Goal: Task Accomplishment & Management: Use online tool/utility

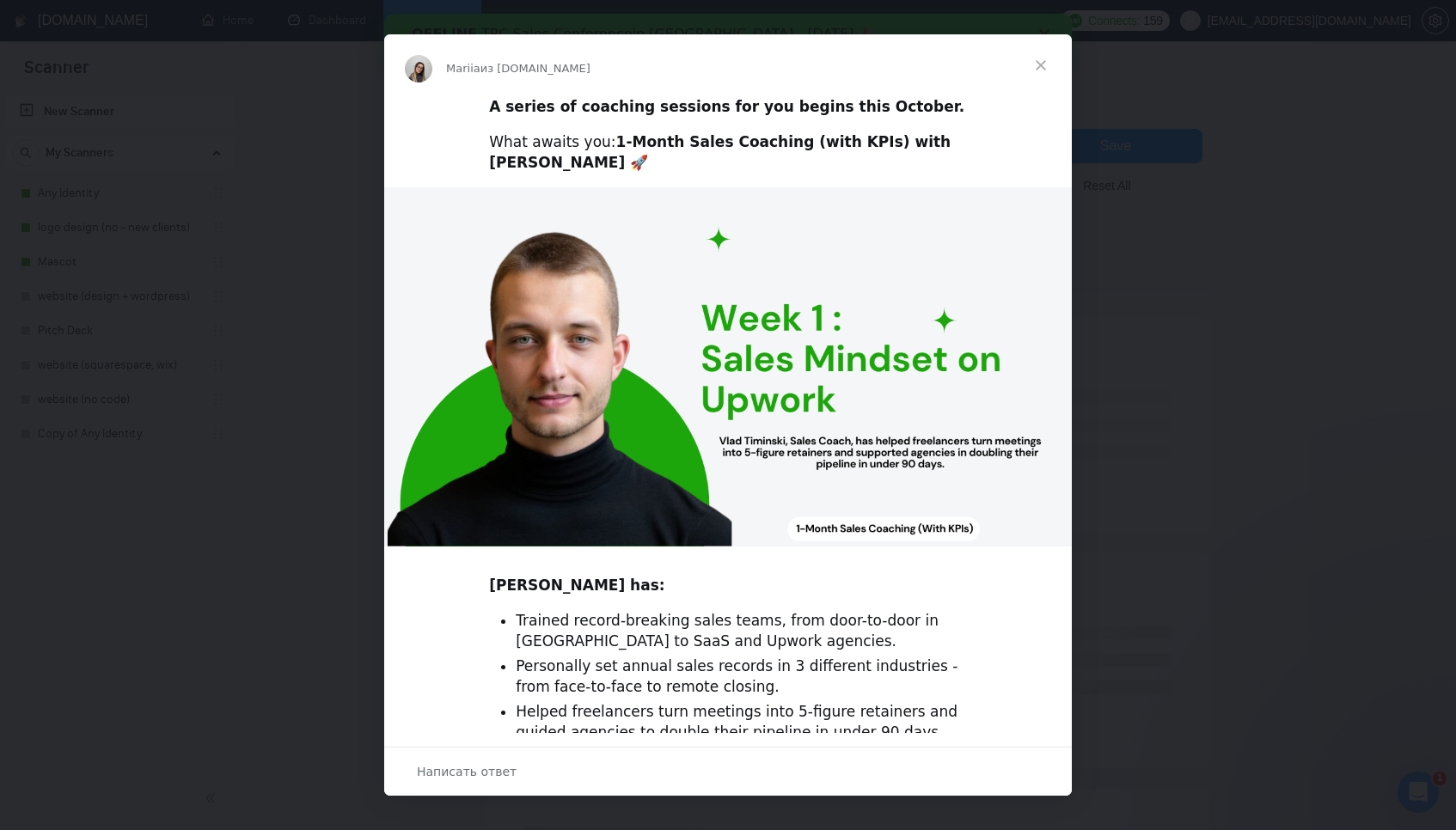
click at [1045, 63] on span "Закрыть" at bounding box center [1040, 64] width 61 height 61
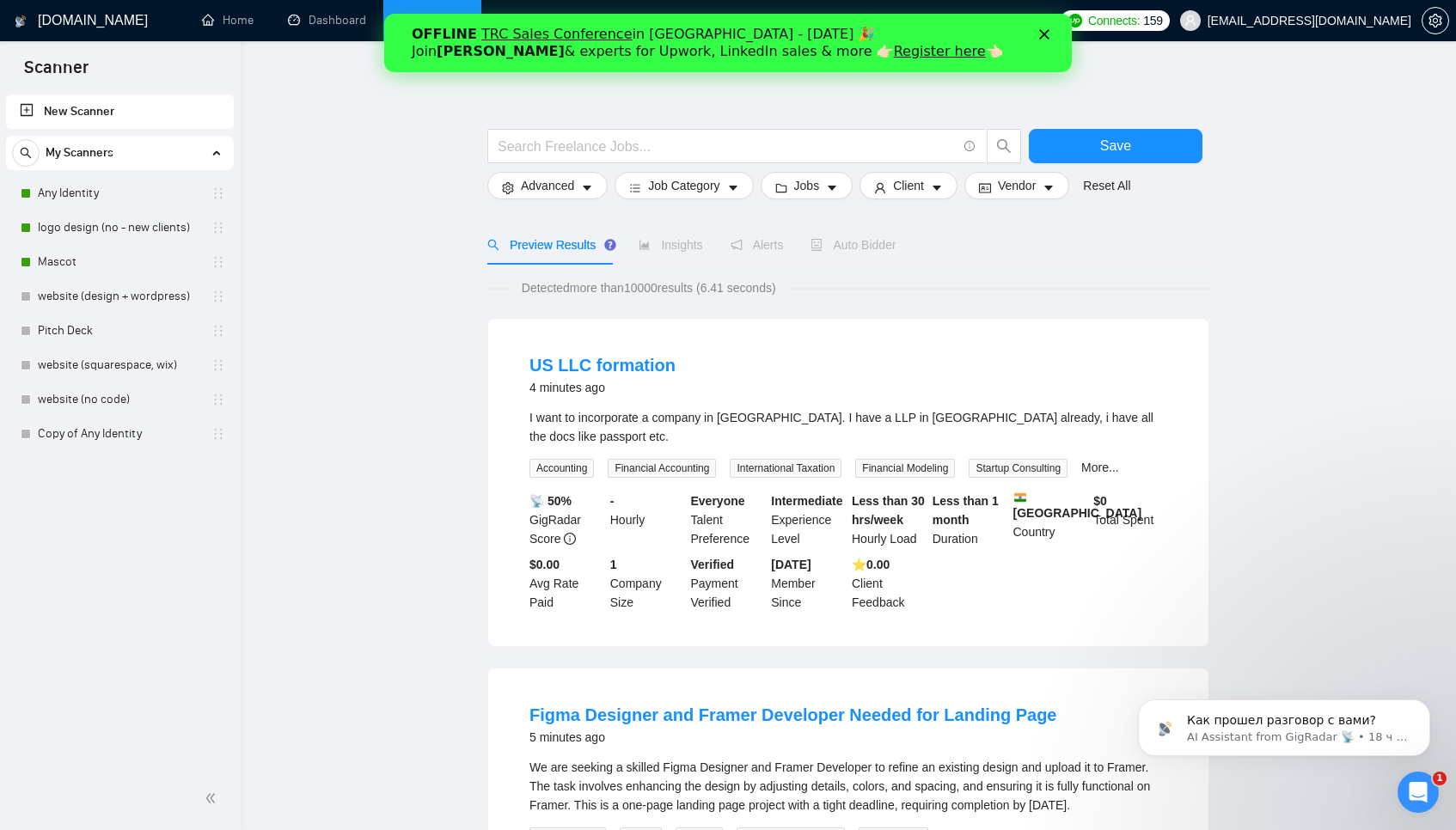
click at [1046, 37] on icon "Закрыть" at bounding box center [1044, 34] width 11 height 11
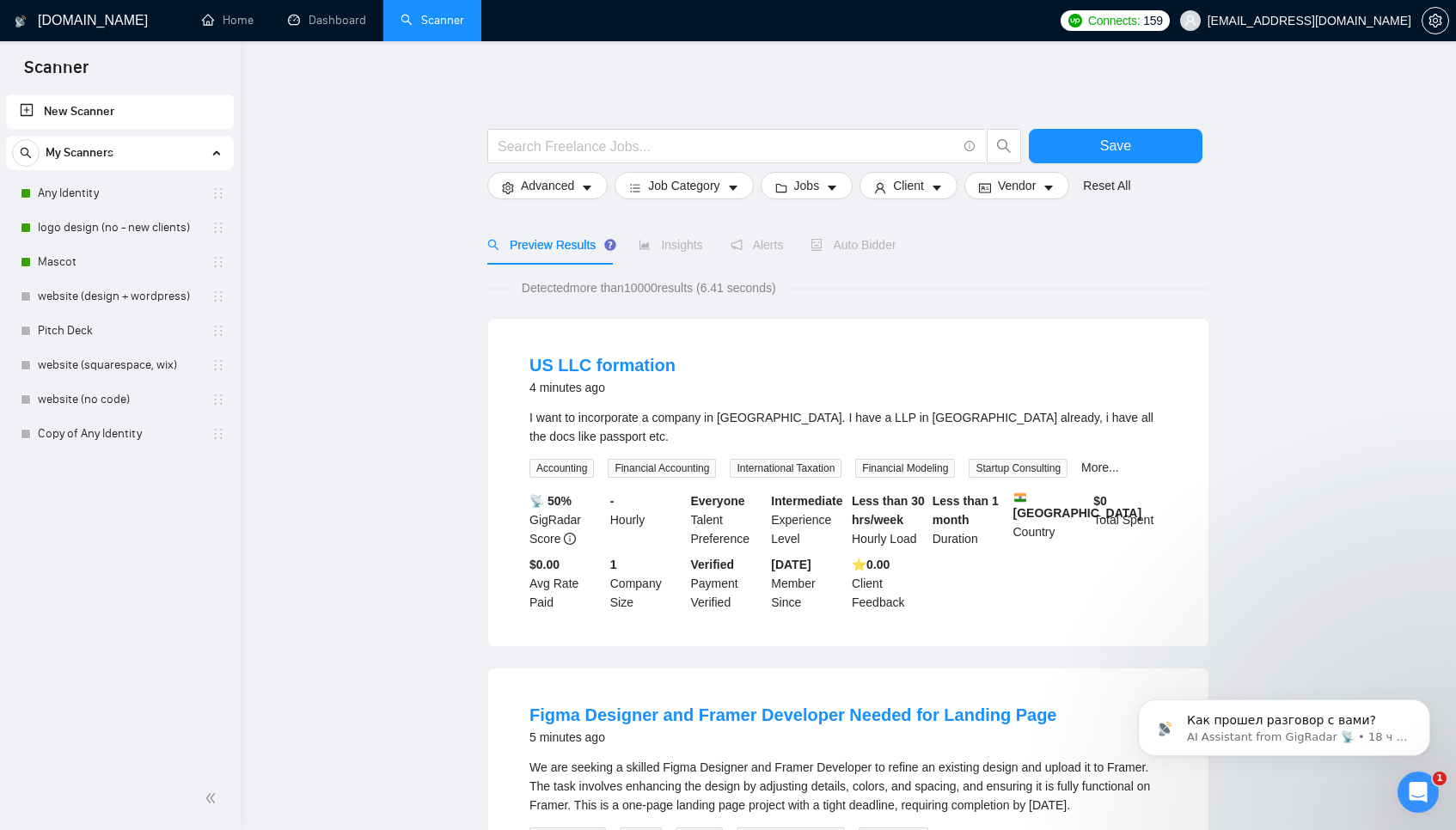
click at [851, 247] on span "Auto Bidder" at bounding box center [853, 245] width 85 height 14
click at [130, 197] on link "Any Identity" at bounding box center [120, 193] width 164 height 34
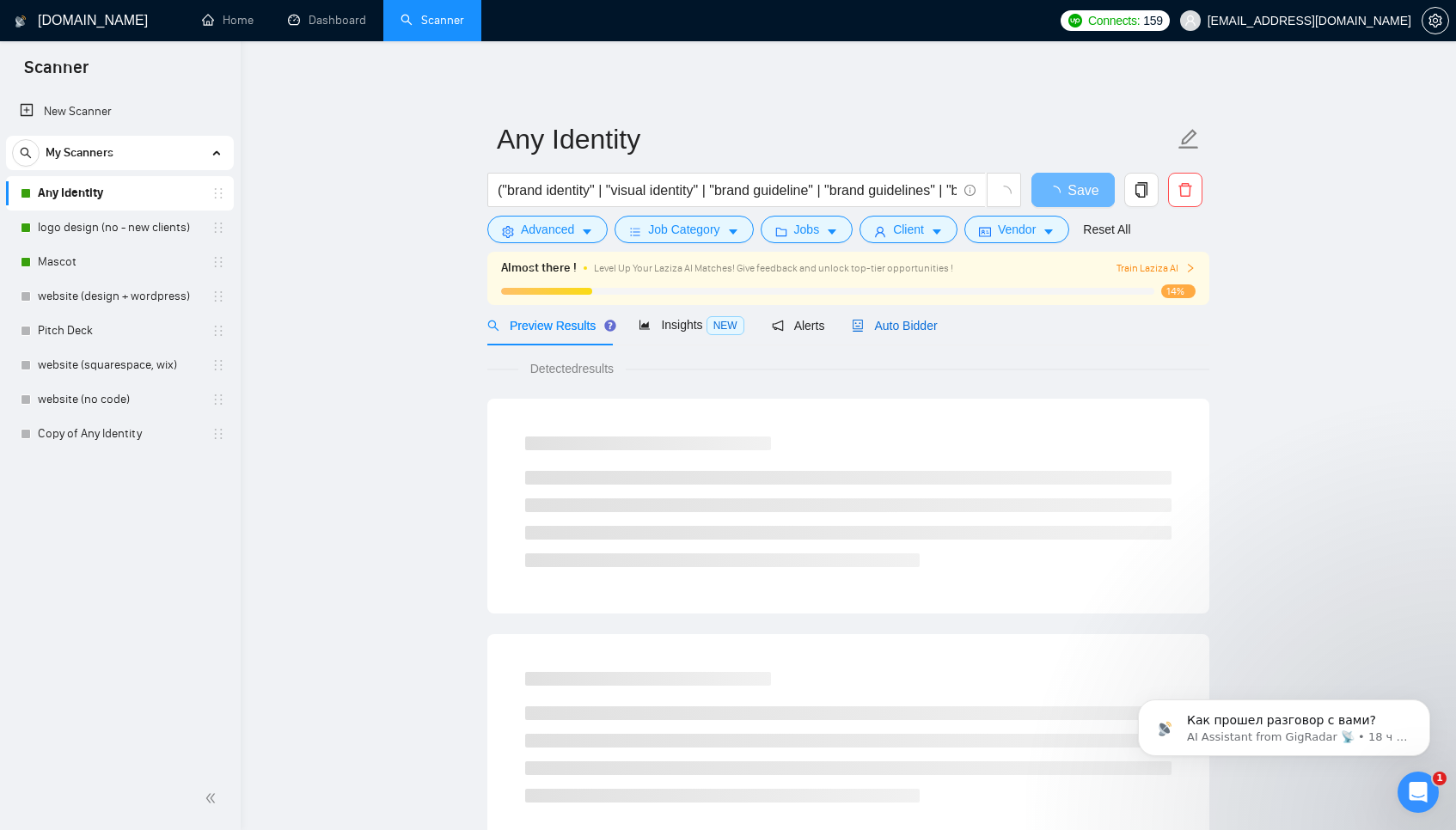
click at [887, 327] on span "Auto Bidder" at bounding box center [894, 325] width 85 height 14
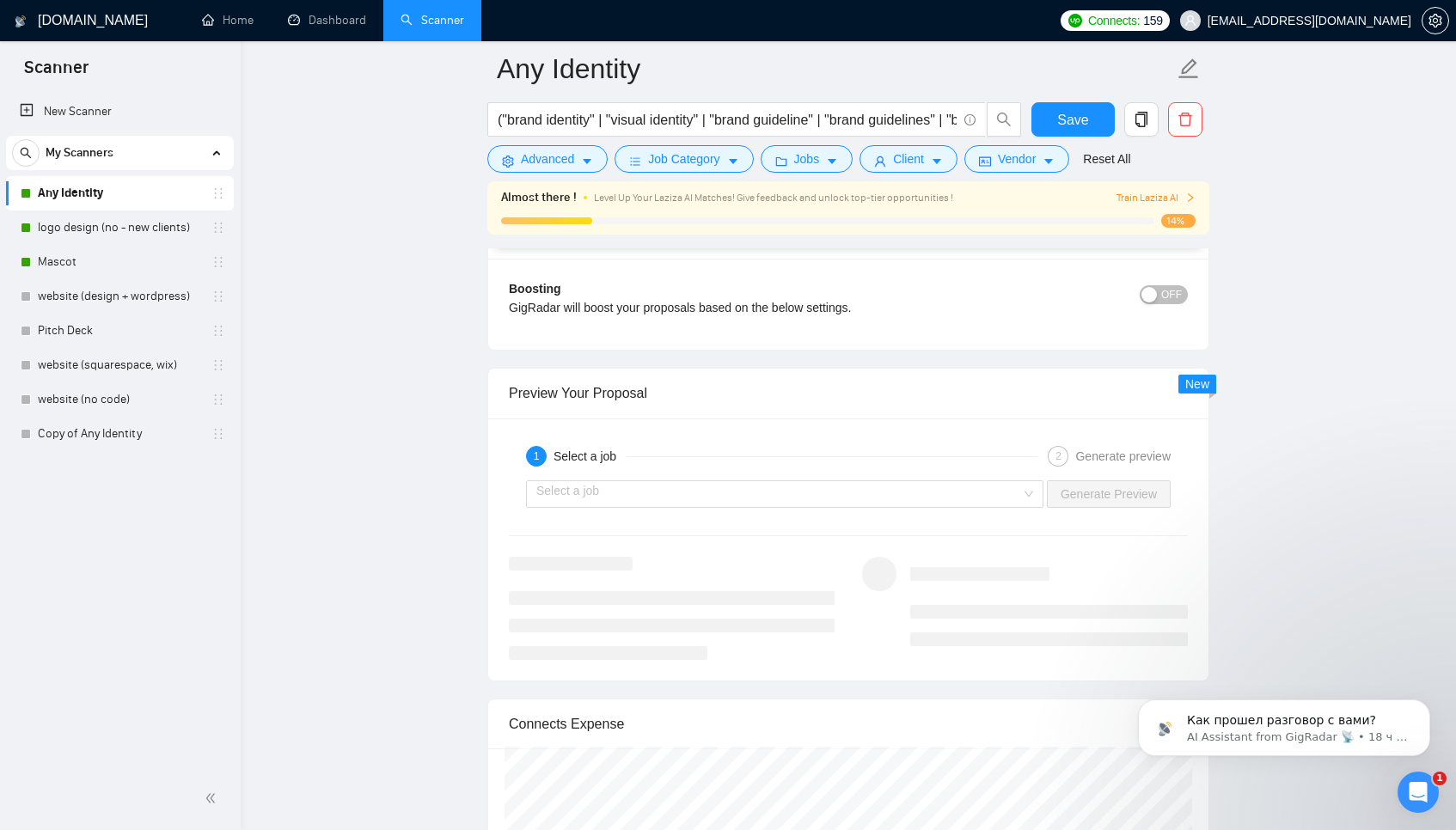
scroll to position [3241, 0]
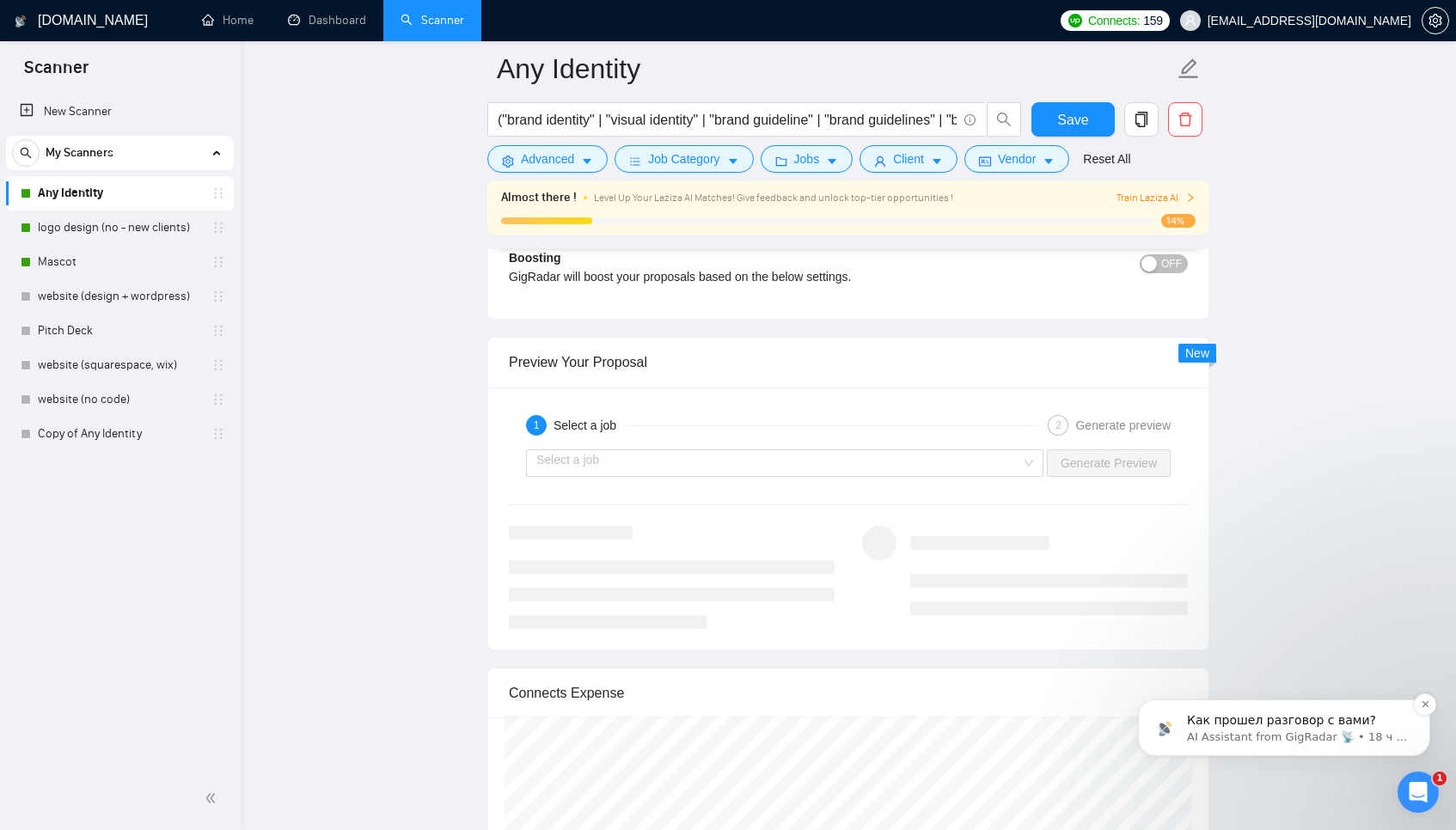
click at [1281, 735] on p "AI Assistant from GigRadar 📡 • 18 ч назад" at bounding box center [1298, 737] width 222 height 16
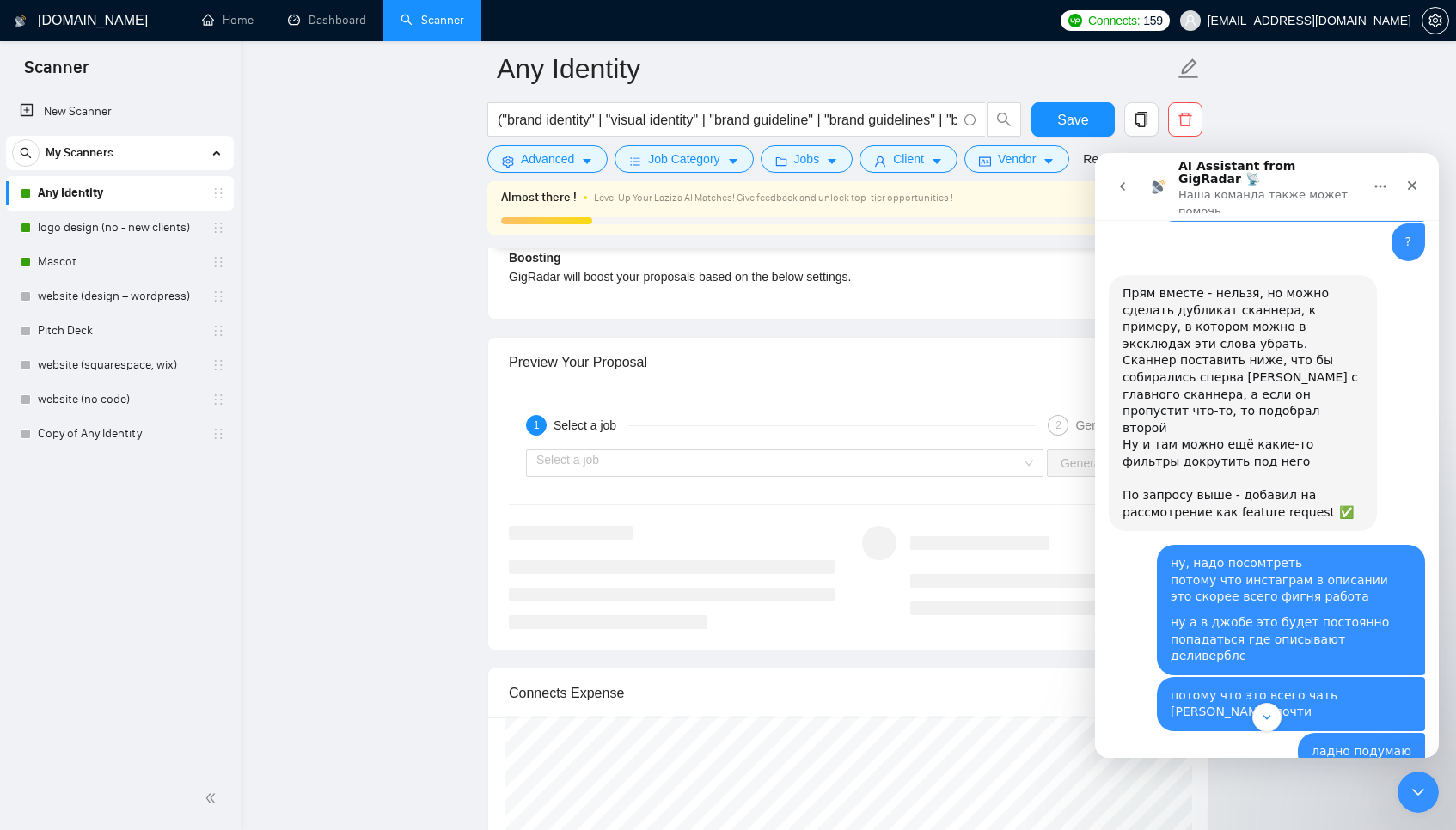
scroll to position [3350, 0]
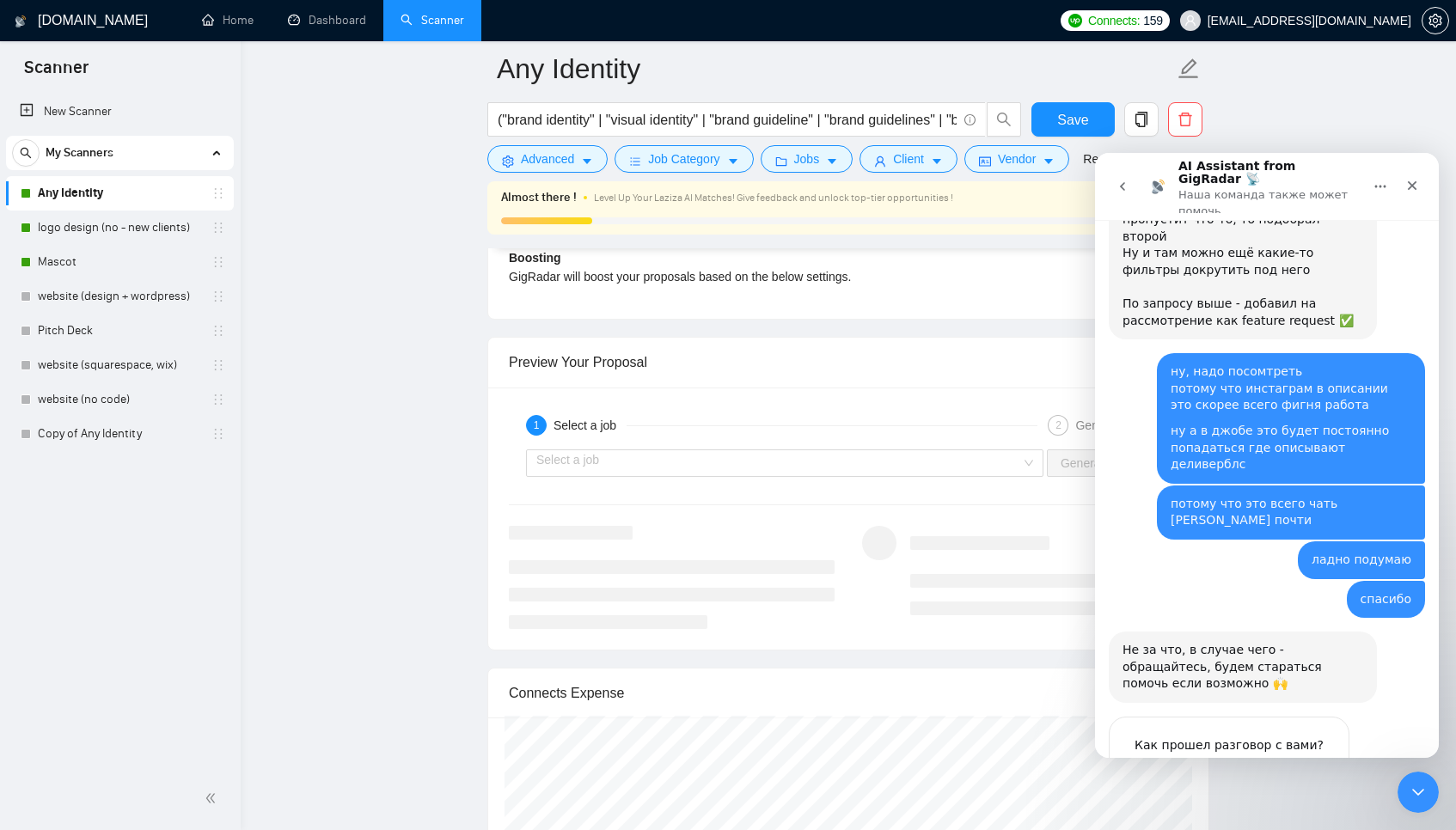
click at [1315, 764] on span "Великолепно" at bounding box center [1310, 779] width 31 height 31
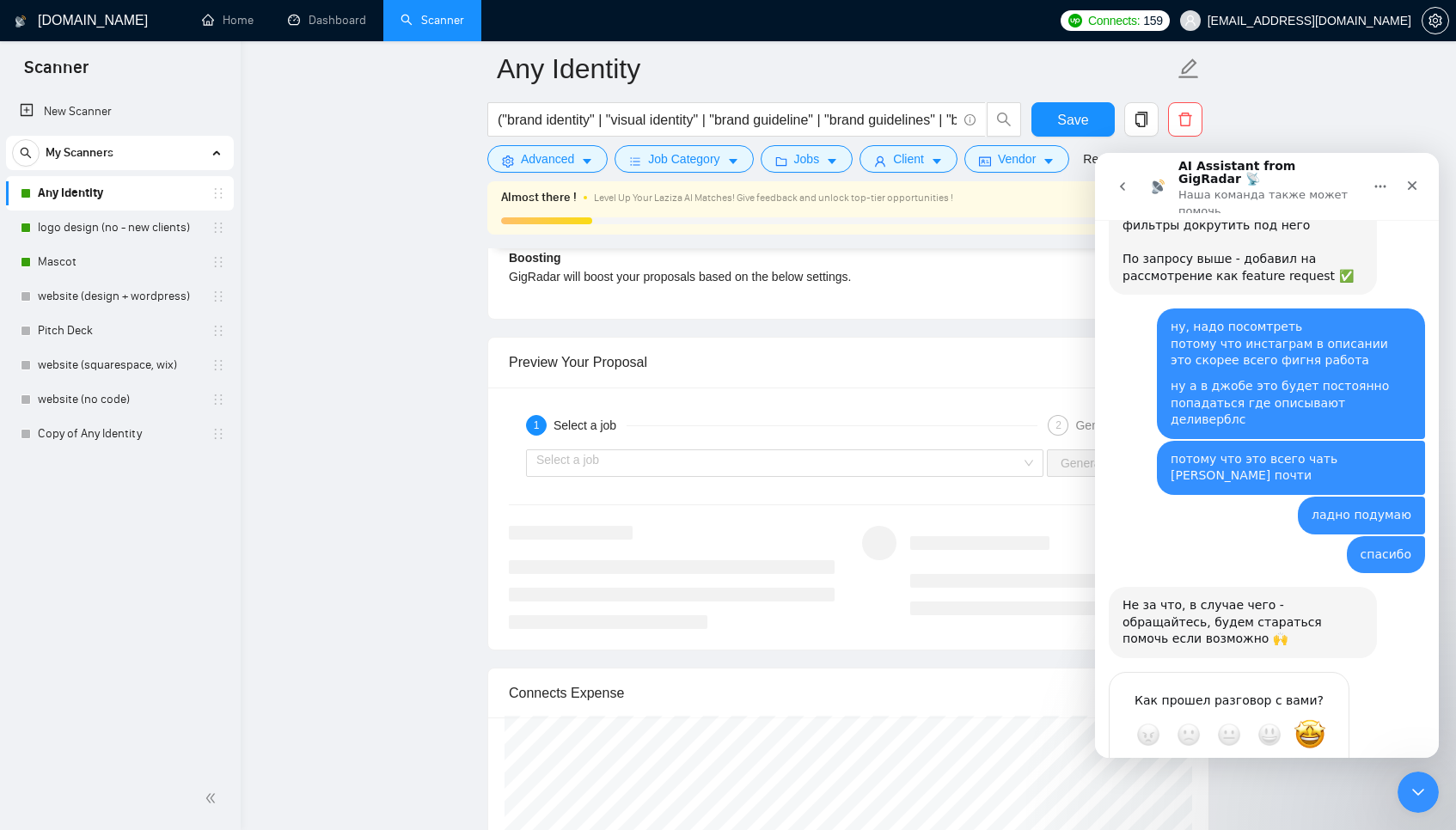
scroll to position [3396, 0]
click at [1325, 777] on div "Отправить" at bounding box center [1318, 794] width 34 height 34
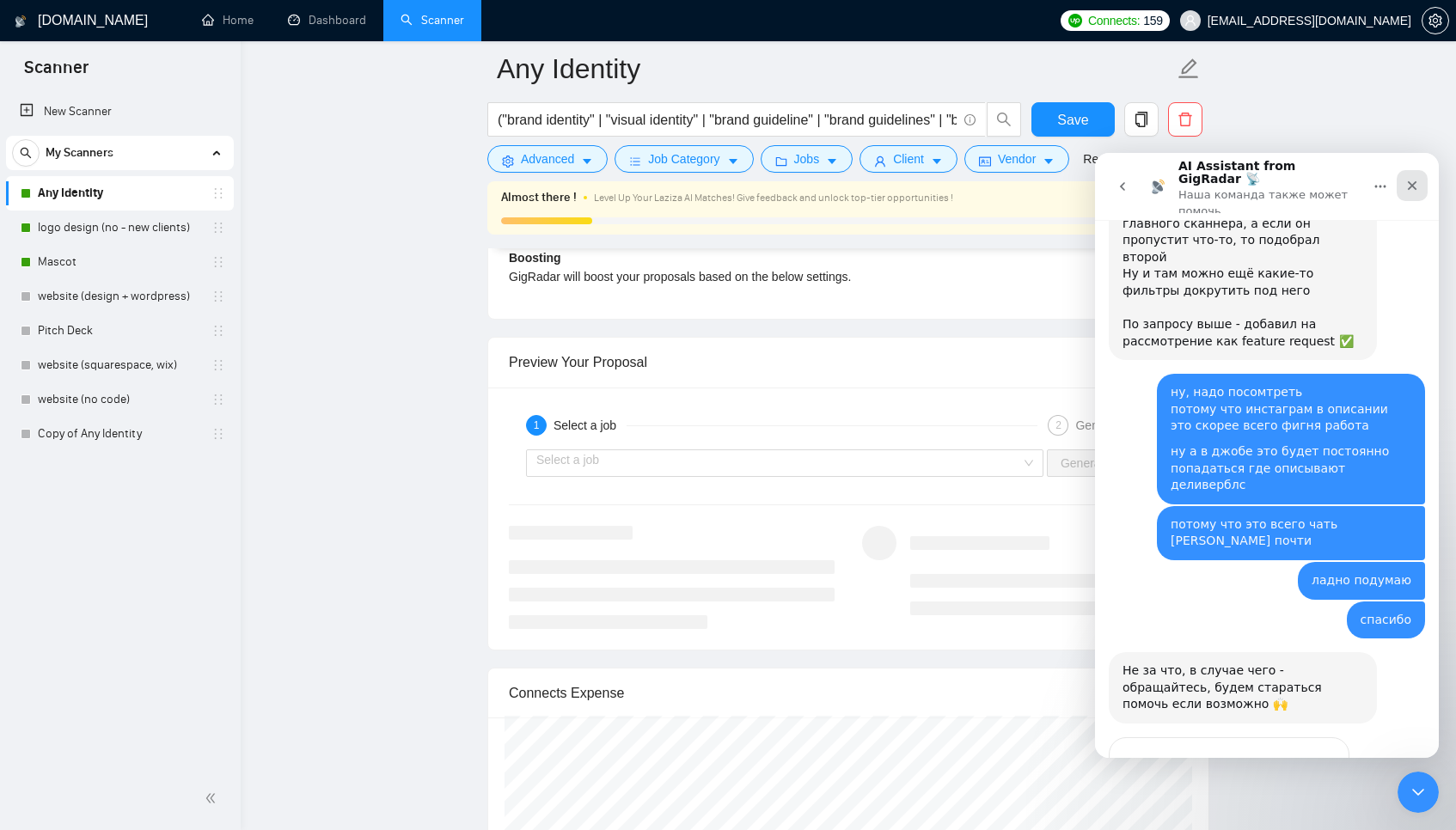
click at [1412, 185] on icon "Закрыть" at bounding box center [1412, 185] width 14 height 14
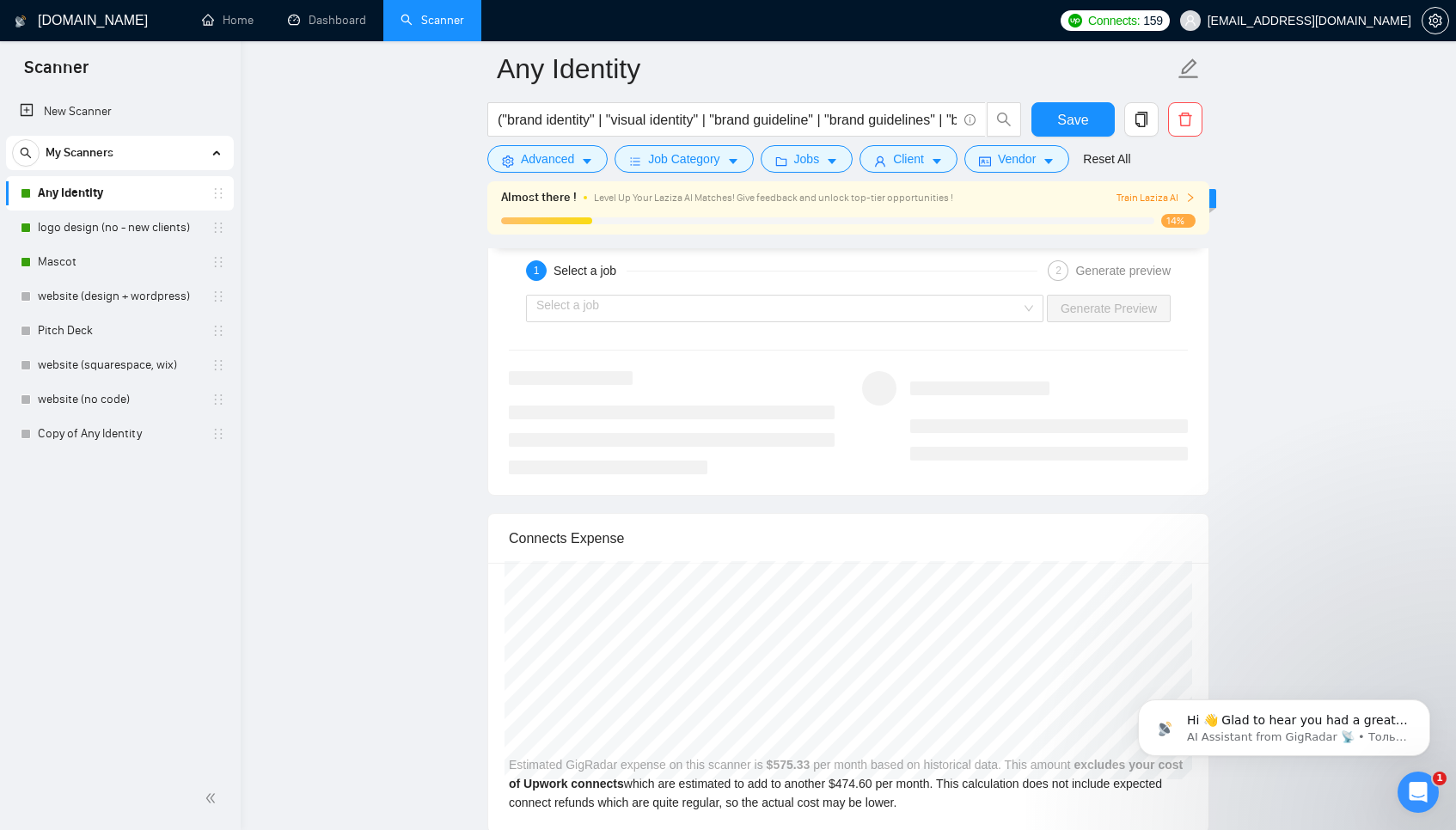
scroll to position [3393, 0]
click at [1241, 726] on span "Hi 👋 Glad to hear you had a great experience with us! 🙌 ​ Could you spare 20 se…" at bounding box center [1297, 779] width 221 height 133
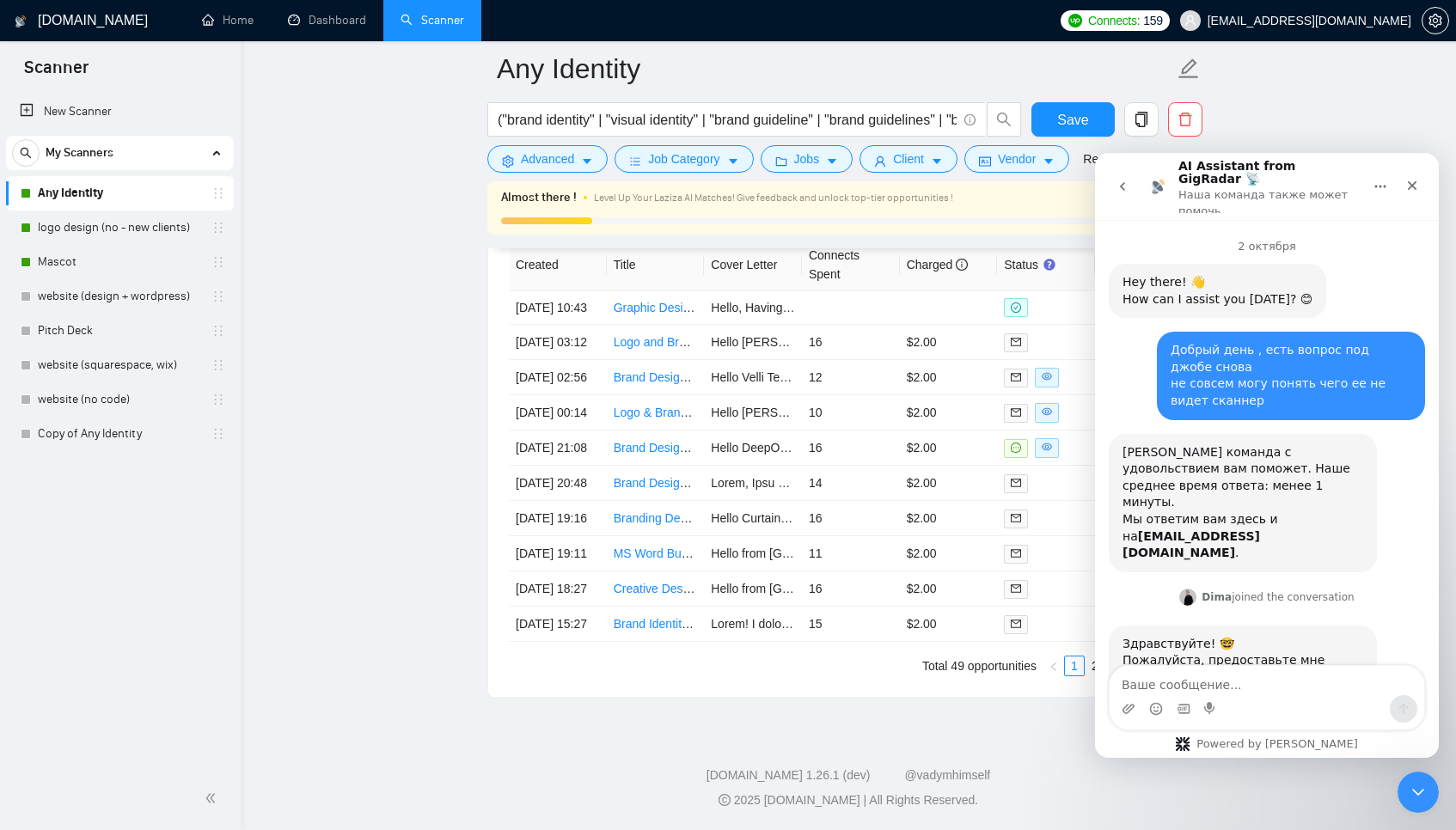
scroll to position [3799, 0]
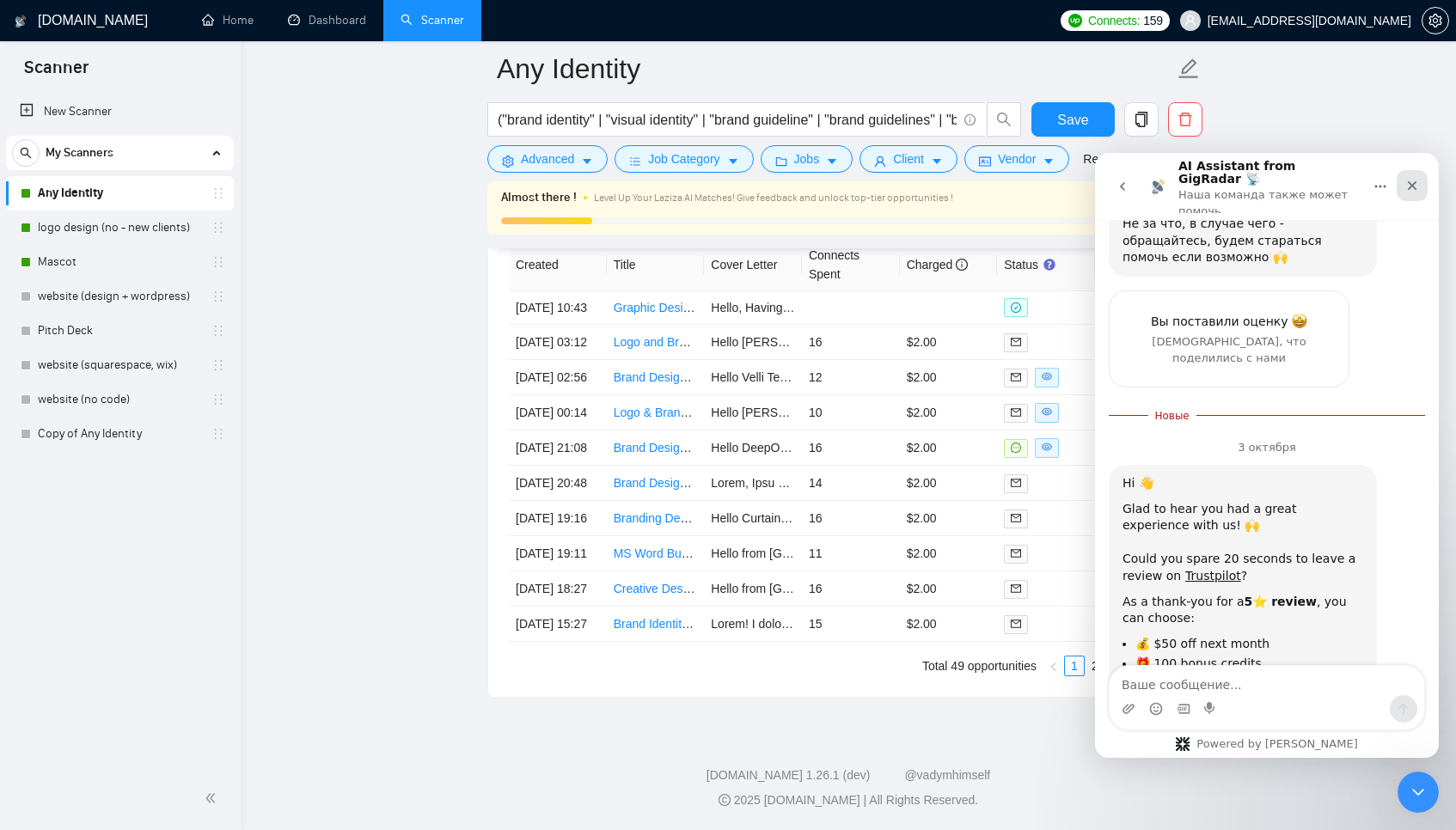
click at [1415, 178] on icon "Закрыть" at bounding box center [1412, 185] width 14 height 14
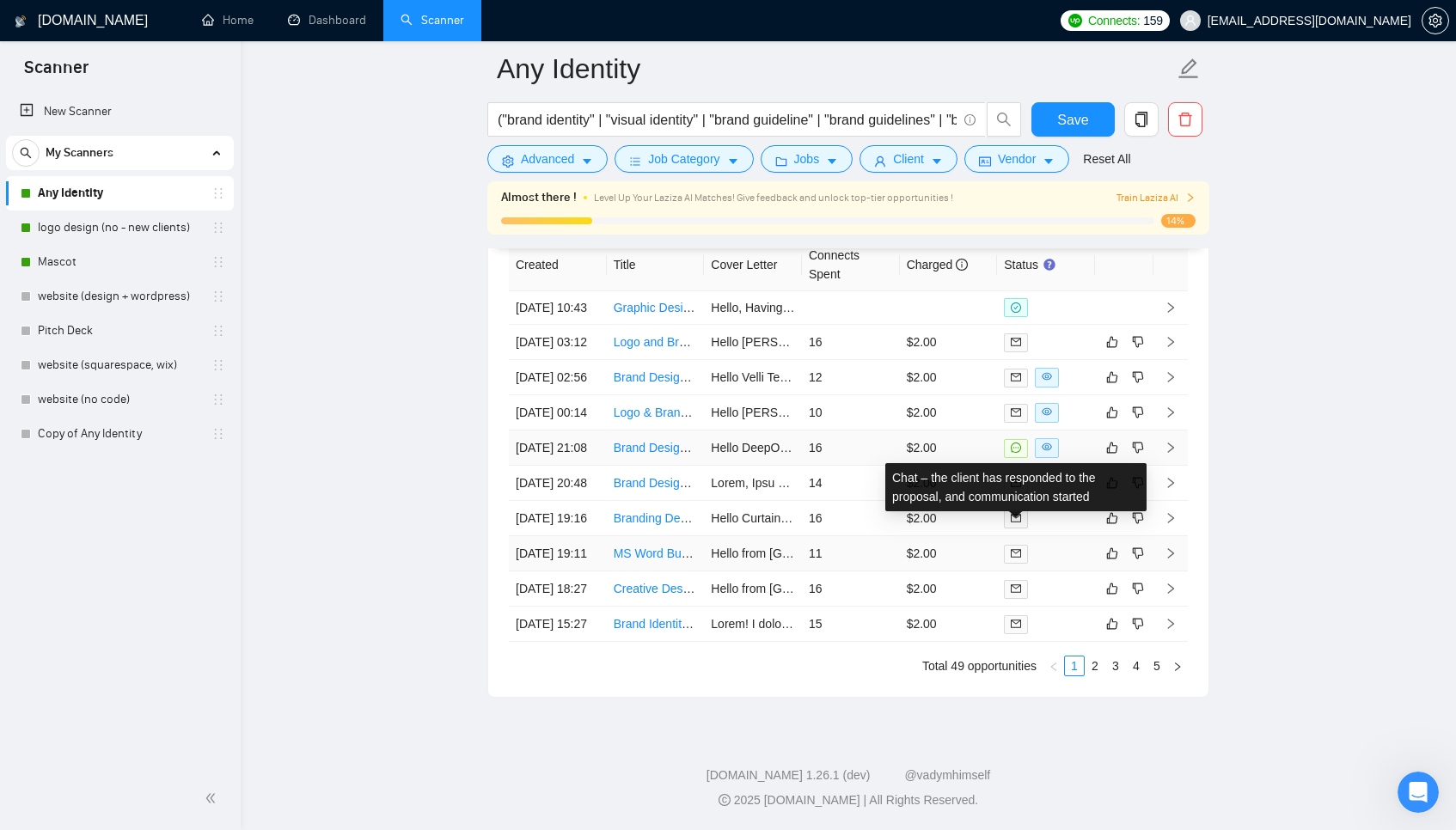
scroll to position [4567, 0]
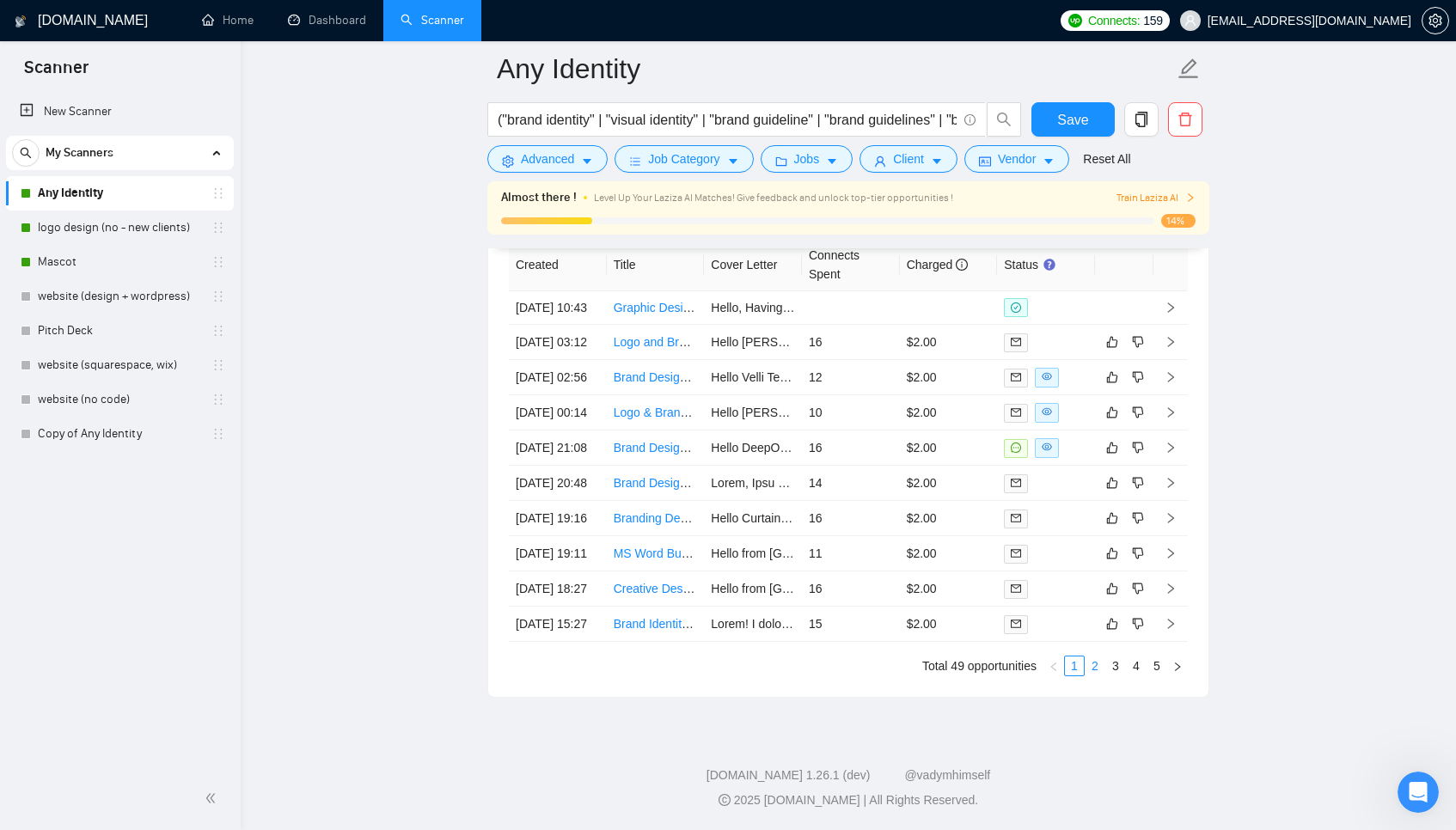
click at [1095, 673] on link "2" at bounding box center [1094, 665] width 19 height 19
click at [1116, 675] on link "3" at bounding box center [1115, 665] width 19 height 19
click at [1139, 675] on link "4" at bounding box center [1135, 665] width 19 height 19
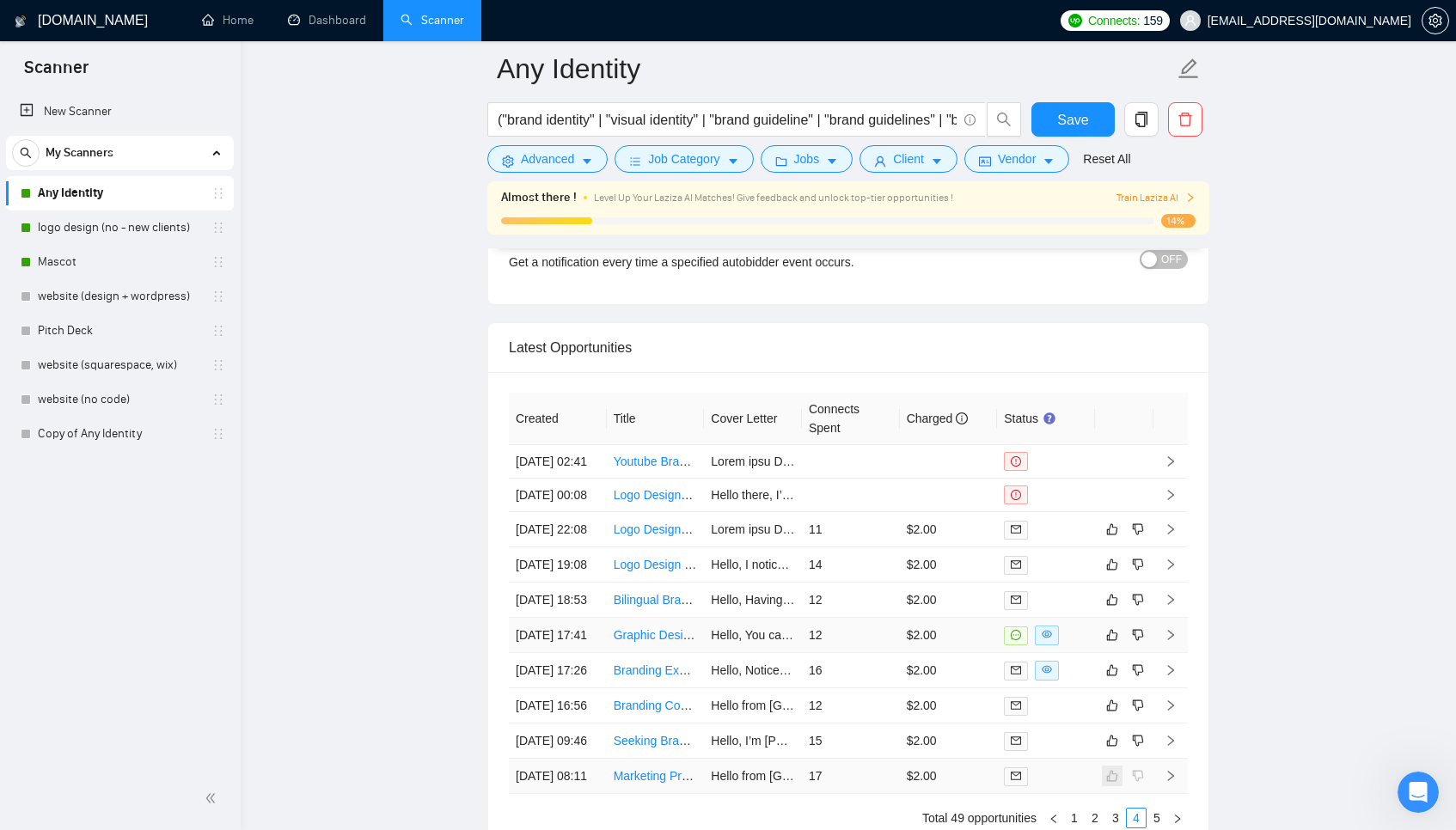
scroll to position [4507, 0]
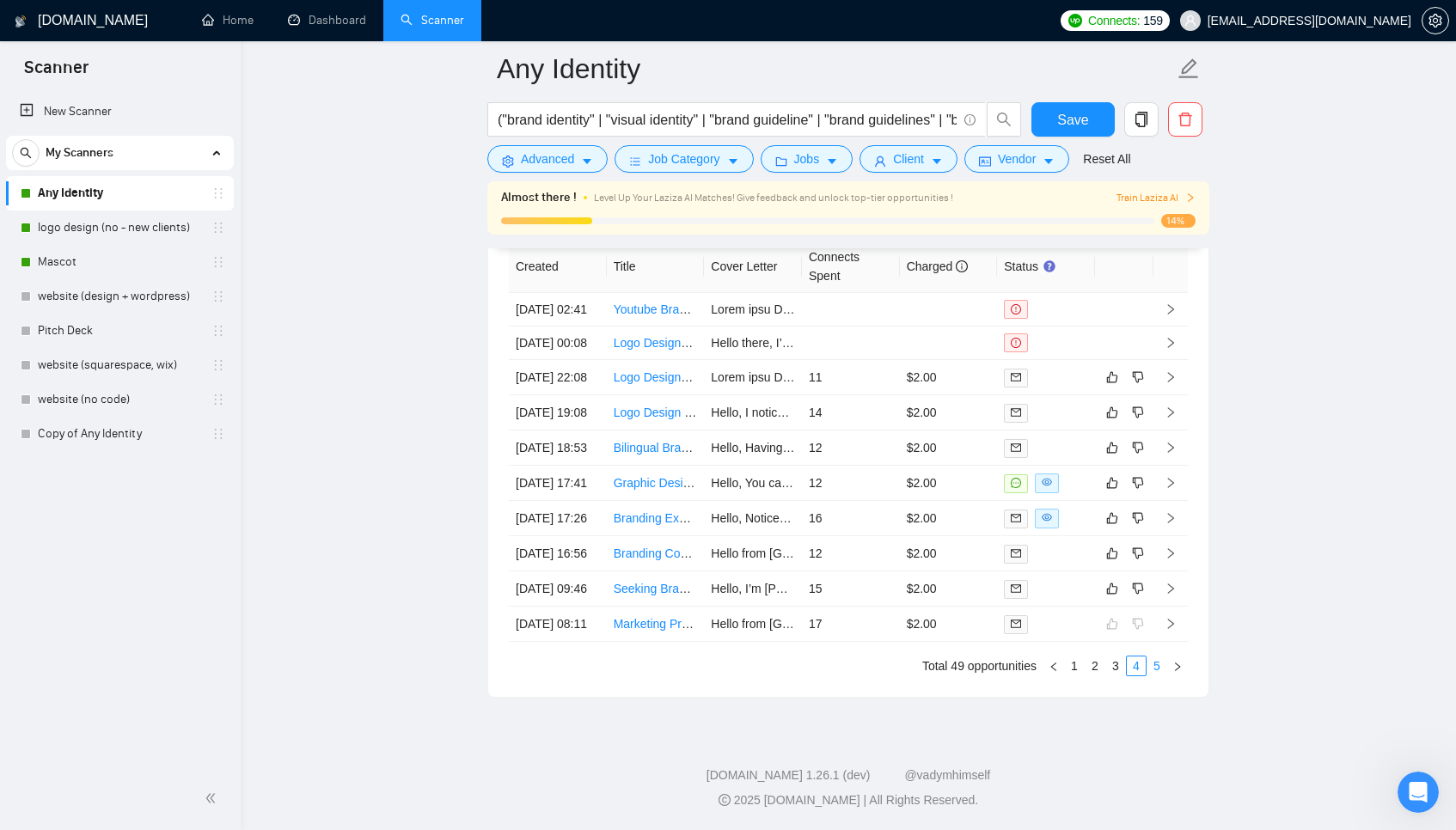
click at [1156, 675] on link "5" at bounding box center [1156, 665] width 19 height 19
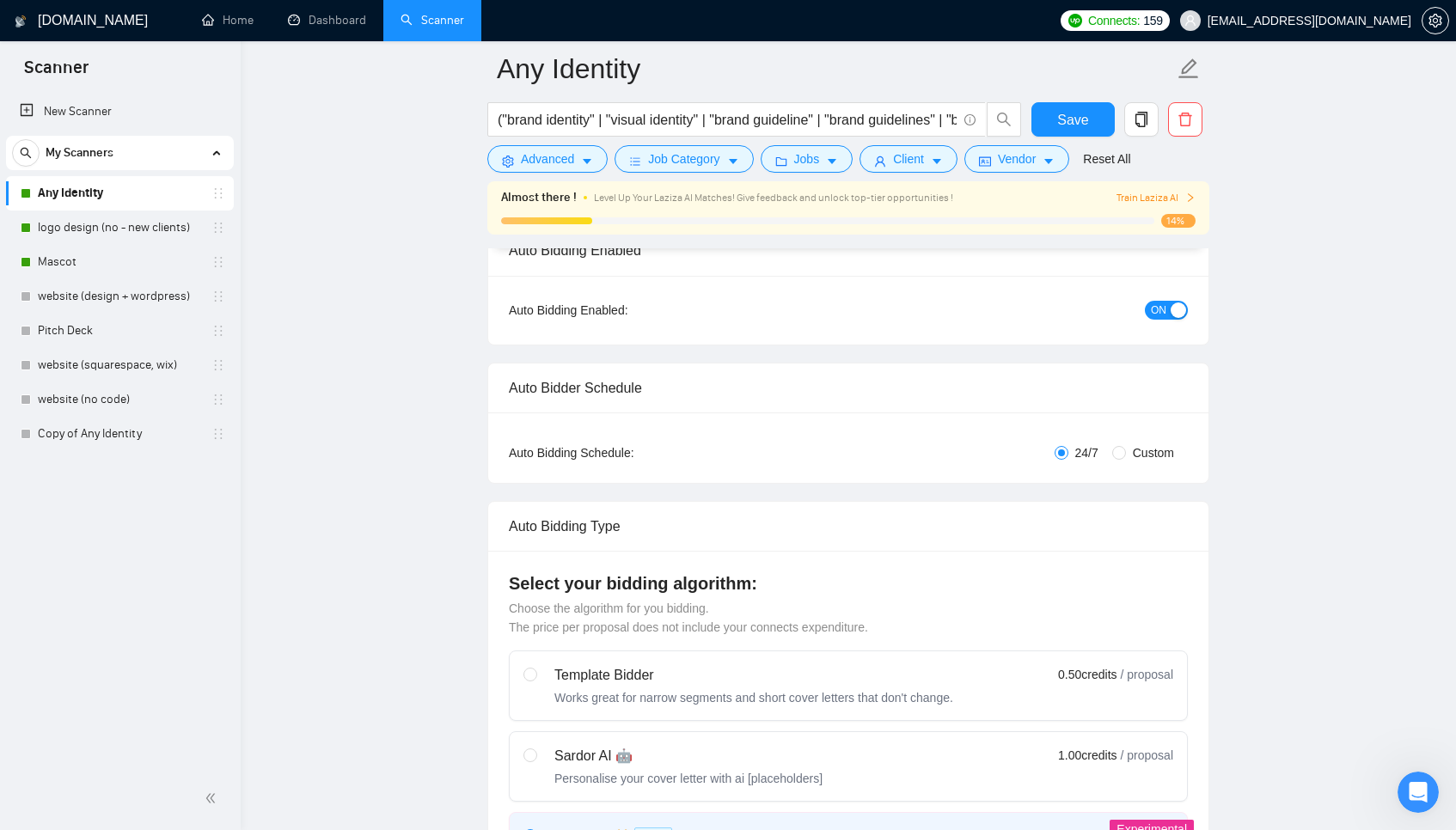
scroll to position [0, 0]
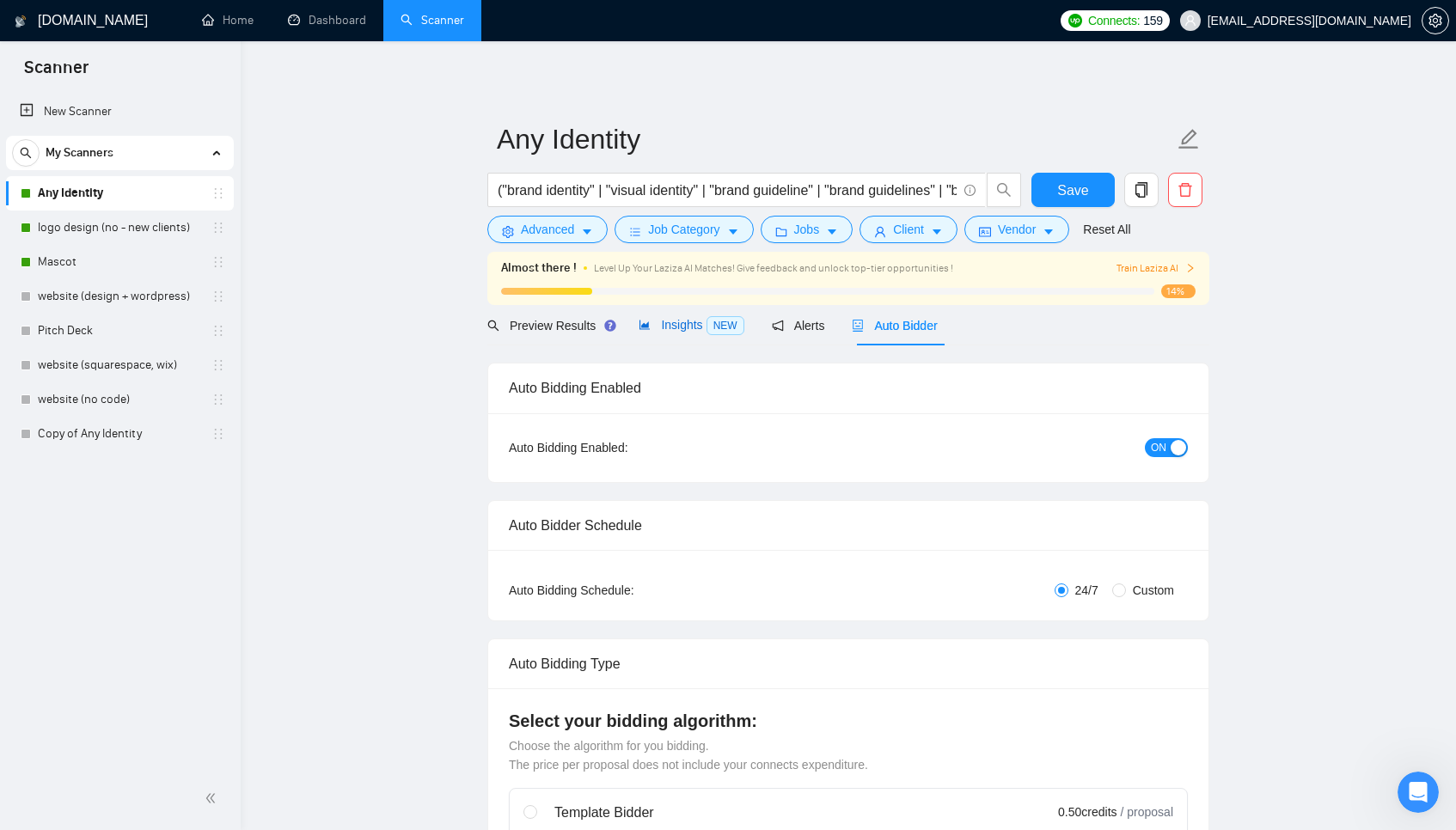
click at [665, 323] on span "Insights NEW" at bounding box center [691, 324] width 105 height 14
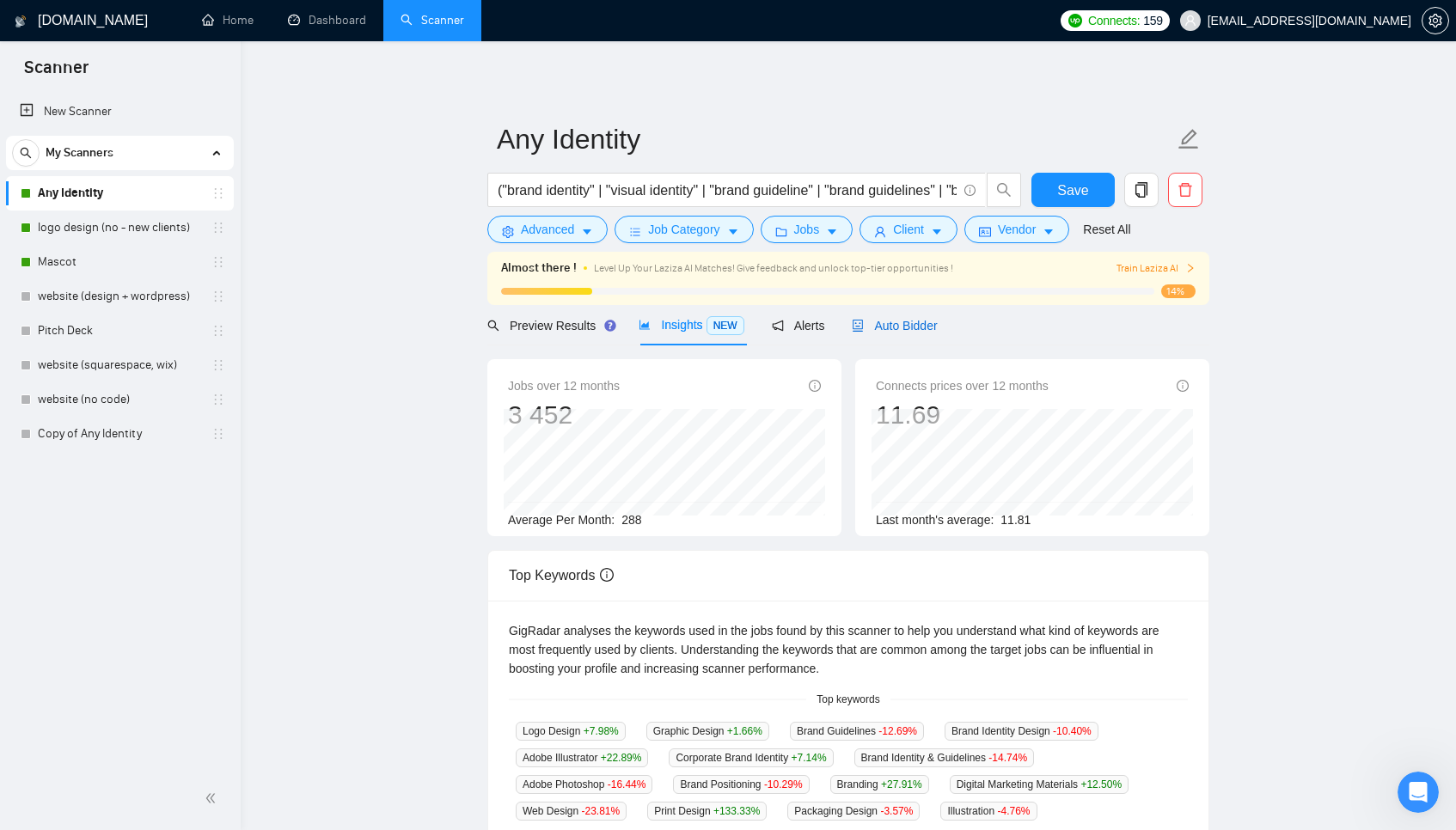
click at [884, 329] on span "Auto Bidder" at bounding box center [894, 325] width 85 height 14
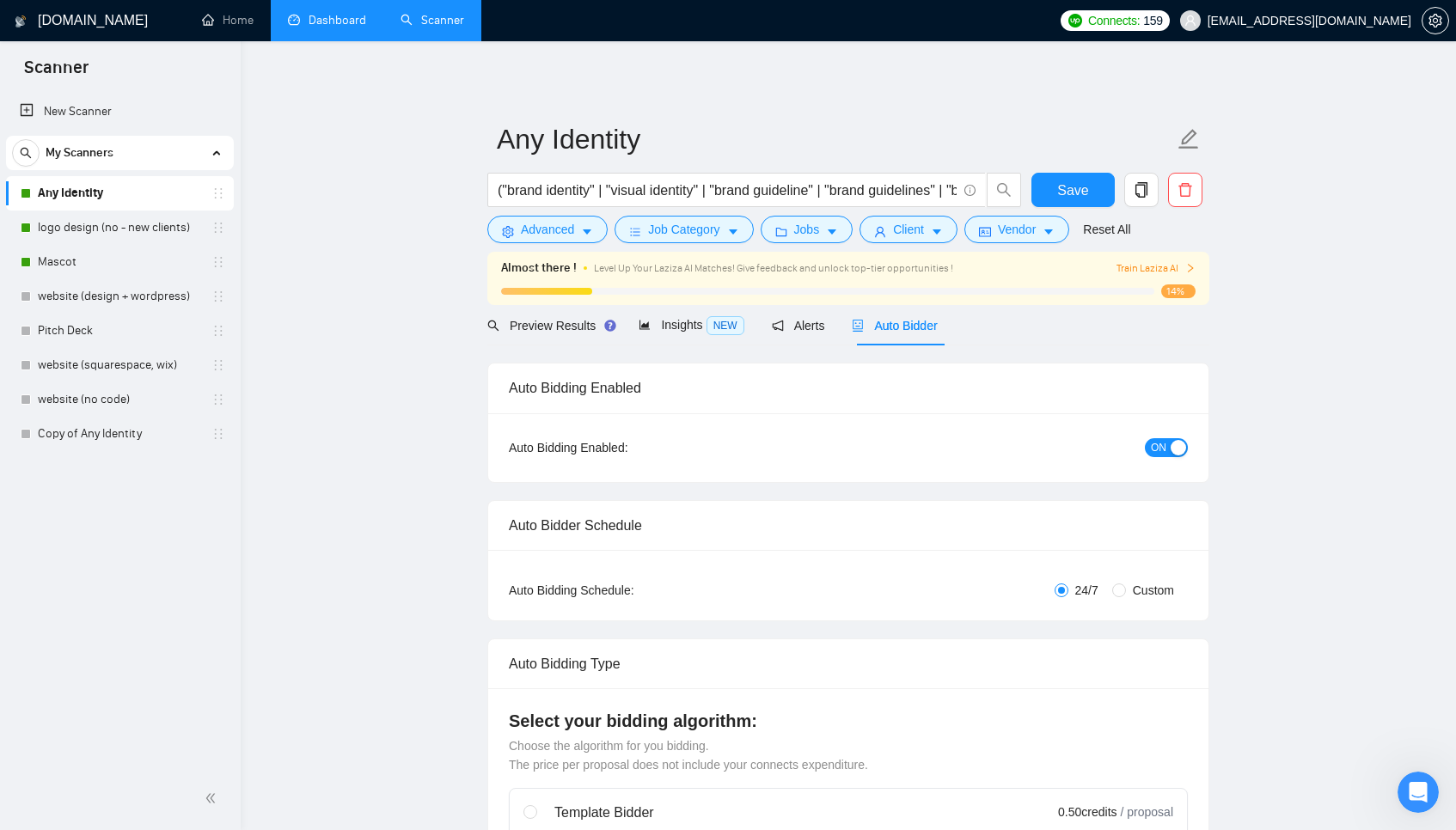
click at [332, 25] on link "Dashboard" at bounding box center [326, 19] width 78 height 15
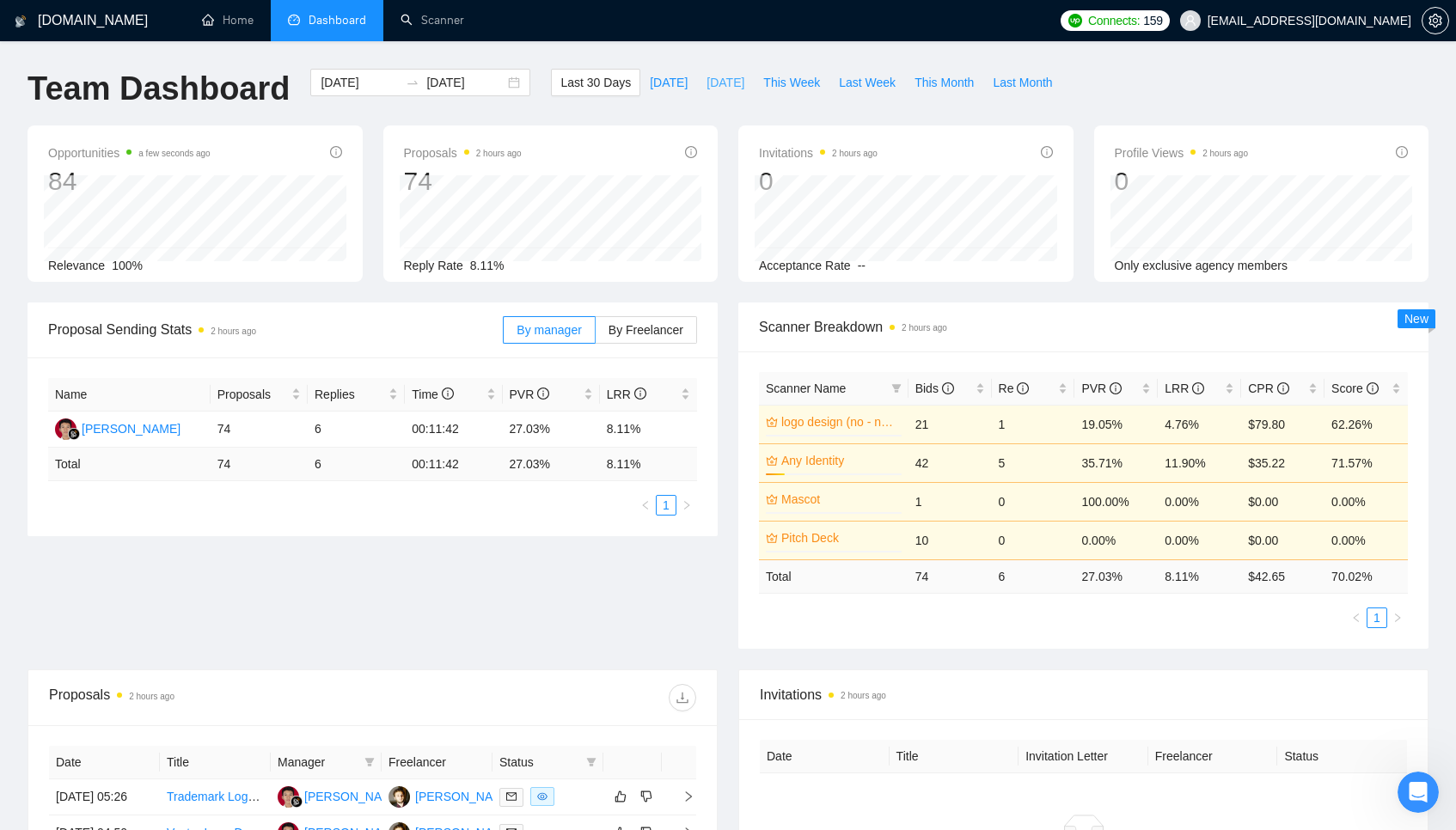
click at [721, 80] on span "[DATE]" at bounding box center [725, 82] width 38 height 19
type input "[DATE]"
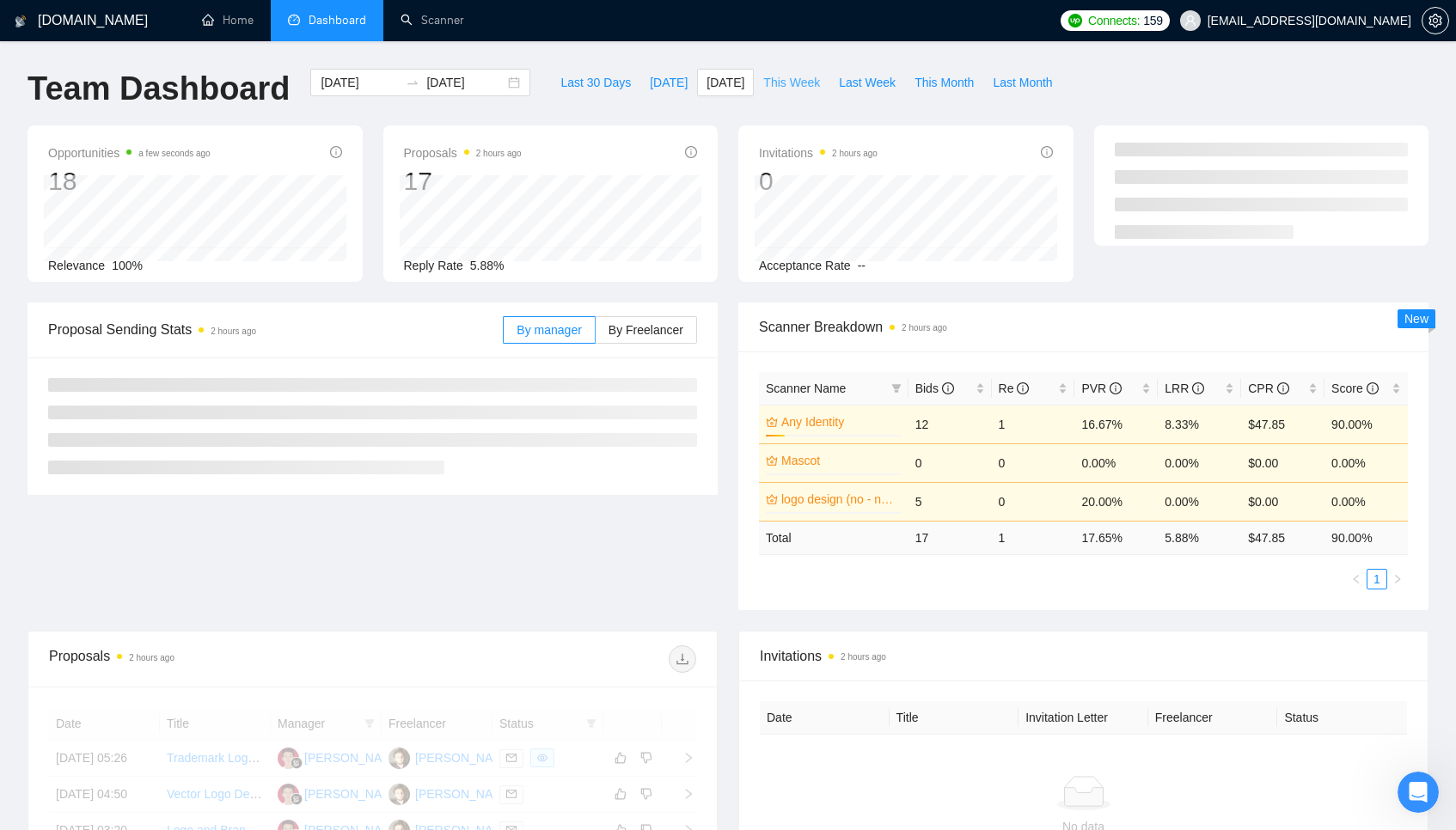
click at [773, 84] on span "This Week" at bounding box center [791, 82] width 57 height 19
type input "[DATE]"
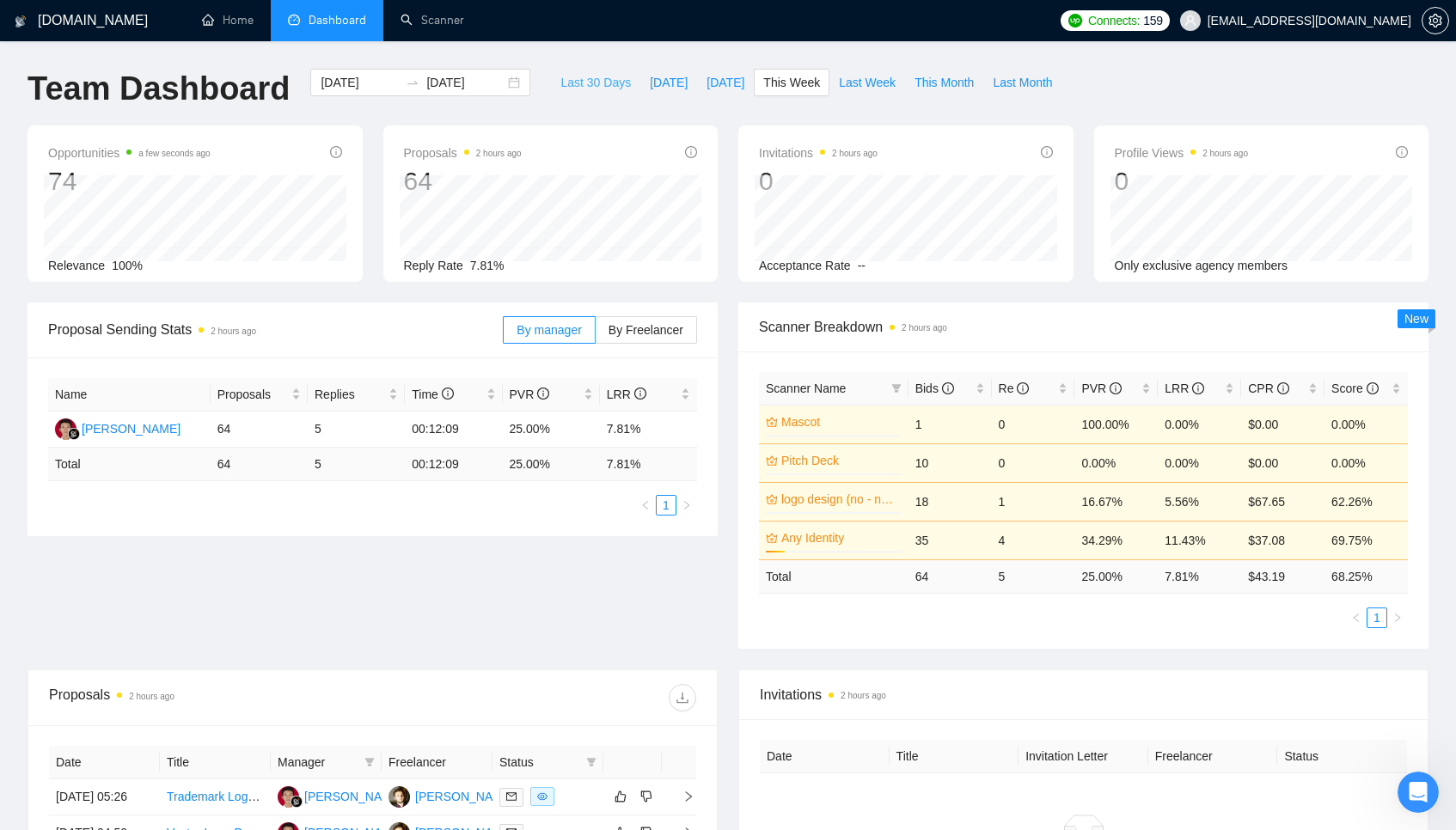
click at [579, 76] on span "Last 30 Days" at bounding box center [595, 82] width 70 height 19
type input "[DATE]"
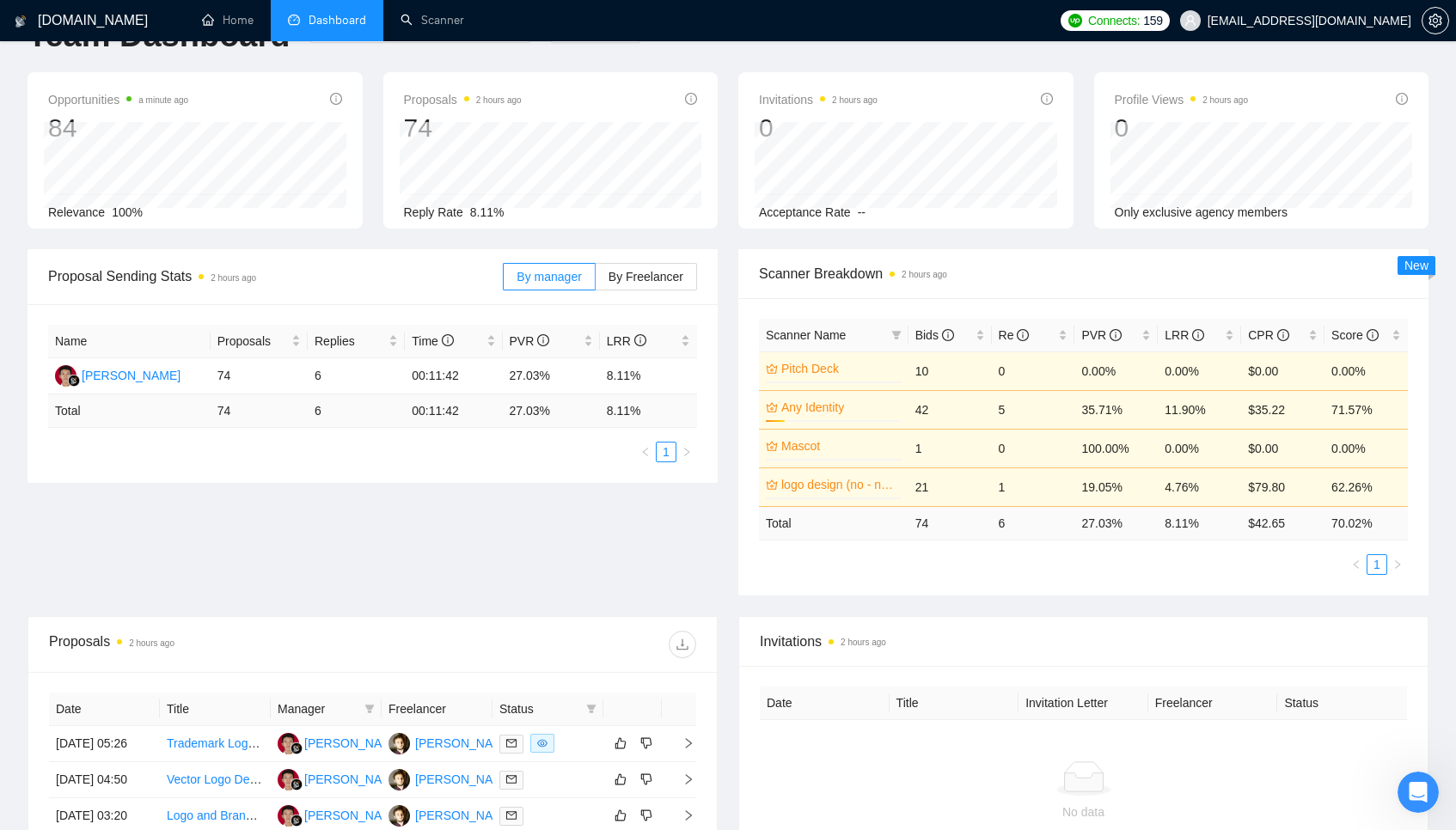
scroll to position [56, 0]
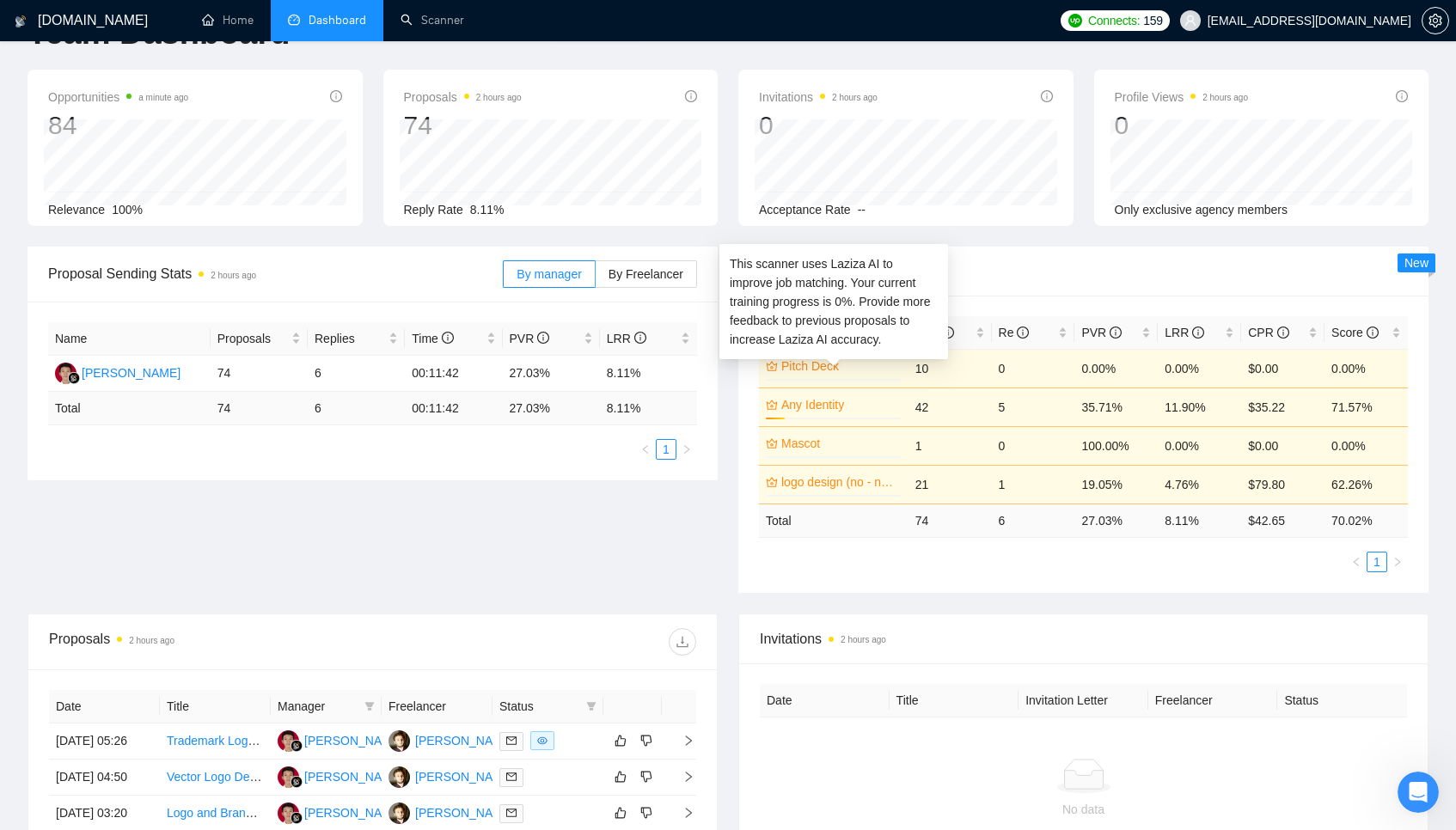
click at [805, 363] on link "Pitch Deck" at bounding box center [840, 365] width 117 height 19
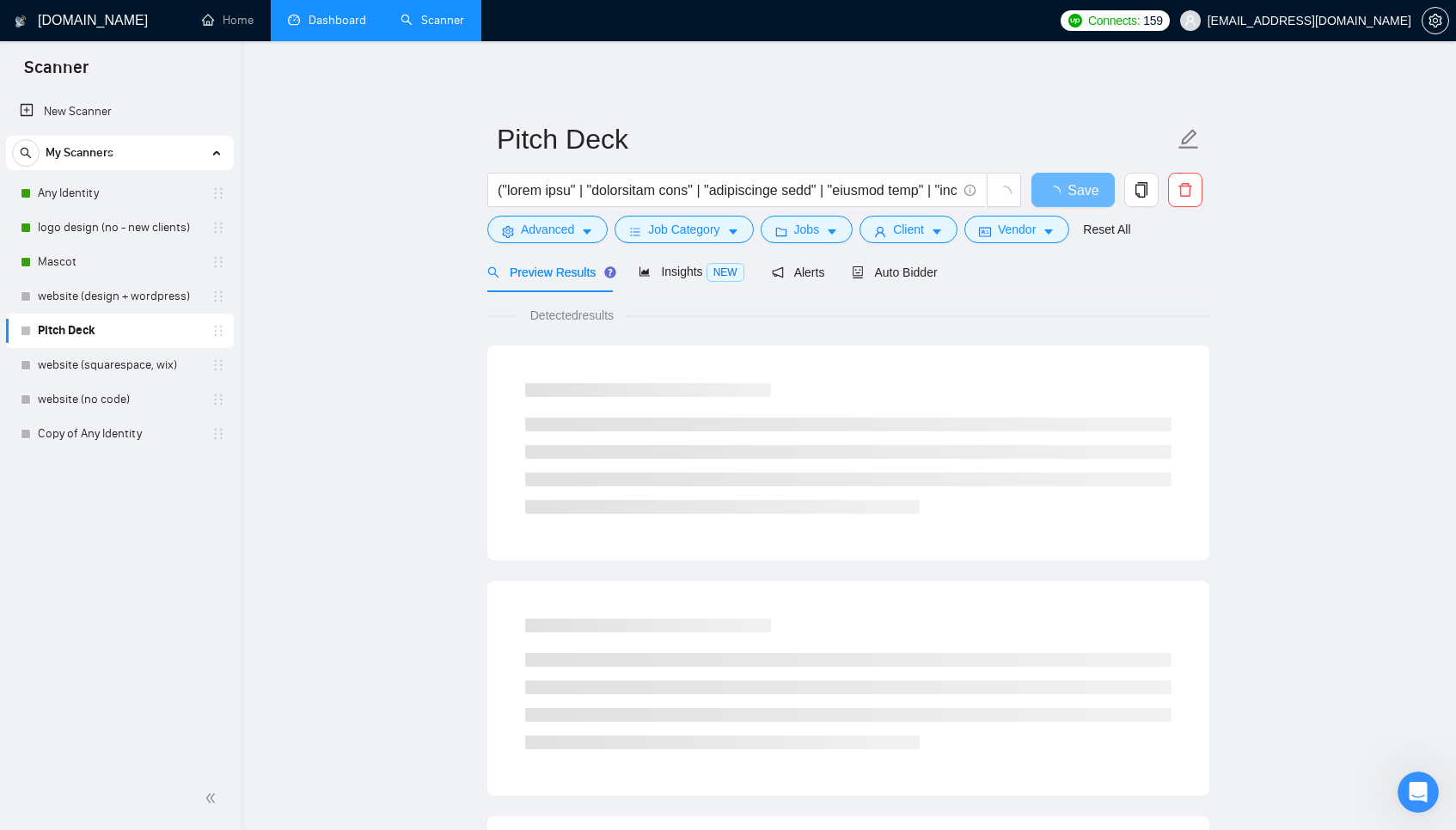
click at [315, 21] on link "Dashboard" at bounding box center [326, 19] width 78 height 15
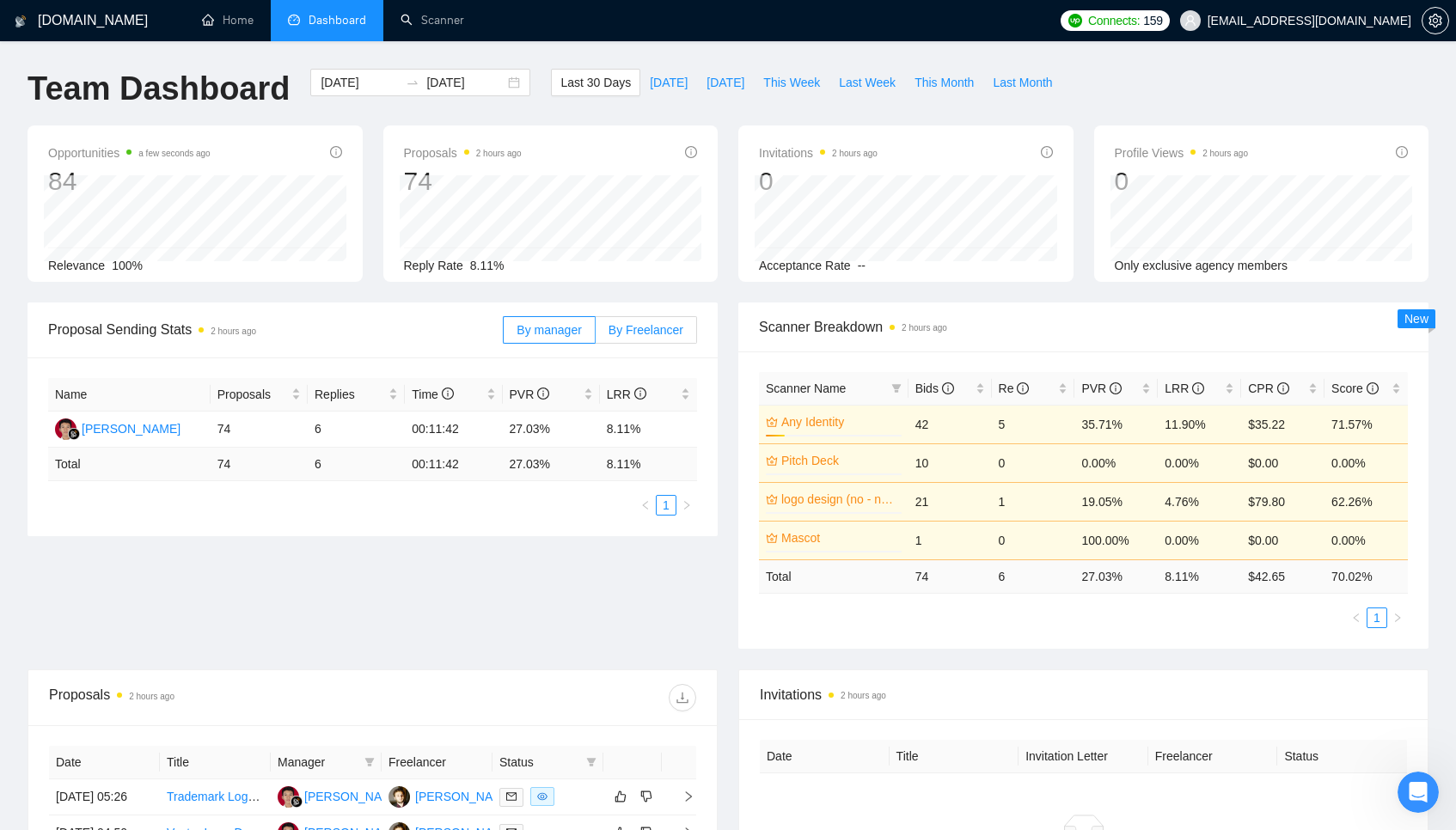
click at [640, 338] on label "By Freelancer" at bounding box center [646, 330] width 101 height 27
click at [595, 334] on input "By Freelancer" at bounding box center [595, 334] width 0 height 0
click at [567, 323] on span "By manager" at bounding box center [549, 330] width 64 height 14
click at [504, 334] on input "By manager" at bounding box center [504, 334] width 0 height 0
click at [624, 327] on span "By Freelancer" at bounding box center [645, 330] width 75 height 14
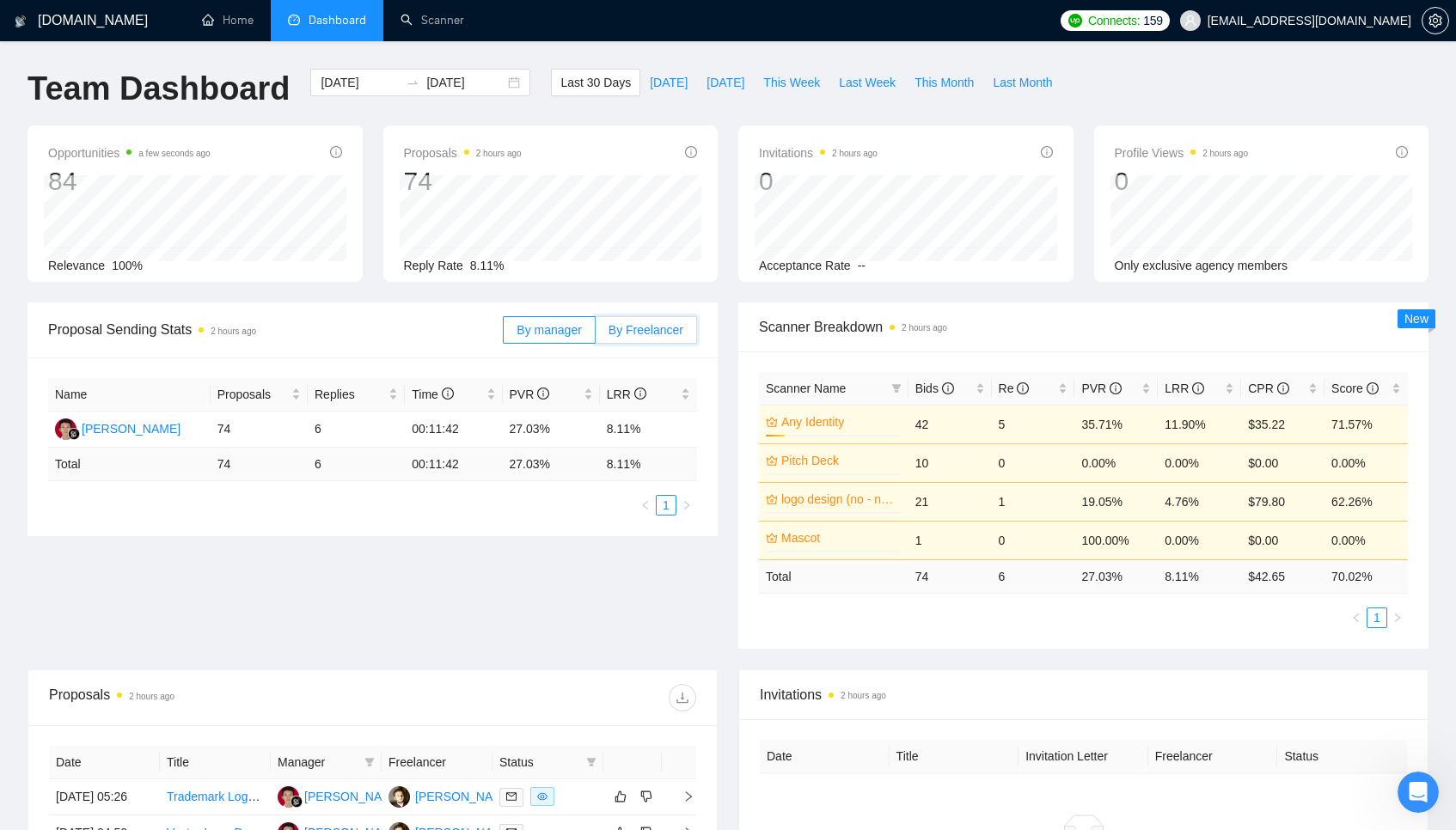
click at [595, 334] on input "By Freelancer" at bounding box center [595, 334] width 0 height 0
click at [533, 344] on div "By manager By Freelancer" at bounding box center [599, 329] width 194 height 55
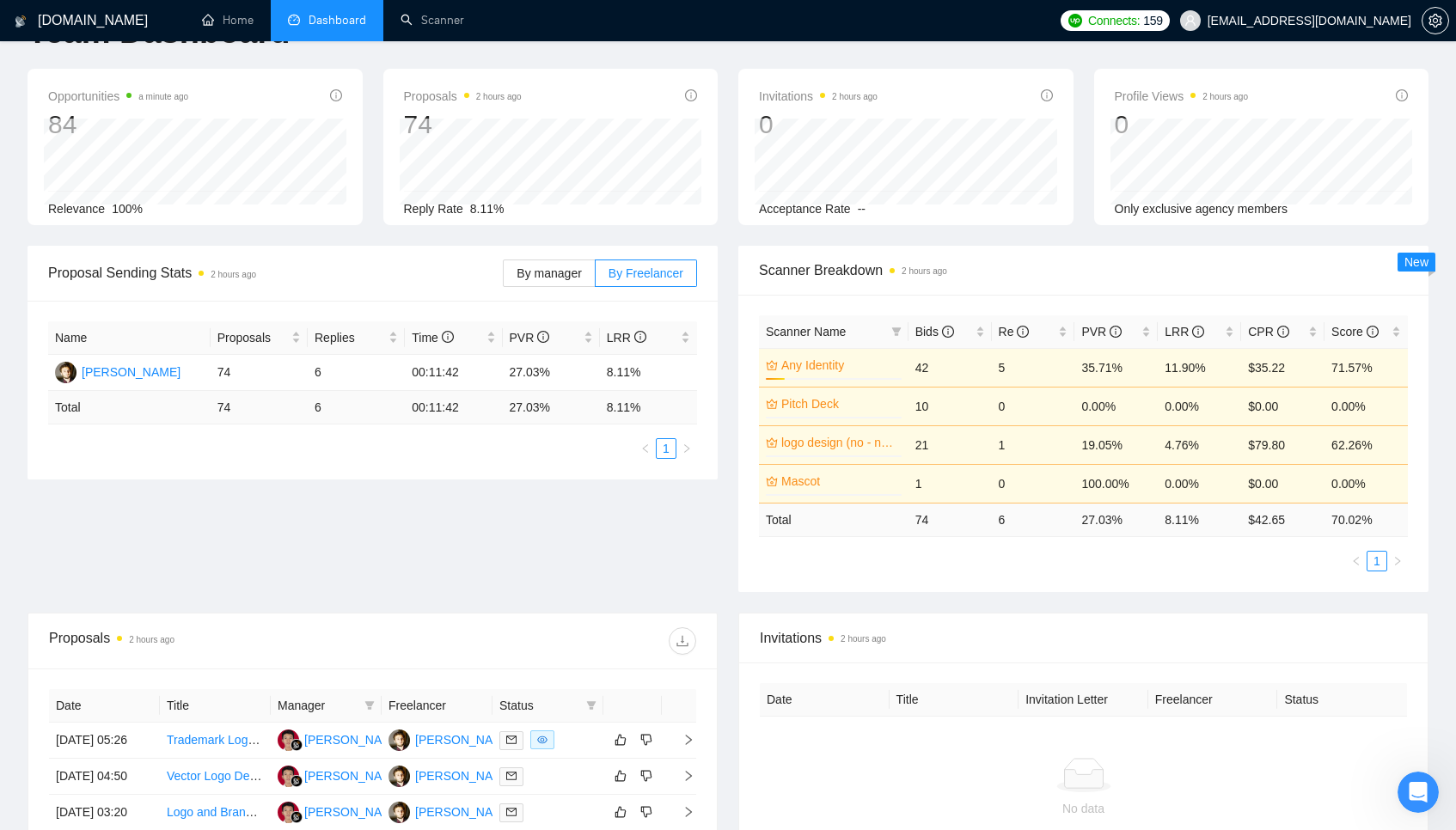
scroll to position [57, 0]
click at [808, 526] on td "Total" at bounding box center [833, 518] width 149 height 33
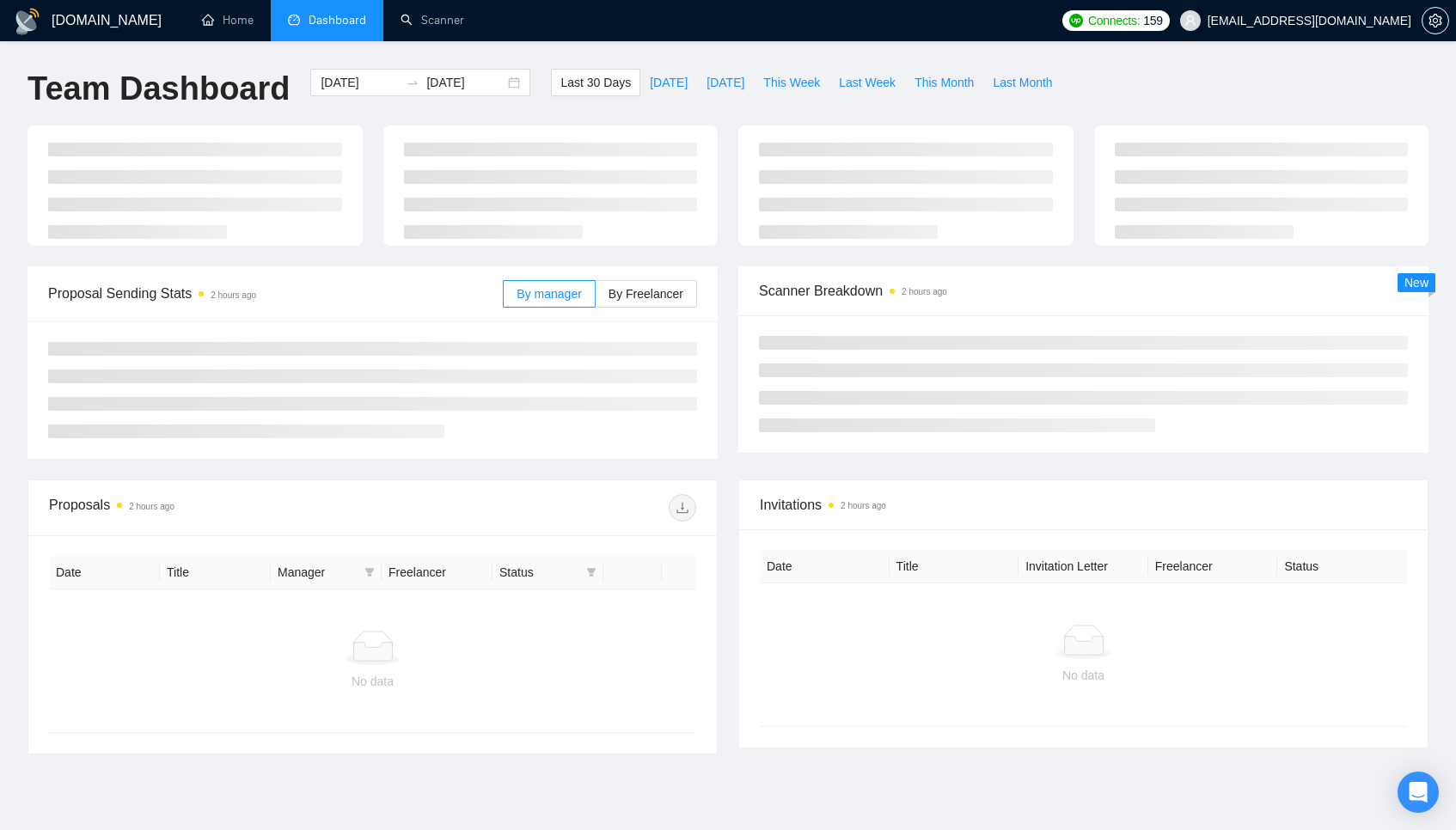
scroll to position [57, 0]
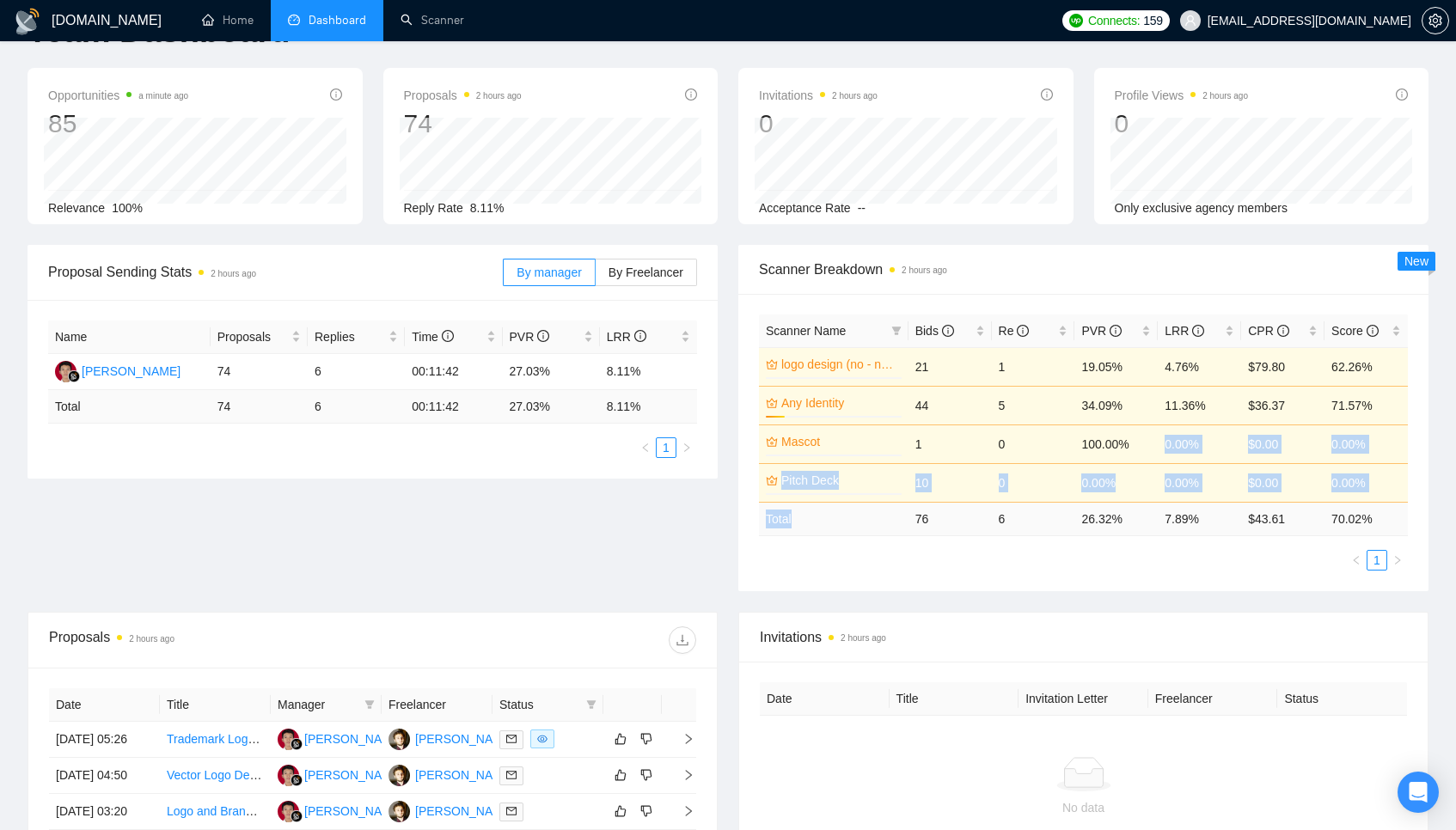
drag, startPoint x: 1160, startPoint y: 440, endPoint x: 843, endPoint y: 527, distance: 328.7
click at [844, 526] on table "Scanner Name Bids Re PVR LRR CPR Score logo design (no - new clients) 0% 21 1 1…" at bounding box center [1084, 426] width 649 height 222
click at [908, 547] on div "Scanner Name Bids Re PVR LRR CPR Score logo design (no - new clients) 0% 21 1 1…" at bounding box center [1084, 442] width 649 height 256
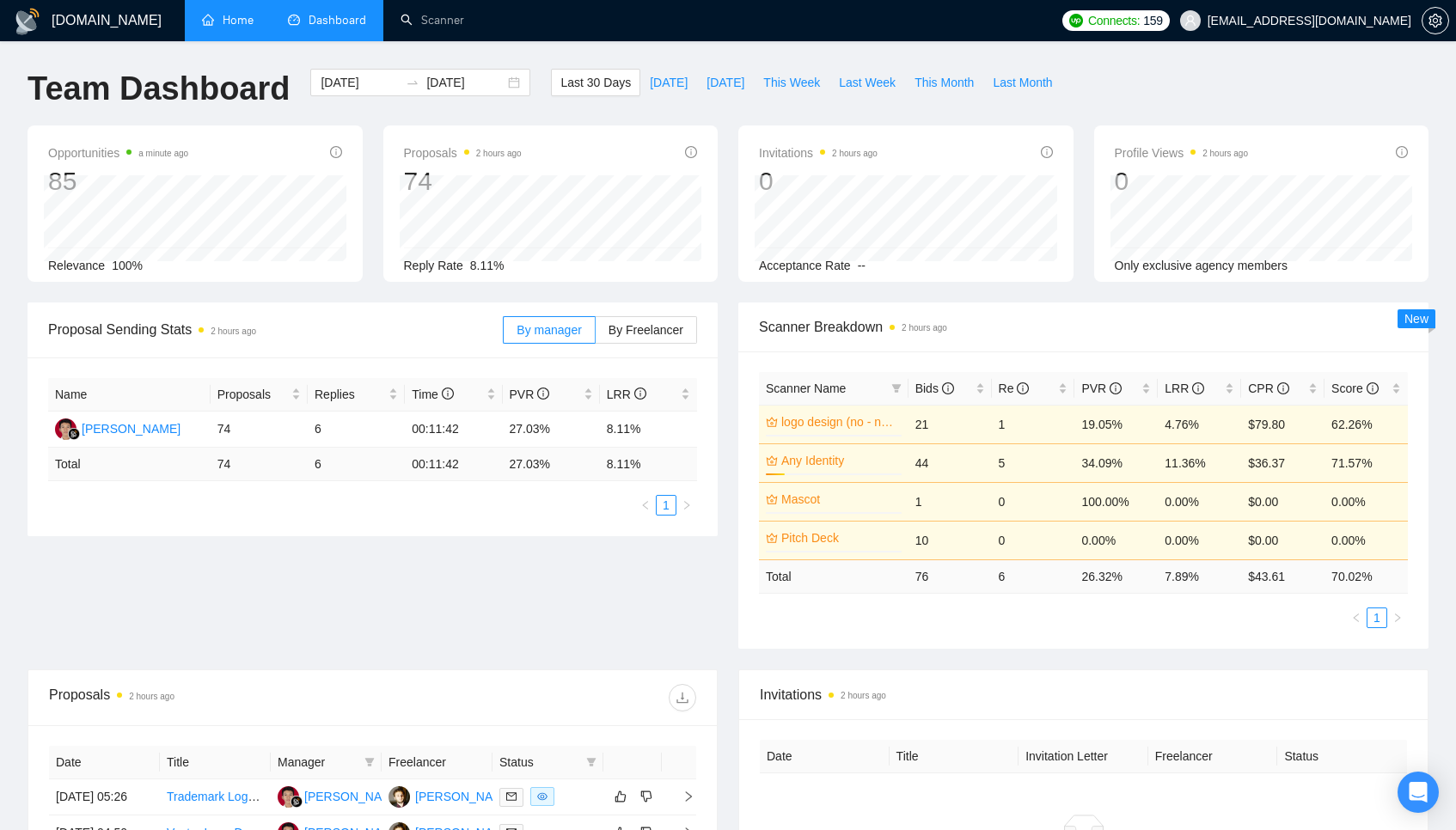
click at [222, 27] on link "Home" at bounding box center [227, 19] width 52 height 15
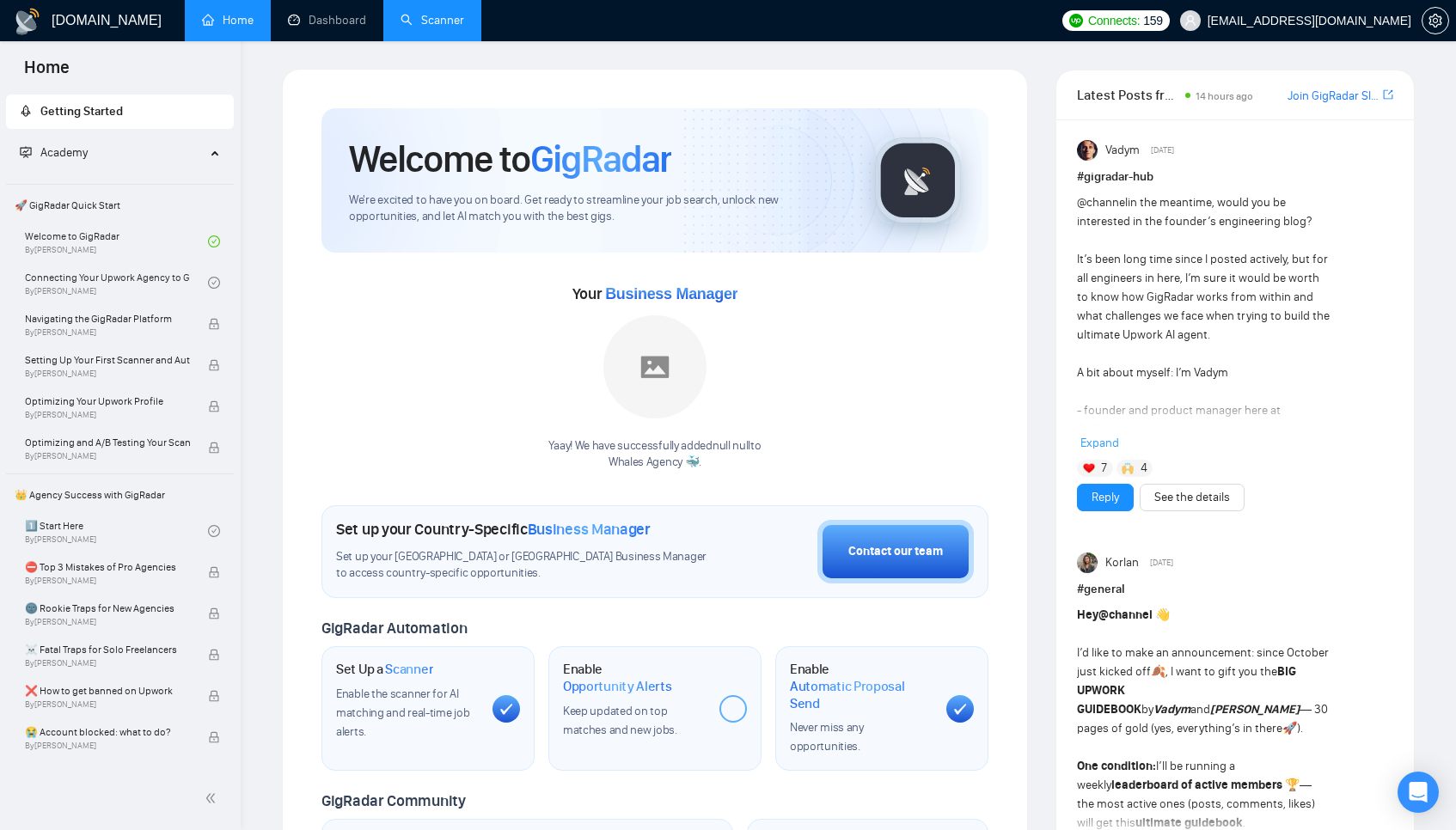
click at [454, 13] on link "Scanner" at bounding box center [432, 19] width 63 height 15
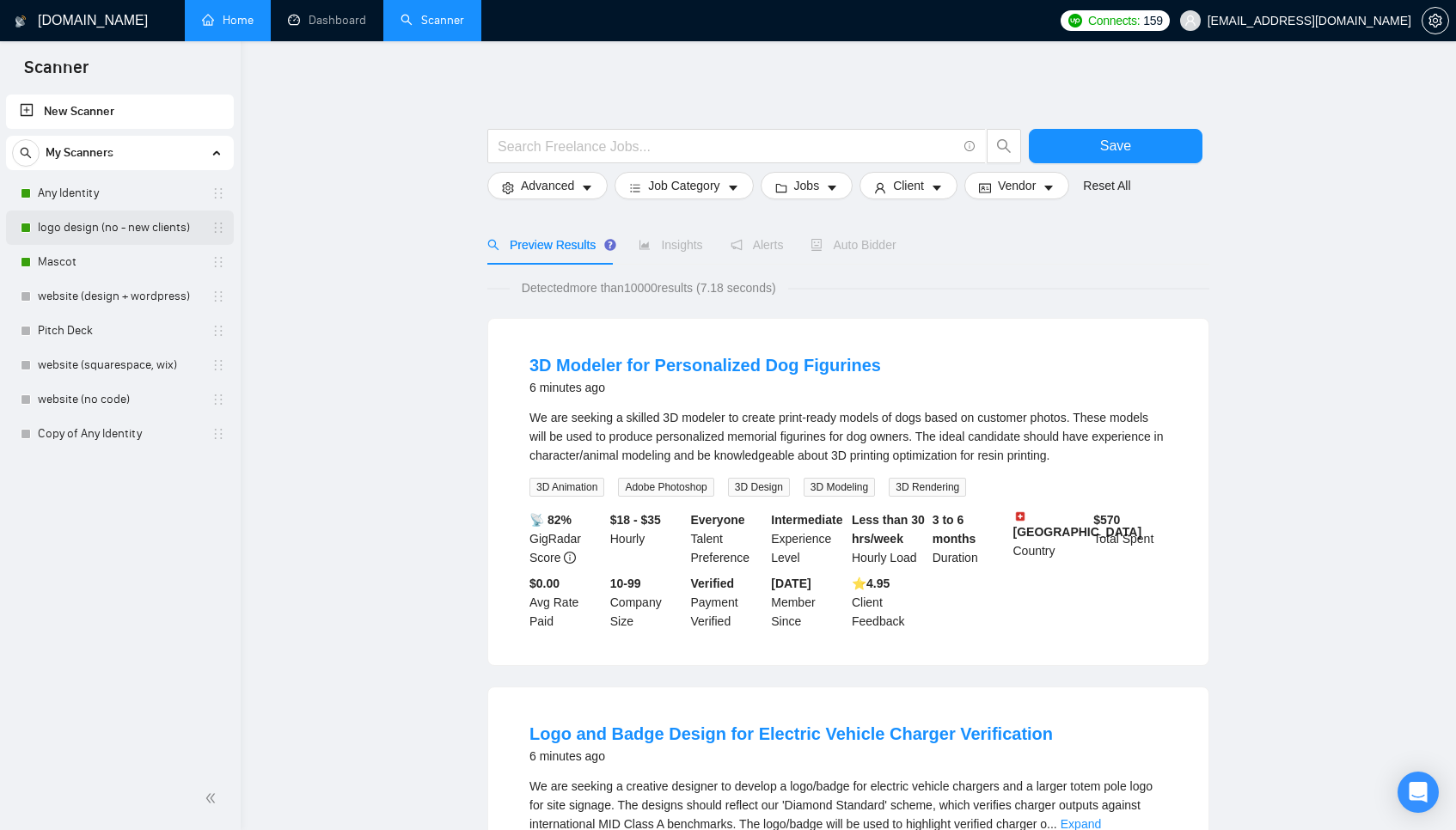
click at [82, 231] on link "logo design (no - new clients)" at bounding box center [120, 227] width 164 height 34
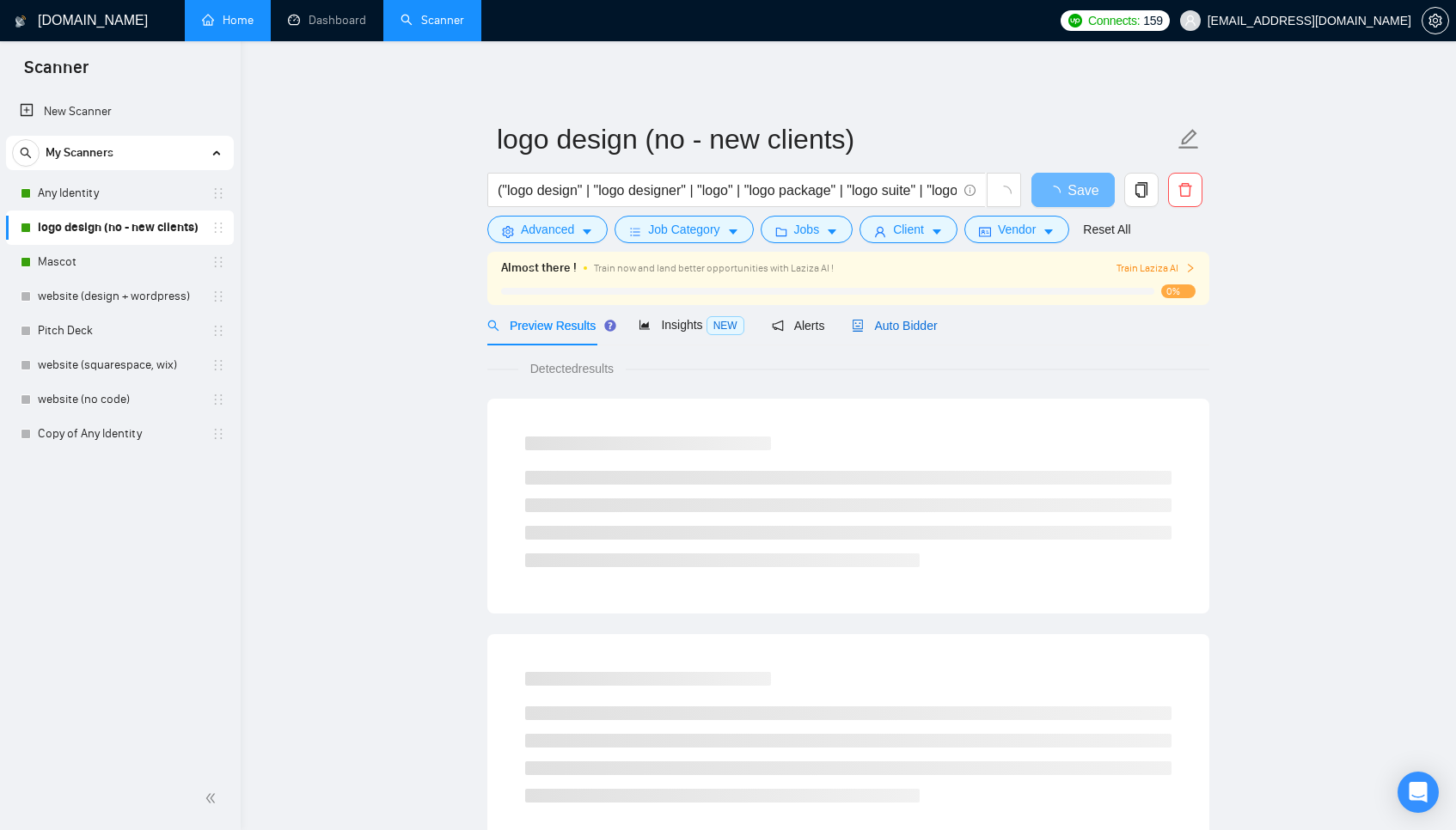
click at [897, 331] on span "Auto Bidder" at bounding box center [894, 325] width 85 height 14
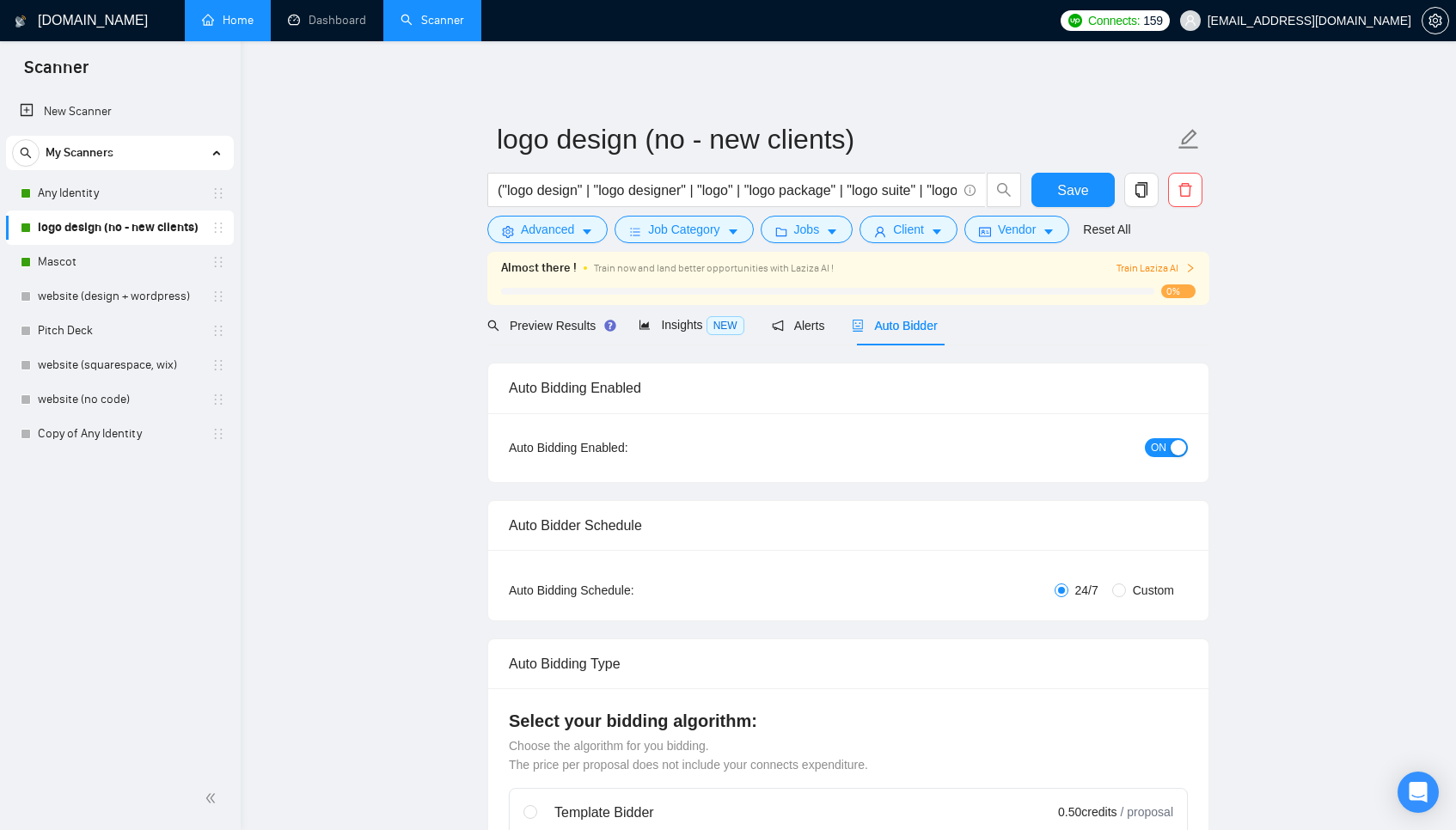
click at [1169, 441] on button "ON" at bounding box center [1167, 447] width 43 height 19
click at [1095, 178] on button "Save" at bounding box center [1073, 189] width 84 height 34
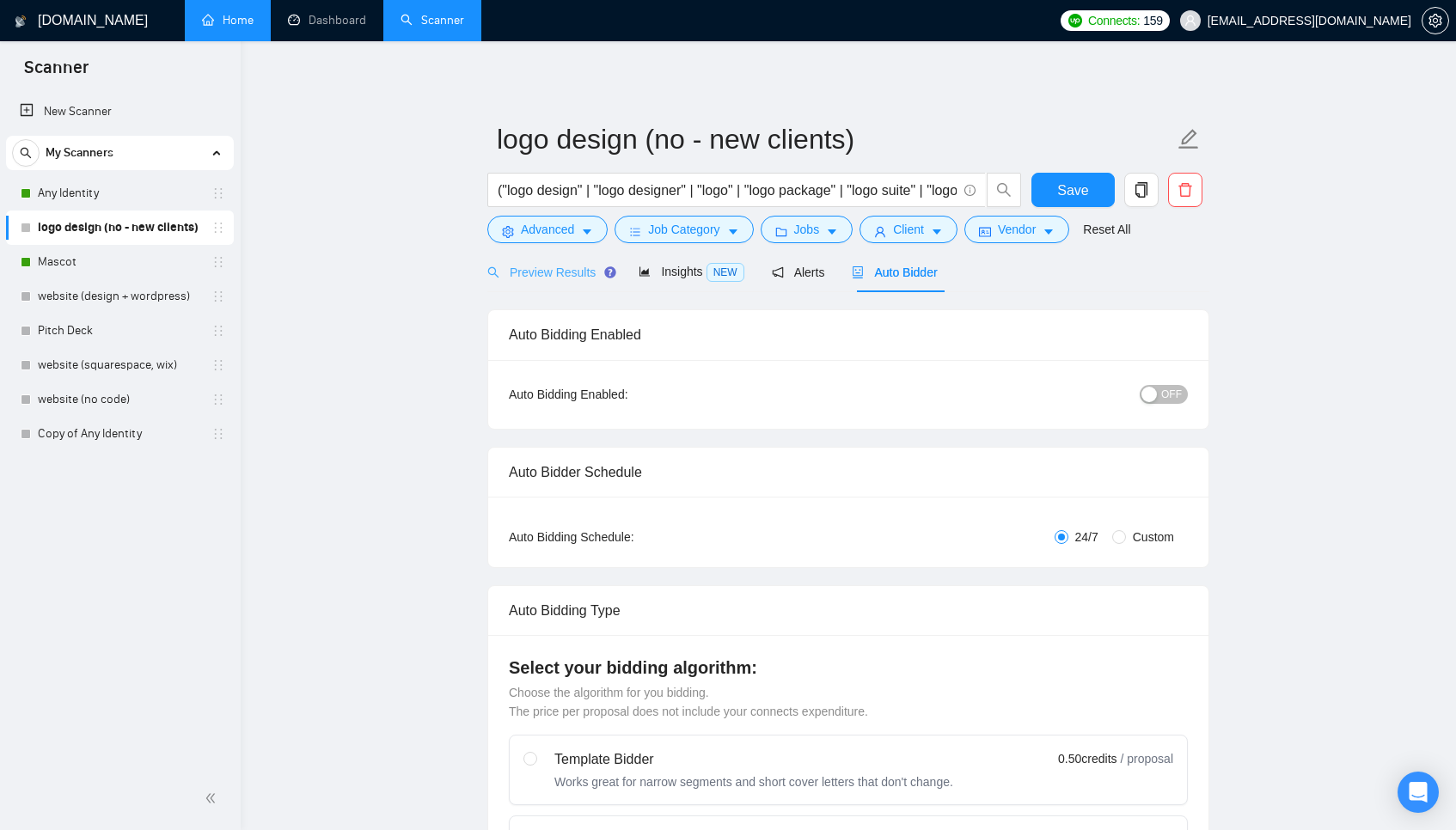
click at [526, 259] on div "Preview Results" at bounding box center [549, 271] width 124 height 40
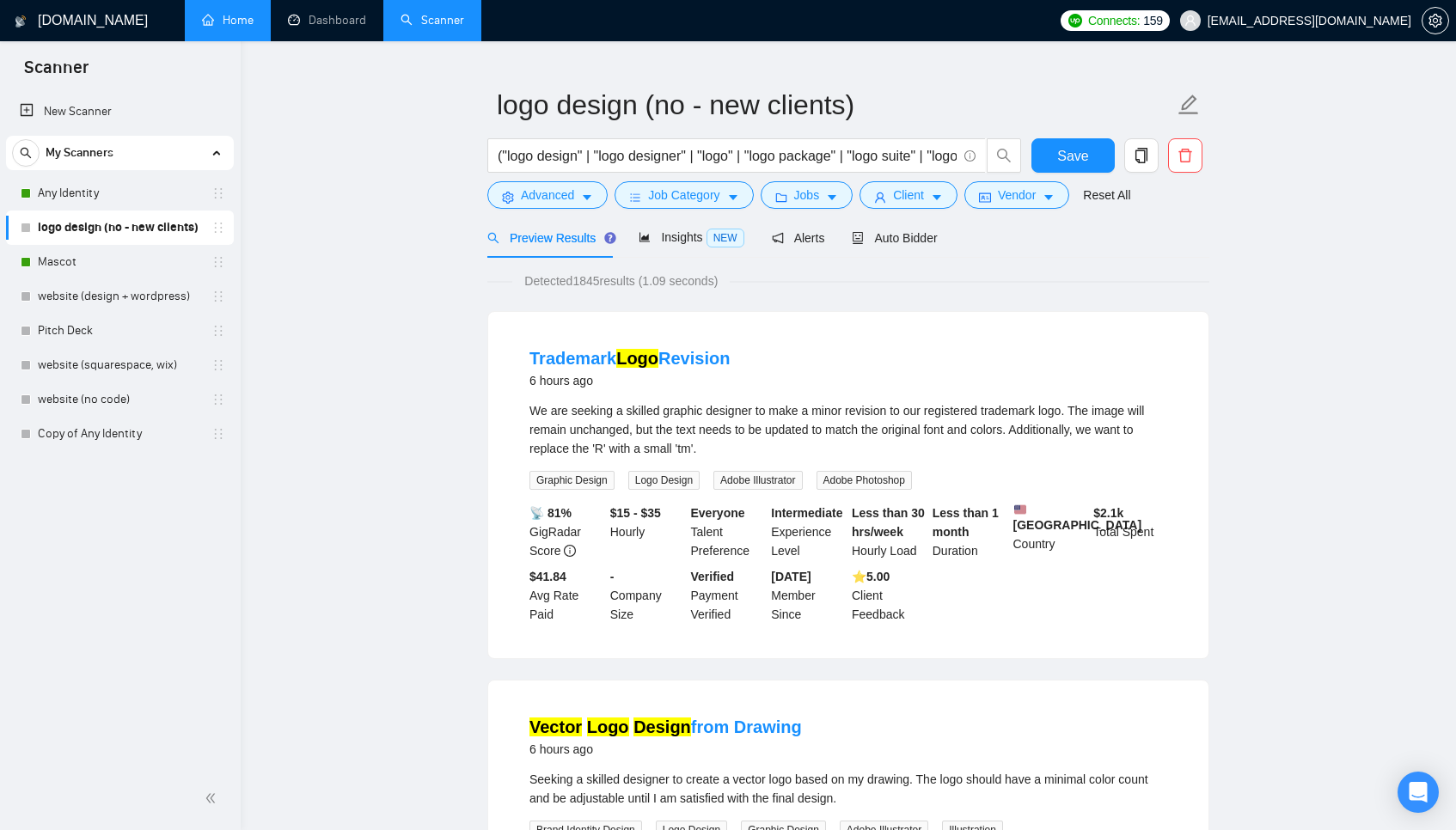
scroll to position [40, 0]
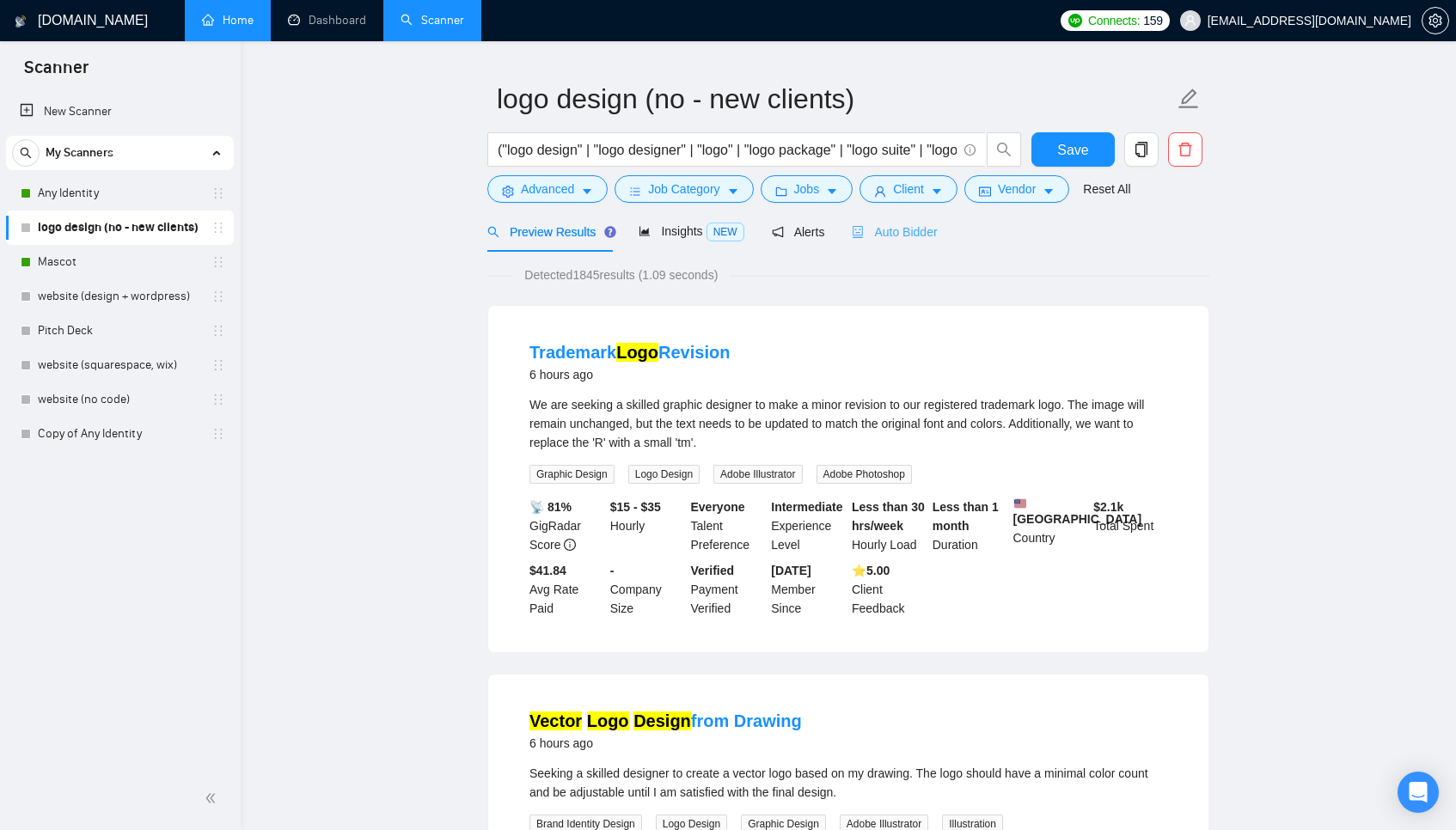
click at [931, 221] on div "Auto Bidder" at bounding box center [894, 231] width 85 height 40
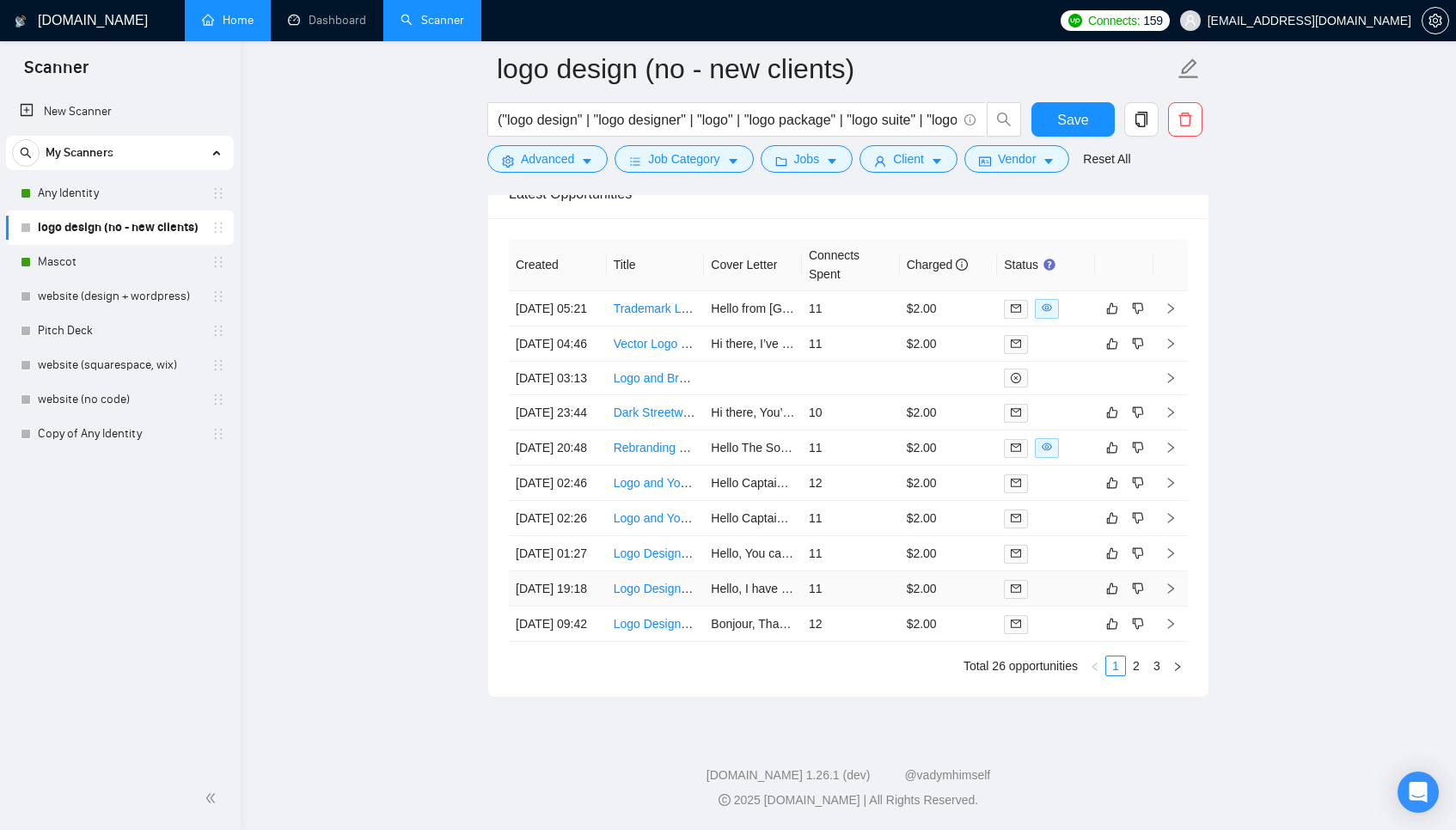
scroll to position [4443, 0]
click at [1133, 675] on link "2" at bounding box center [1135, 665] width 19 height 19
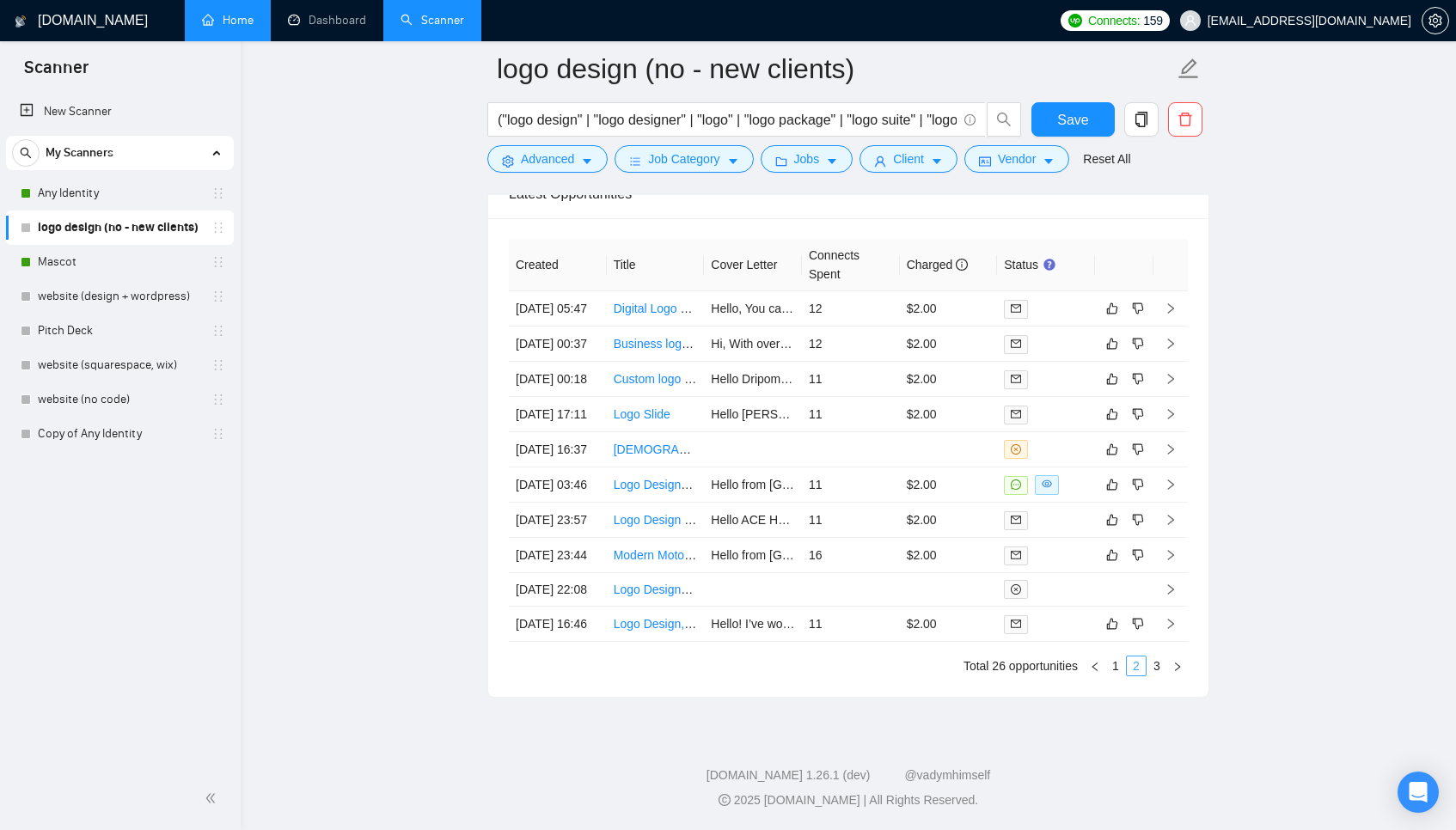
scroll to position [4448, 0]
click at [1161, 675] on link "3" at bounding box center [1156, 665] width 19 height 19
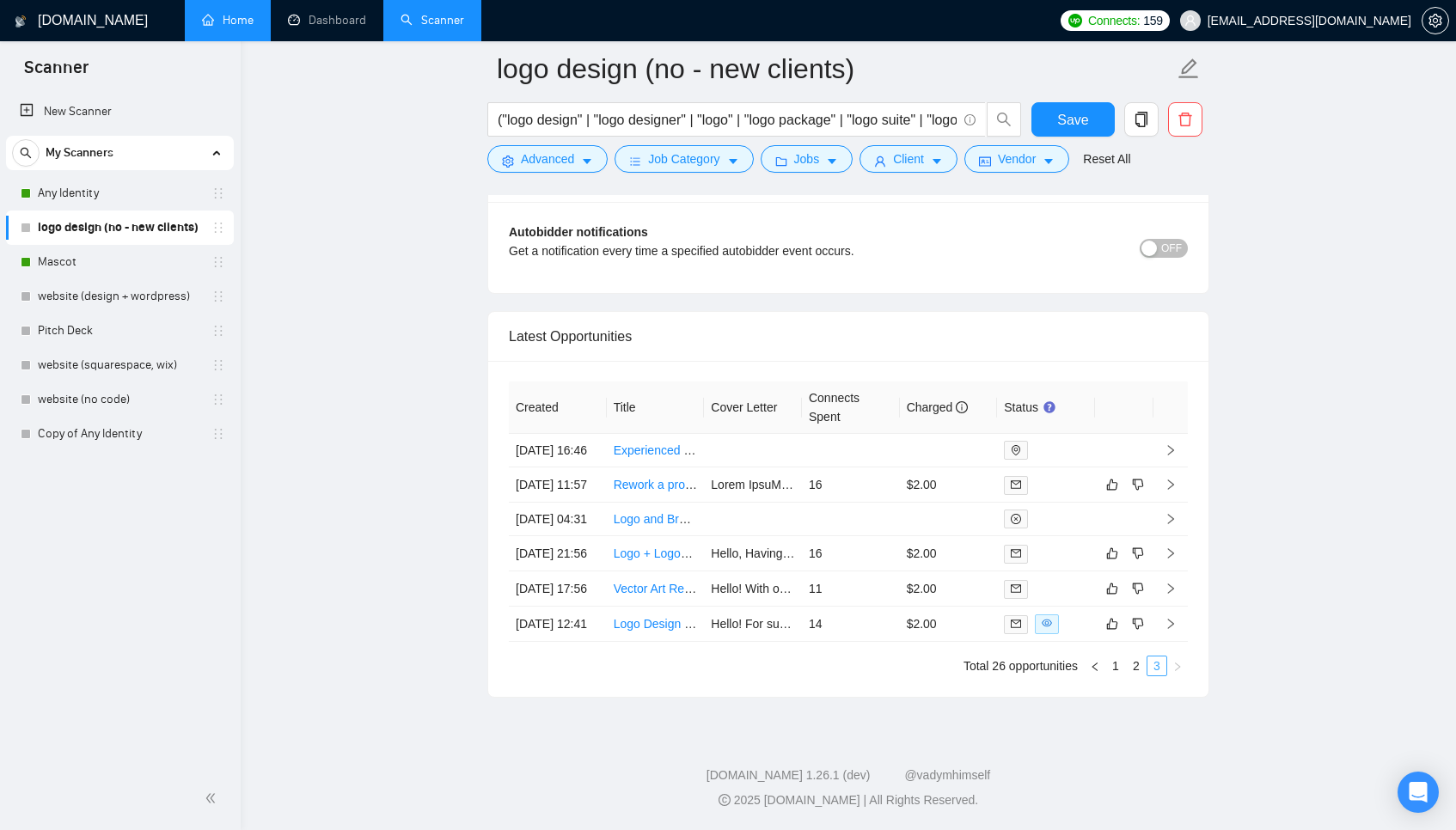
scroll to position [4304, 0]
click at [1134, 671] on link "2" at bounding box center [1135, 665] width 19 height 19
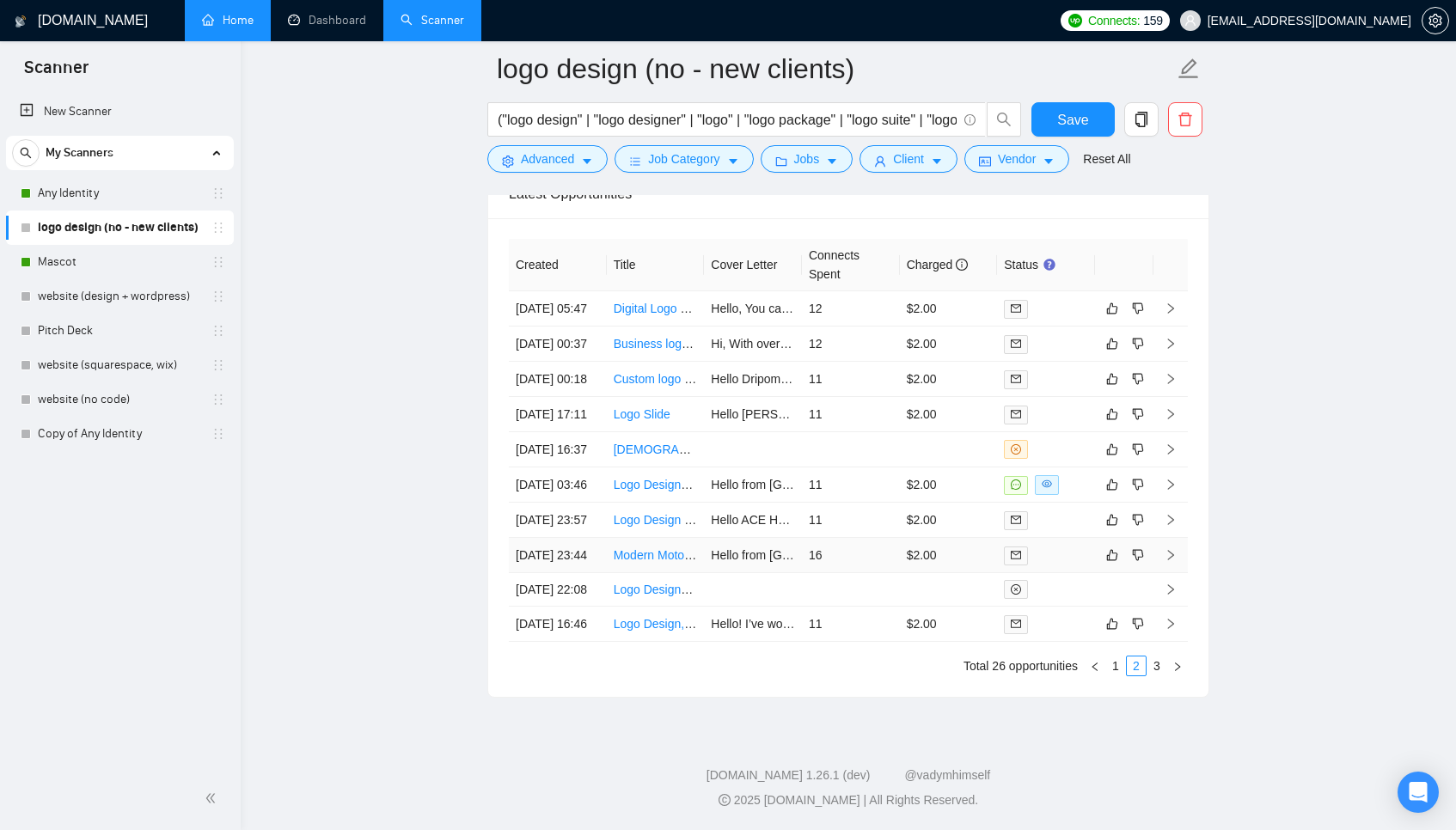
scroll to position [4514, 0]
click at [1116, 665] on link "1" at bounding box center [1115, 665] width 19 height 19
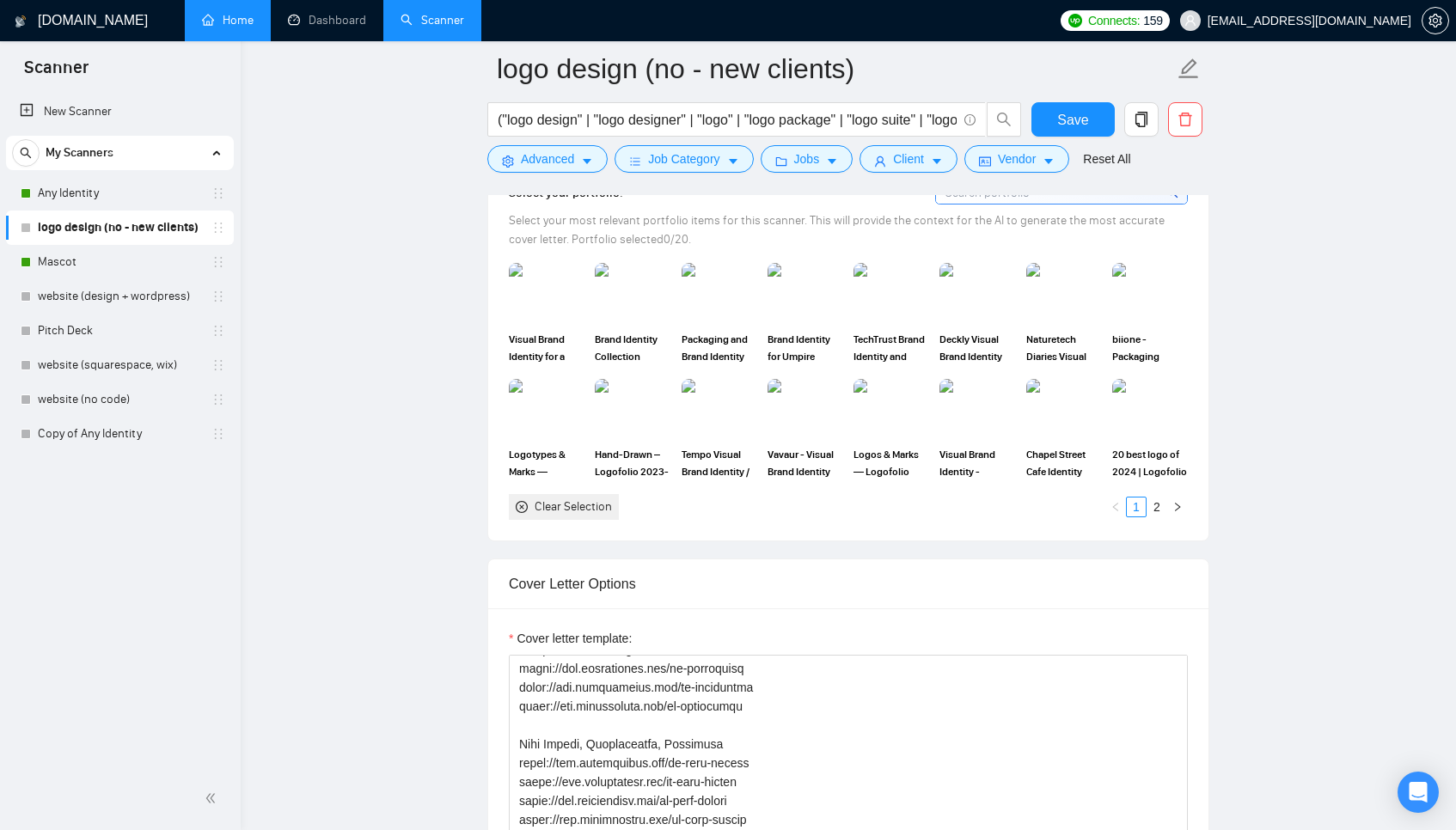
scroll to position [1096, 0]
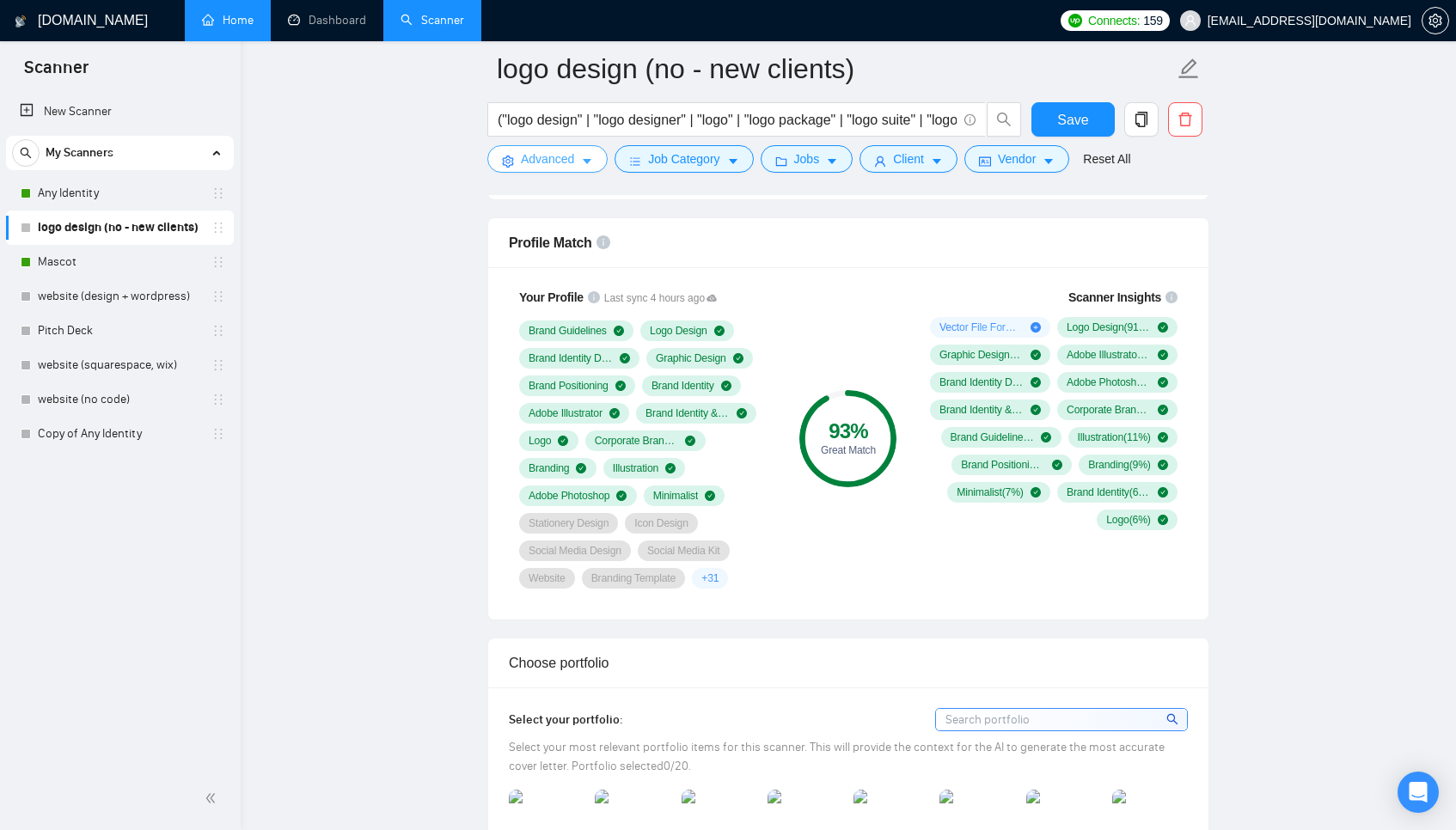
click at [537, 166] on span "Advanced" at bounding box center [547, 158] width 54 height 19
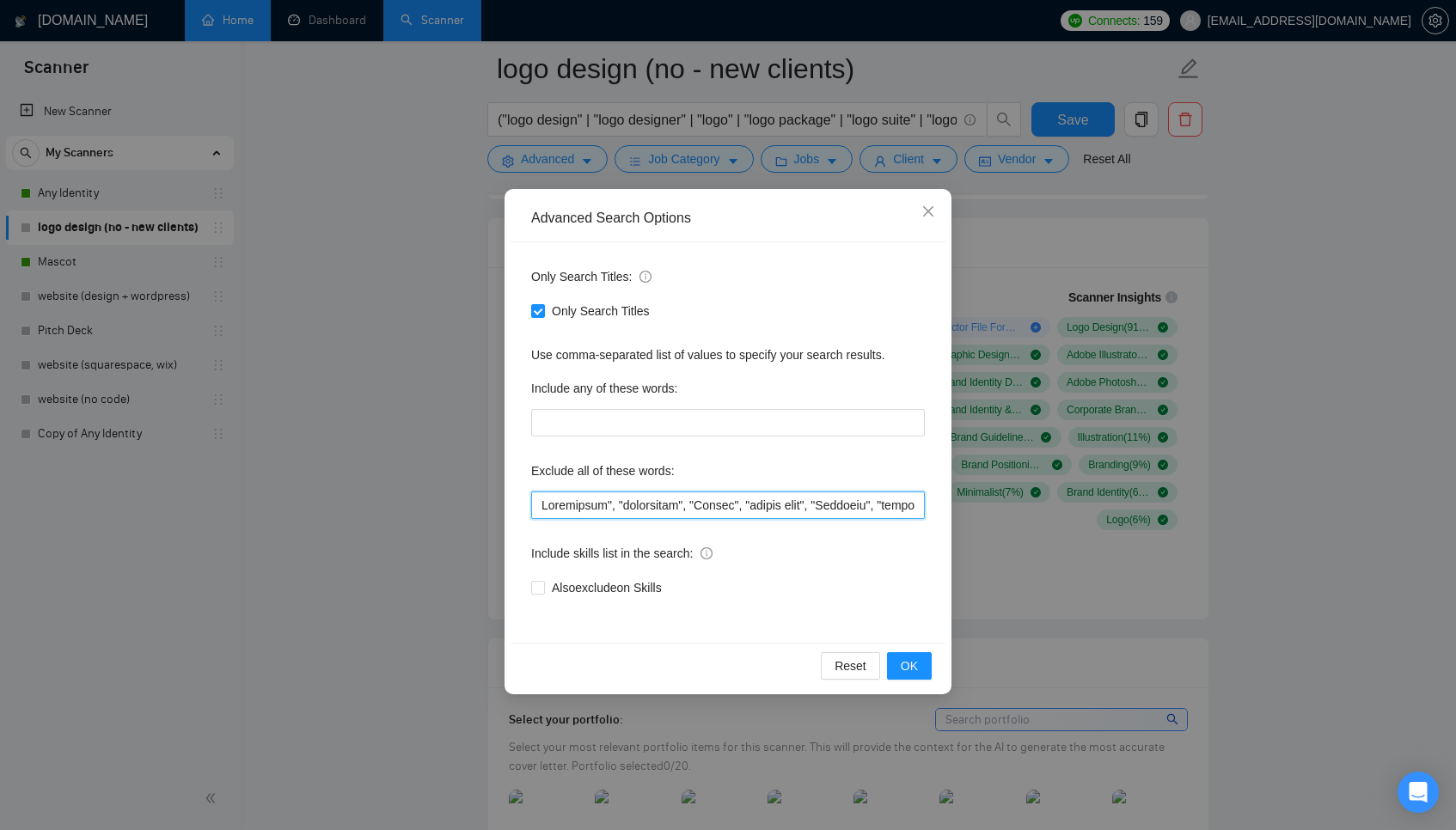
click at [689, 509] on input "text" at bounding box center [728, 505] width 394 height 27
drag, startPoint x: 702, startPoint y: 507, endPoint x: 942, endPoint y: 505, distance: 240.0
click at [943, 505] on div "Only Search Titles: Only Search Titles Use comma-separated list of values to sp…" at bounding box center [728, 442] width 435 height 400
click at [1236, 553] on div "Advanced Search Options Only Search Titles: Only Search Titles Use comma-separa…" at bounding box center [728, 415] width 1456 height 830
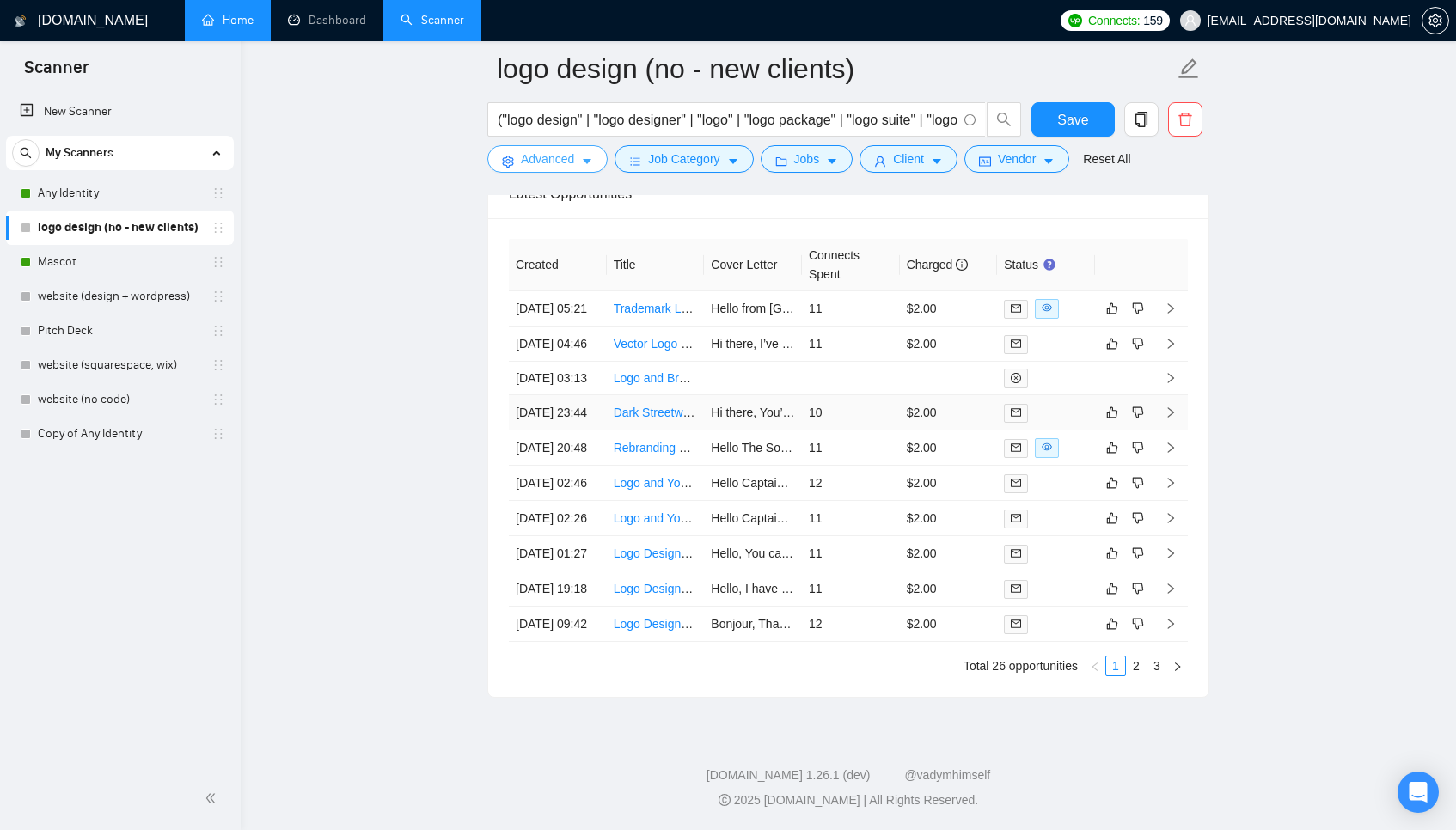
scroll to position [4514, 0]
click at [939, 431] on td "$2.00" at bounding box center [948, 448] width 98 height 35
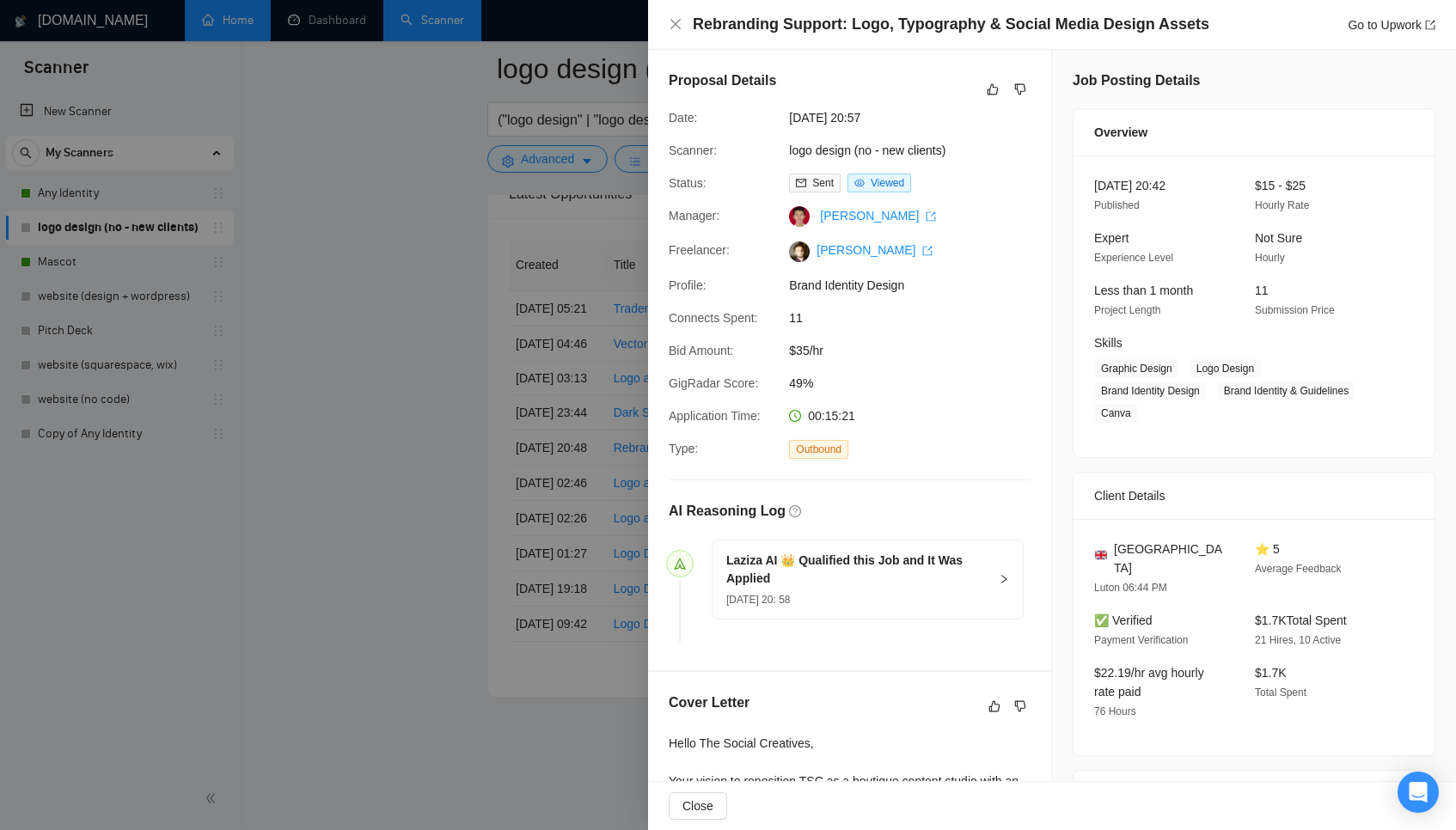
click at [581, 432] on div at bounding box center [728, 415] width 1456 height 830
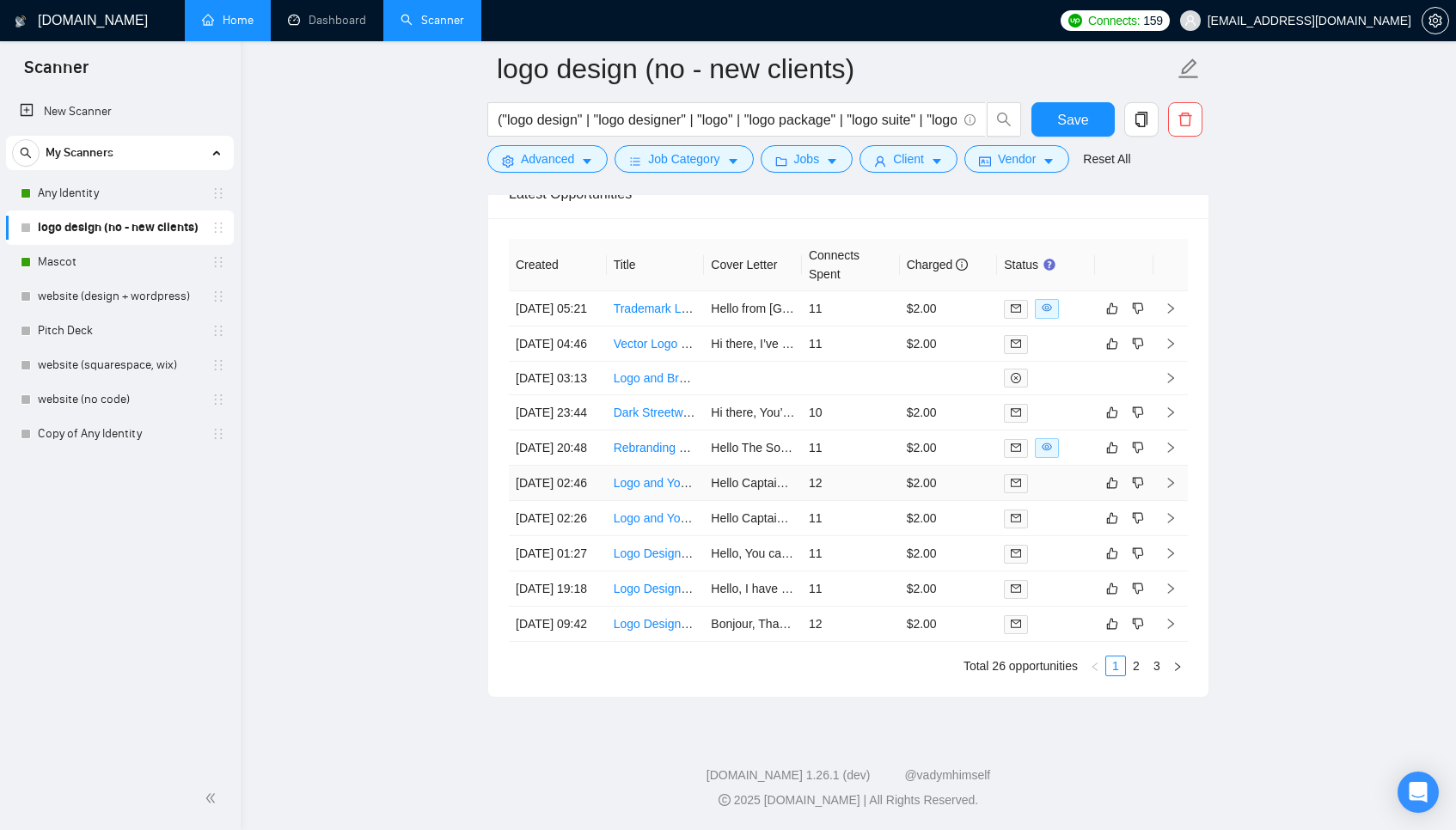
scroll to position [4289, 0]
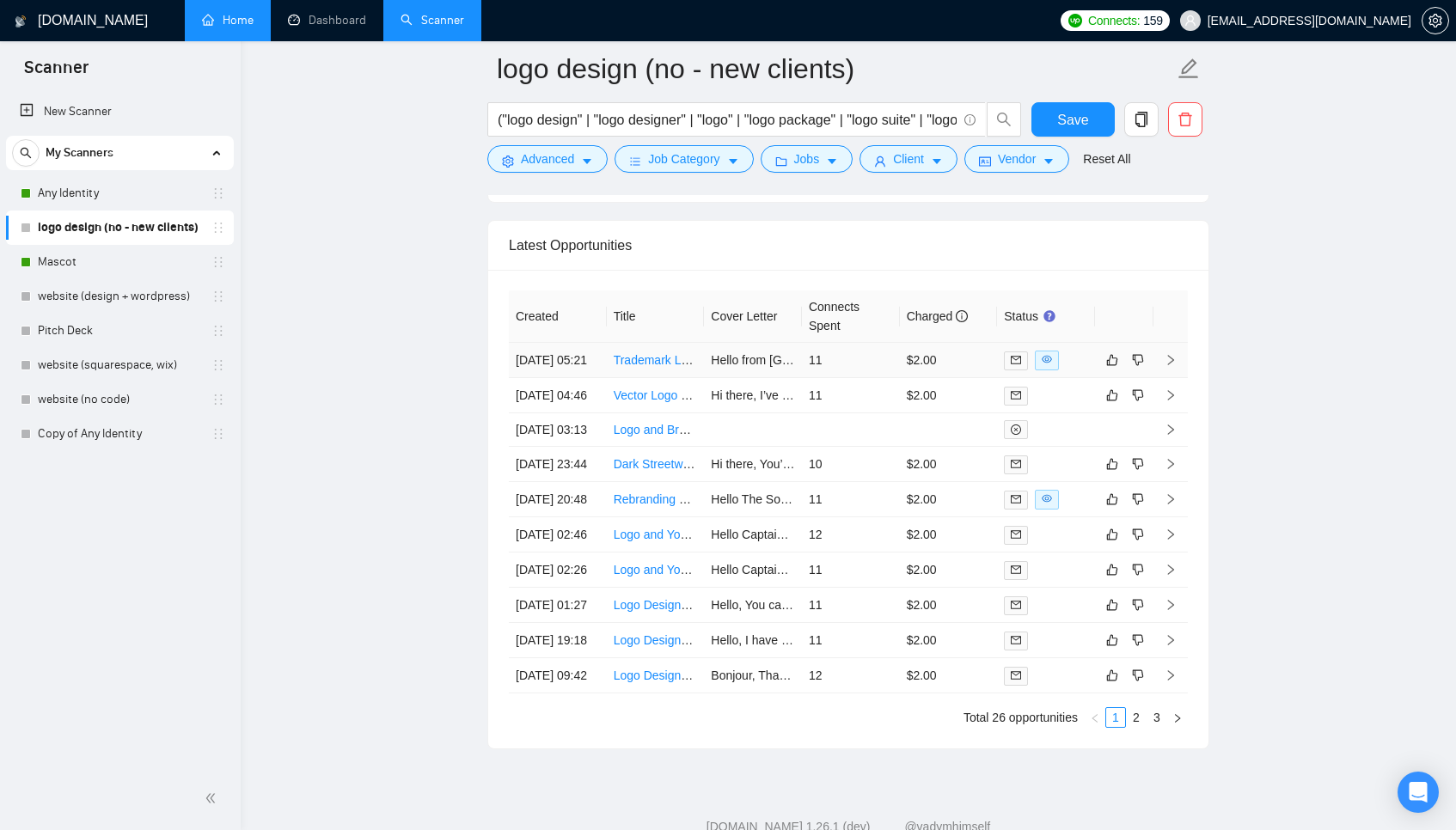
click at [952, 362] on td "$2.00" at bounding box center [948, 360] width 98 height 35
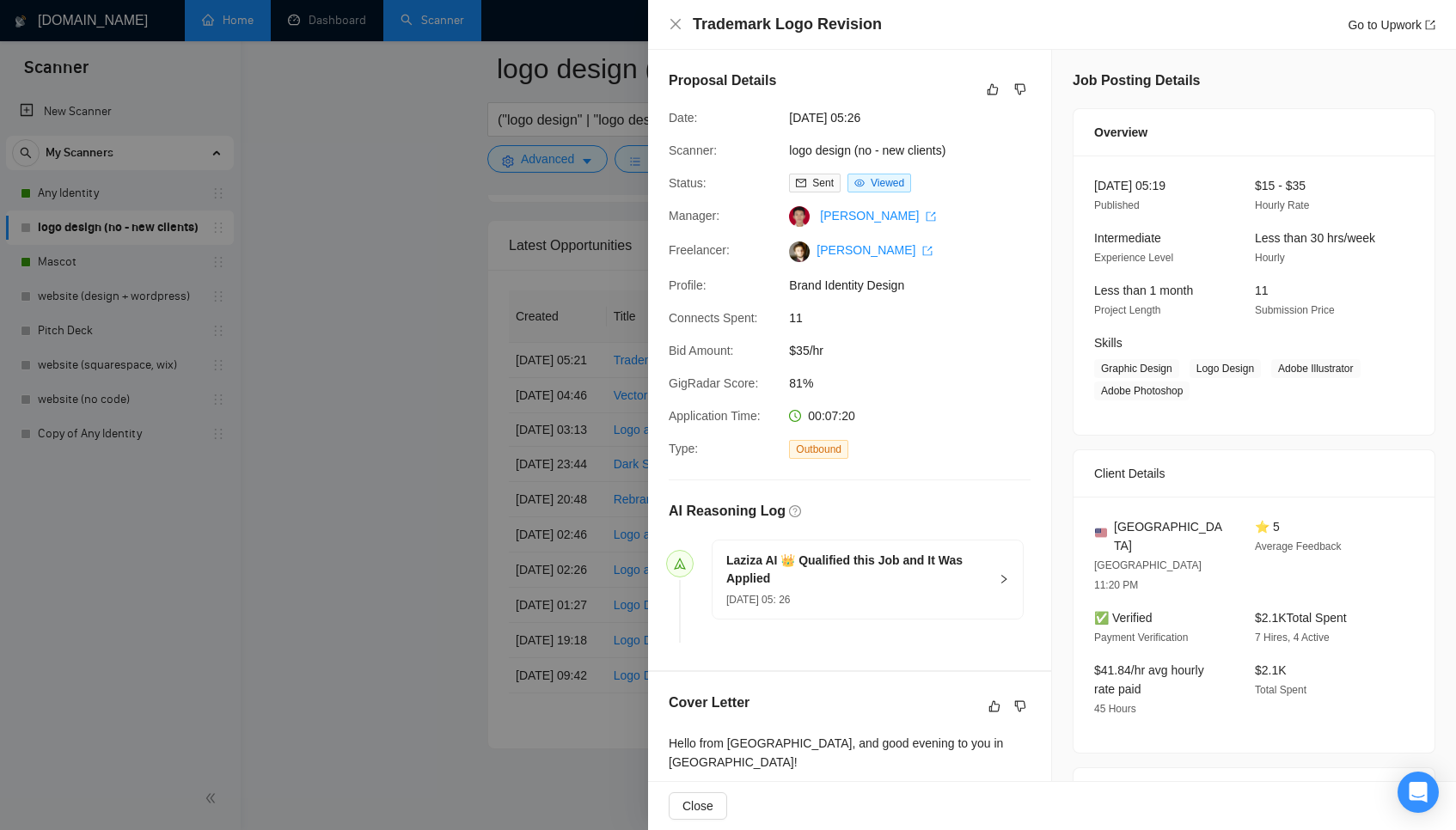
click at [548, 473] on div at bounding box center [728, 415] width 1456 height 830
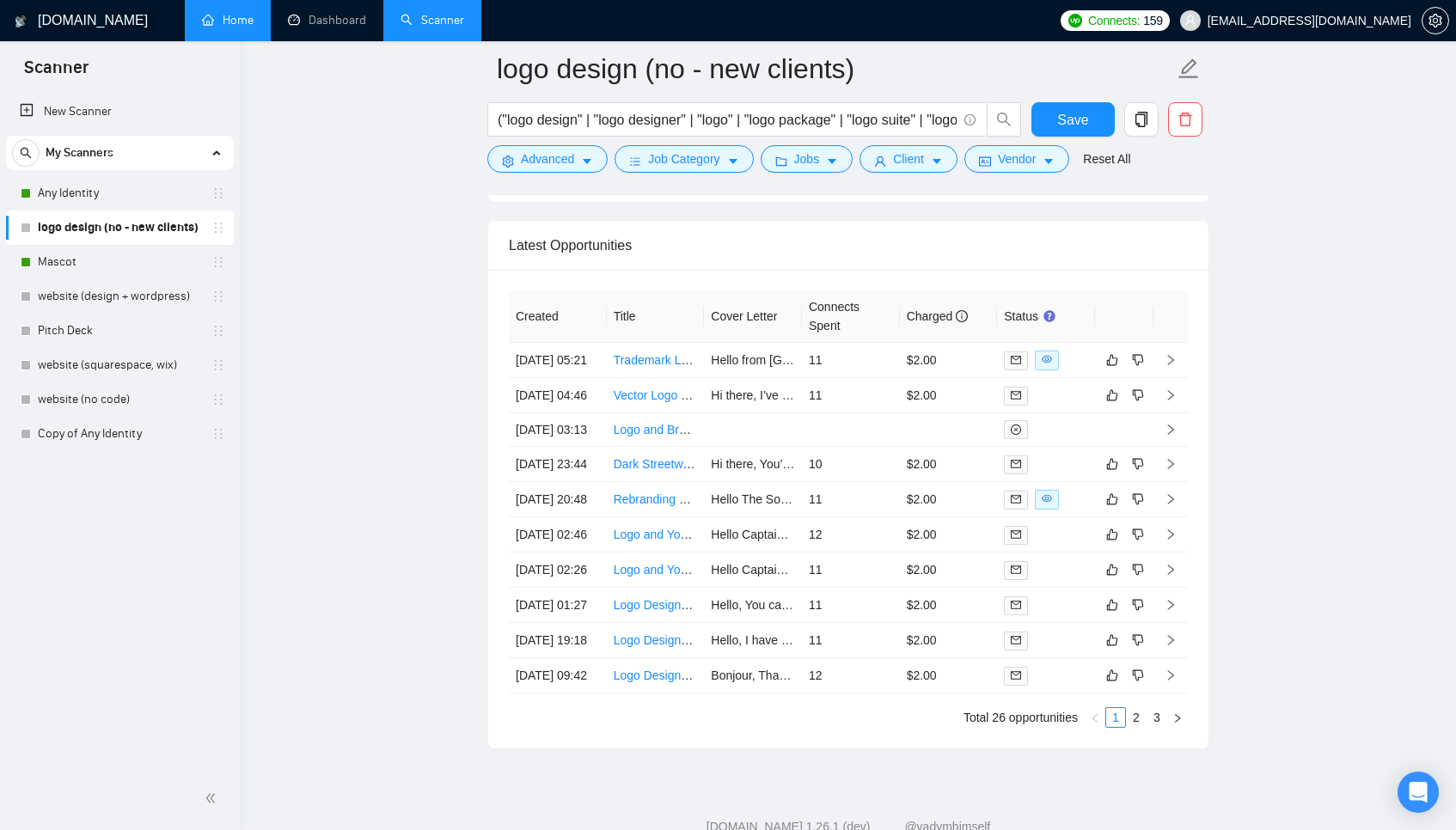
click at [908, 142] on div "("logo design" | "logo designer" | "logo" | "logo package" | "logo suite" | "lo…" at bounding box center [755, 124] width 542 height 43
click at [907, 151] on span "Client" at bounding box center [908, 158] width 31 height 19
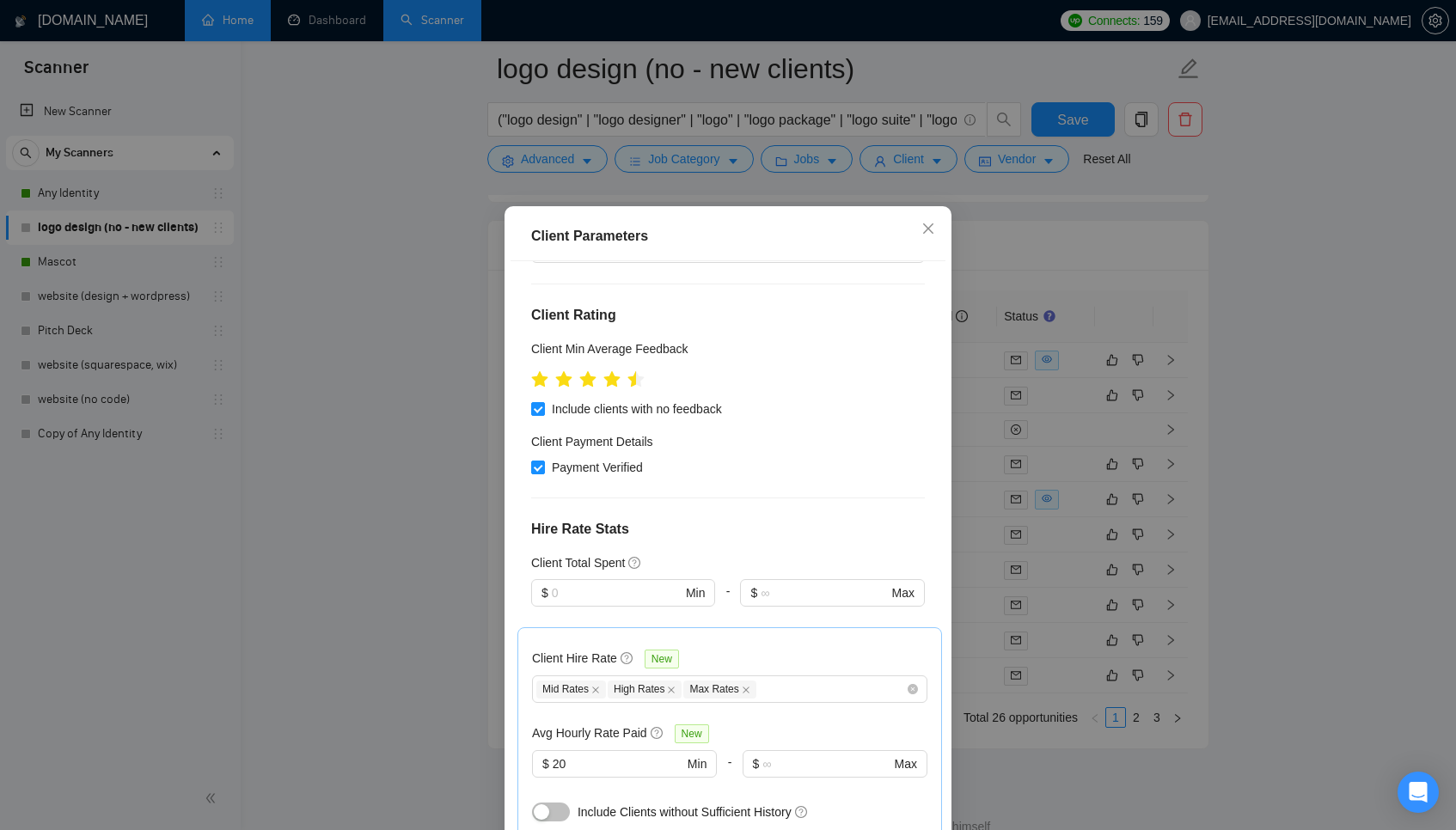
scroll to position [594, 0]
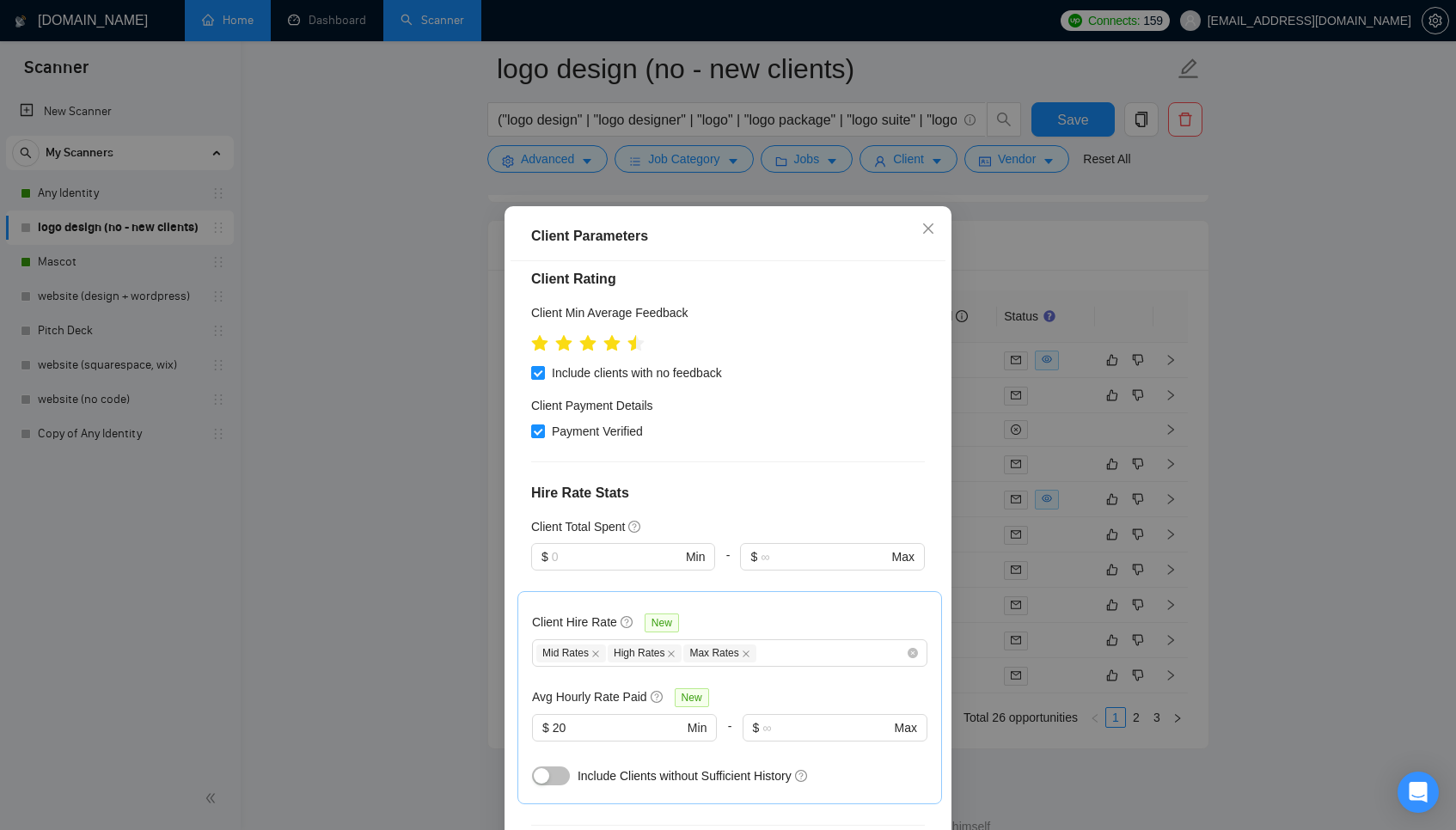
click at [1162, 452] on div "Client Parameters Client Location Include Client Countries United States Canada…" at bounding box center [728, 415] width 1456 height 830
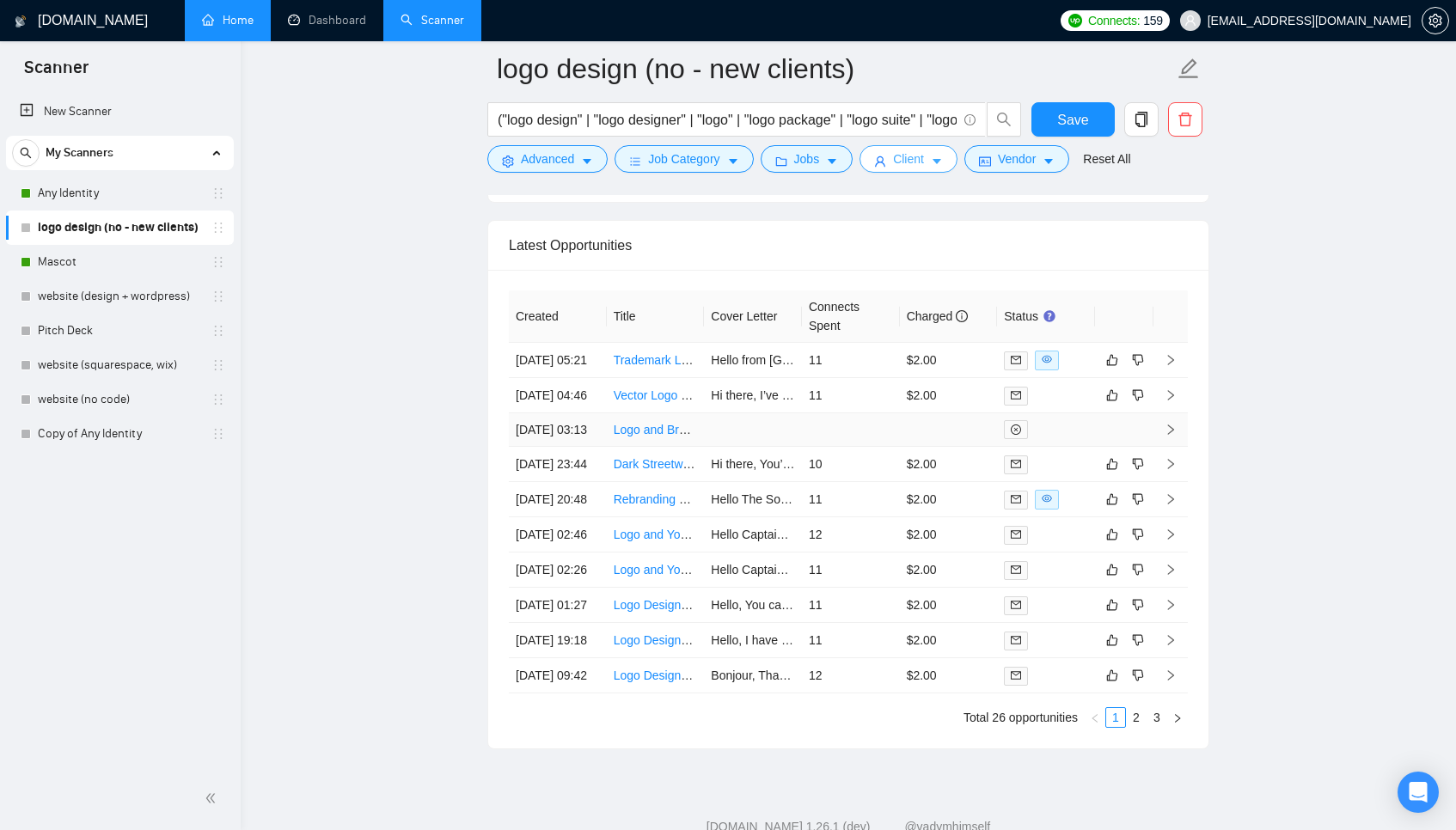
scroll to position [4514, 0]
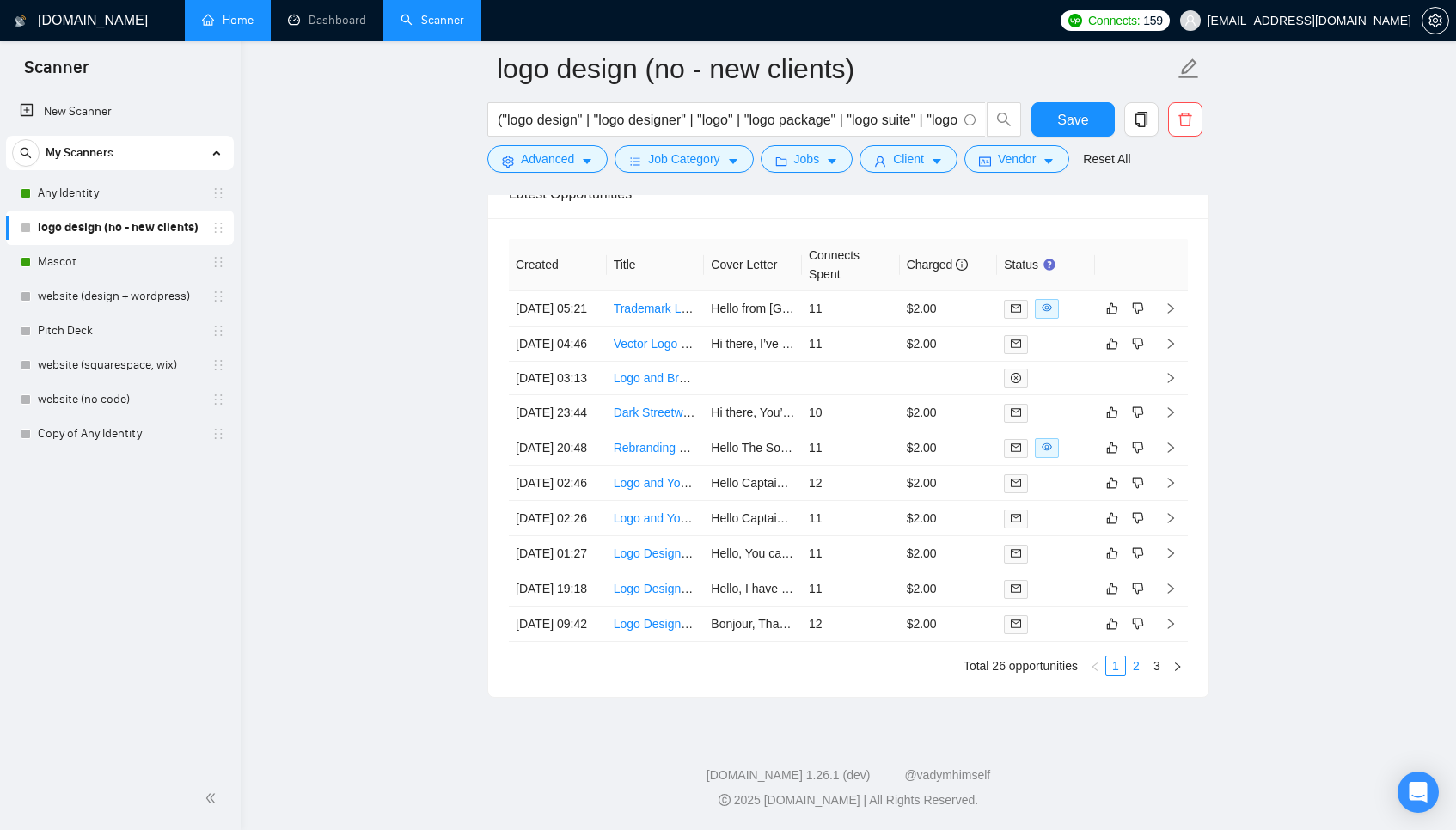
click at [1131, 660] on link "2" at bounding box center [1135, 665] width 19 height 19
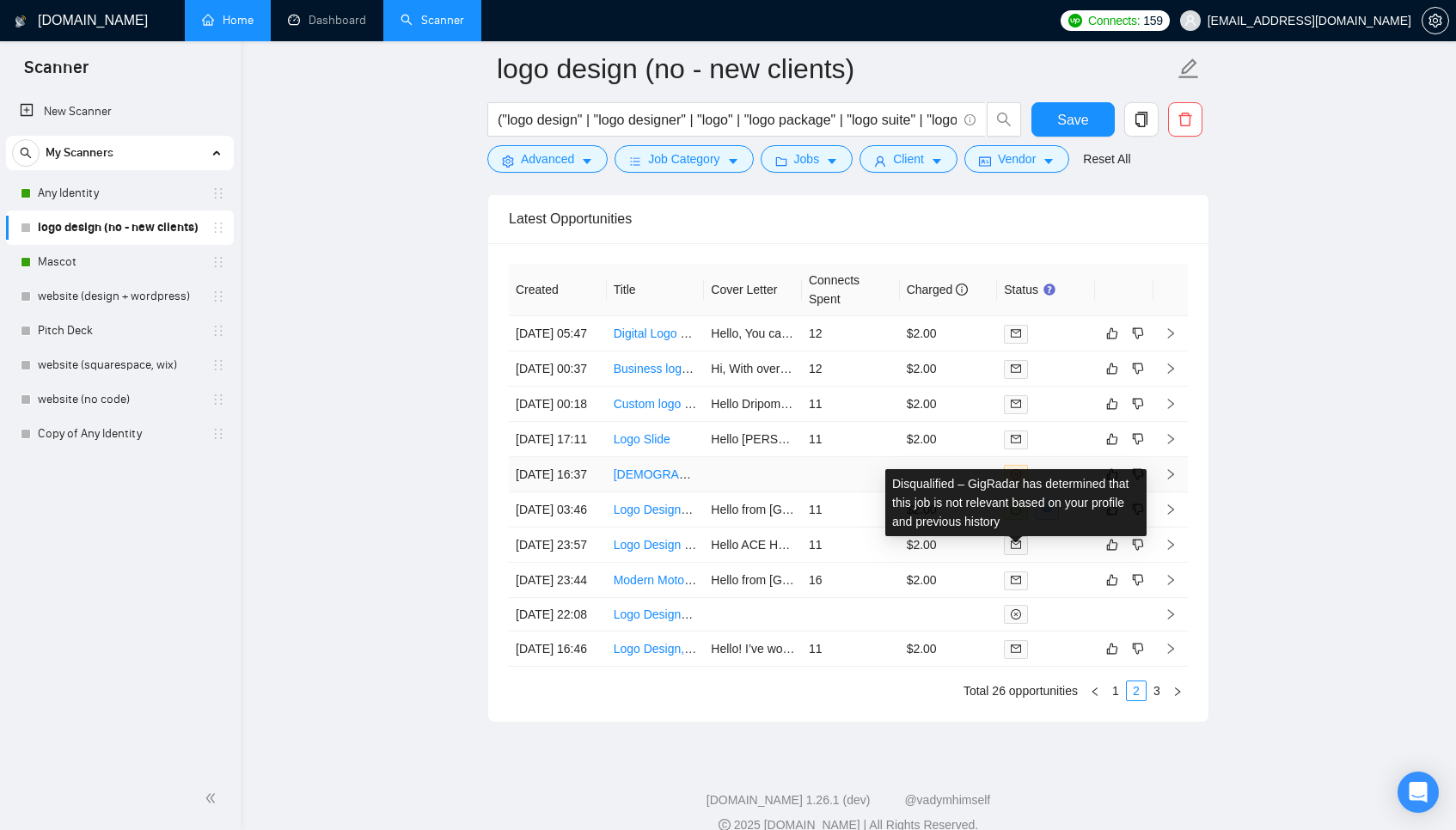
scroll to position [4277, 0]
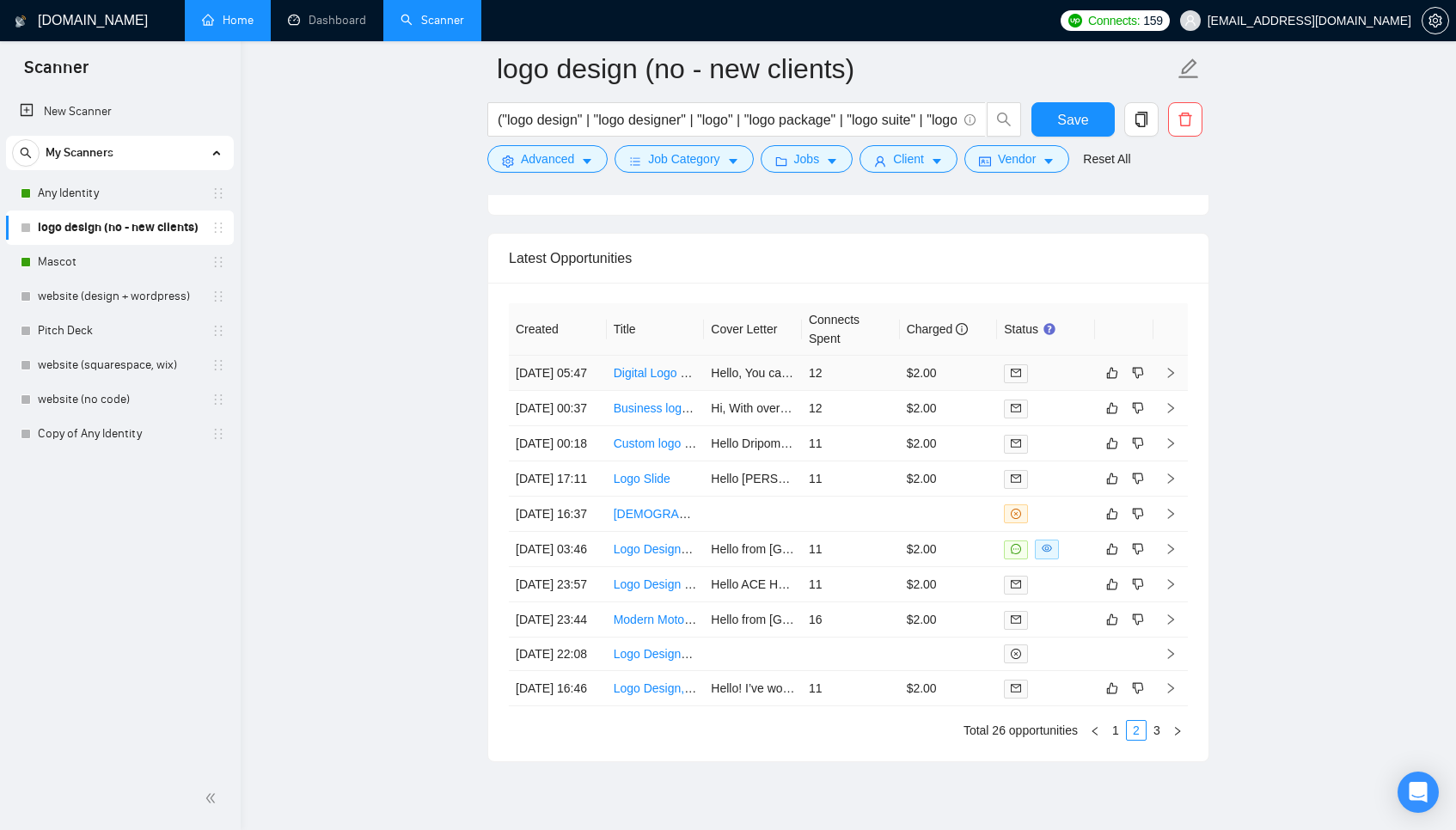
click at [875, 379] on td "12" at bounding box center [851, 373] width 98 height 35
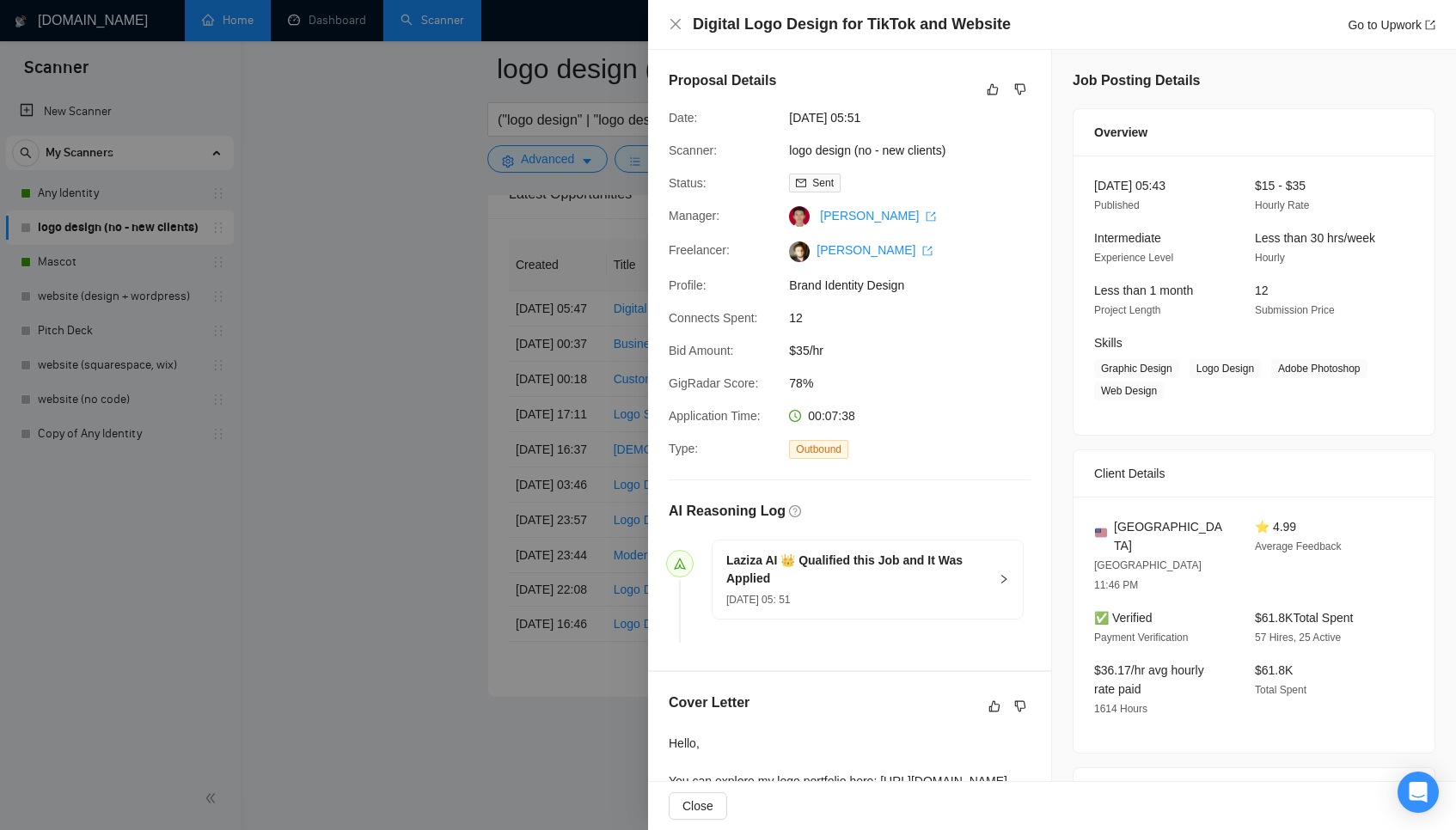
scroll to position [4509, 0]
click at [594, 407] on div at bounding box center [728, 415] width 1456 height 830
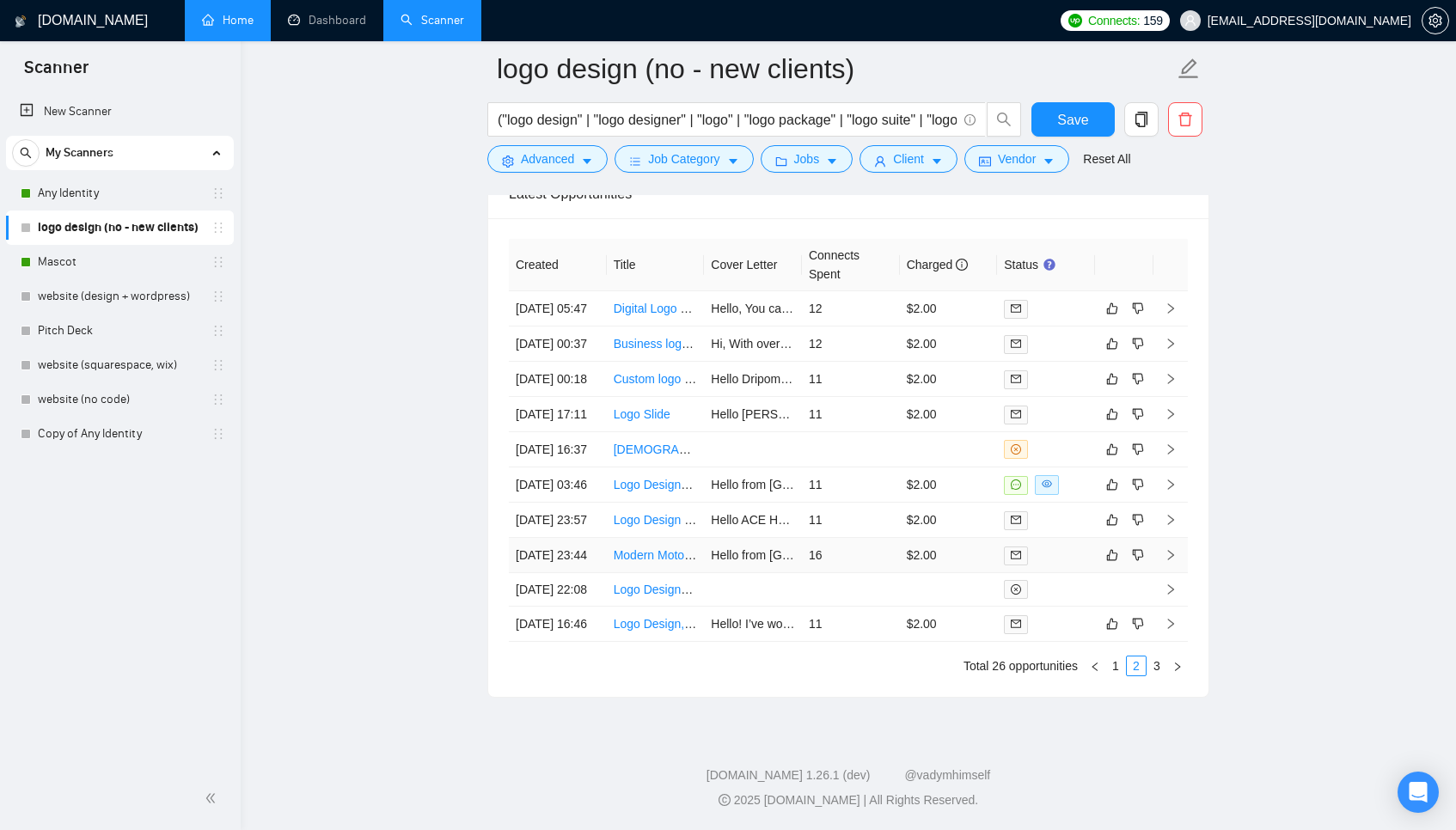
click at [854, 538] on td "16" at bounding box center [851, 555] width 98 height 35
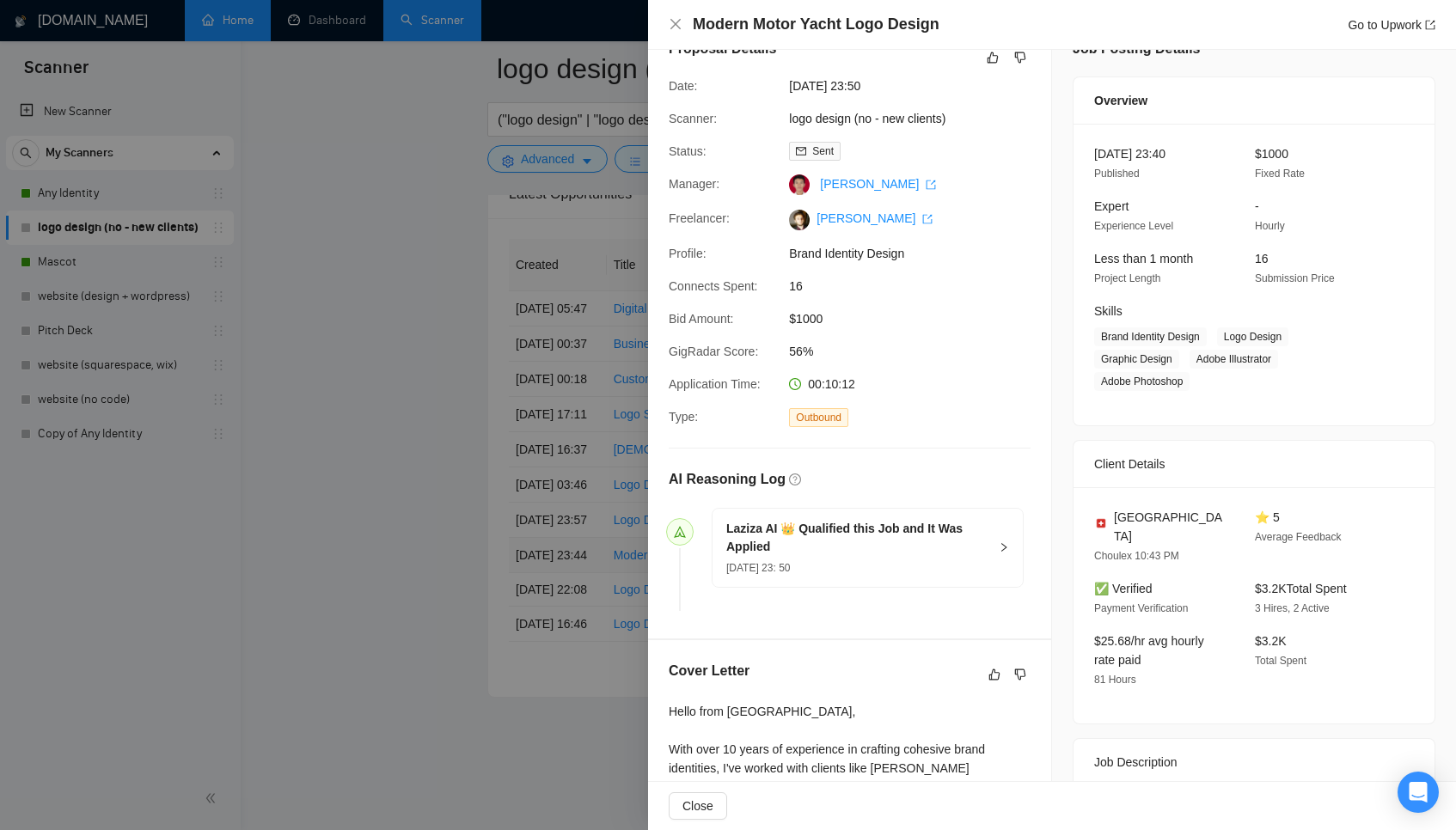
scroll to position [23, 0]
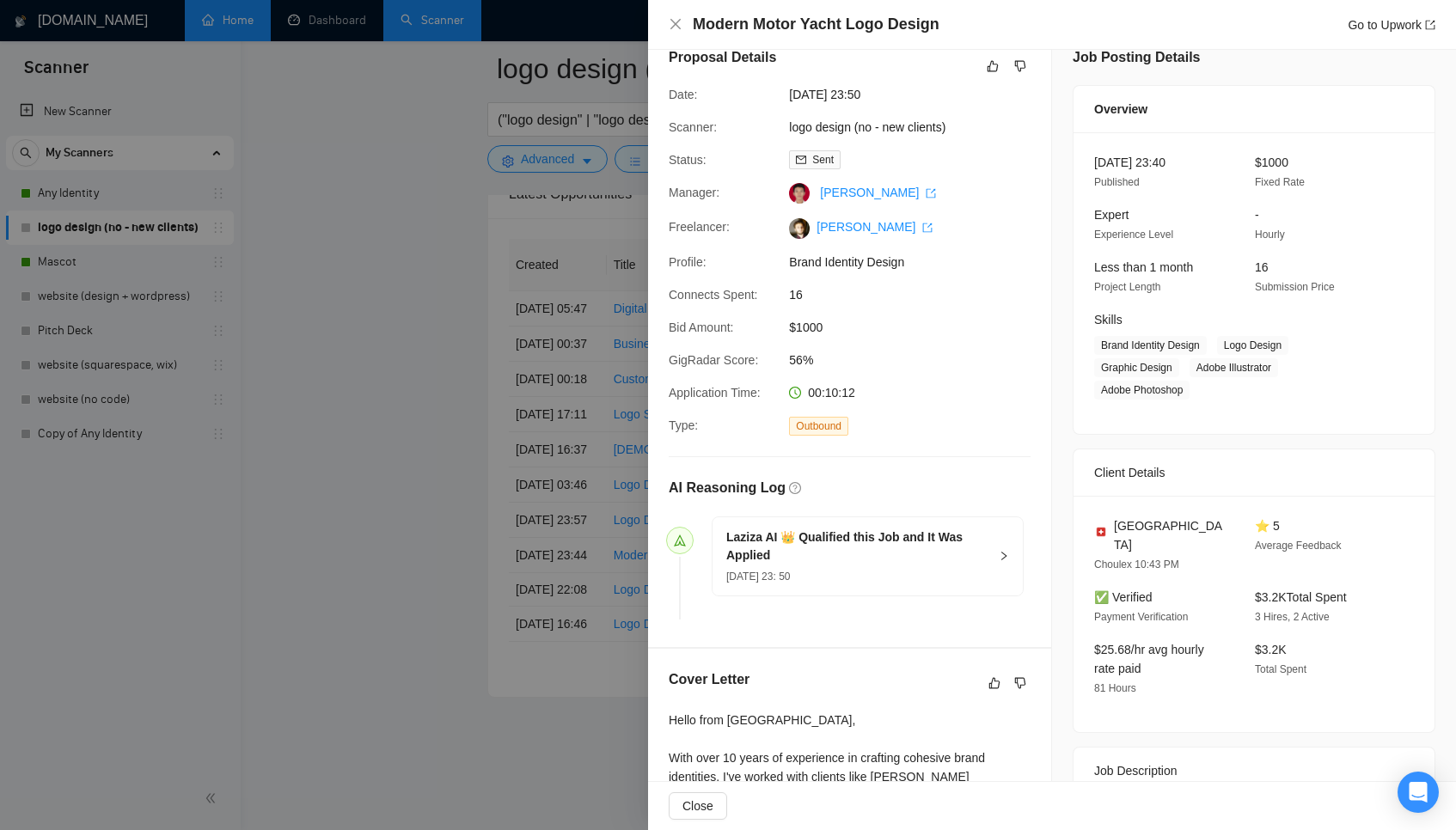
click at [598, 458] on div at bounding box center [728, 415] width 1456 height 830
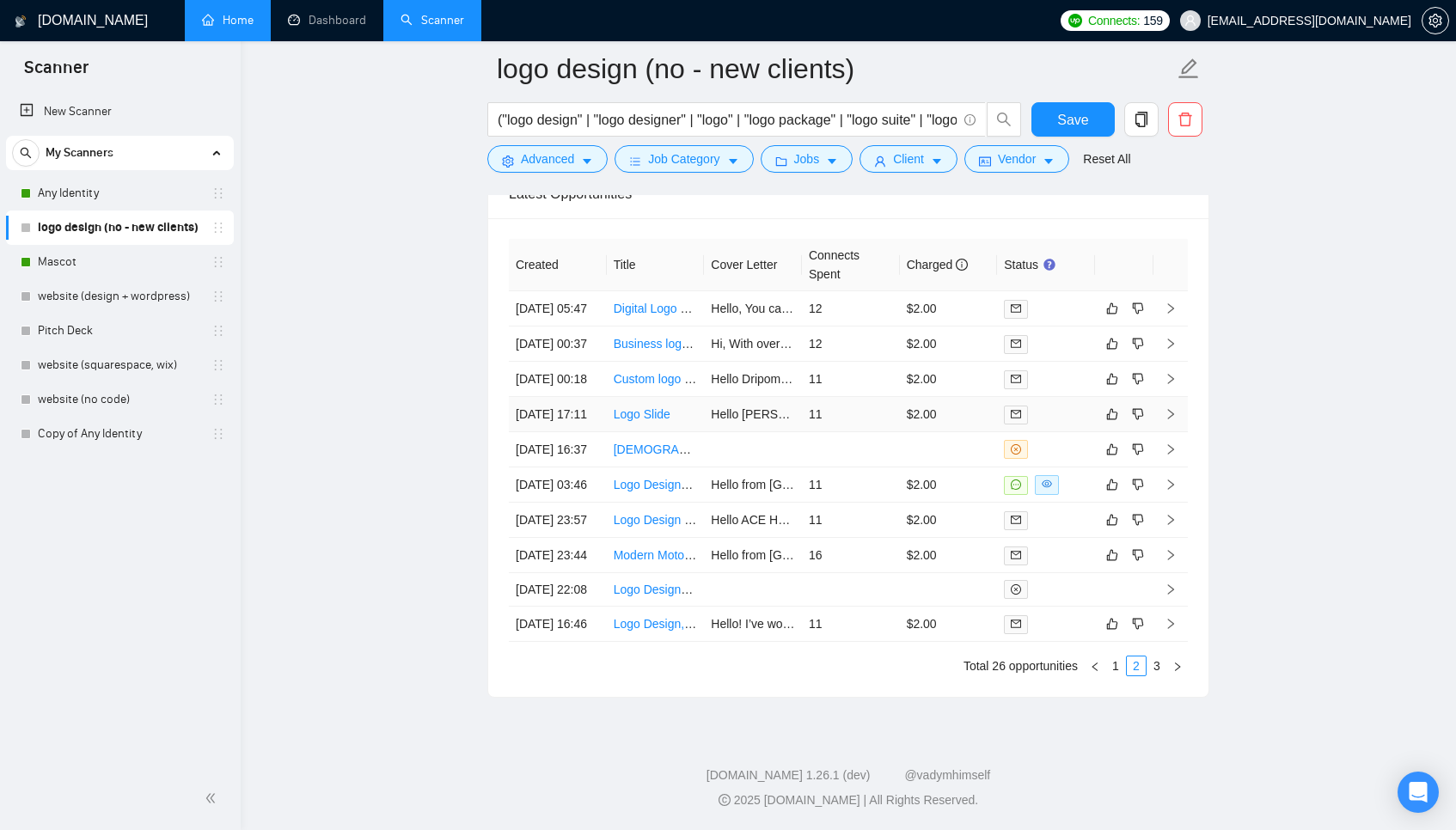
click at [760, 396] on td "Hello Syd R., I’ve reviewed your assets and the creative direction for the mosa…" at bounding box center [752, 414] width 98 height 35
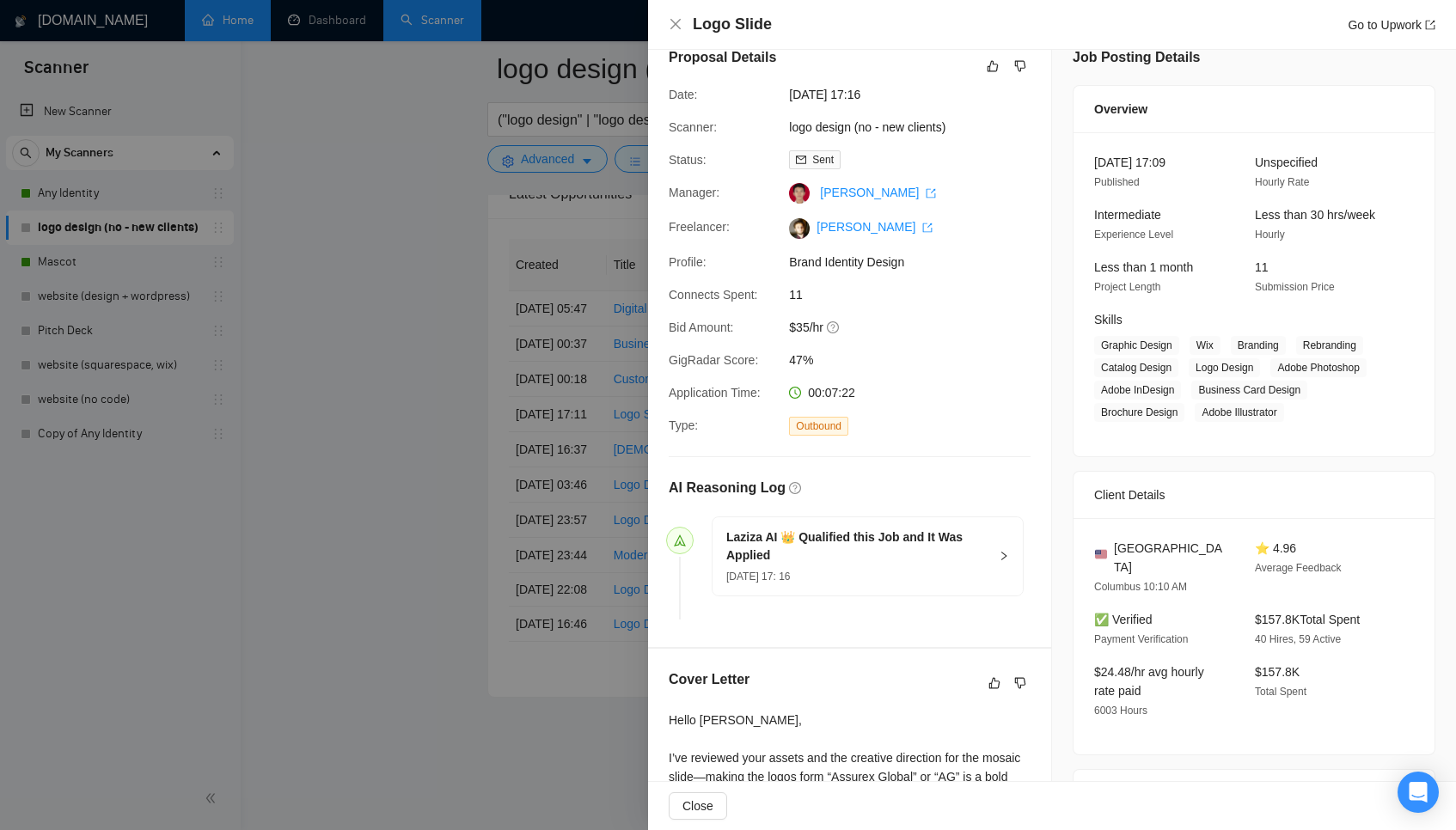
click at [587, 358] on div at bounding box center [728, 415] width 1456 height 830
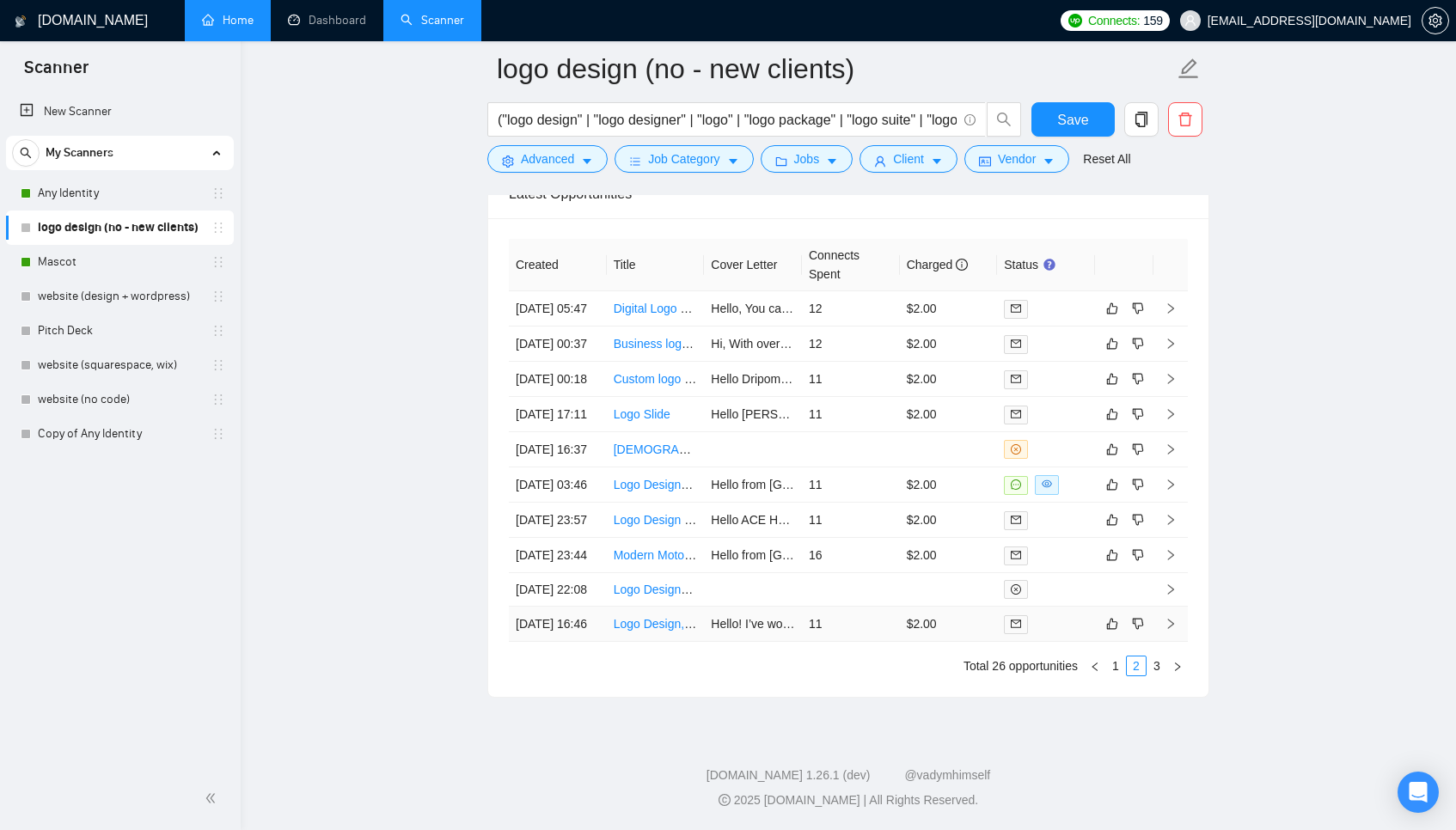
click at [887, 641] on td "11" at bounding box center [851, 624] width 98 height 35
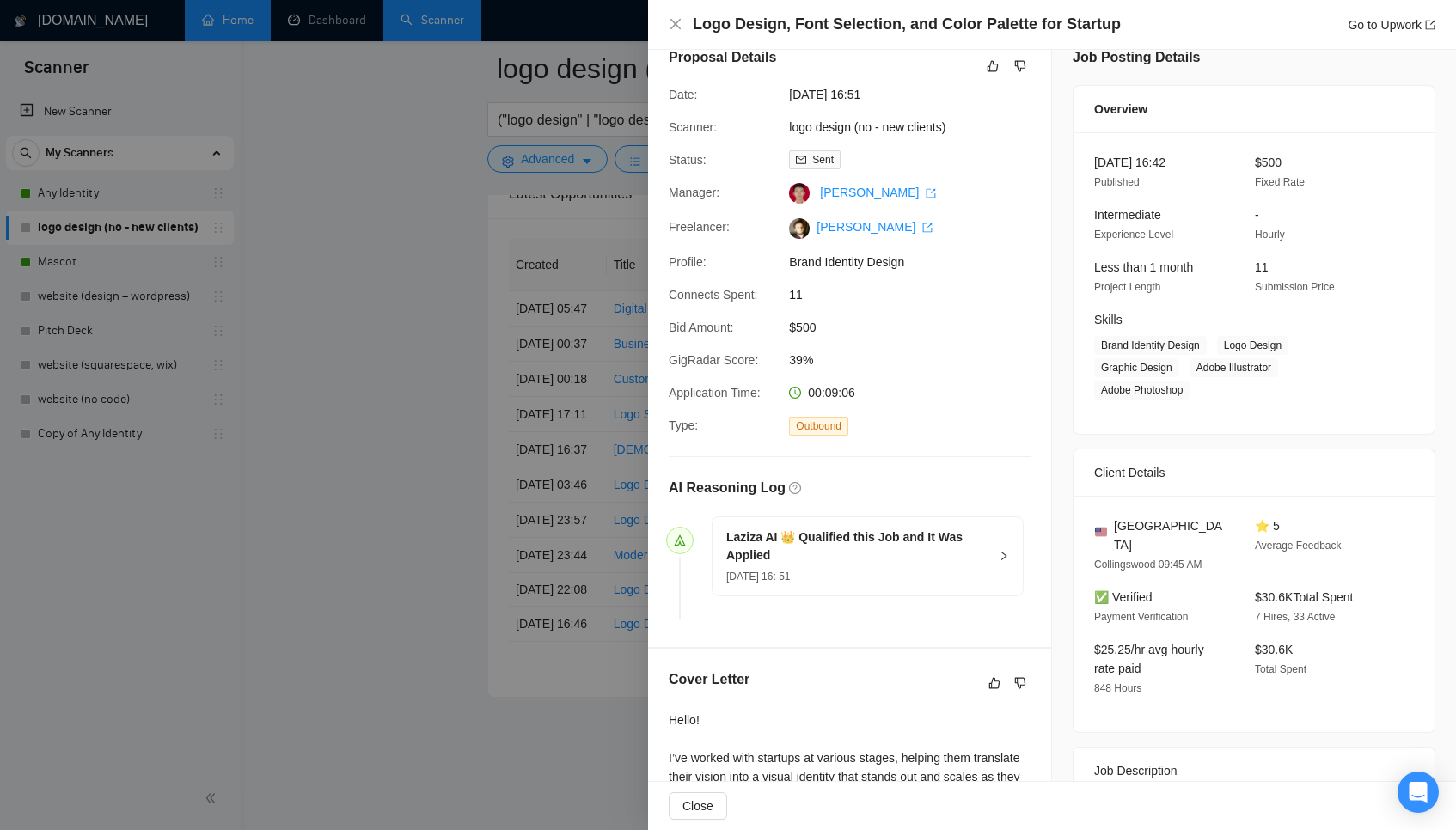
click at [542, 567] on div at bounding box center [728, 415] width 1456 height 830
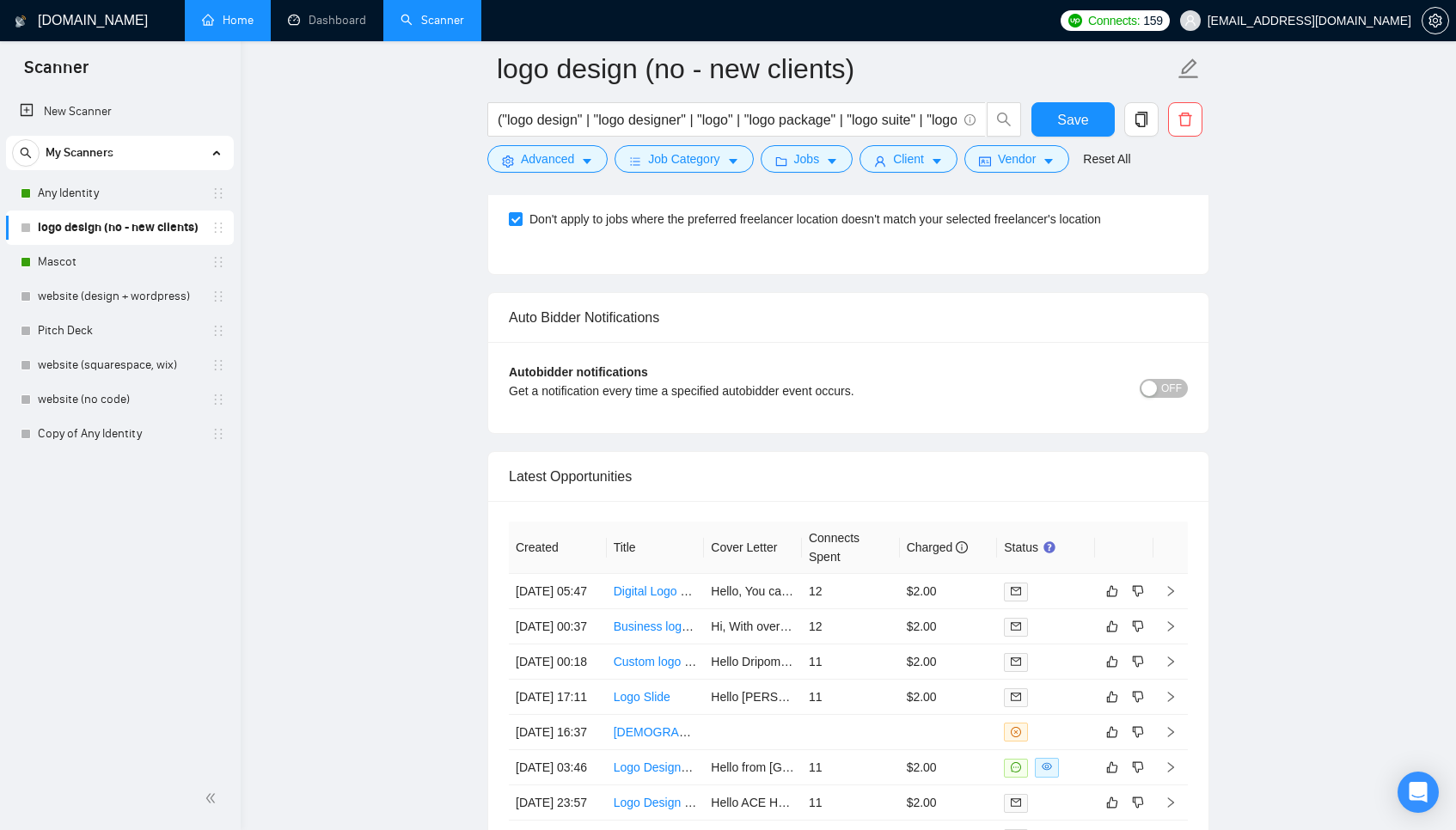
scroll to position [4084, 0]
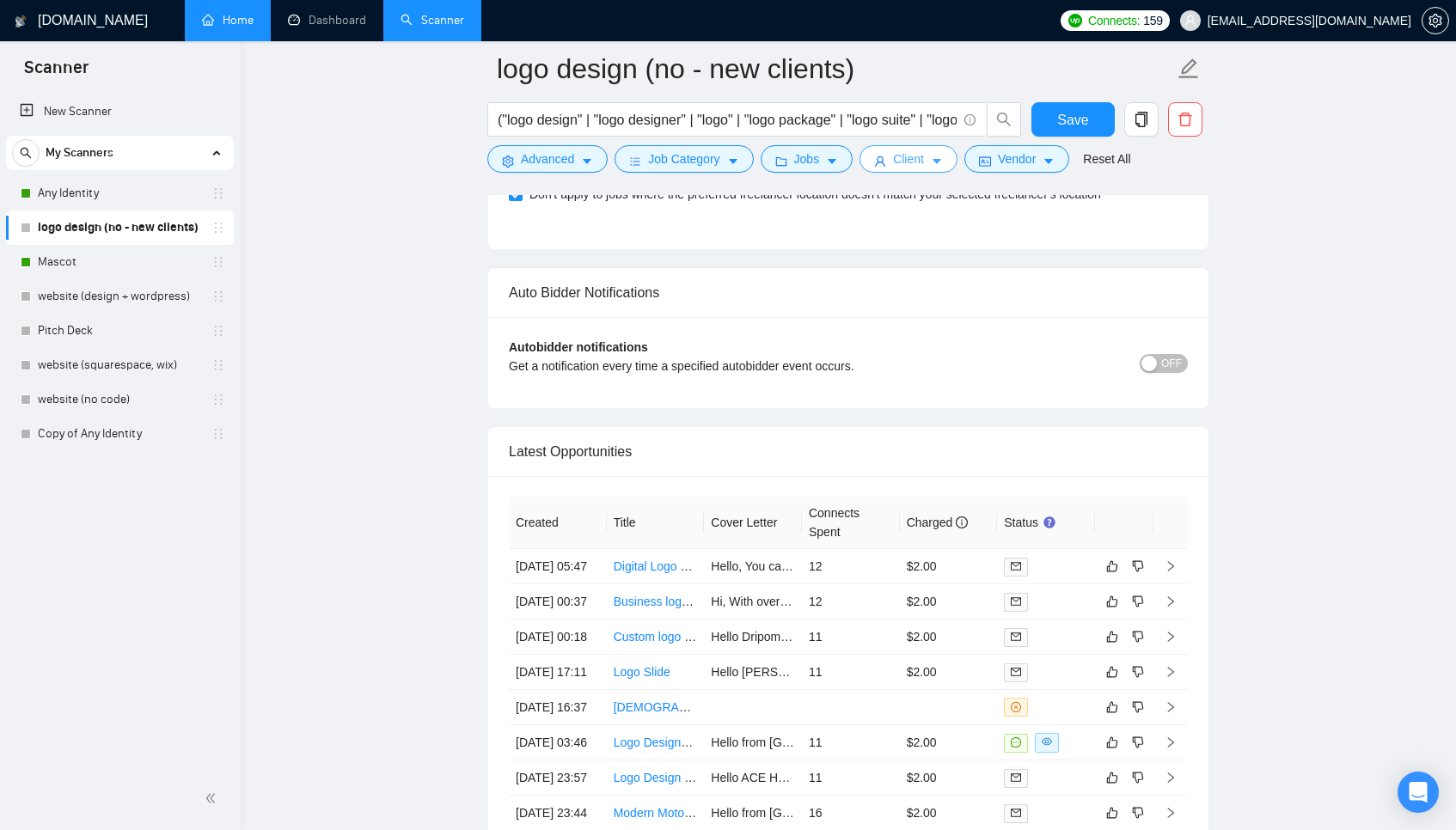
click at [900, 150] on span "Client" at bounding box center [908, 158] width 31 height 19
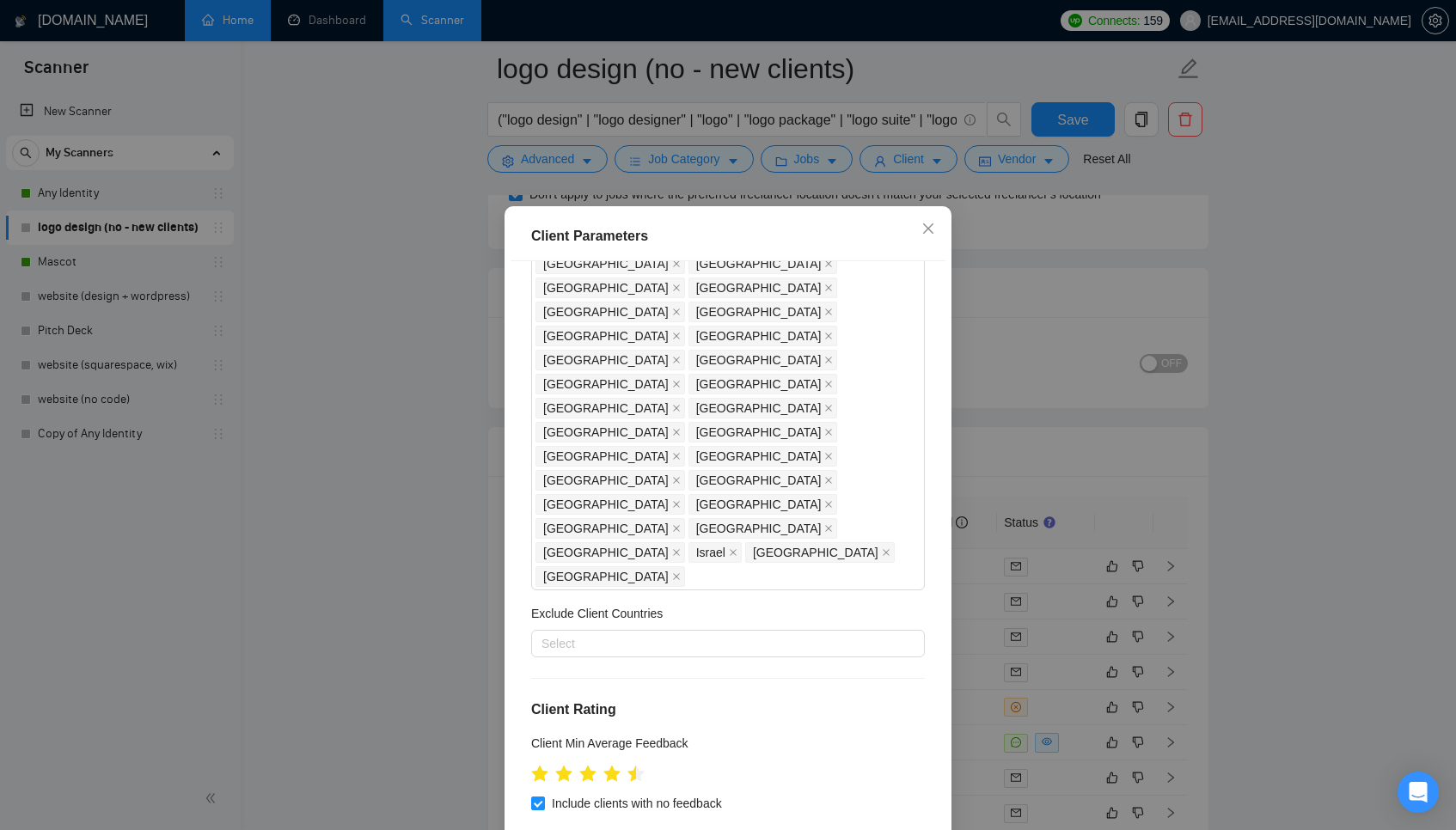
scroll to position [490, 0]
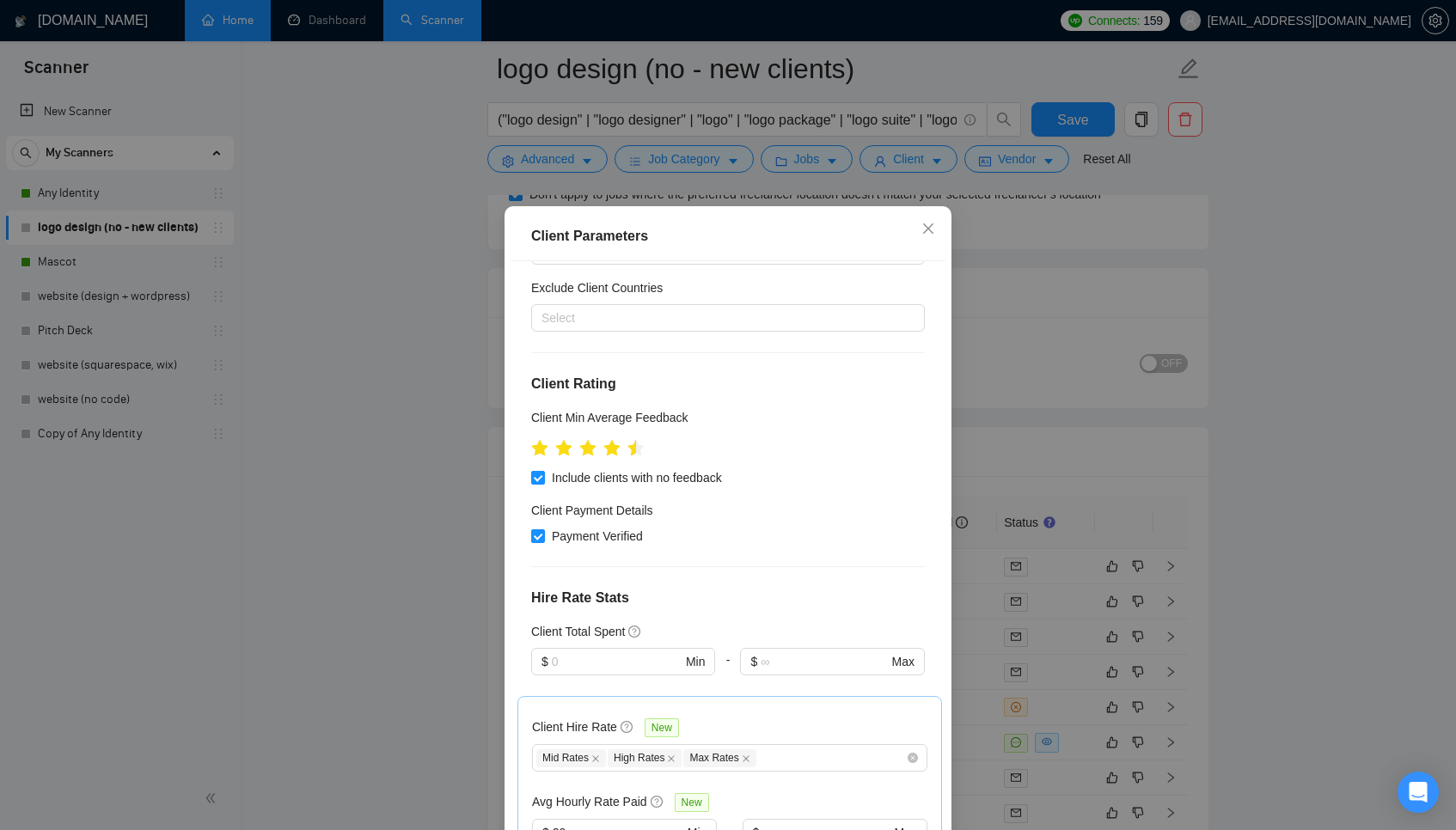
click at [1072, 470] on div "Client Parameters Client Location Include Client Countries United States Canada…" at bounding box center [728, 415] width 1456 height 830
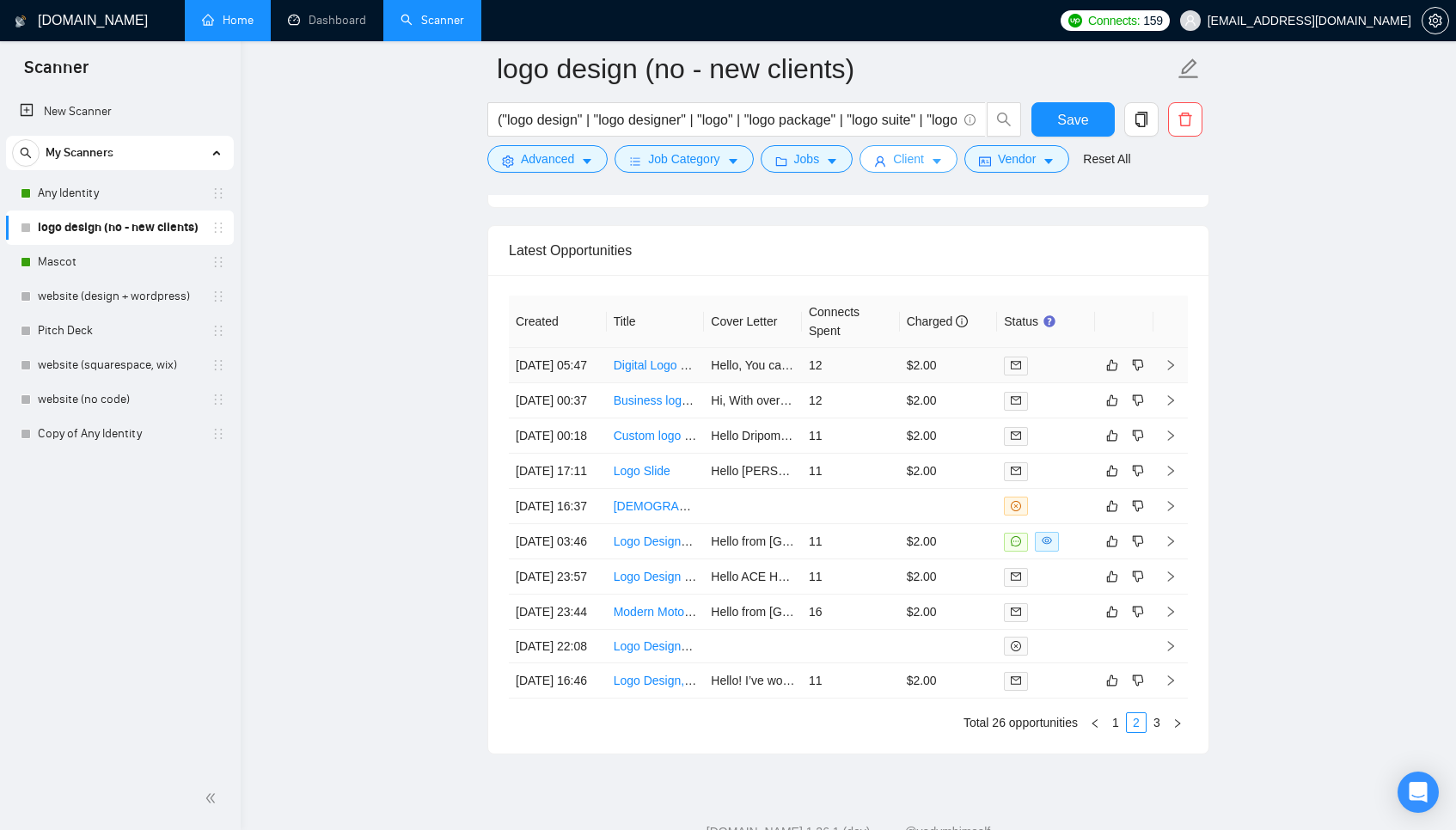
scroll to position [4514, 0]
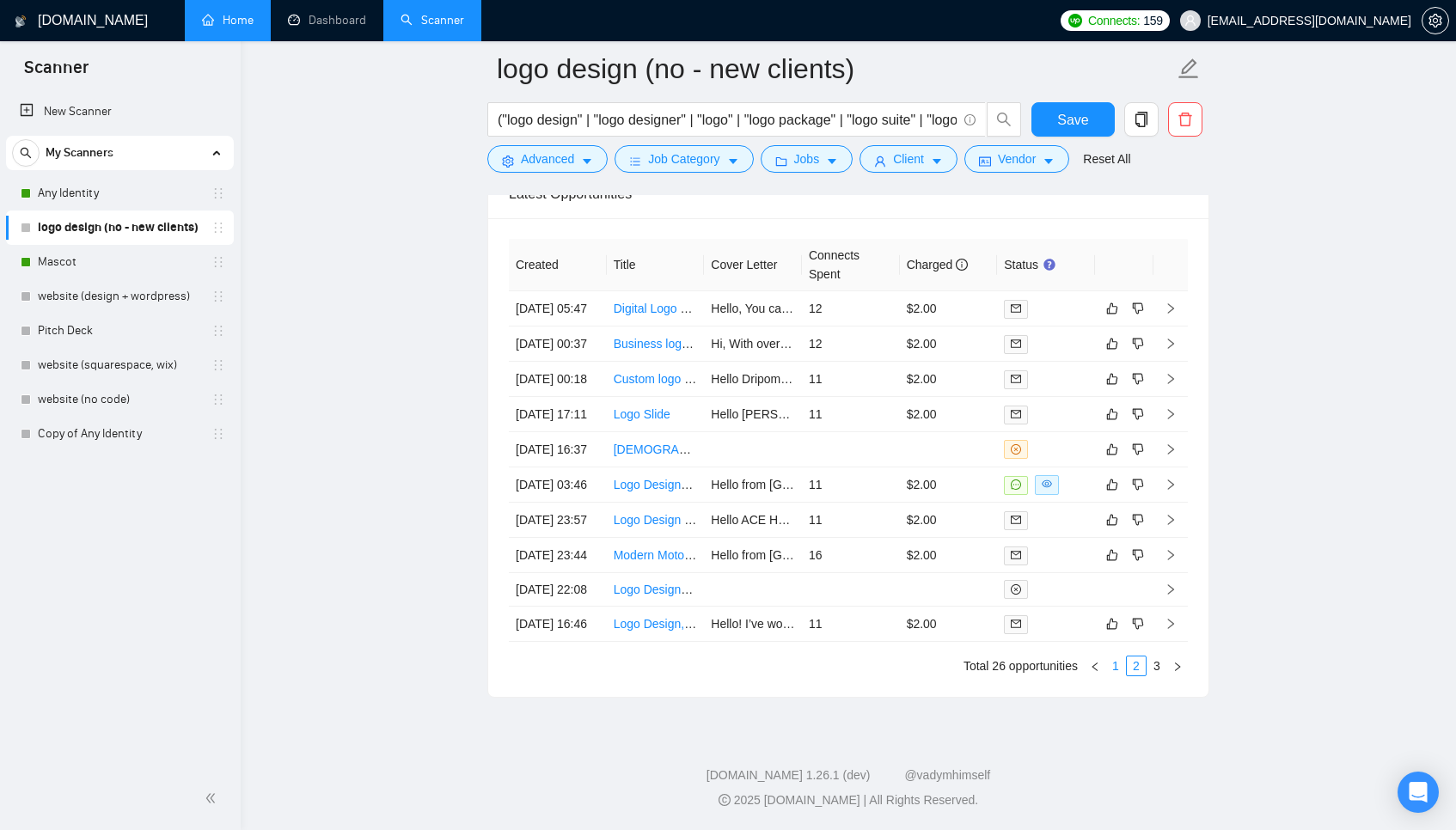
click at [1112, 670] on link "1" at bounding box center [1115, 665] width 19 height 19
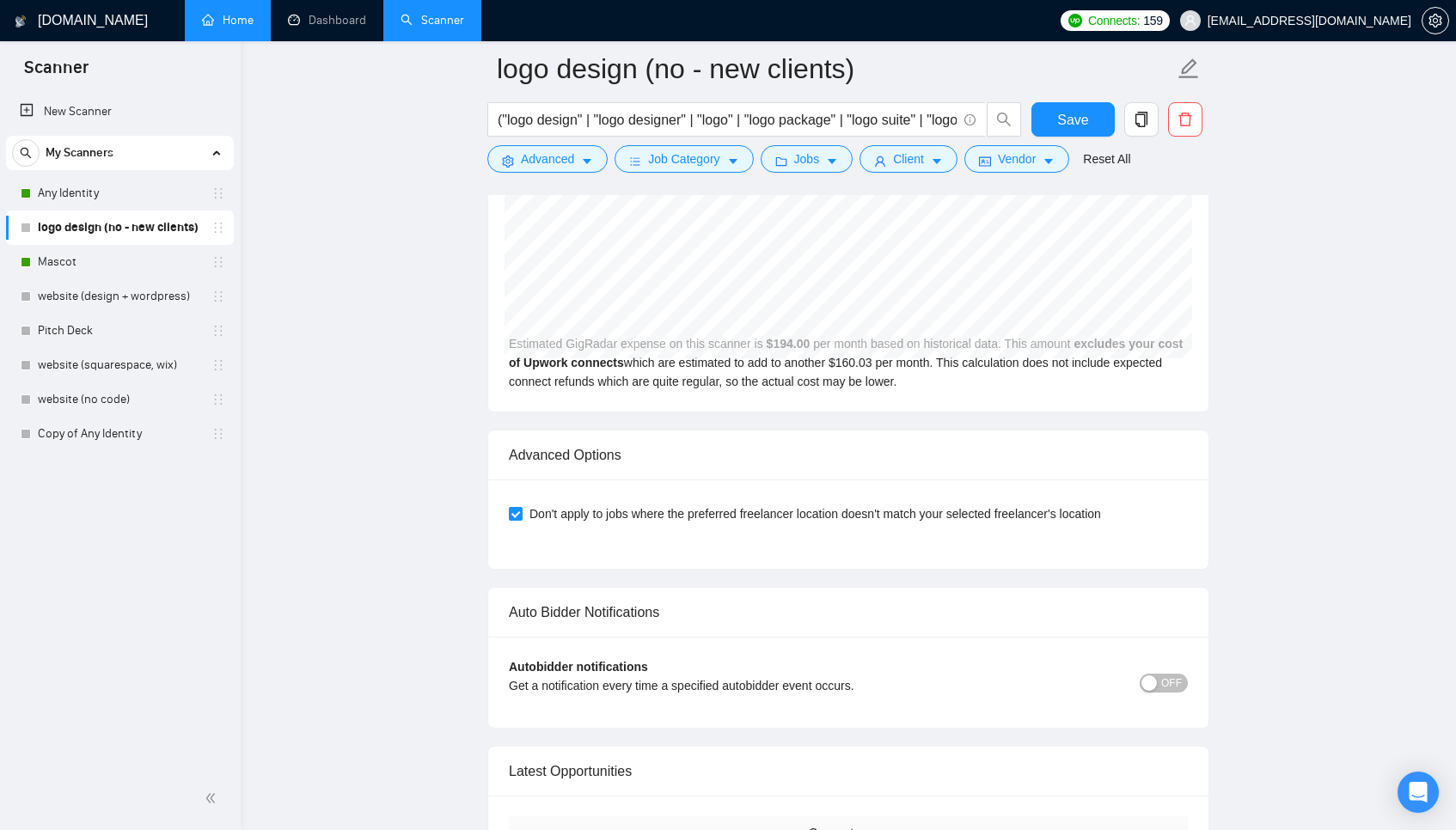
scroll to position [4031, 0]
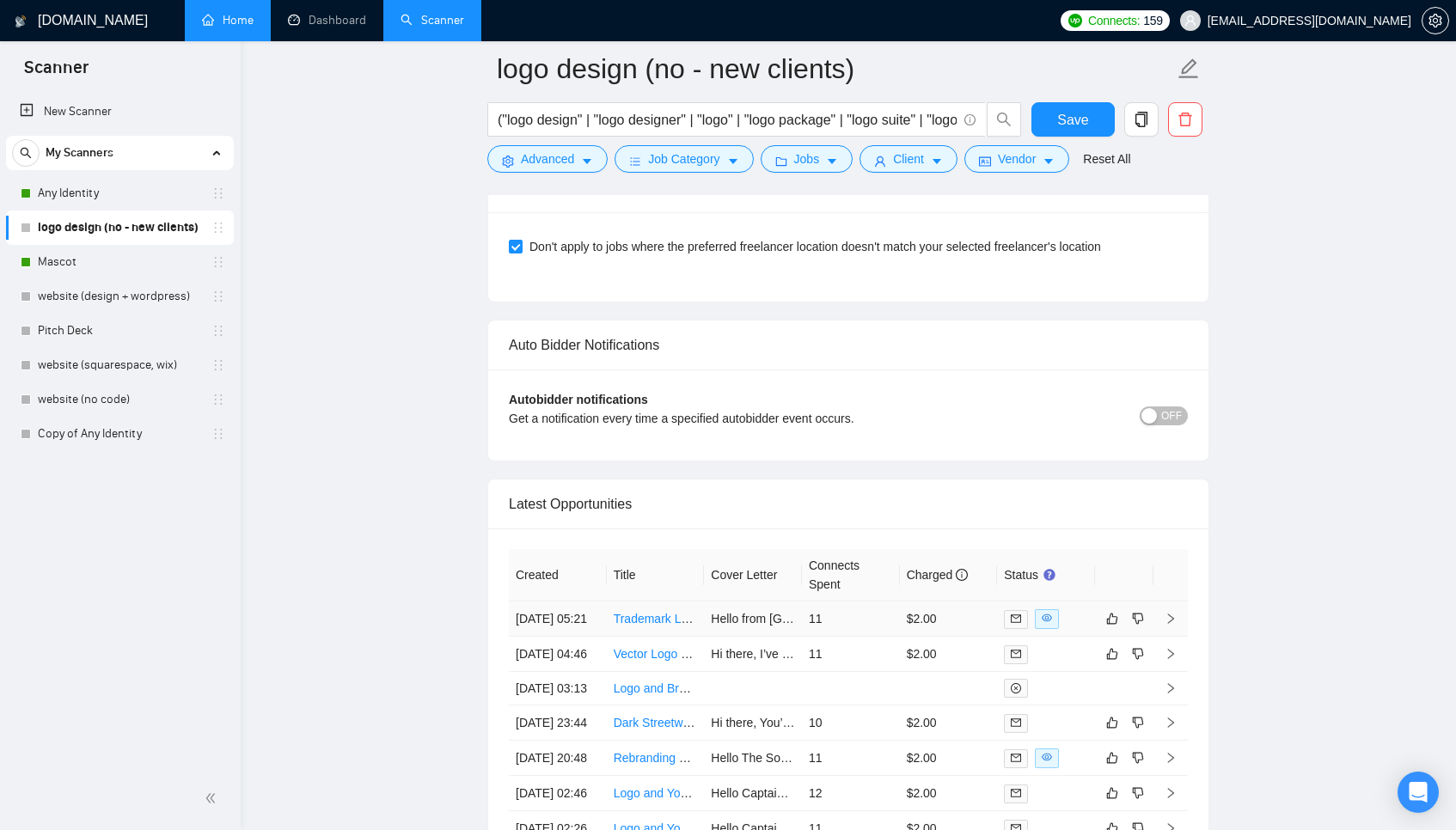
click at [869, 623] on td "11" at bounding box center [851, 619] width 98 height 35
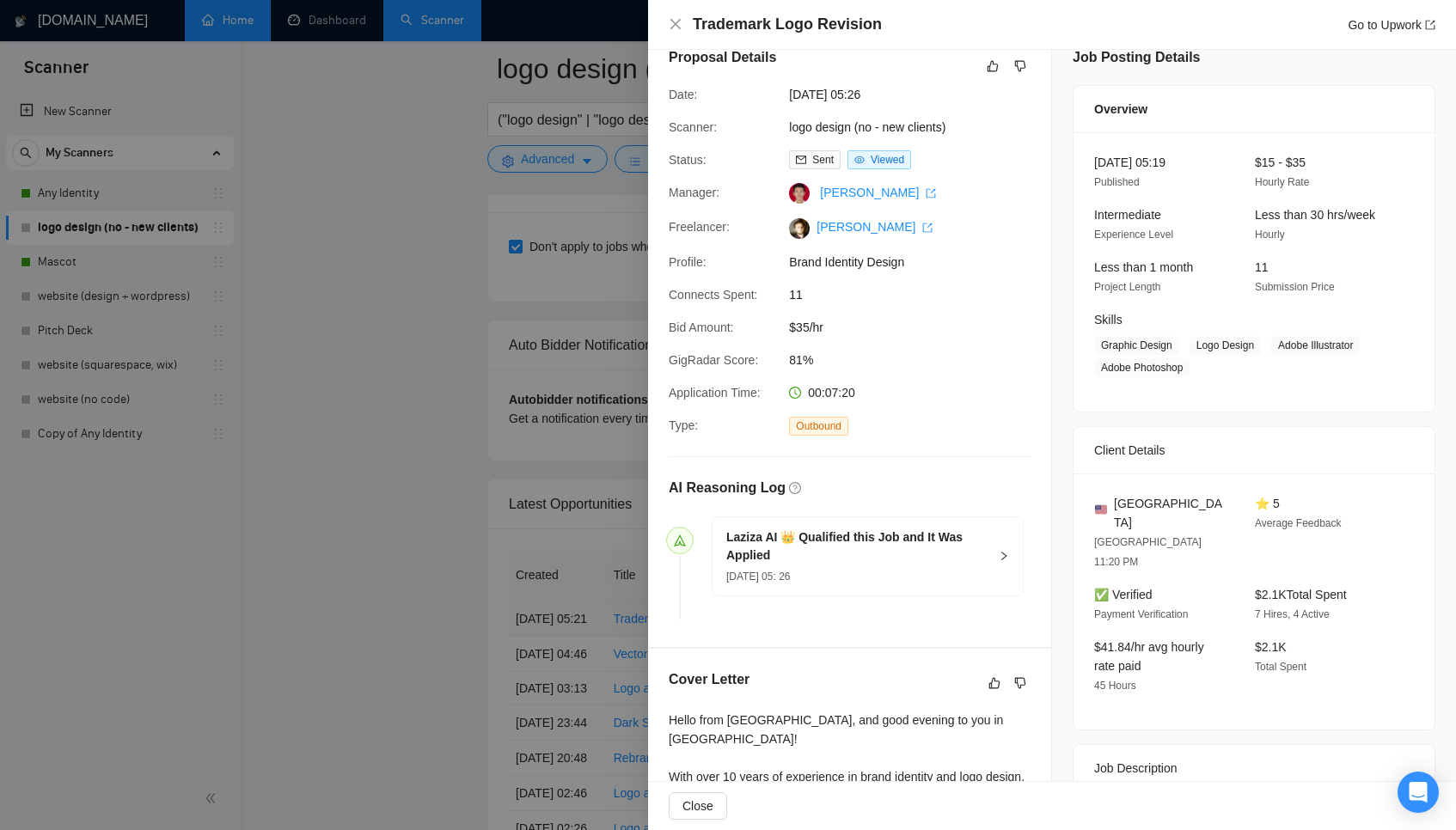
scroll to position [338, 0]
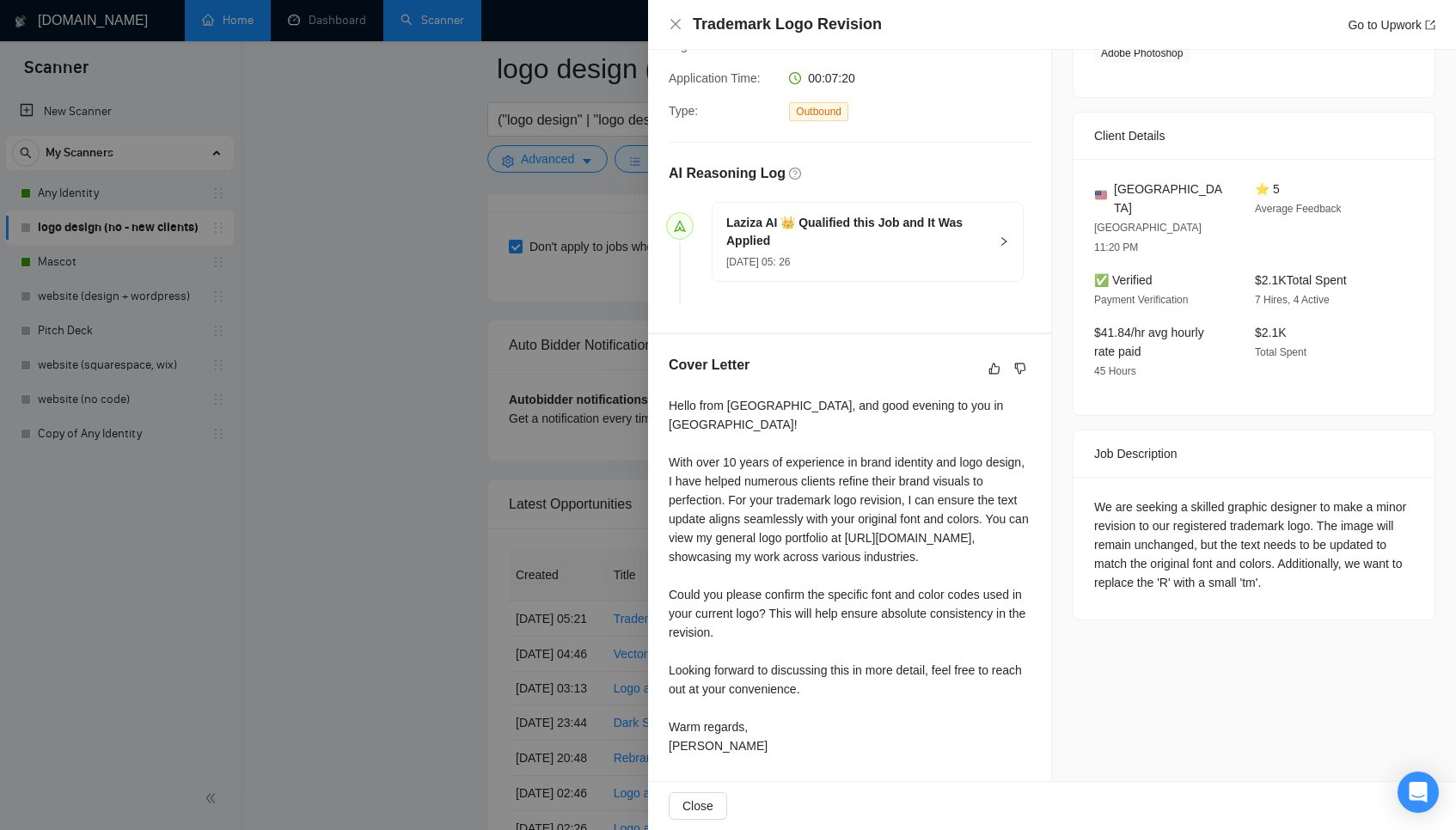
click at [536, 587] on div at bounding box center [728, 415] width 1456 height 830
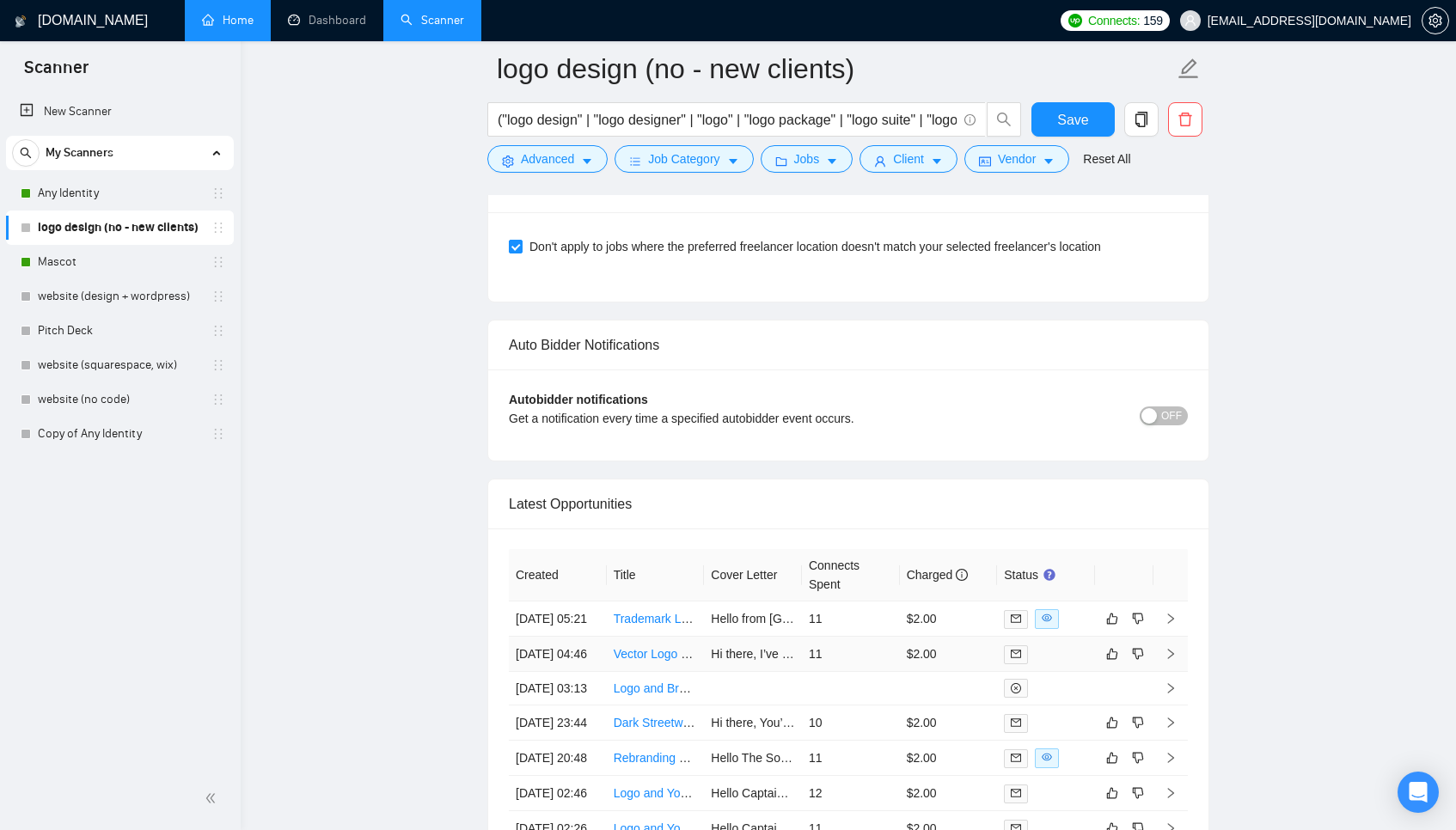
click at [858, 672] on td "11" at bounding box center [851, 654] width 98 height 35
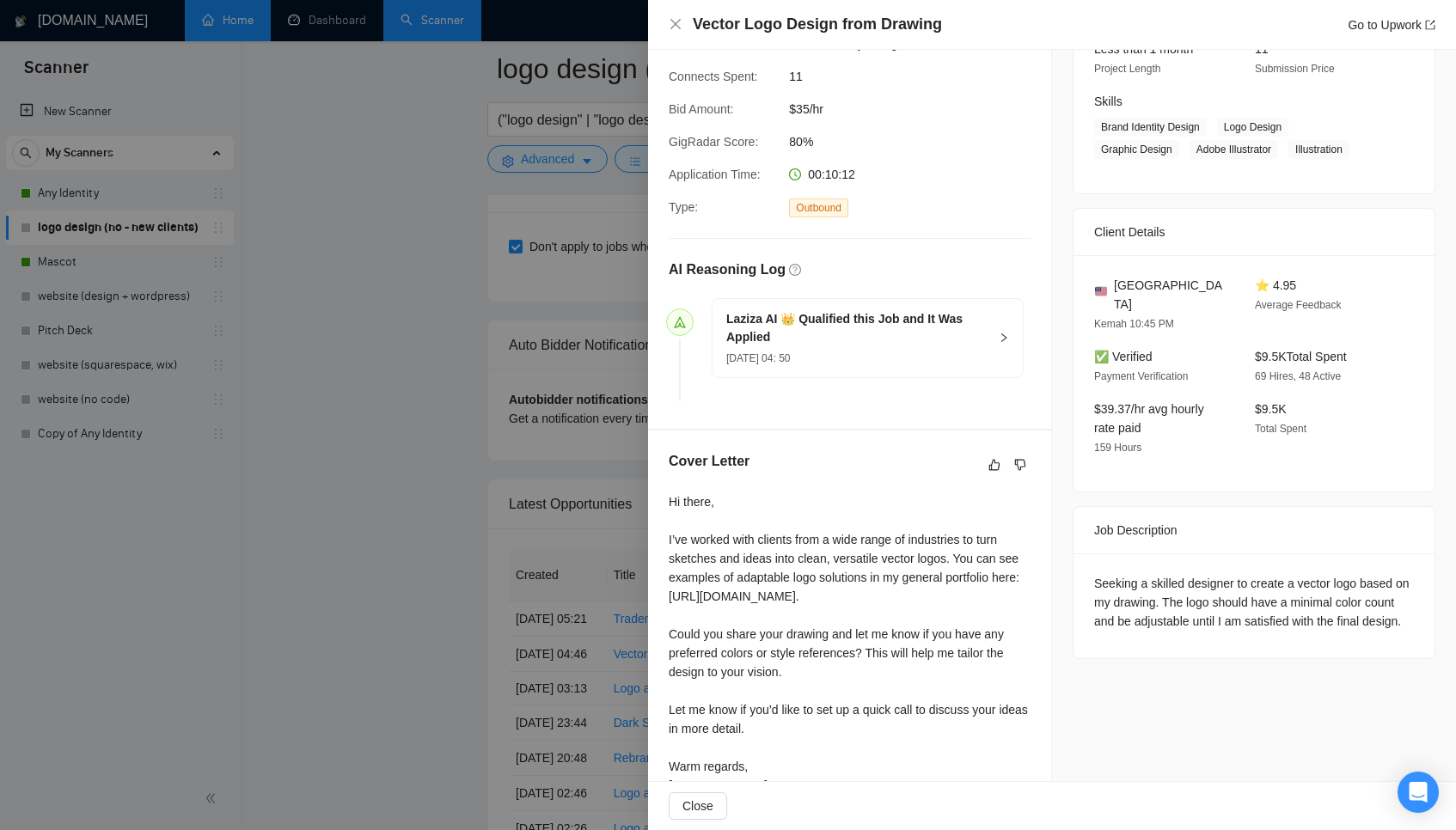
scroll to position [281, 0]
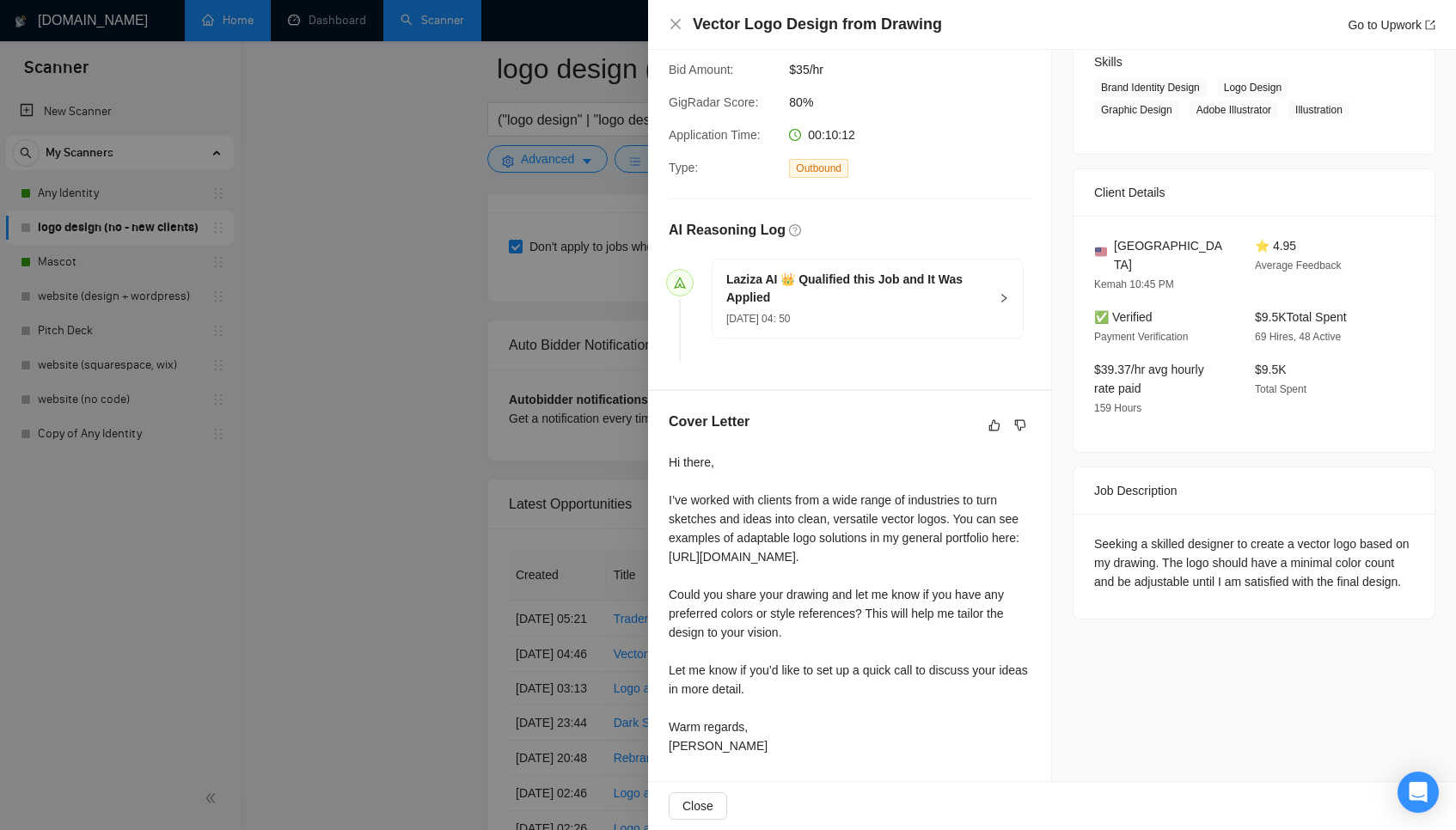
click at [551, 566] on div at bounding box center [728, 415] width 1456 height 830
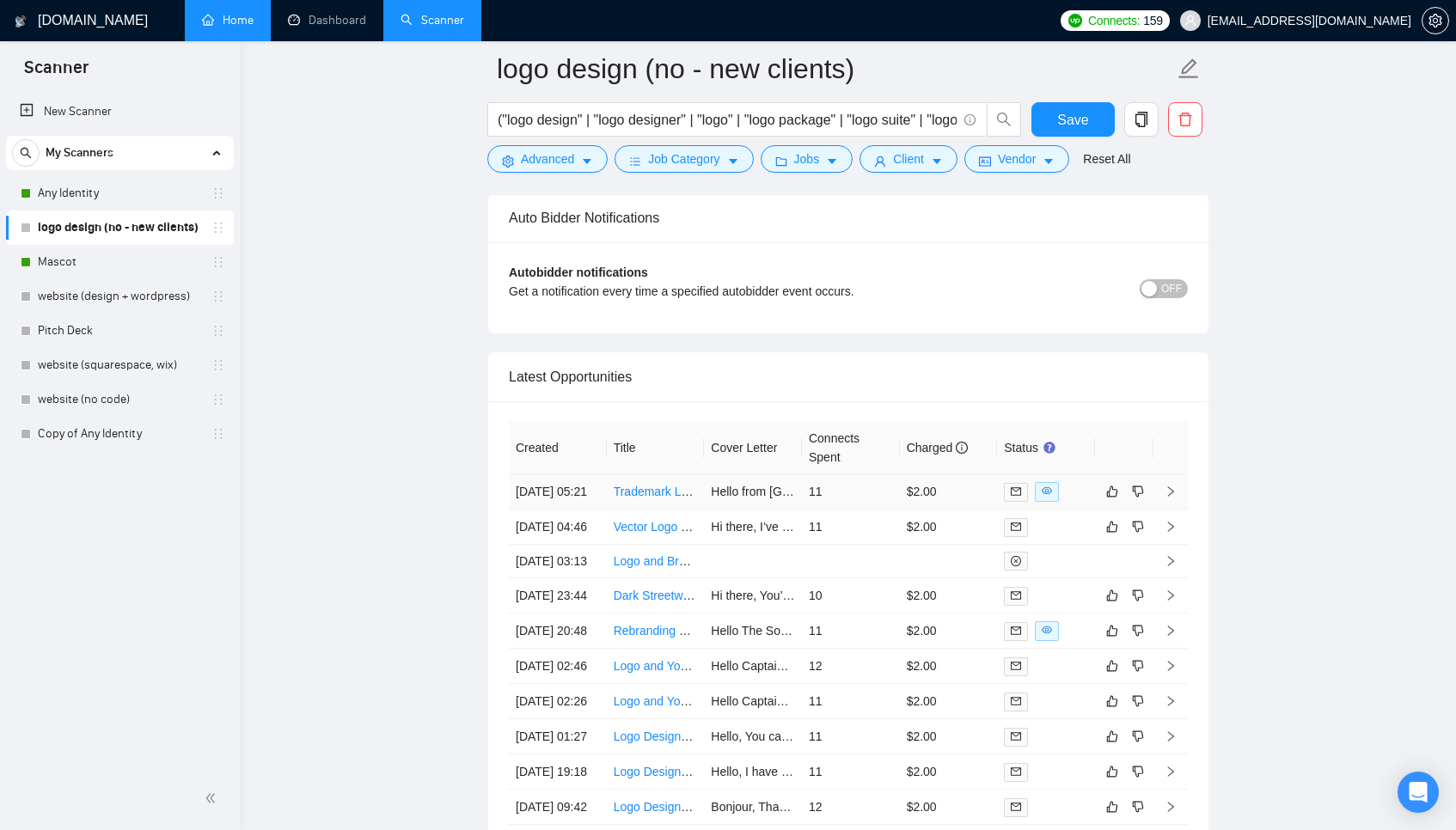
scroll to position [4179, 0]
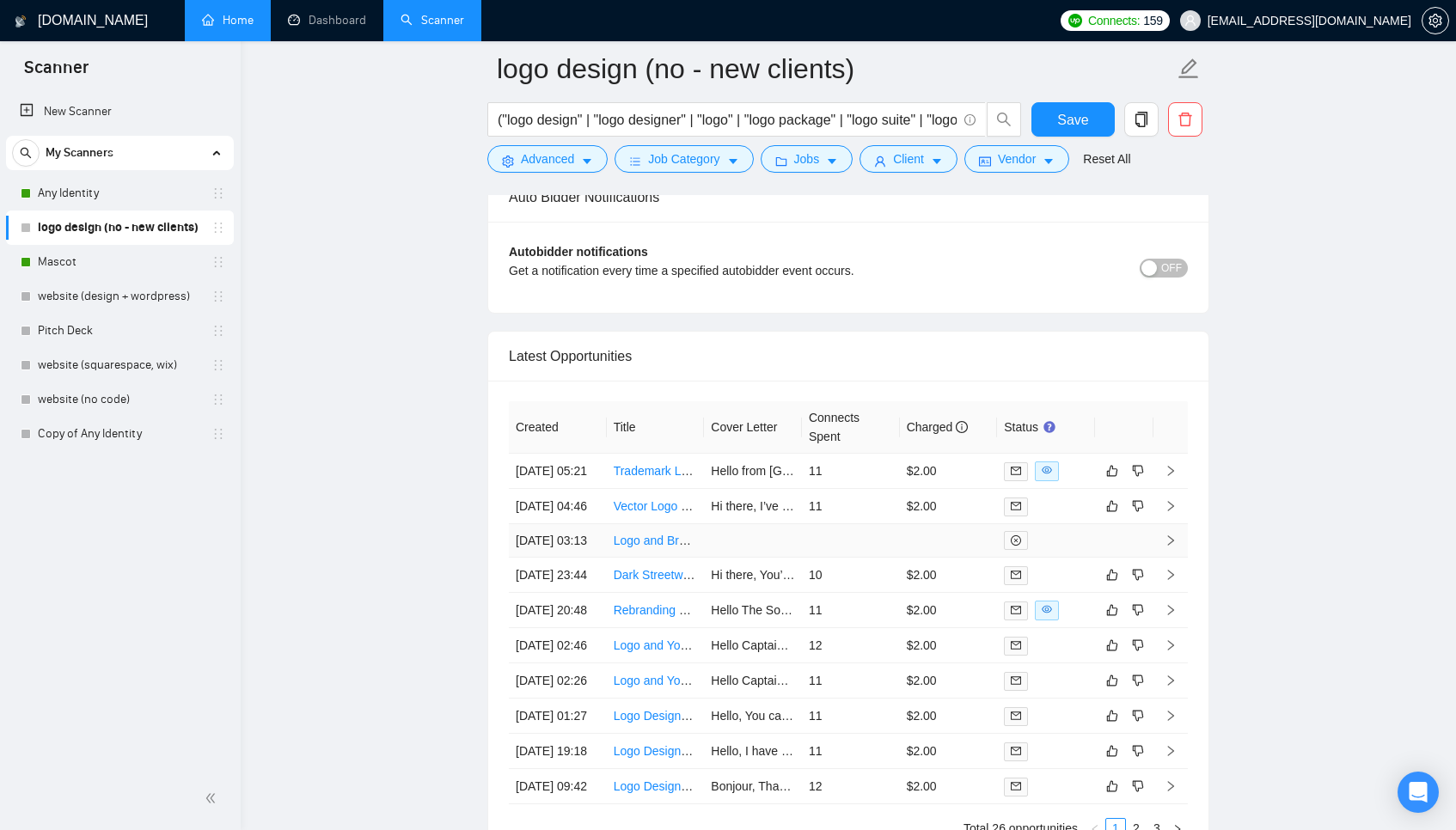
click at [846, 557] on td at bounding box center [851, 541] width 98 height 33
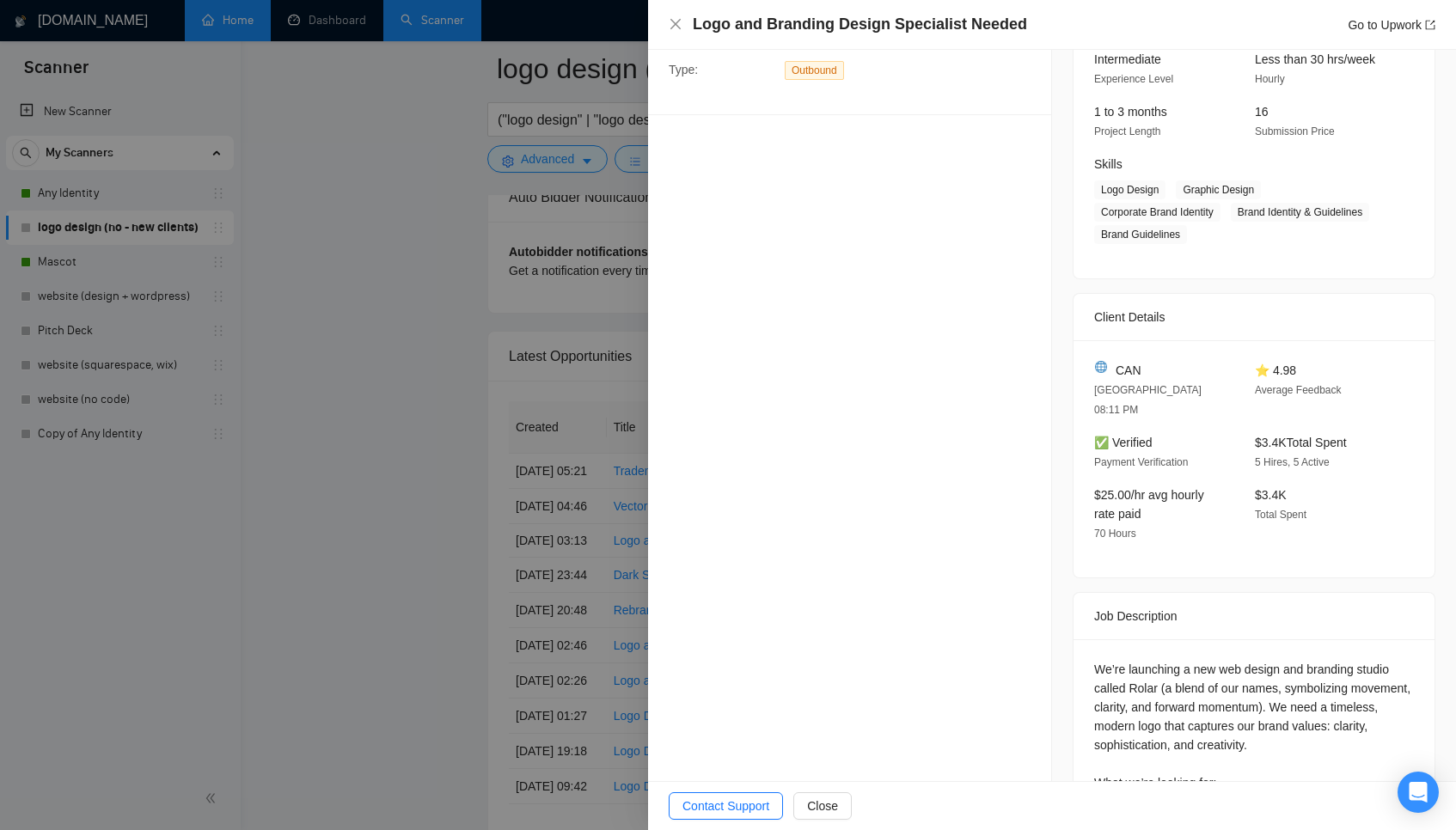
click at [525, 535] on div at bounding box center [728, 415] width 1456 height 830
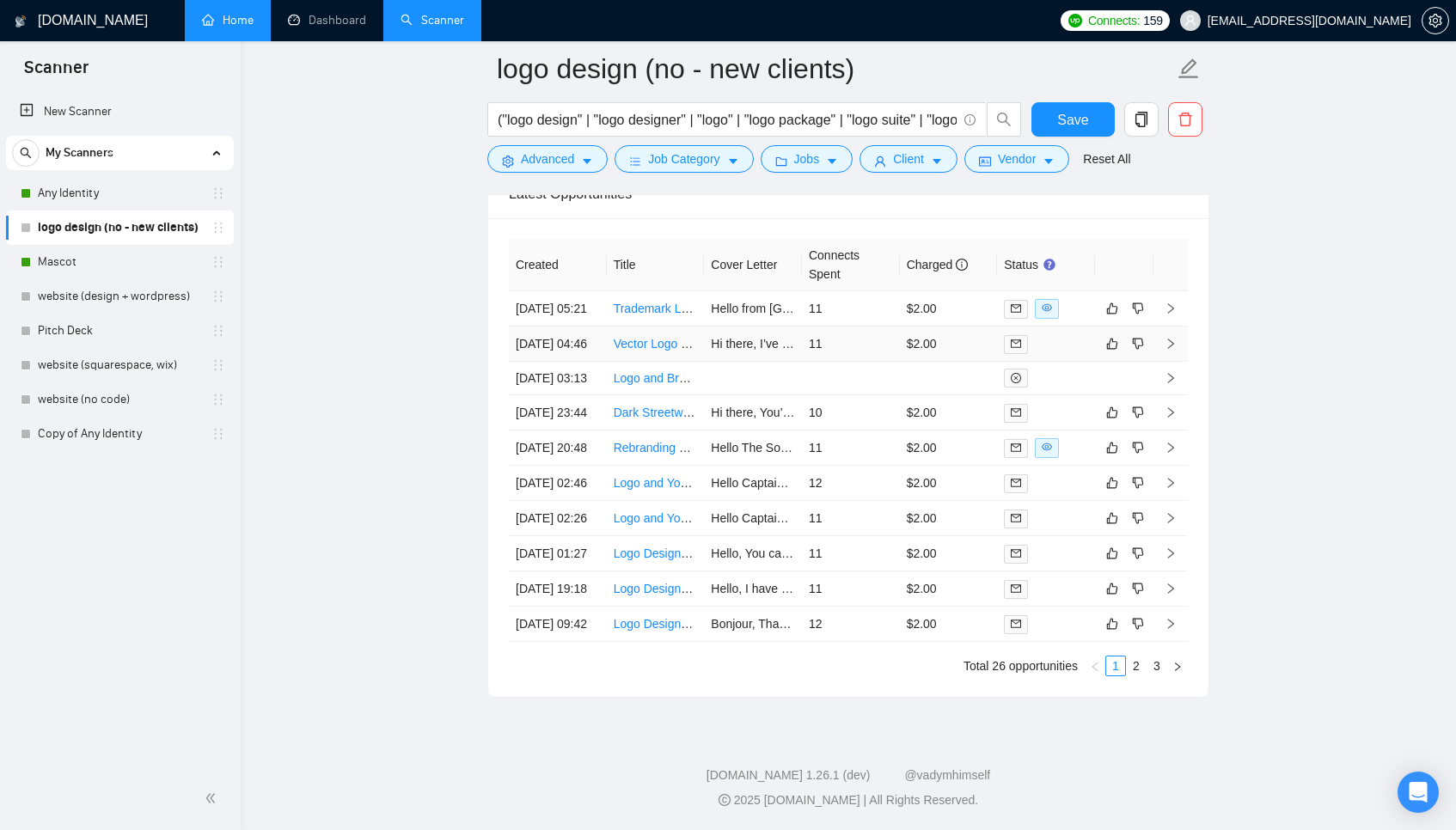
scroll to position [4514, 0]
click at [929, 616] on td "$2.00" at bounding box center [948, 624] width 98 height 35
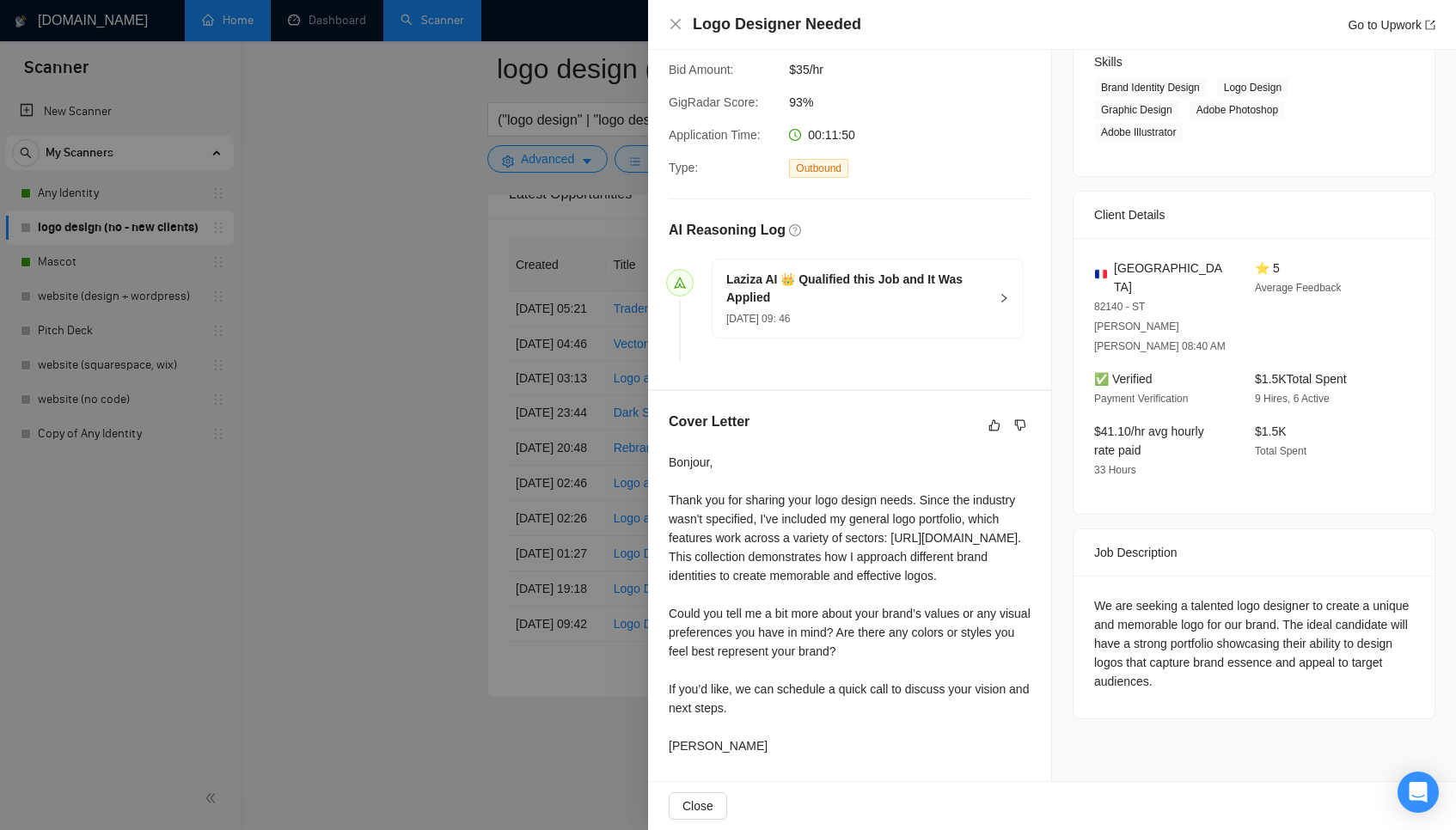
scroll to position [319, 0]
click at [575, 579] on div at bounding box center [728, 415] width 1456 height 830
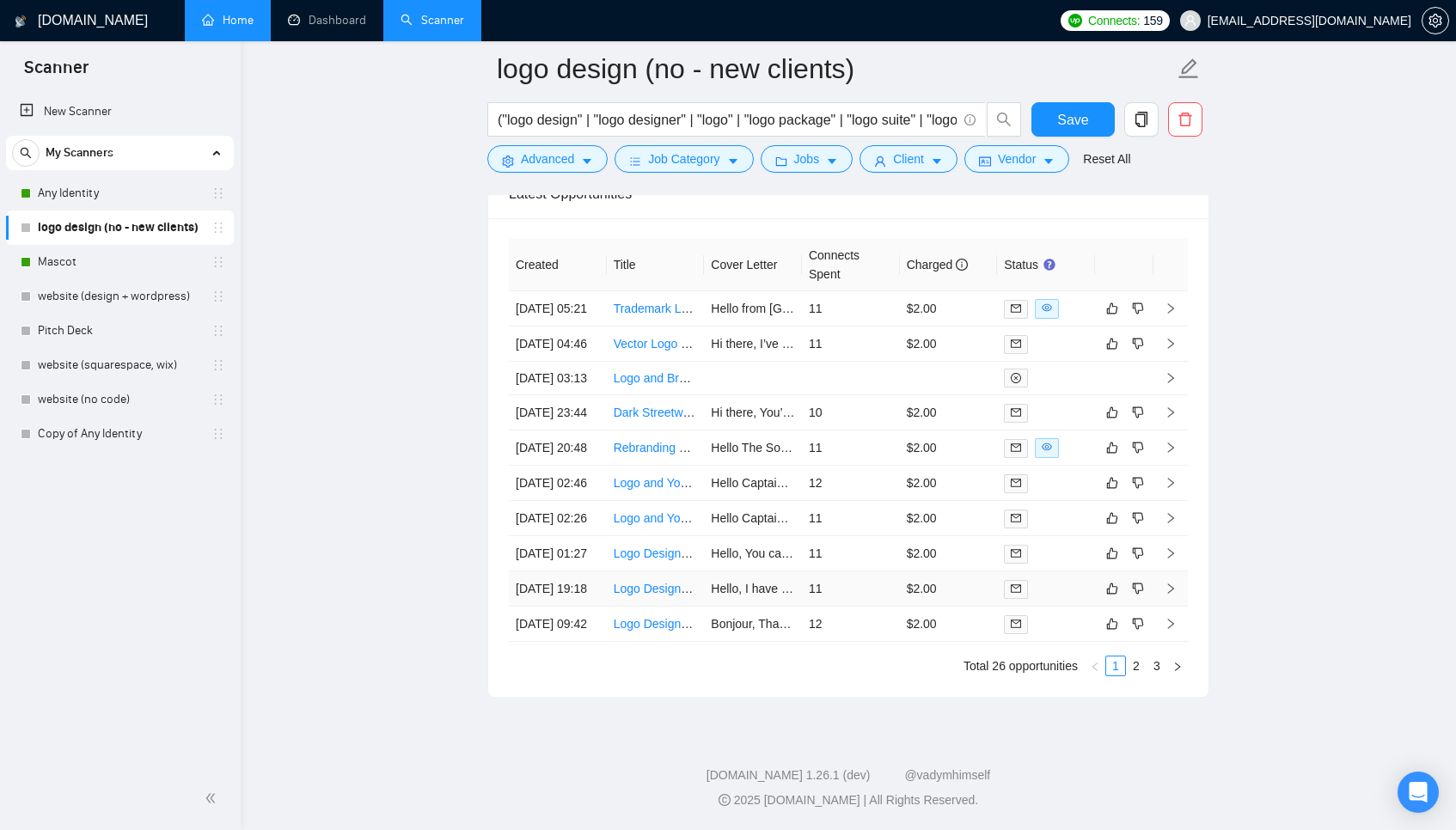
click at [844, 580] on td "11" at bounding box center [851, 588] width 98 height 35
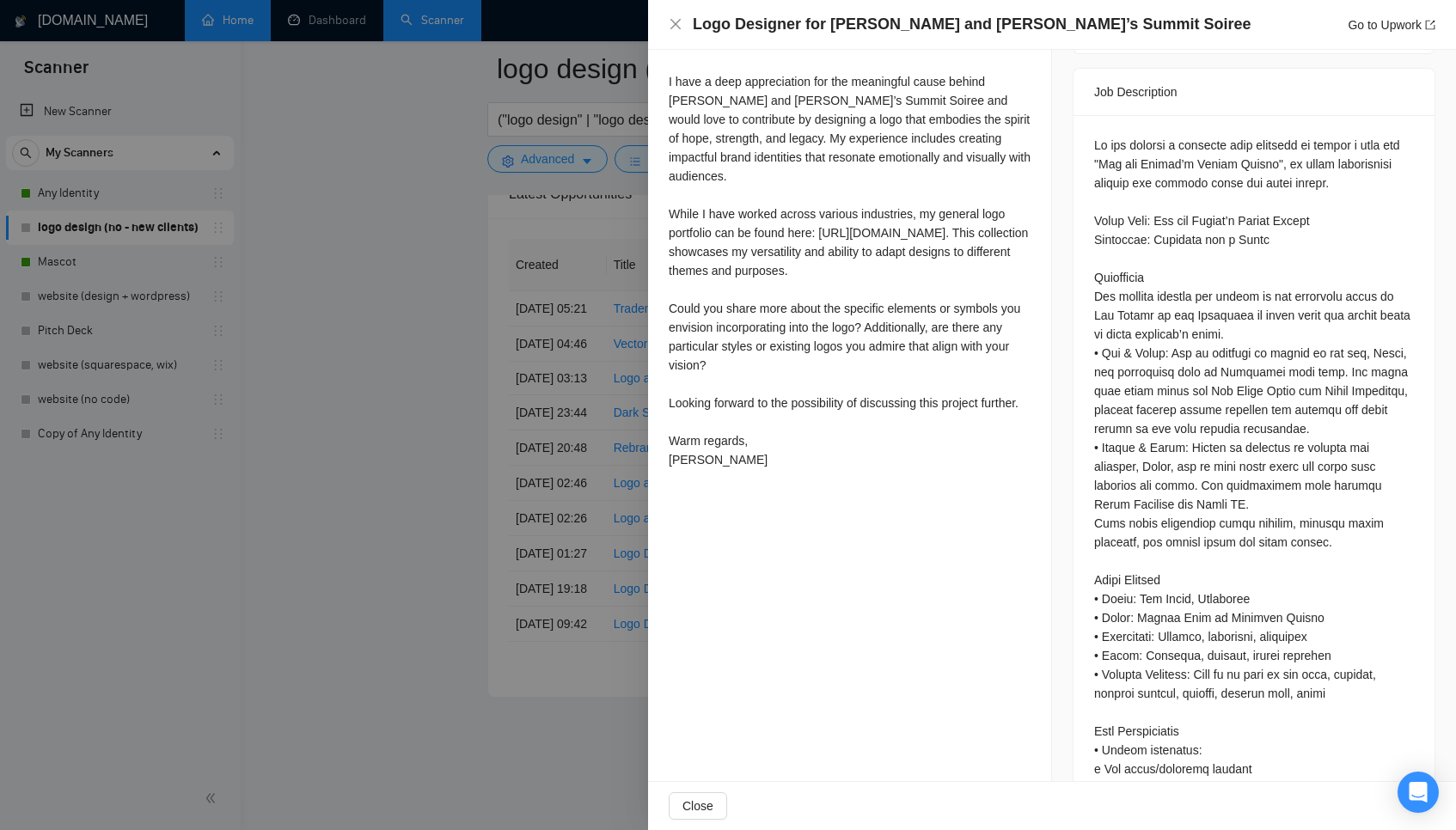
scroll to position [877, 0]
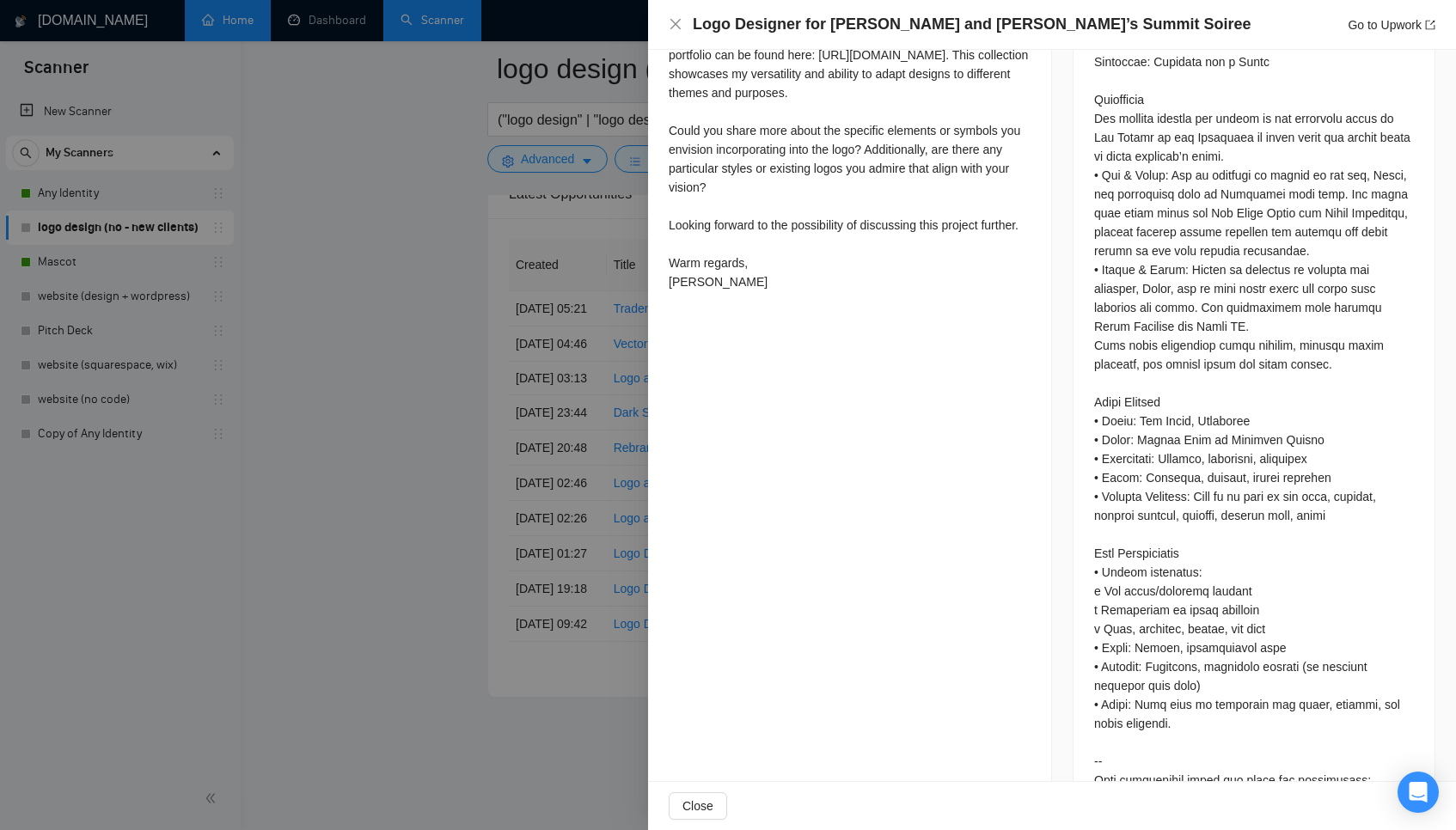
click at [455, 587] on div at bounding box center [728, 415] width 1456 height 830
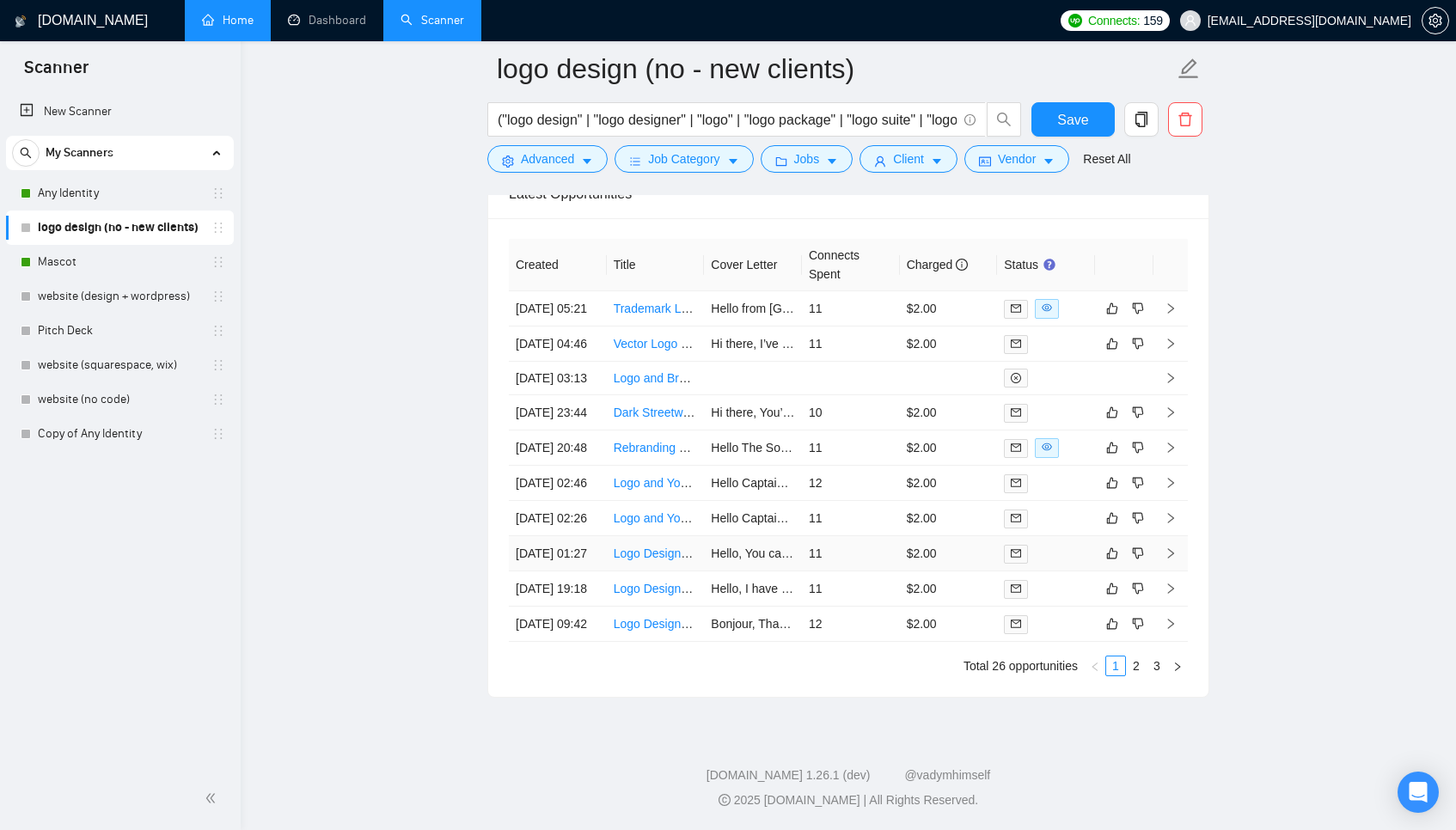
click at [833, 536] on td "11" at bounding box center [851, 553] width 98 height 35
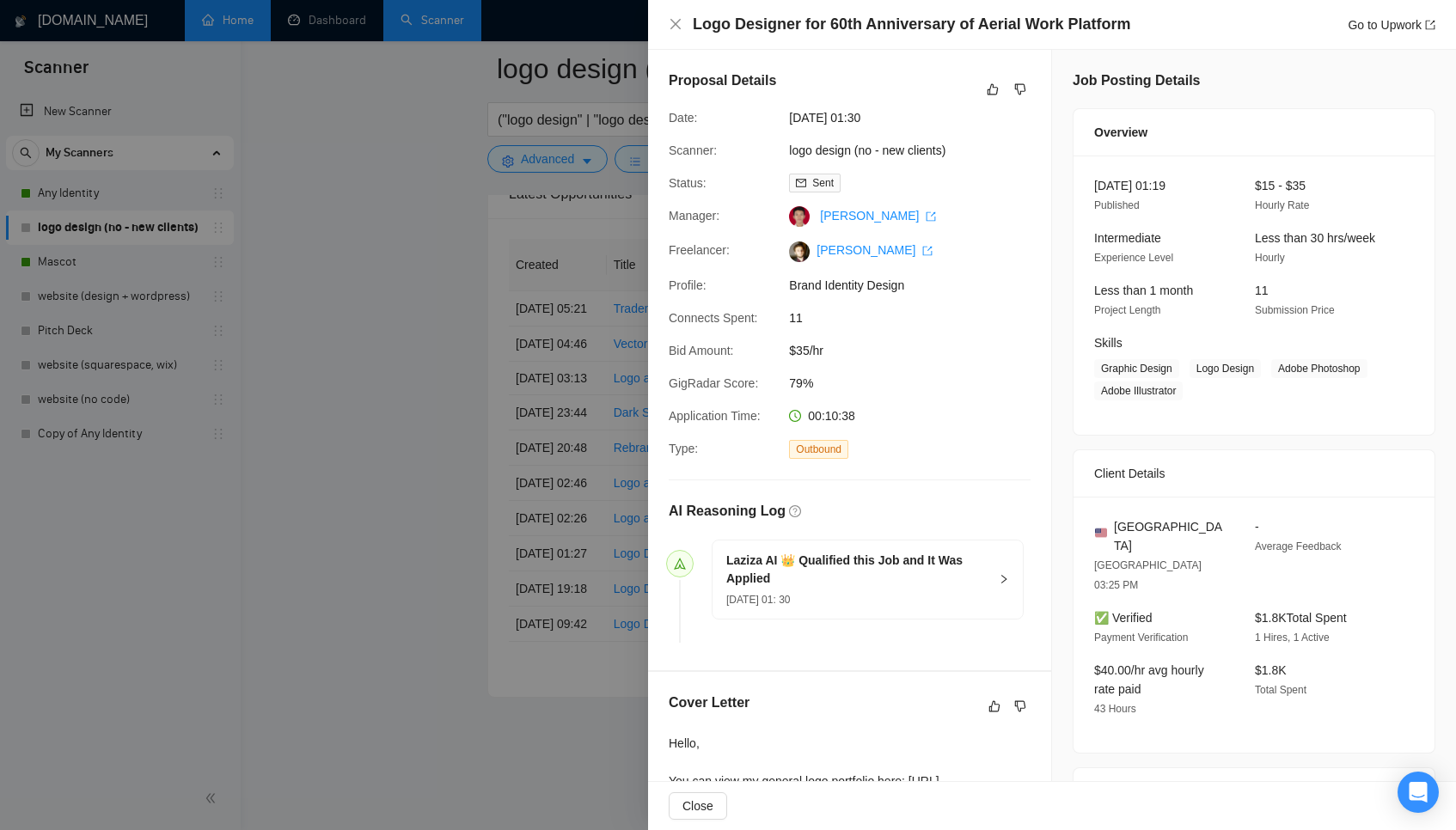
click at [520, 437] on div at bounding box center [728, 415] width 1456 height 830
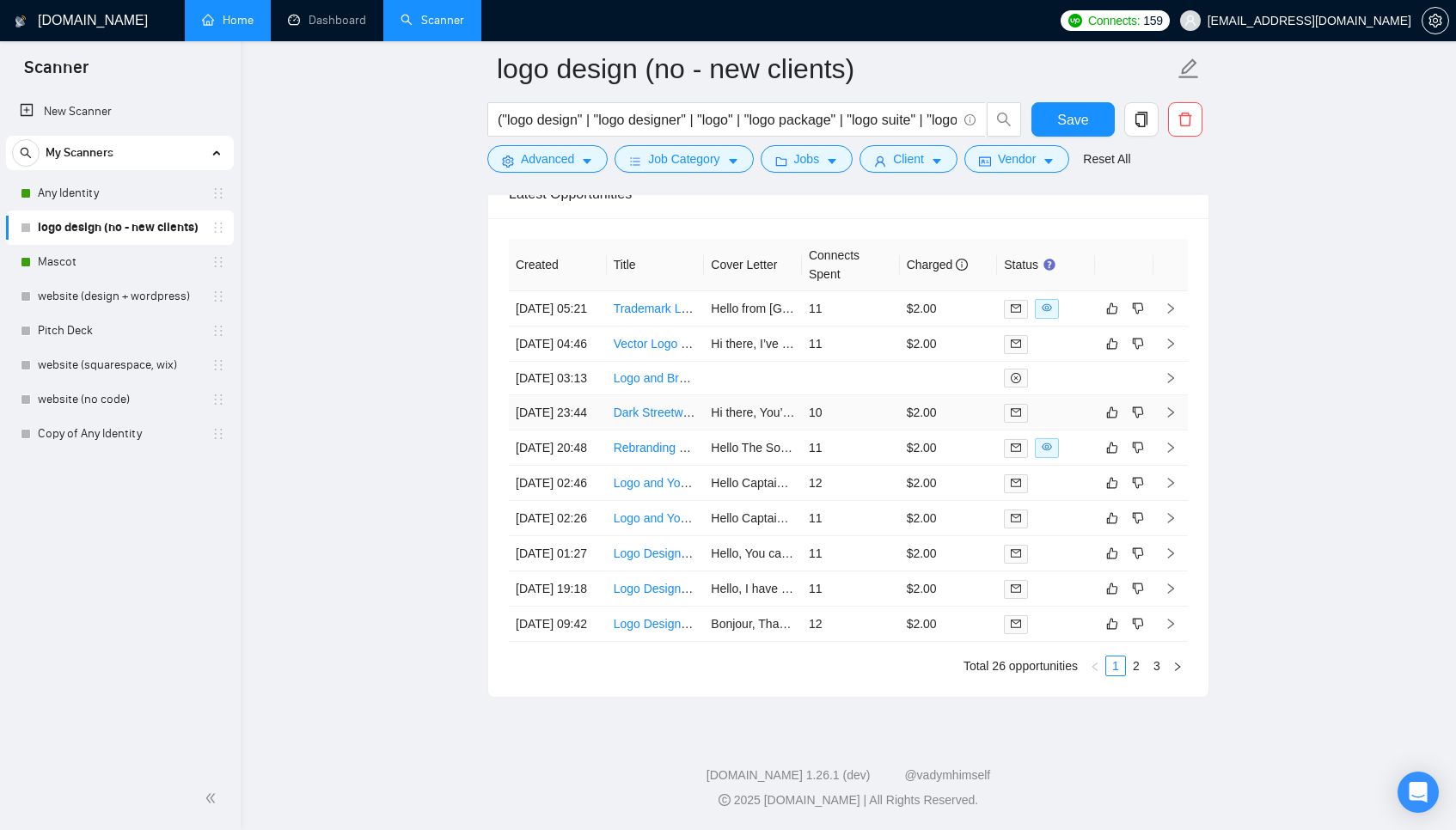
scroll to position [4514, 0]
click at [881, 466] on td "12" at bounding box center [851, 483] width 98 height 35
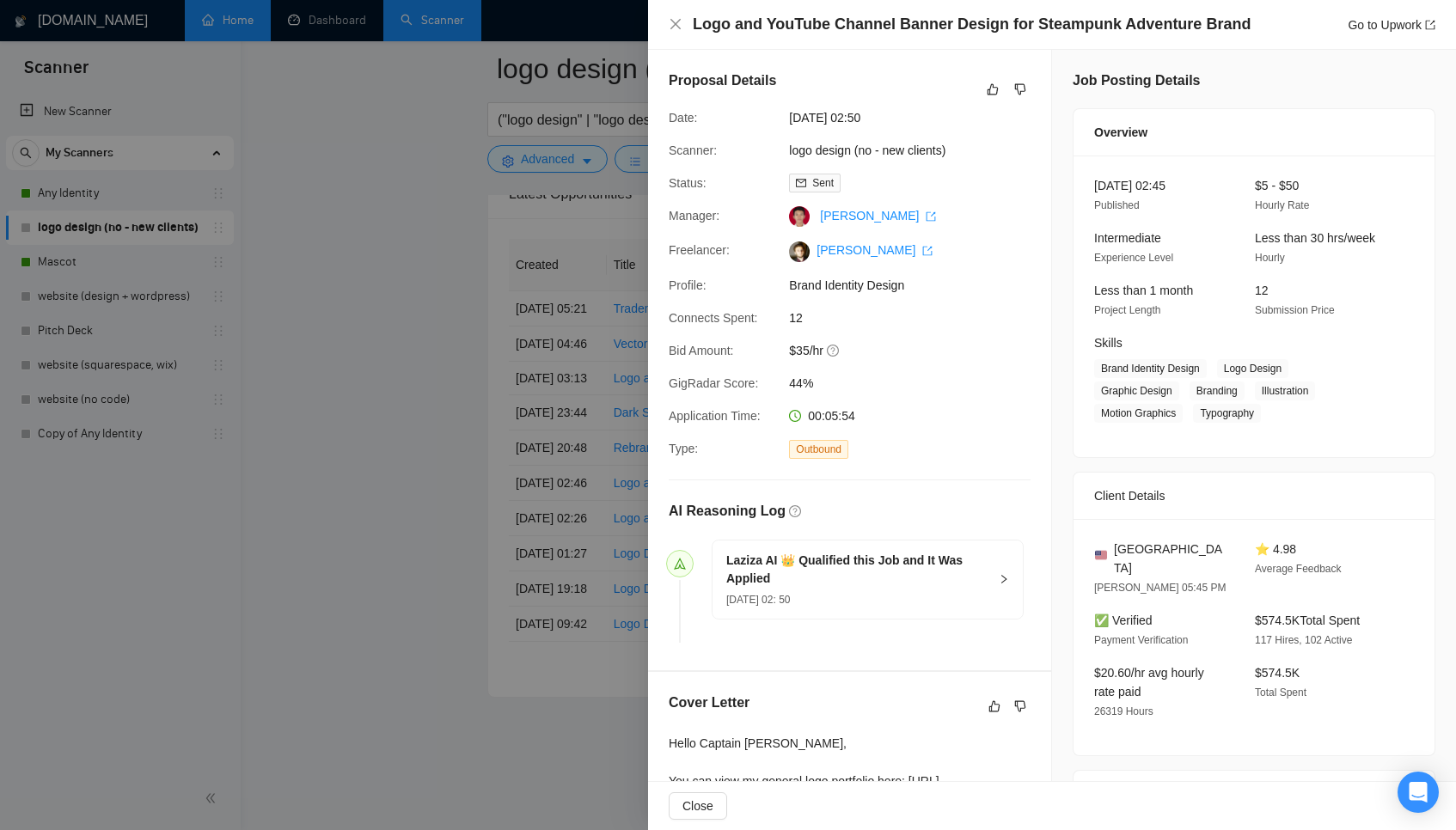
click at [635, 420] on div at bounding box center [728, 415] width 1456 height 830
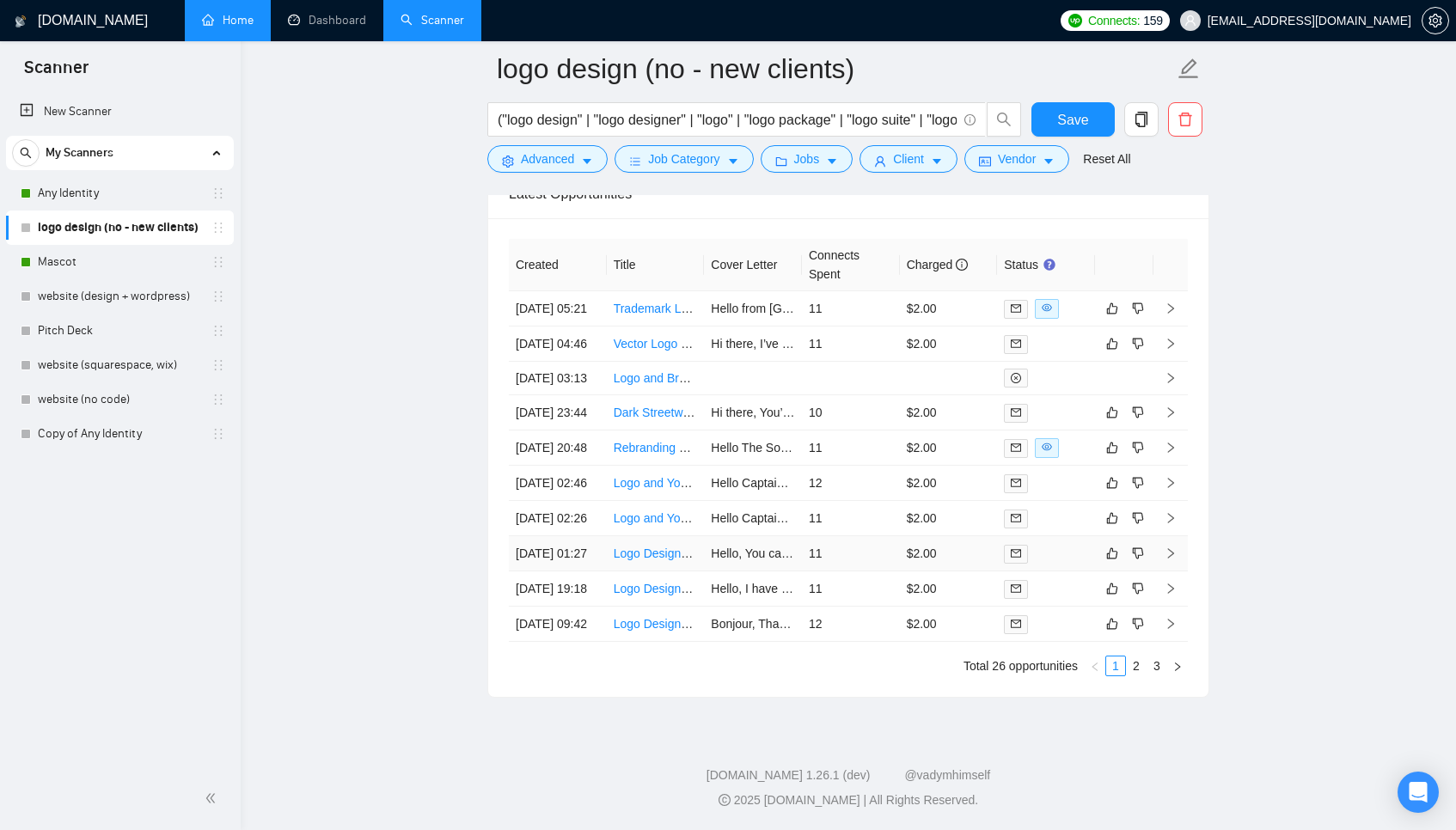
click at [869, 536] on td "11" at bounding box center [851, 553] width 98 height 35
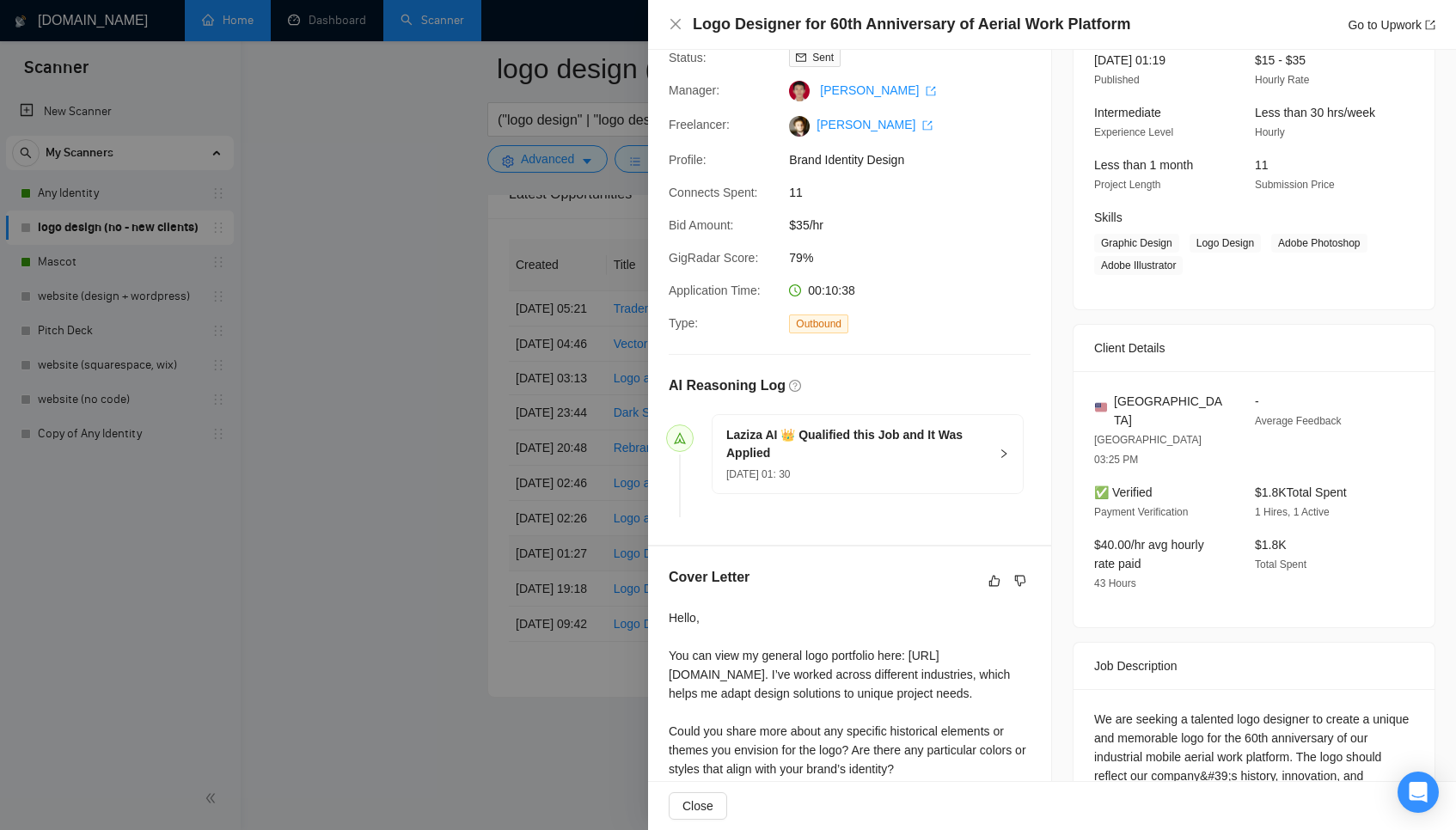
scroll to position [169, 0]
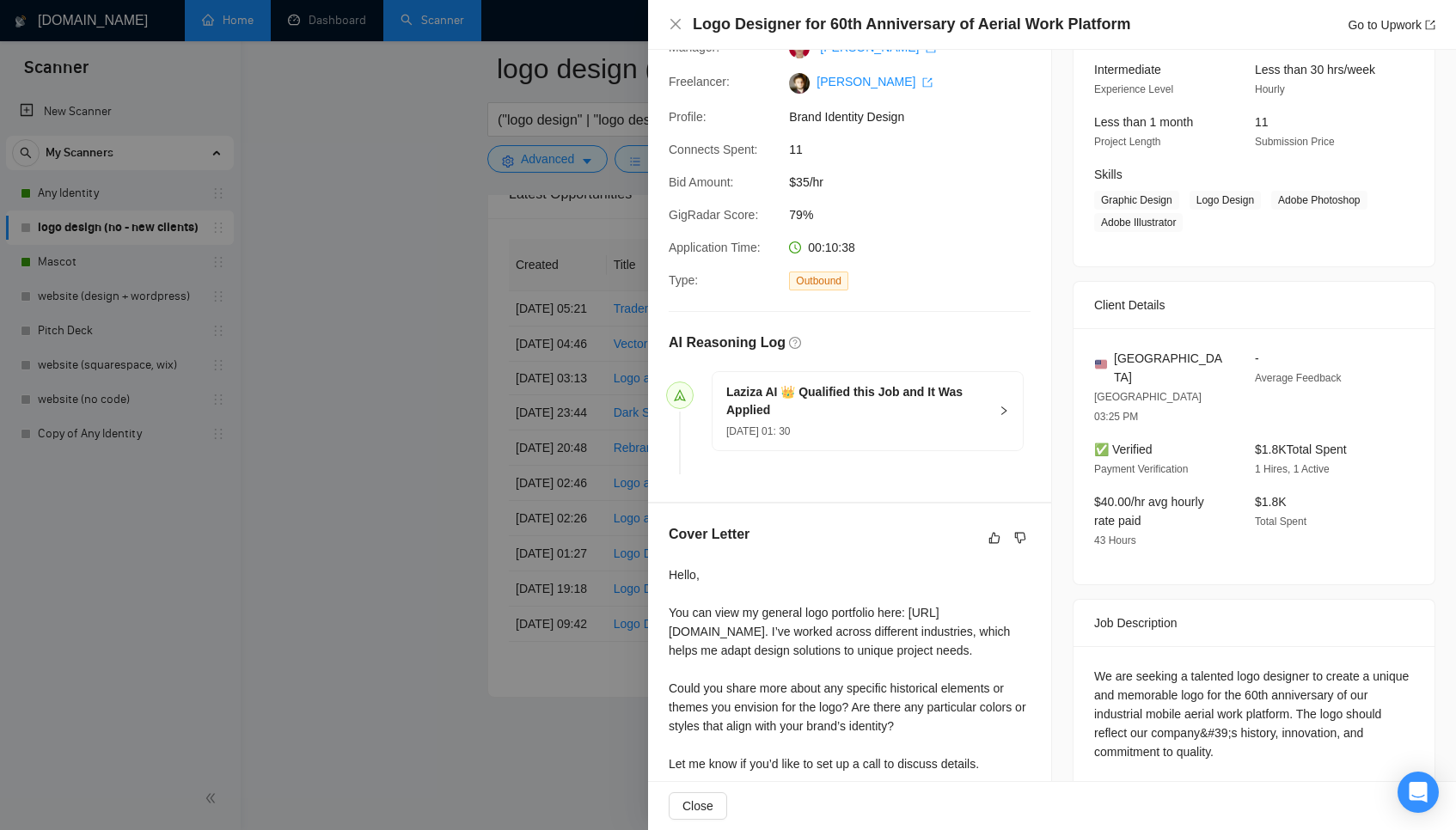
click at [527, 449] on div at bounding box center [728, 415] width 1456 height 830
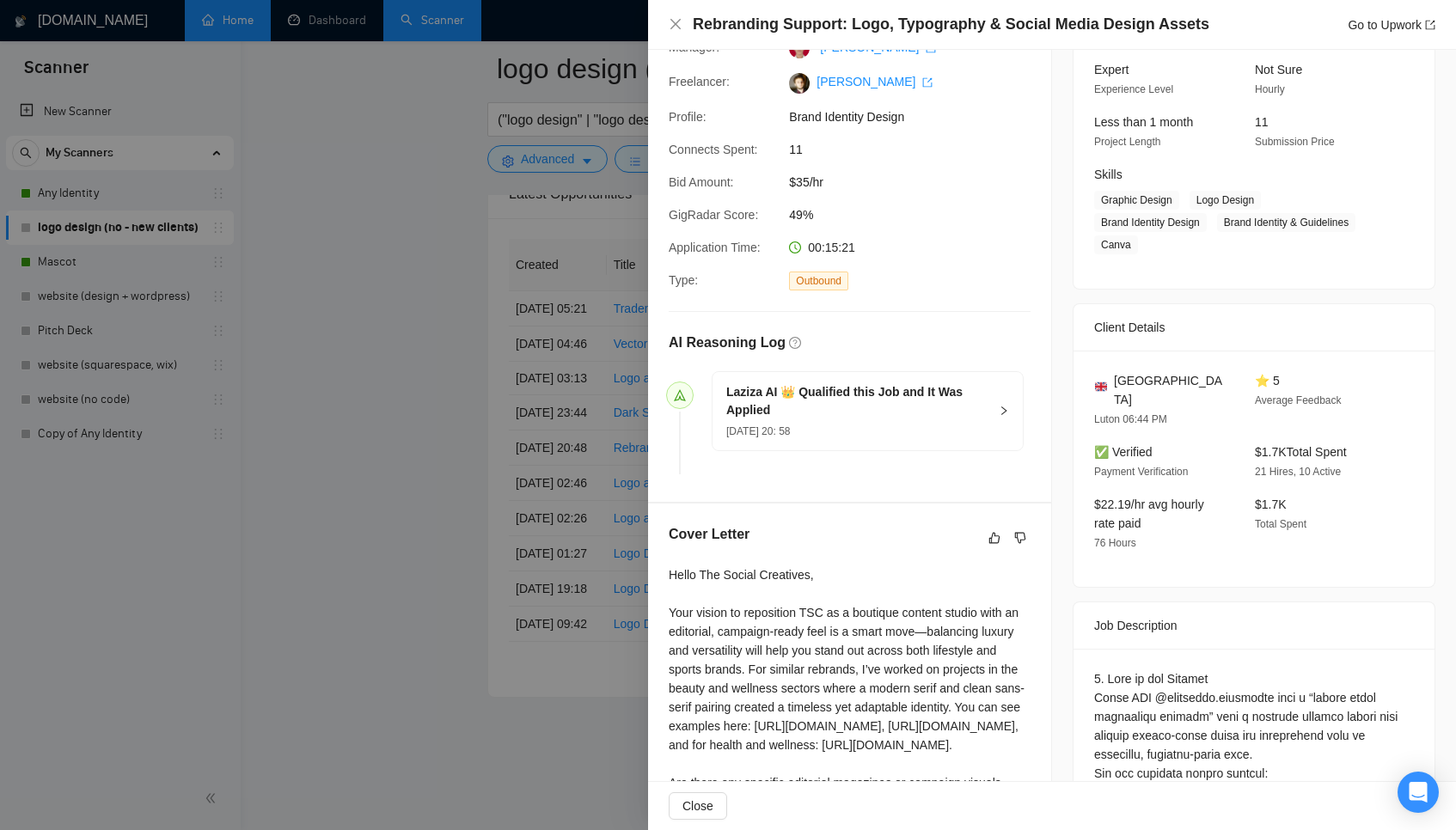
click at [607, 414] on div at bounding box center [728, 415] width 1456 height 830
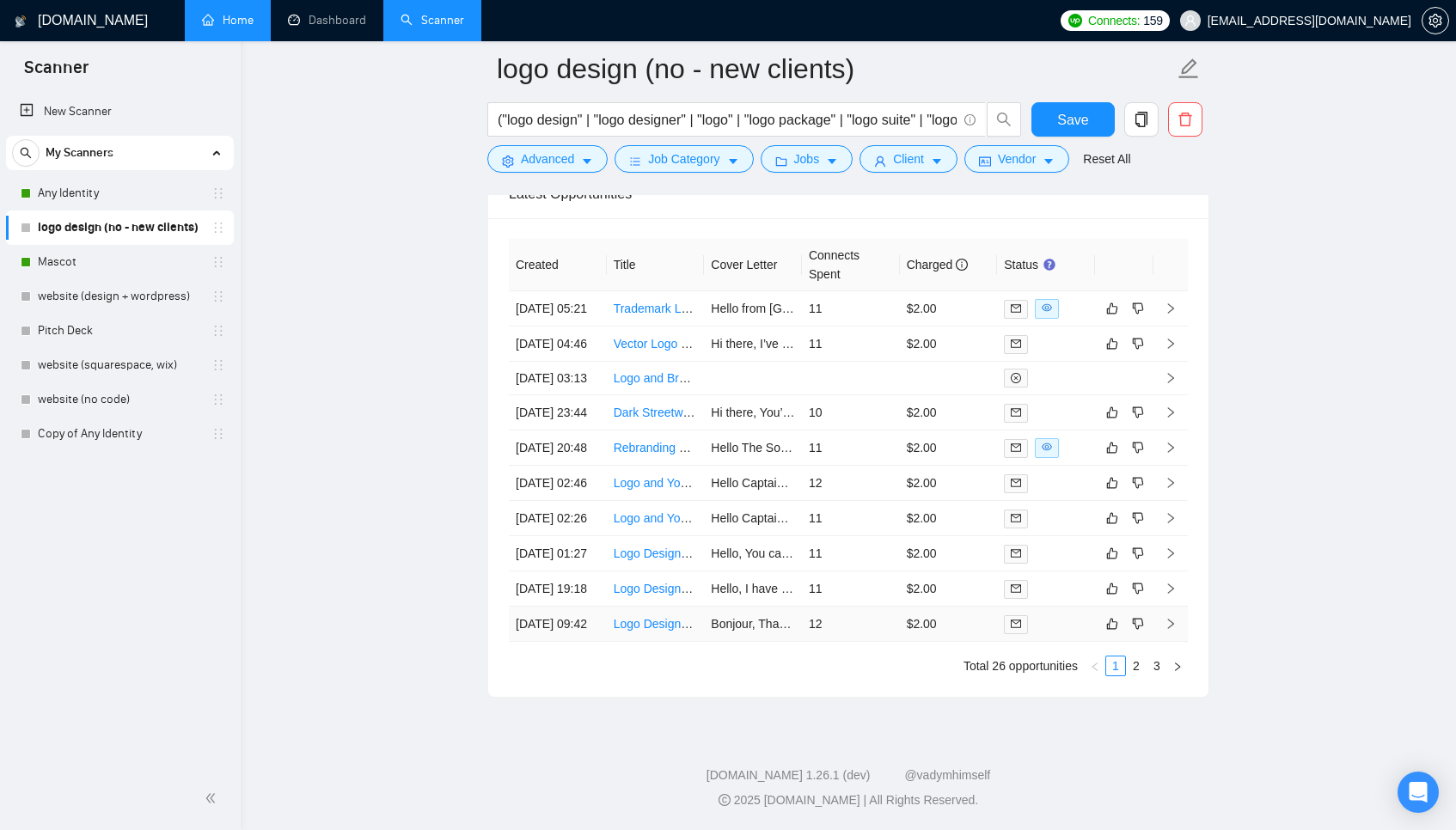
click at [879, 623] on td "12" at bounding box center [851, 624] width 98 height 35
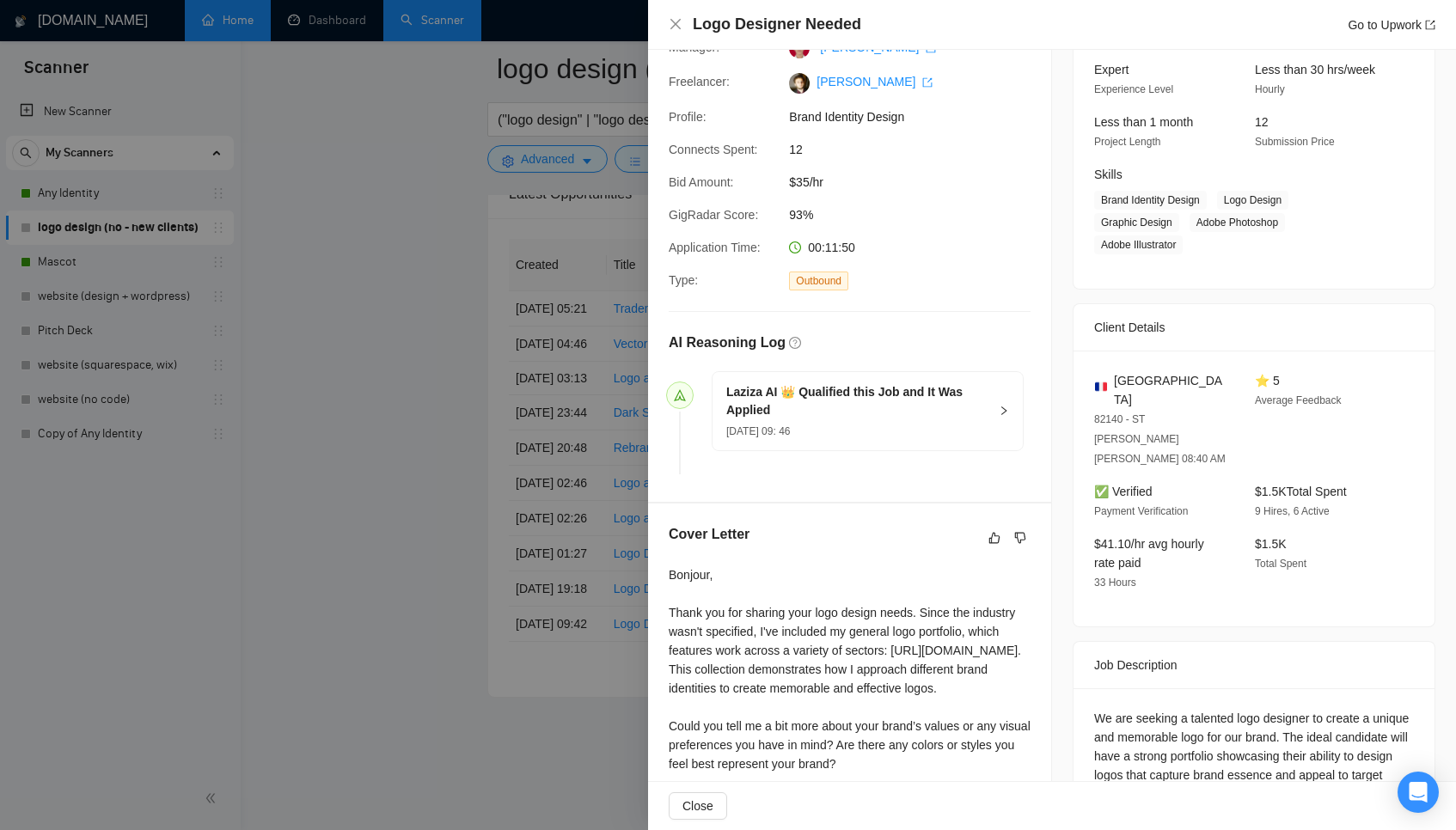
scroll to position [319, 0]
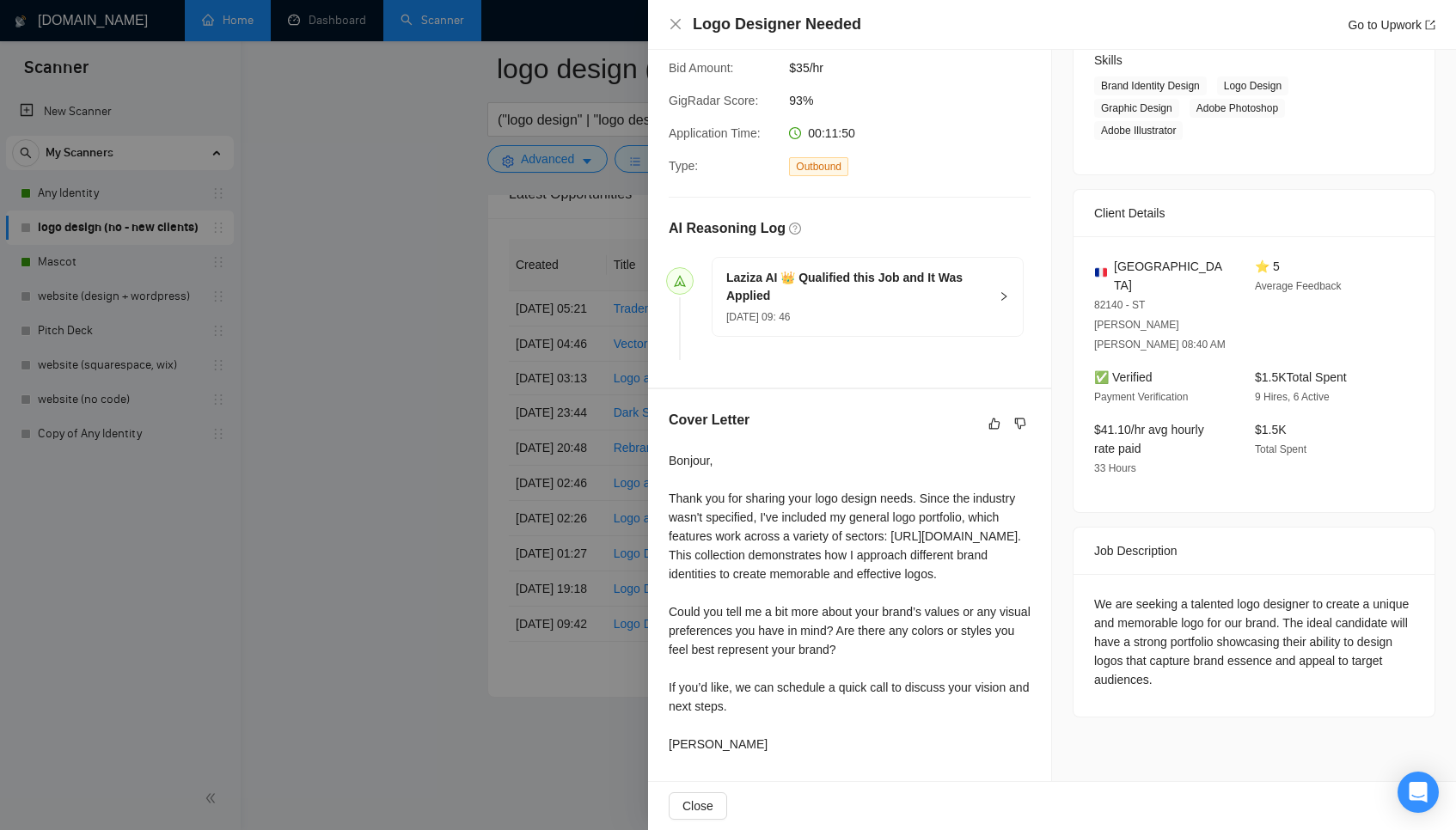
click at [550, 584] on div at bounding box center [728, 415] width 1456 height 830
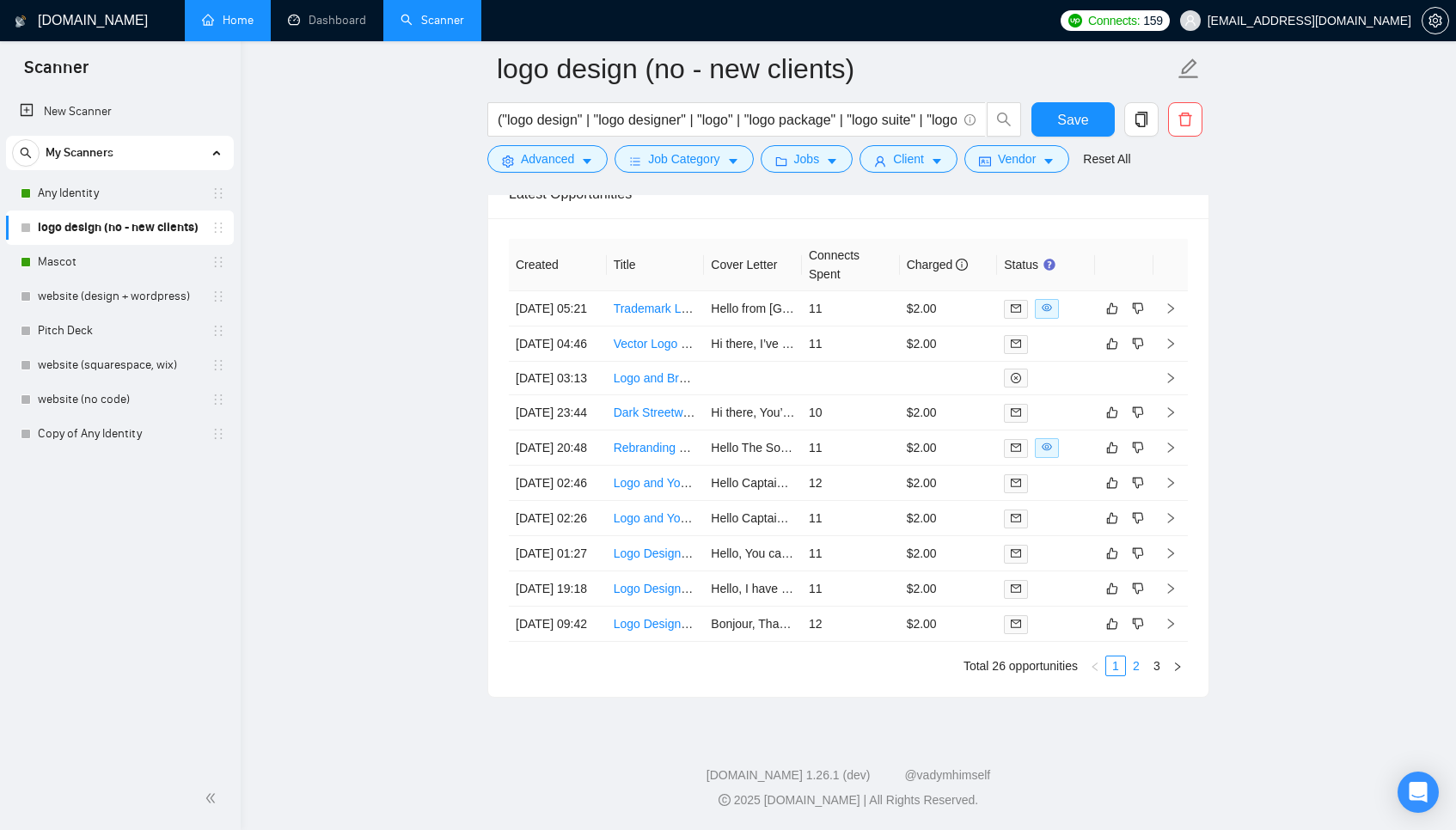
click at [1132, 667] on link "2" at bounding box center [1135, 665] width 19 height 19
click at [859, 503] on td "11" at bounding box center [851, 520] width 98 height 35
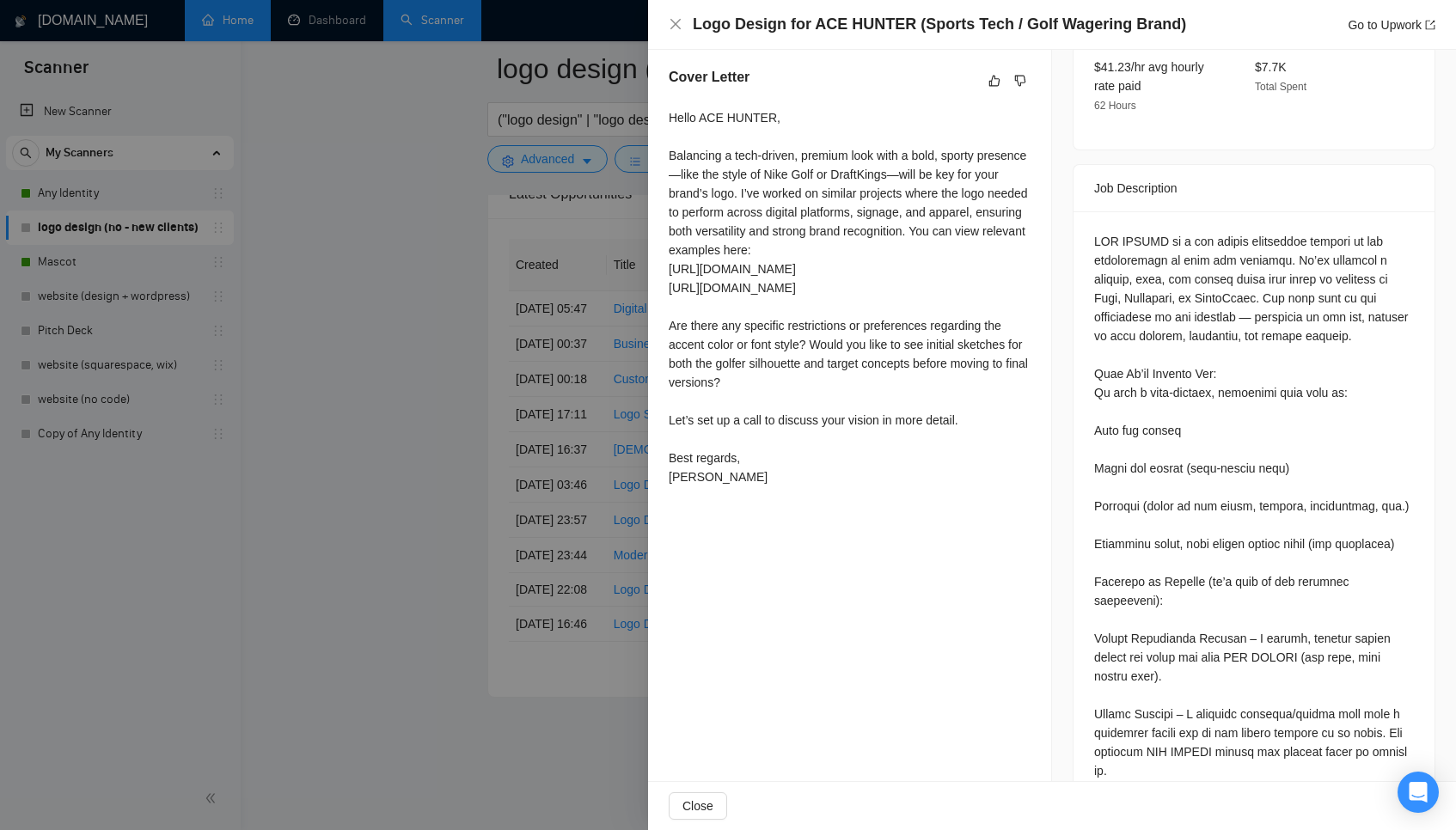
scroll to position [634, 0]
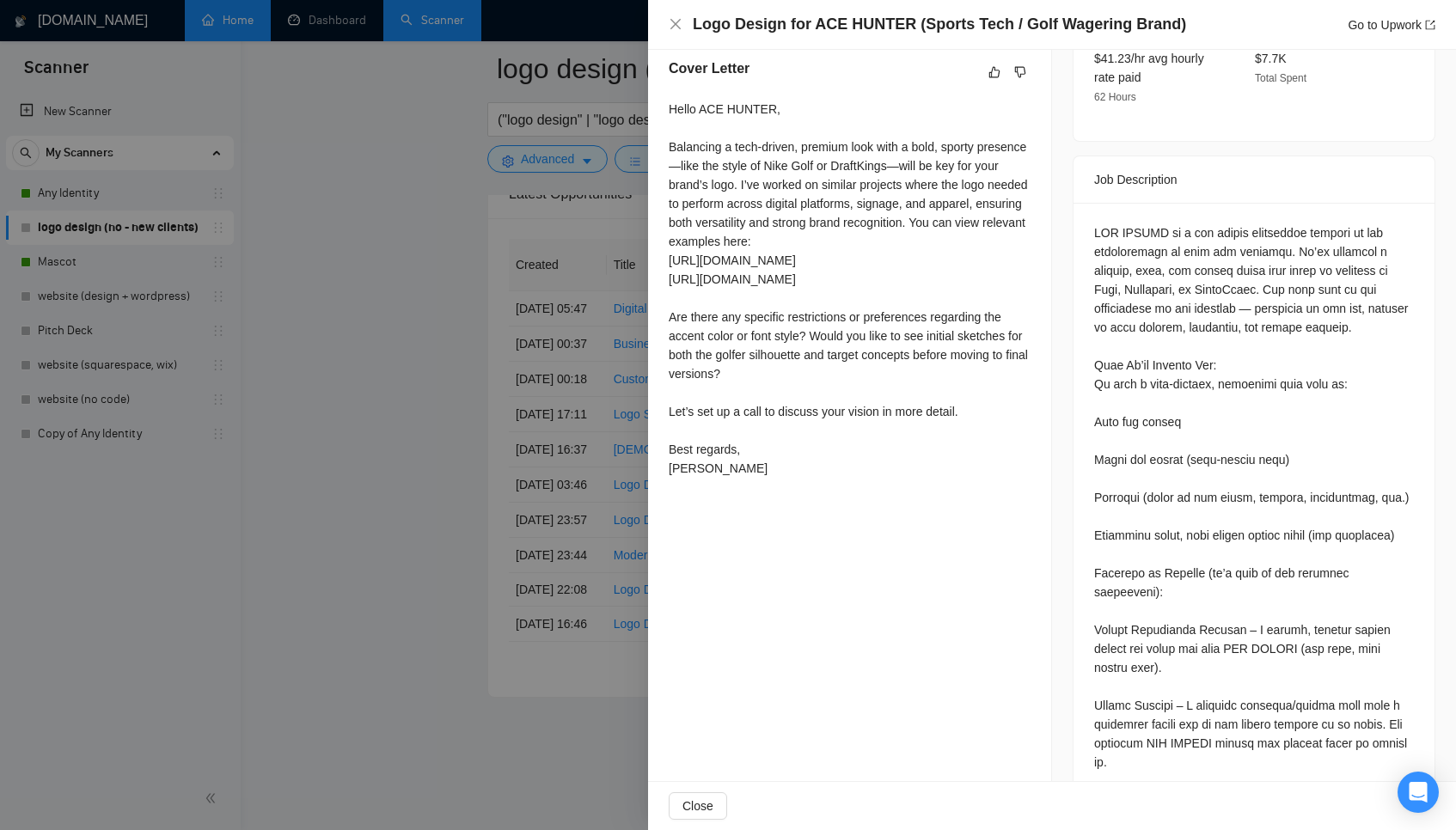
click at [534, 493] on div at bounding box center [728, 415] width 1456 height 830
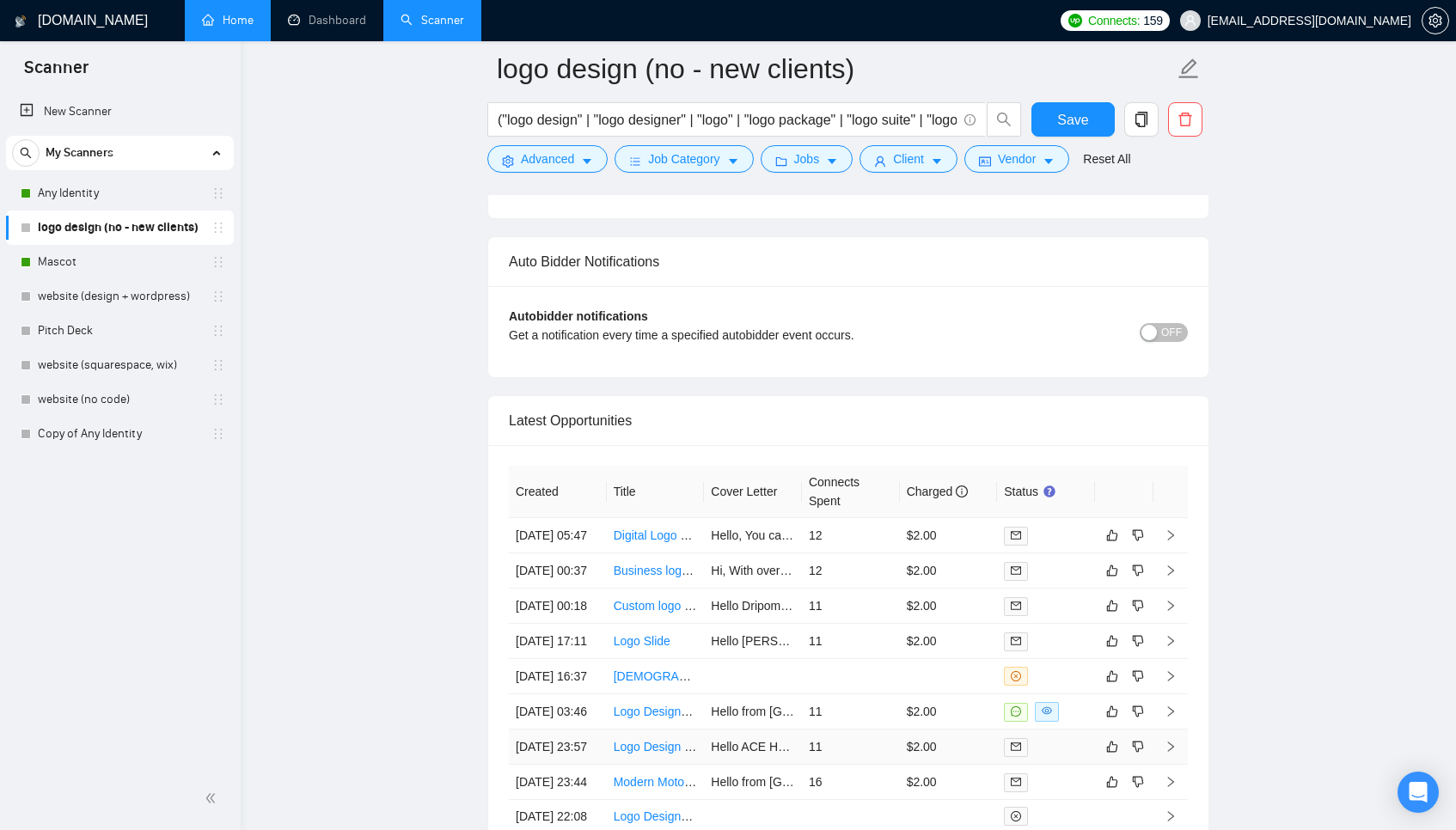
scroll to position [4215, 0]
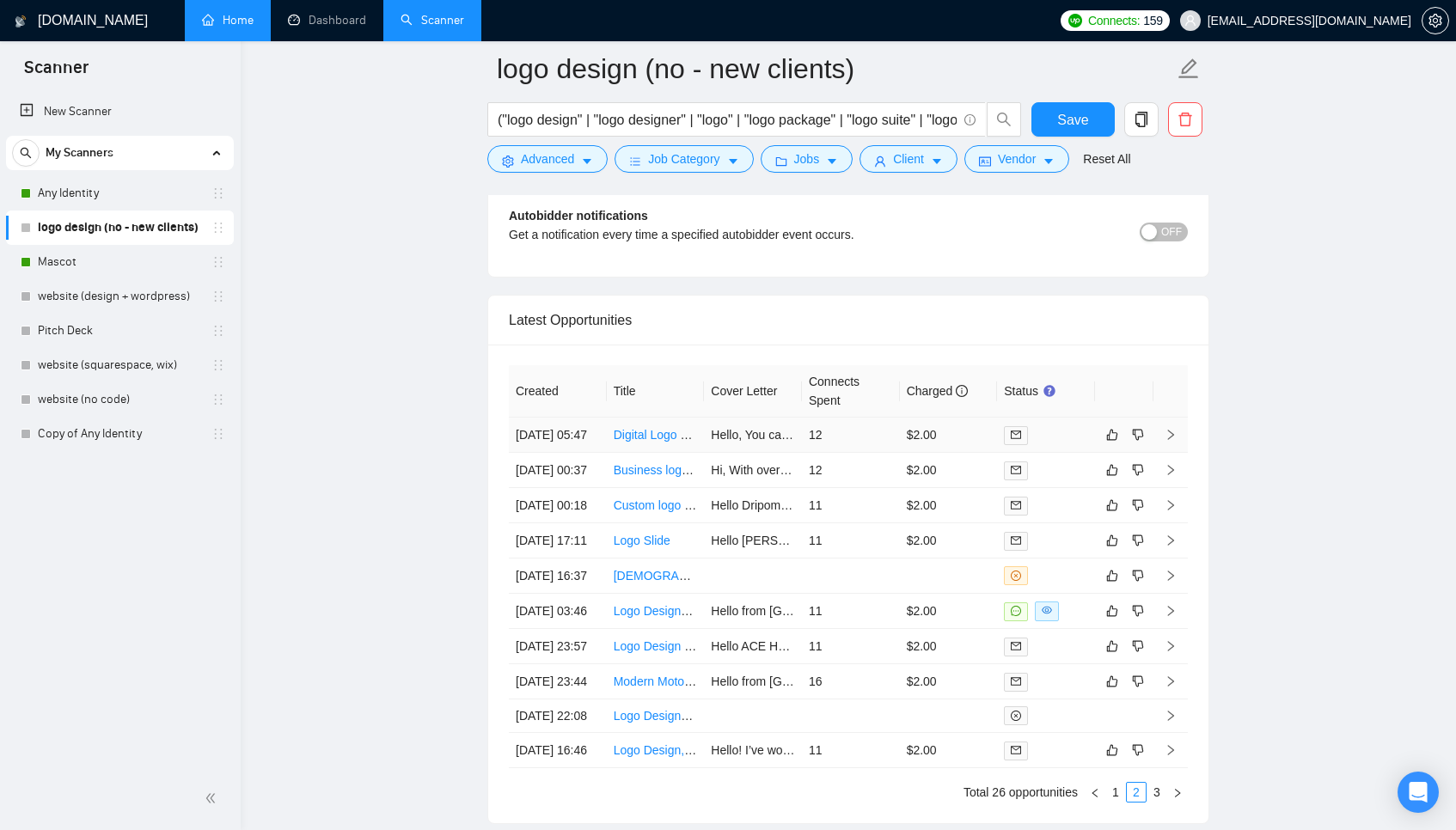
click at [957, 447] on td "$2.00" at bounding box center [948, 435] width 98 height 35
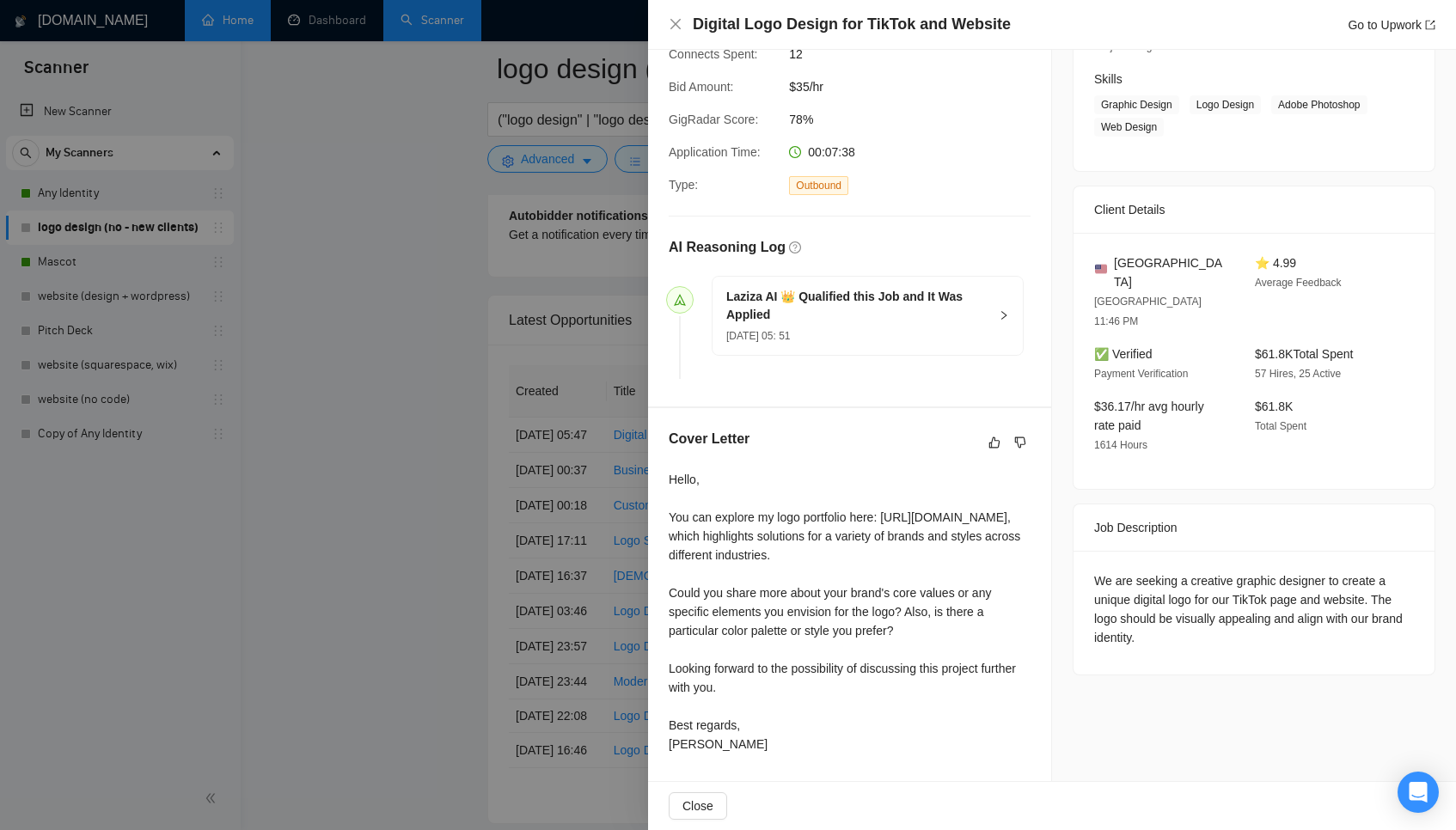
click at [429, 492] on div at bounding box center [728, 415] width 1456 height 830
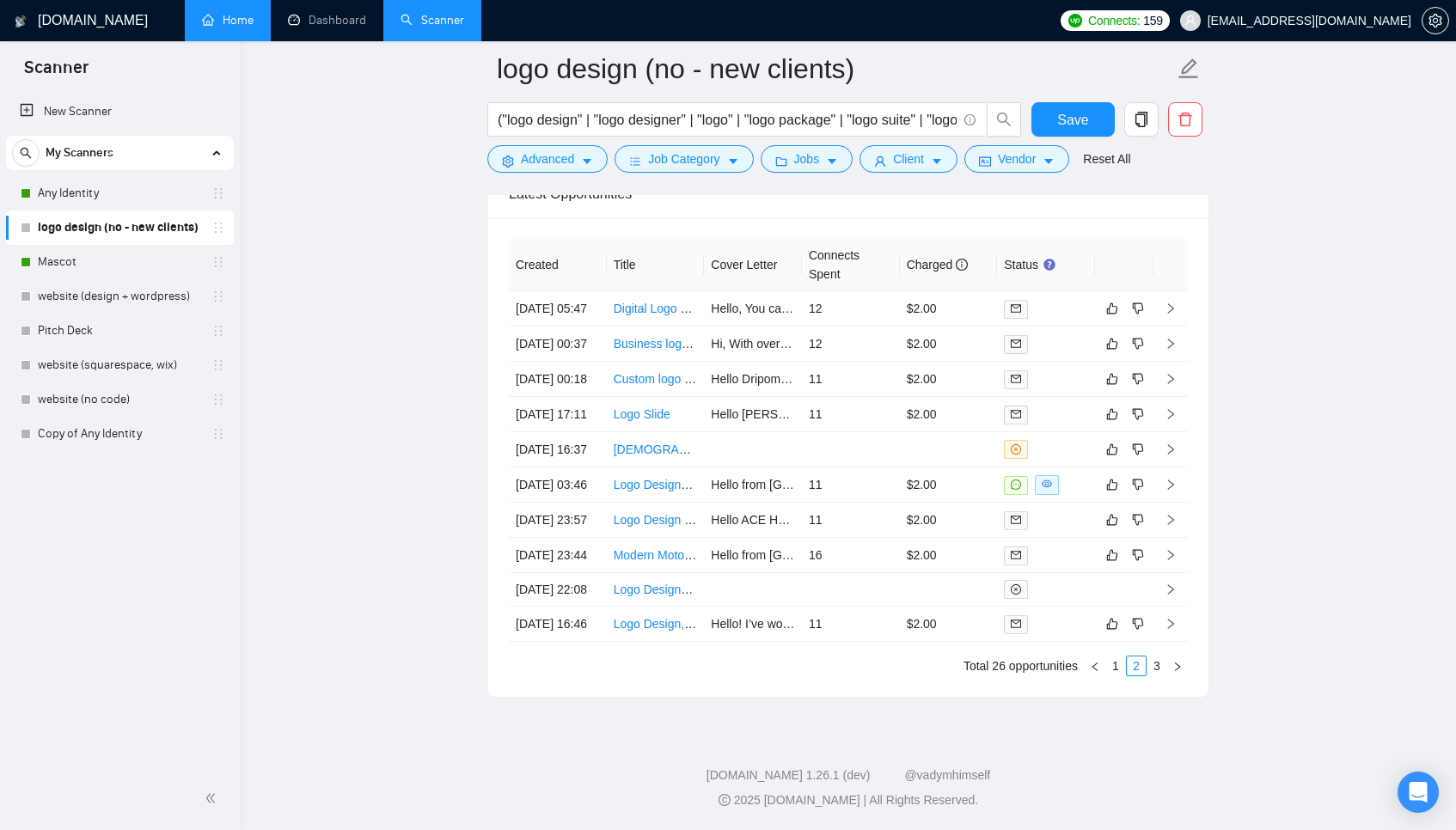
scroll to position [4412, 0]
click at [1153, 675] on link "3" at bounding box center [1156, 665] width 19 height 19
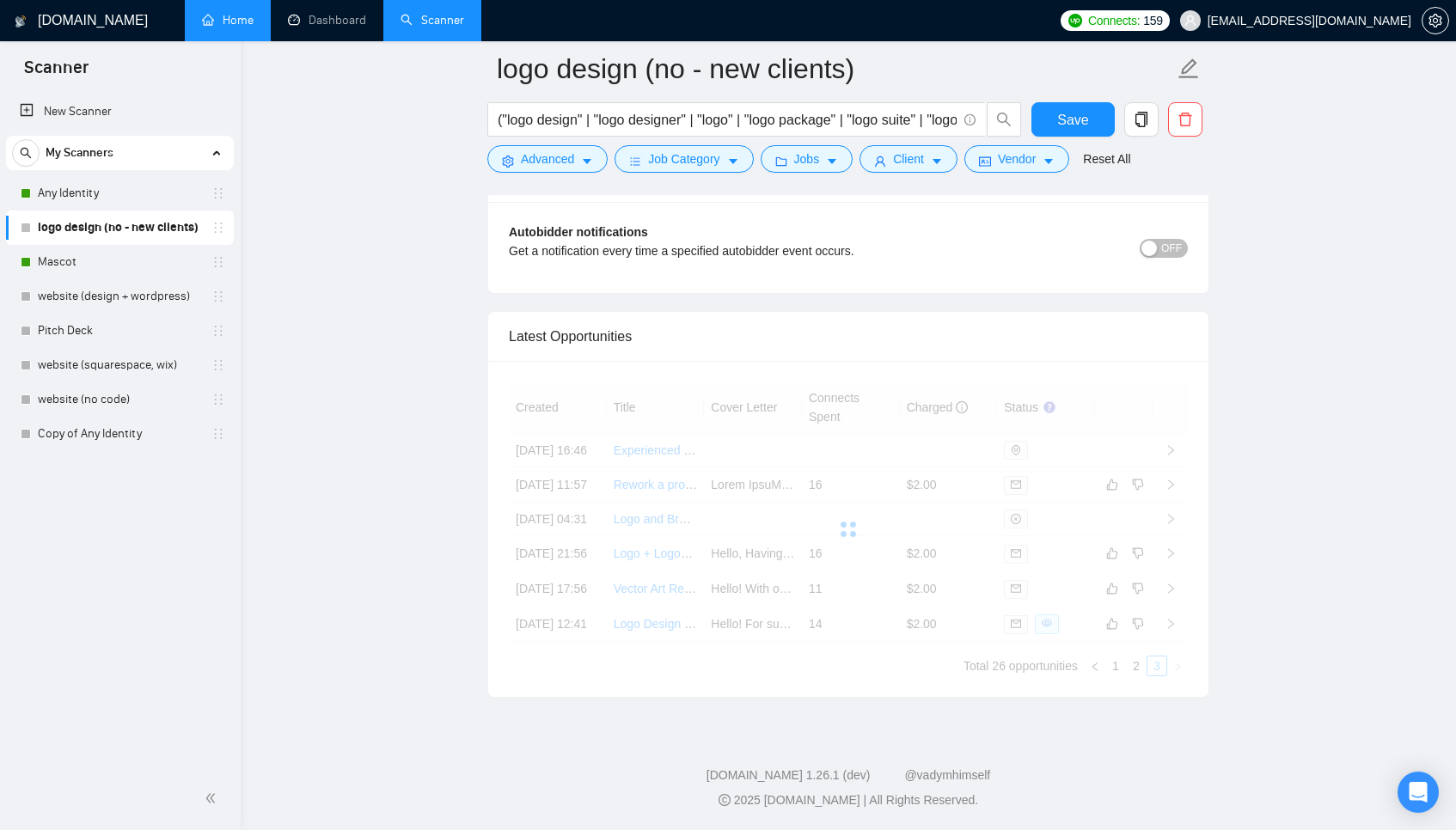
scroll to position [4304, 0]
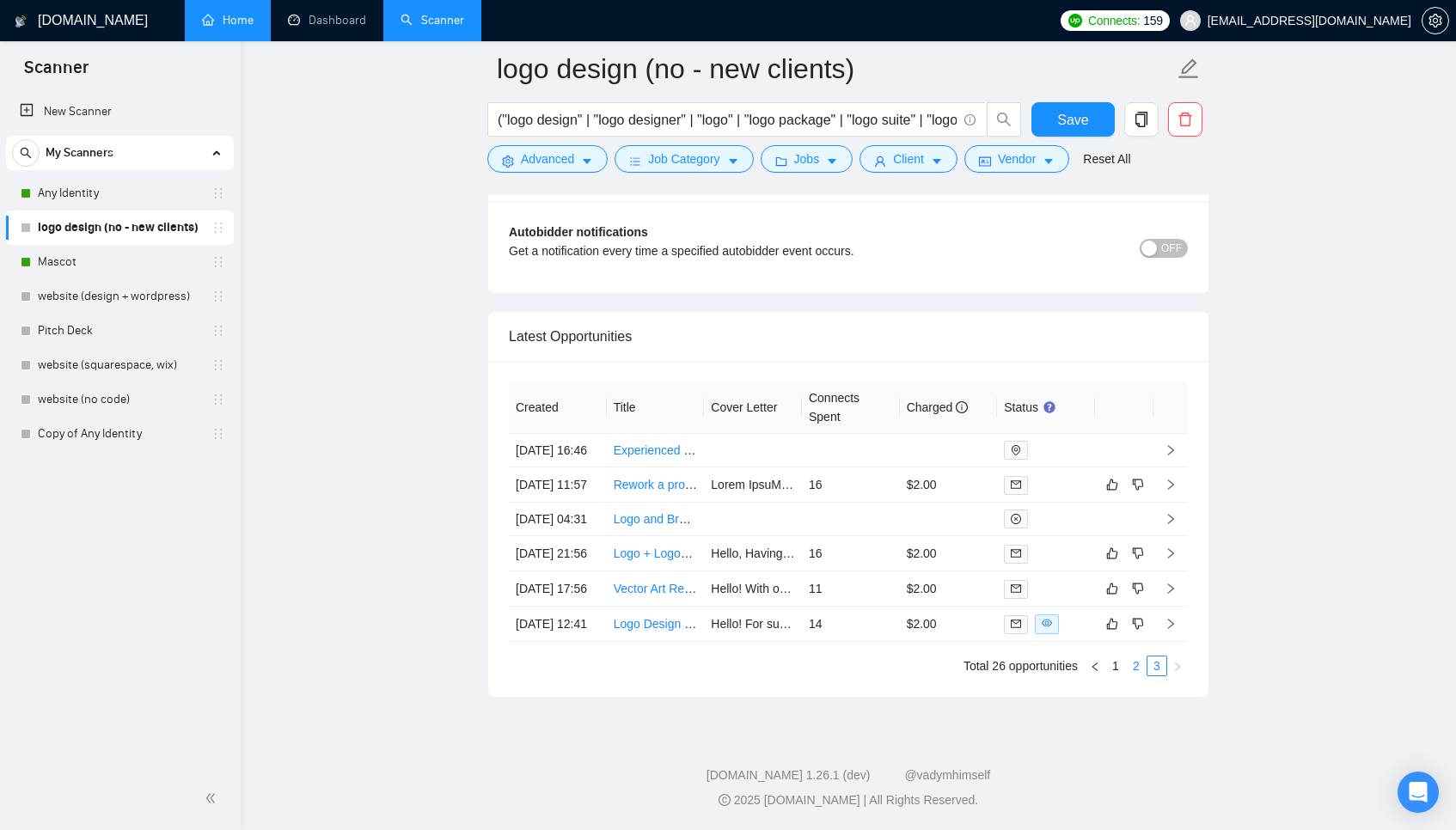
click at [1130, 670] on link "2" at bounding box center [1135, 665] width 19 height 19
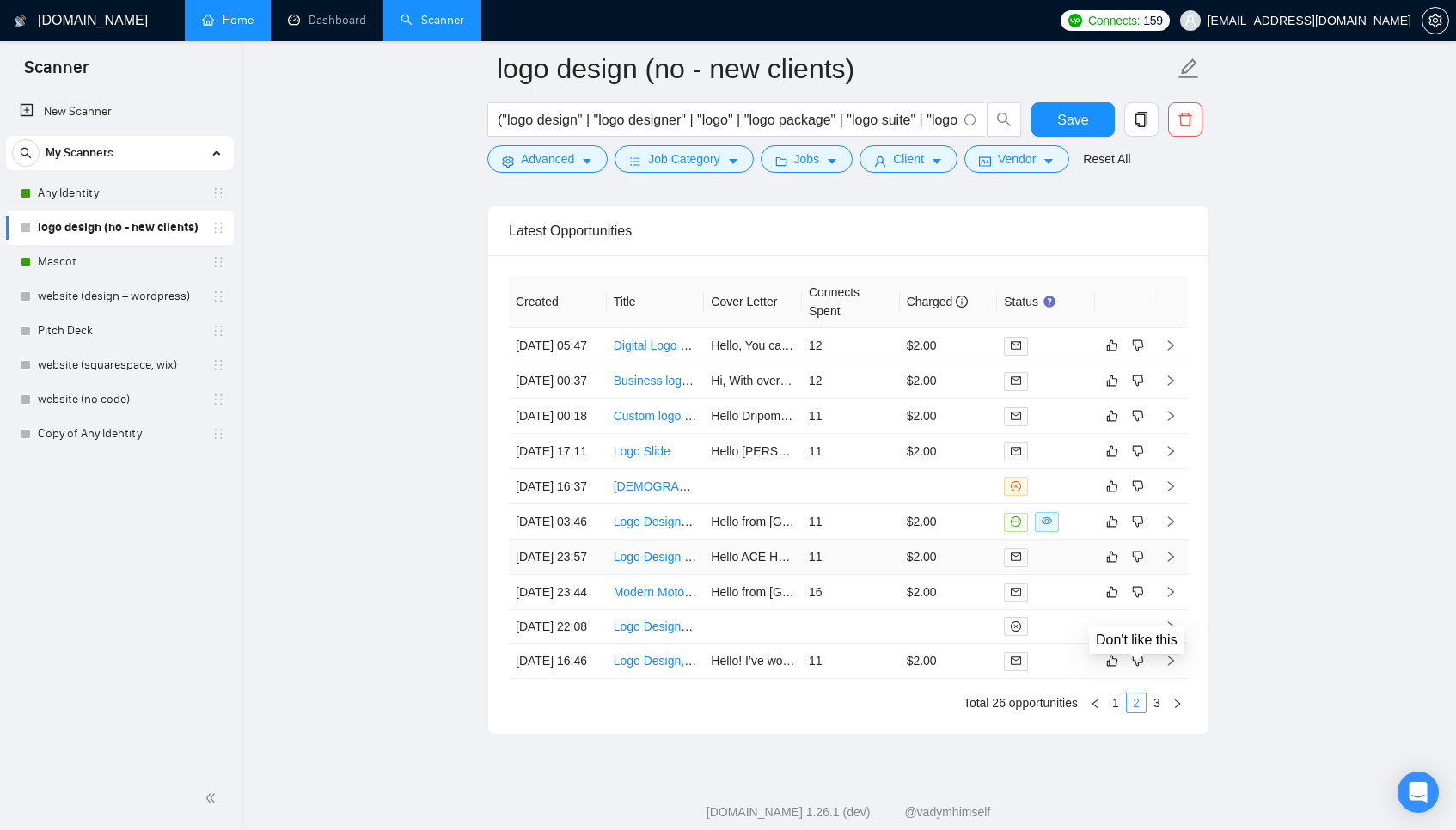
scroll to position [4514, 0]
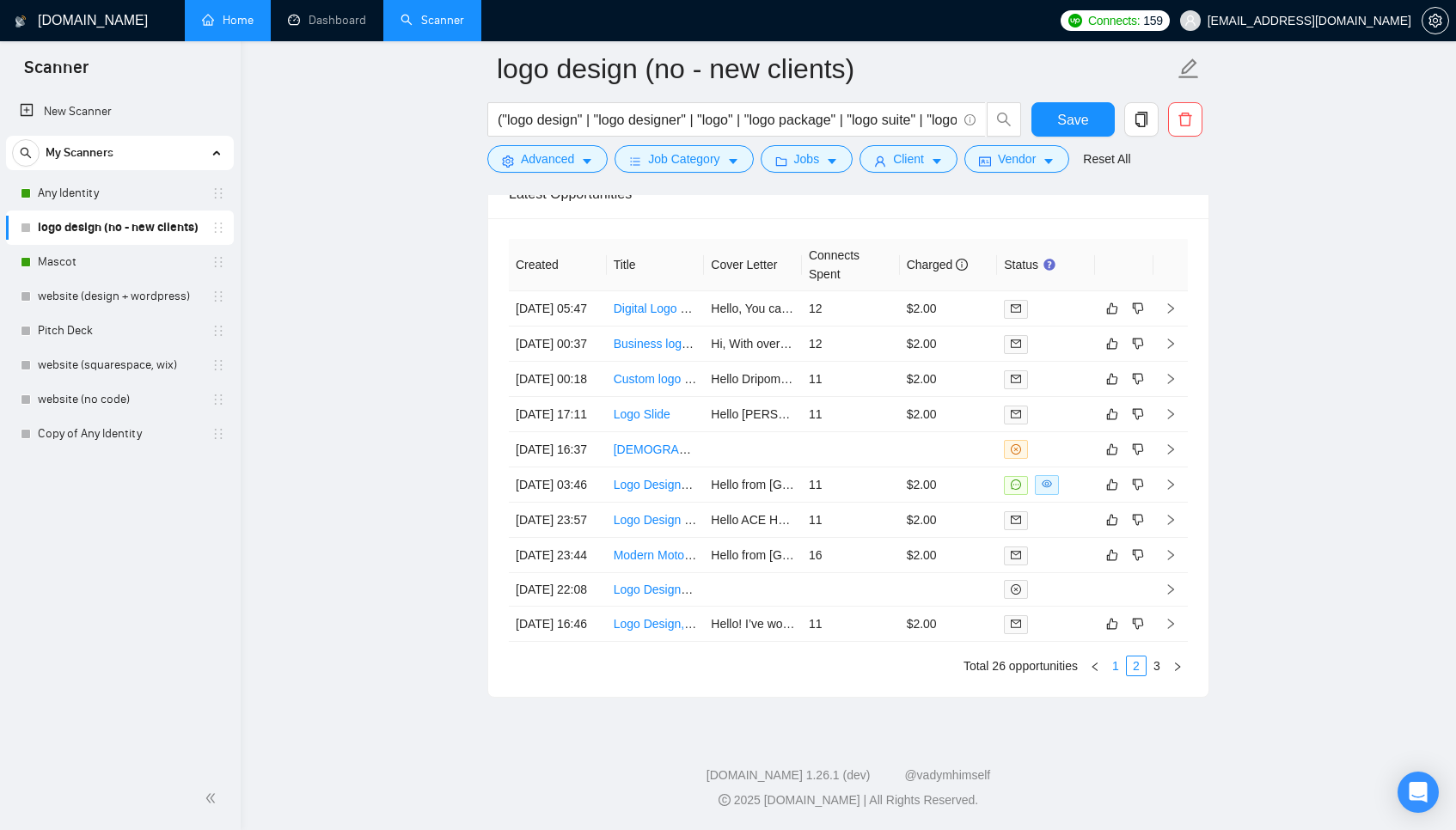
click at [1122, 660] on link "1" at bounding box center [1115, 665] width 19 height 19
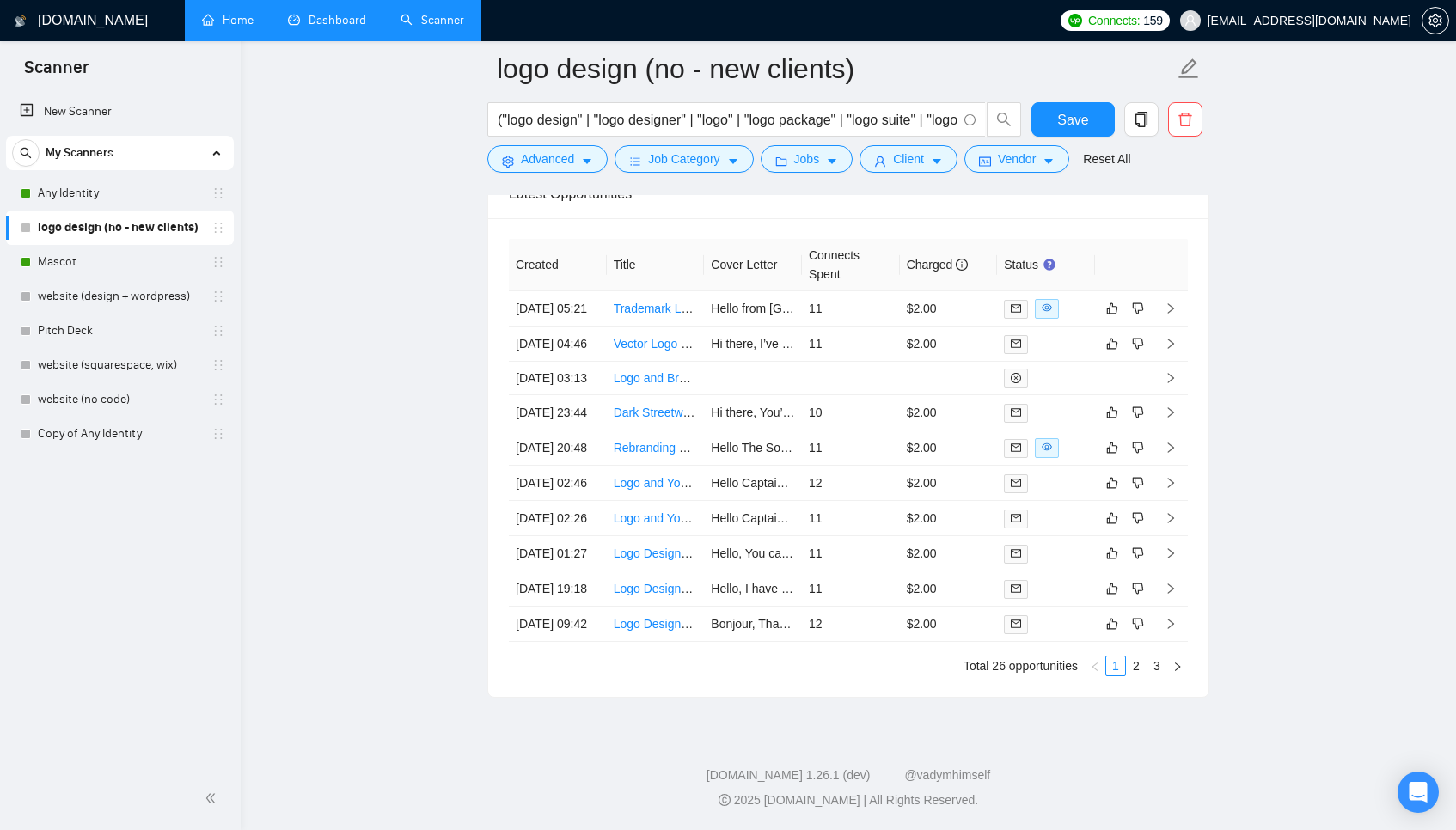
click at [351, 20] on link "Dashboard" at bounding box center [326, 19] width 78 height 15
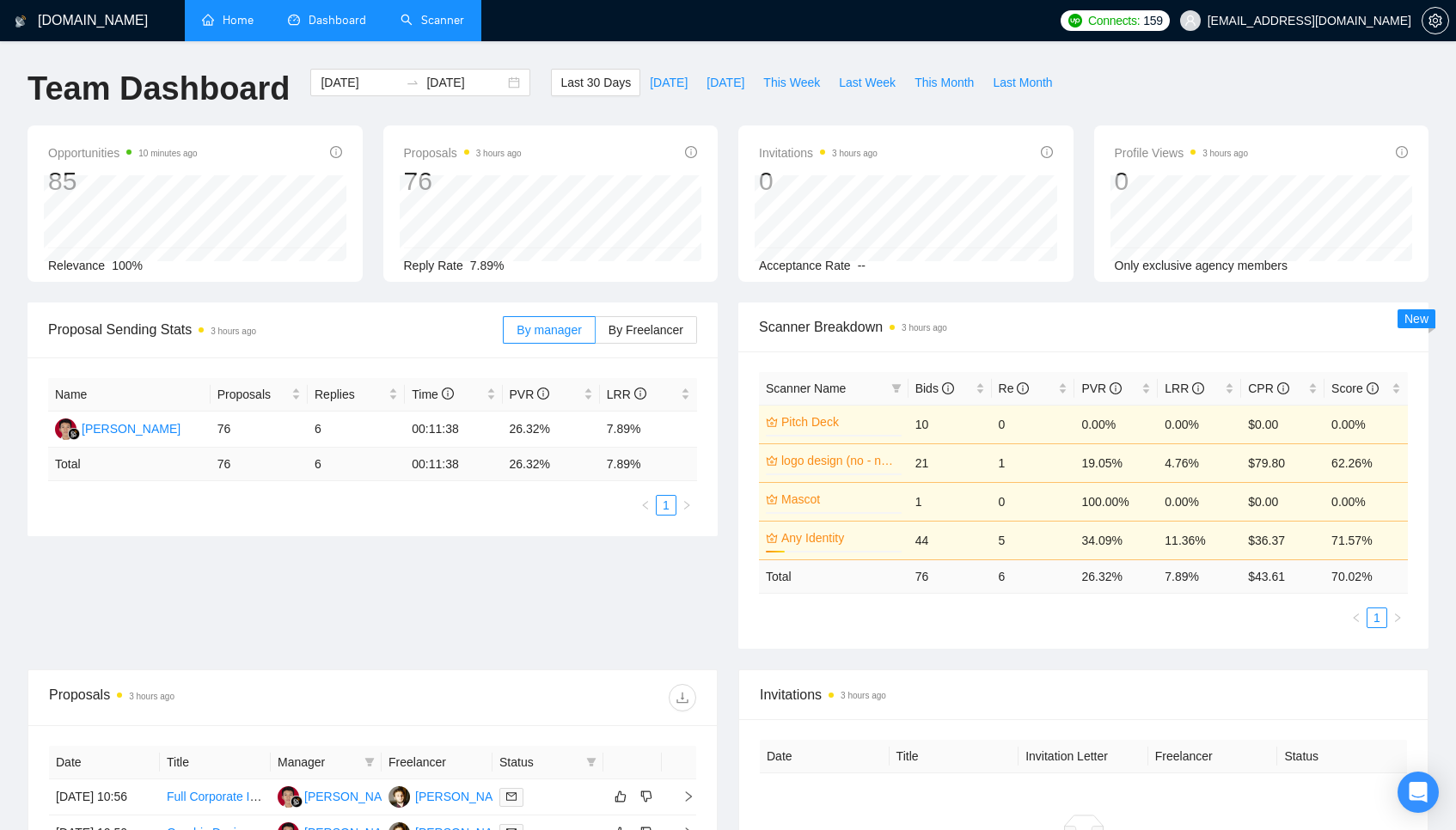
click at [433, 21] on link "Scanner" at bounding box center [432, 19] width 63 height 15
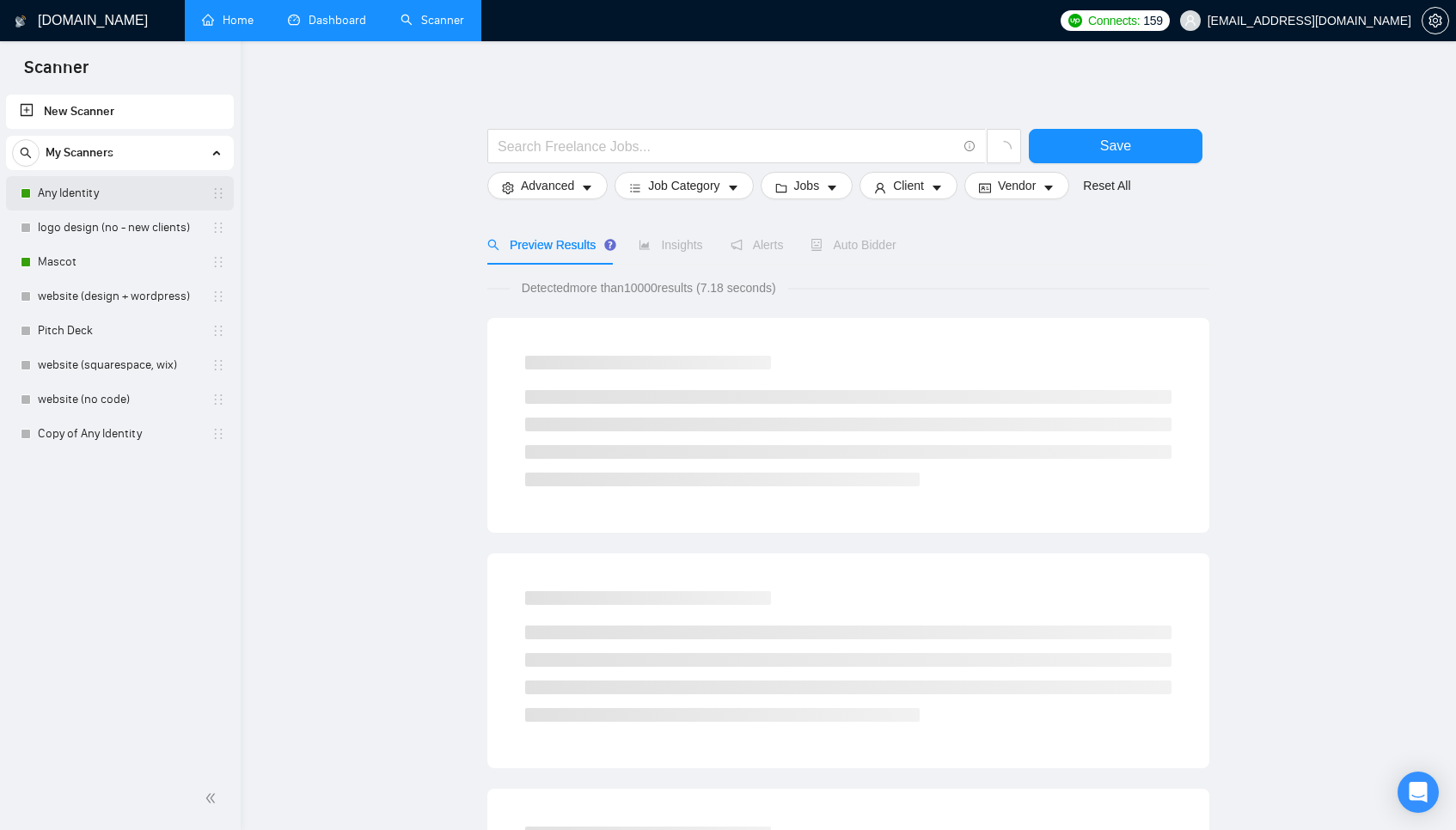
click at [142, 187] on link "Any Identity" at bounding box center [120, 193] width 164 height 34
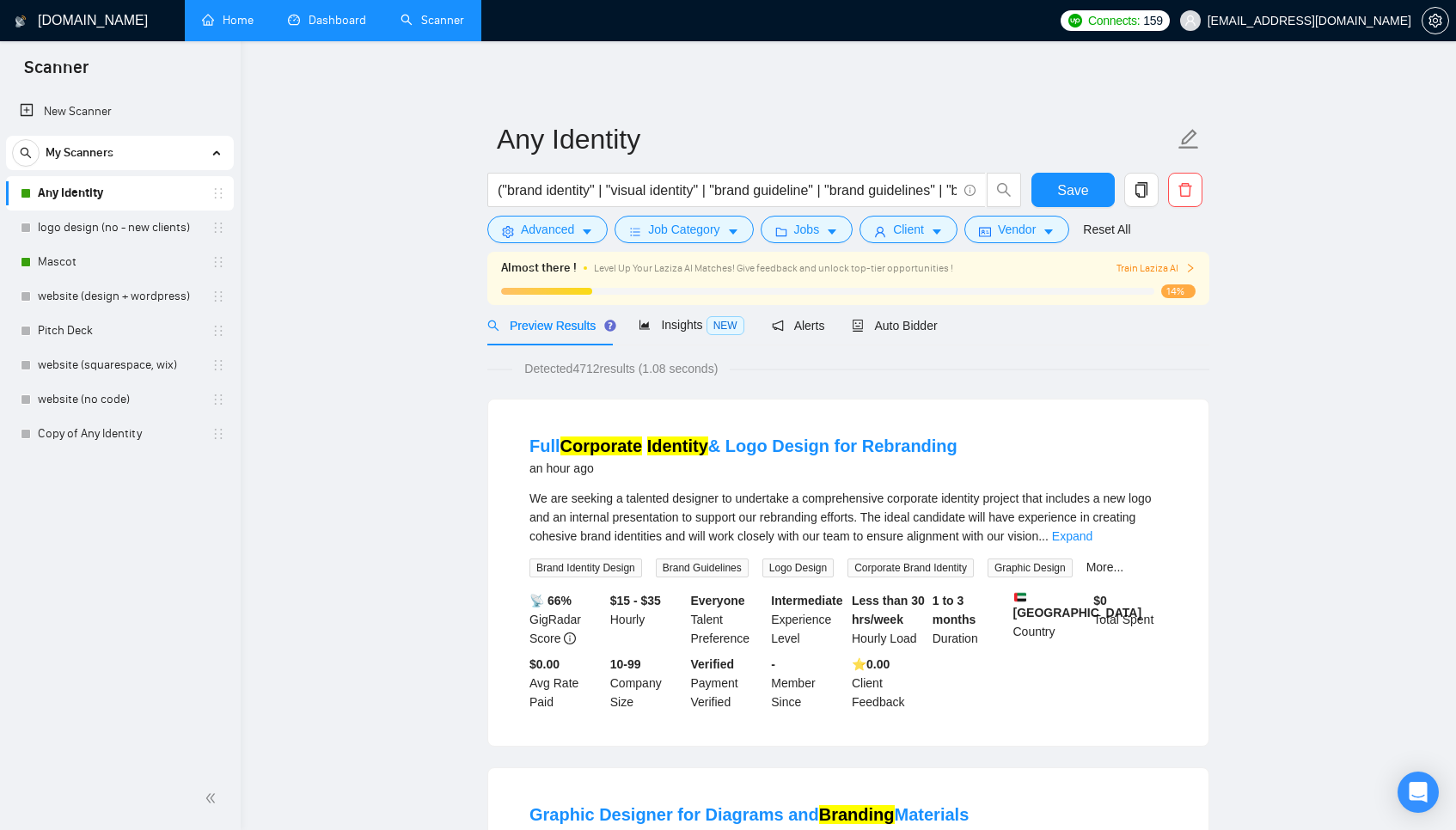
click at [76, 193] on link "Any Identity" at bounding box center [120, 193] width 164 height 34
drag, startPoint x: 556, startPoint y: 187, endPoint x: 721, endPoint y: 188, distance: 165.0
click at [721, 188] on input "("brand identity" | "visual identity" | "brand guideline" | "brand guidelines" …" at bounding box center [727, 190] width 459 height 21
click at [870, 193] on input "("brand identity" | "visual identity" | "brand guideline" | "brand guidelines" …" at bounding box center [727, 190] width 459 height 21
drag, startPoint x: 921, startPoint y: 193, endPoint x: 490, endPoint y: 182, distance: 431.1
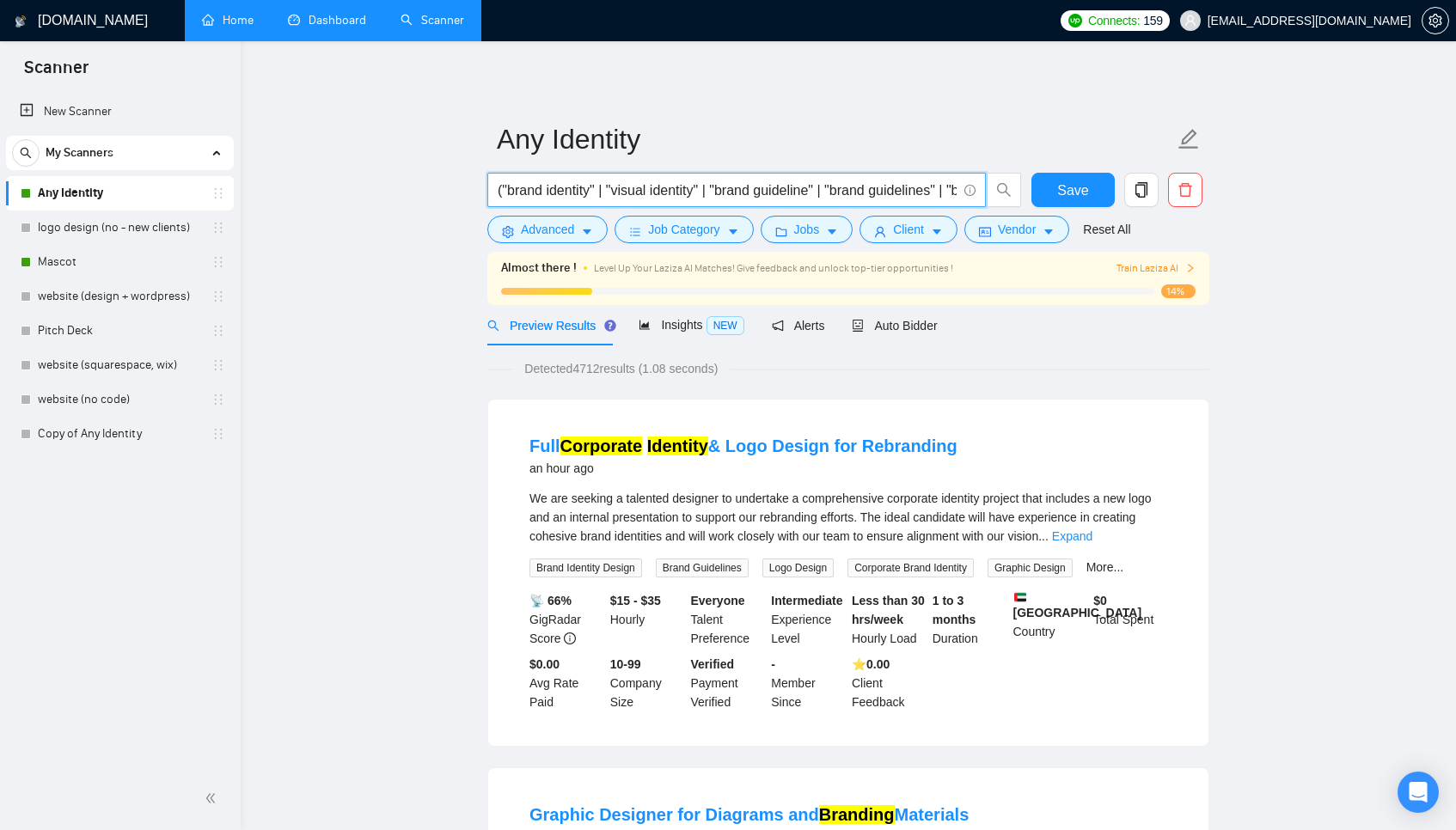
click at [489, 182] on span "("brand identity" | "visual identity" | "brand guideline" | "brand guidelines" …" at bounding box center [737, 189] width 499 height 34
click at [541, 198] on input "("brand identity" | "visual identity" | "brand guideline" | "brand guidelines" …" at bounding box center [727, 190] width 459 height 21
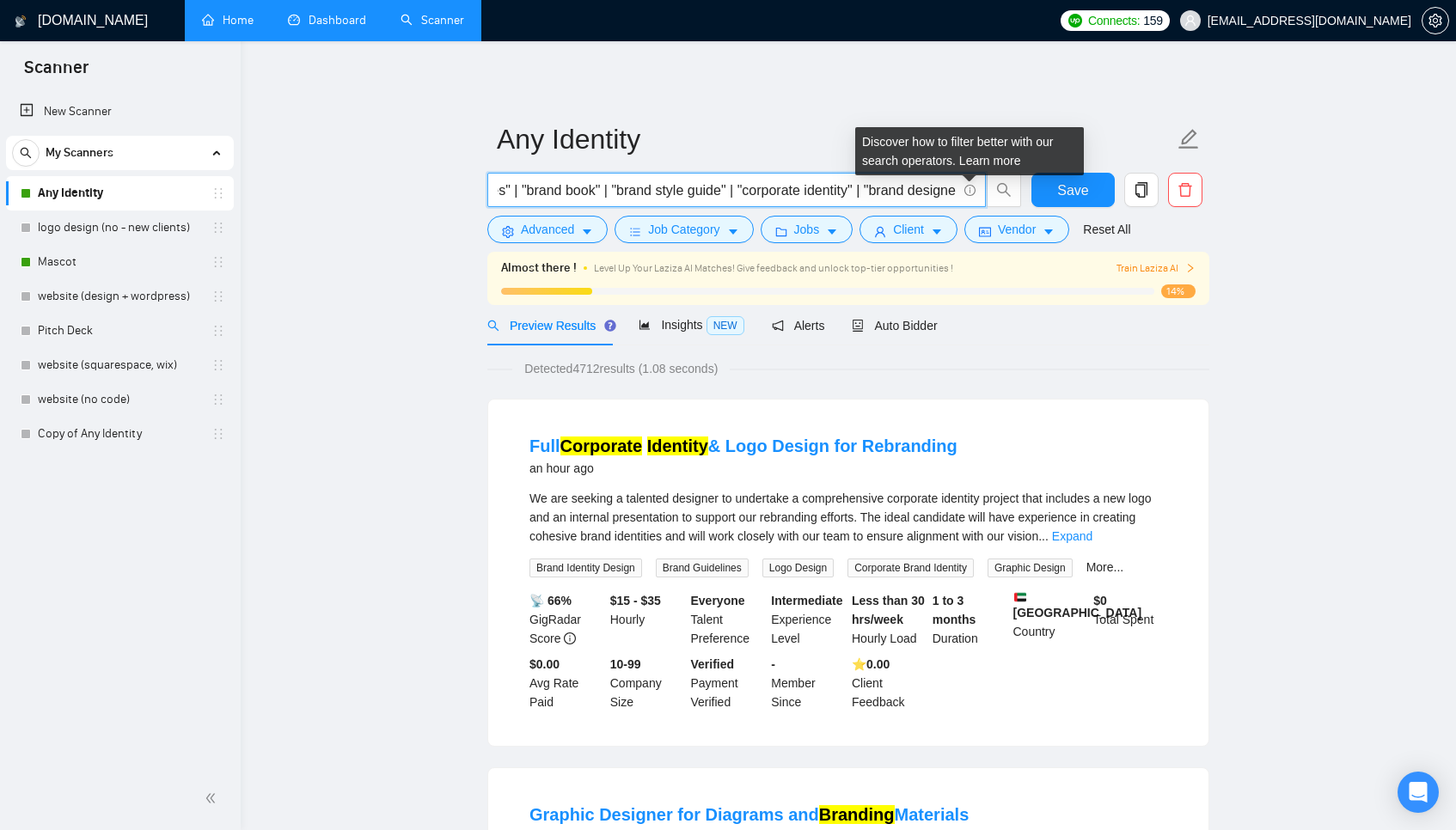
scroll to position [0, 459]
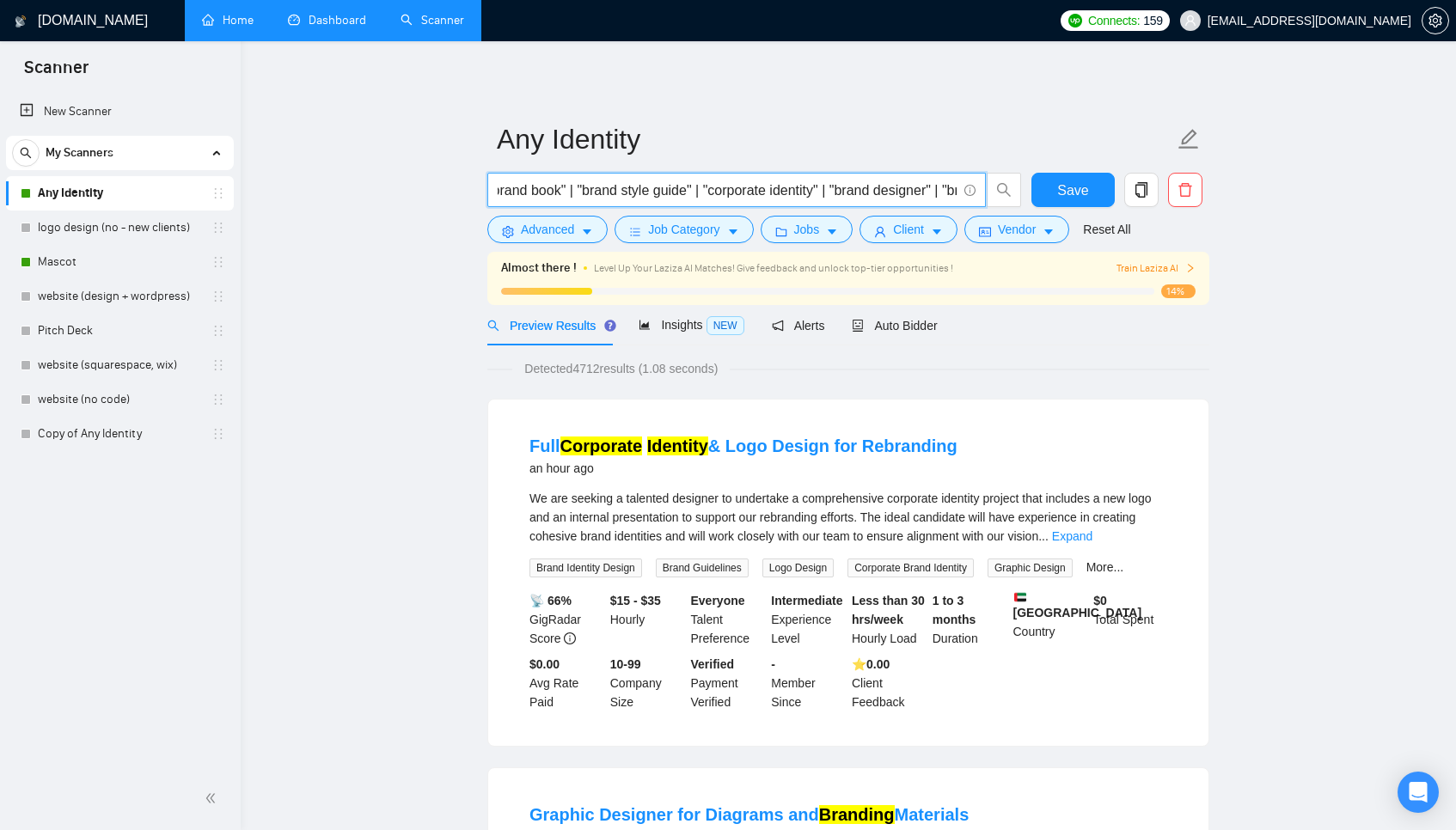
drag, startPoint x: 570, startPoint y: 191, endPoint x: 933, endPoint y: 188, distance: 363.0
click at [933, 188] on input "("brand identity" | "visual identity" | "brand guideline" | "brand guidelines" …" at bounding box center [727, 190] width 459 height 21
drag, startPoint x: 887, startPoint y: 188, endPoint x: 854, endPoint y: 201, distance: 35.5
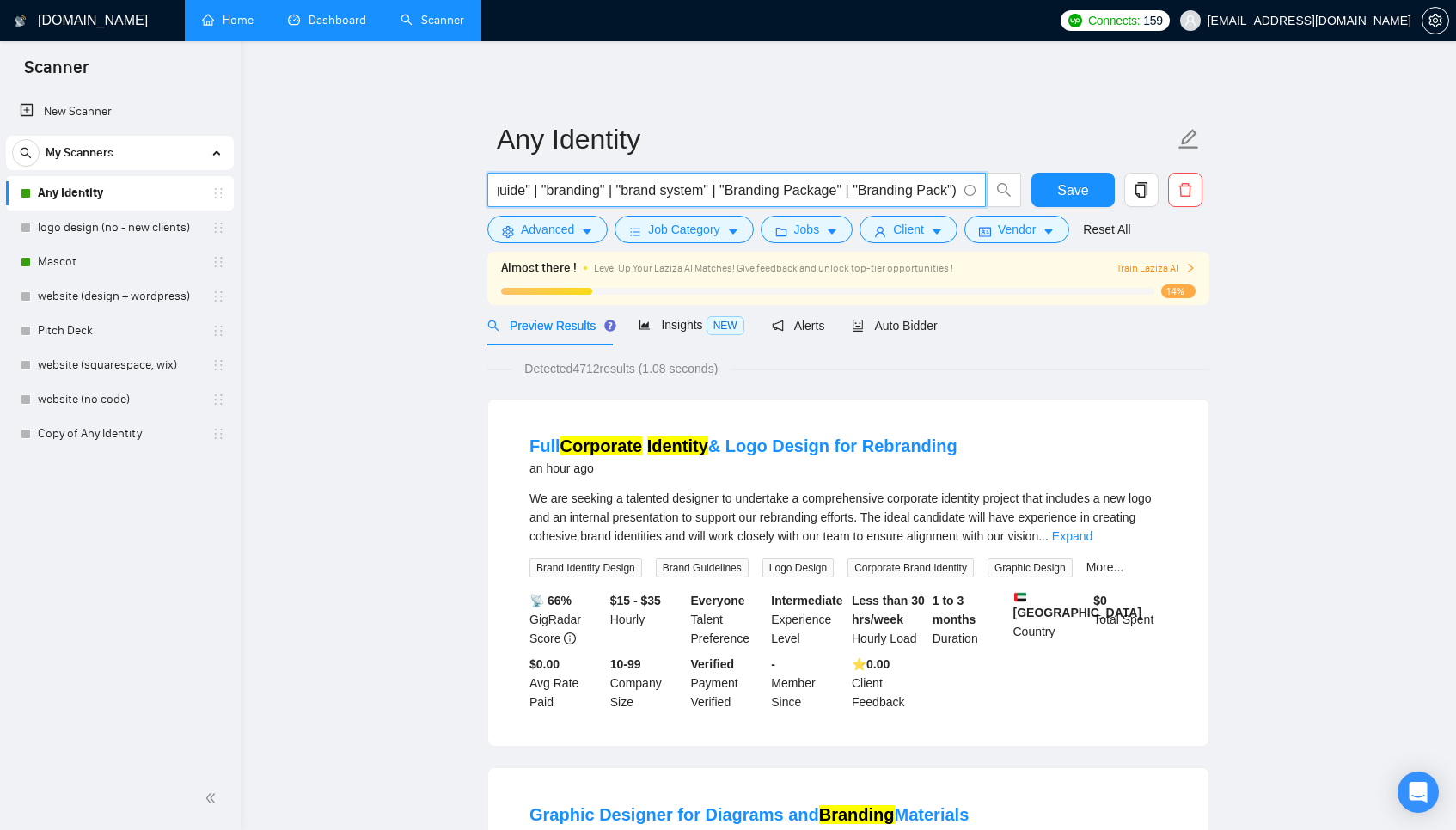
click at [855, 202] on span "("brand identity" | "visual identity" | "brand guideline" | "brand guidelines" …" at bounding box center [737, 189] width 499 height 34
click at [824, 196] on input "("brand identity" | "visual identity" | "brand guideline" | "brand guidelines" …" at bounding box center [727, 190] width 459 height 21
click at [550, 243] on button "Advanced" at bounding box center [547, 229] width 120 height 27
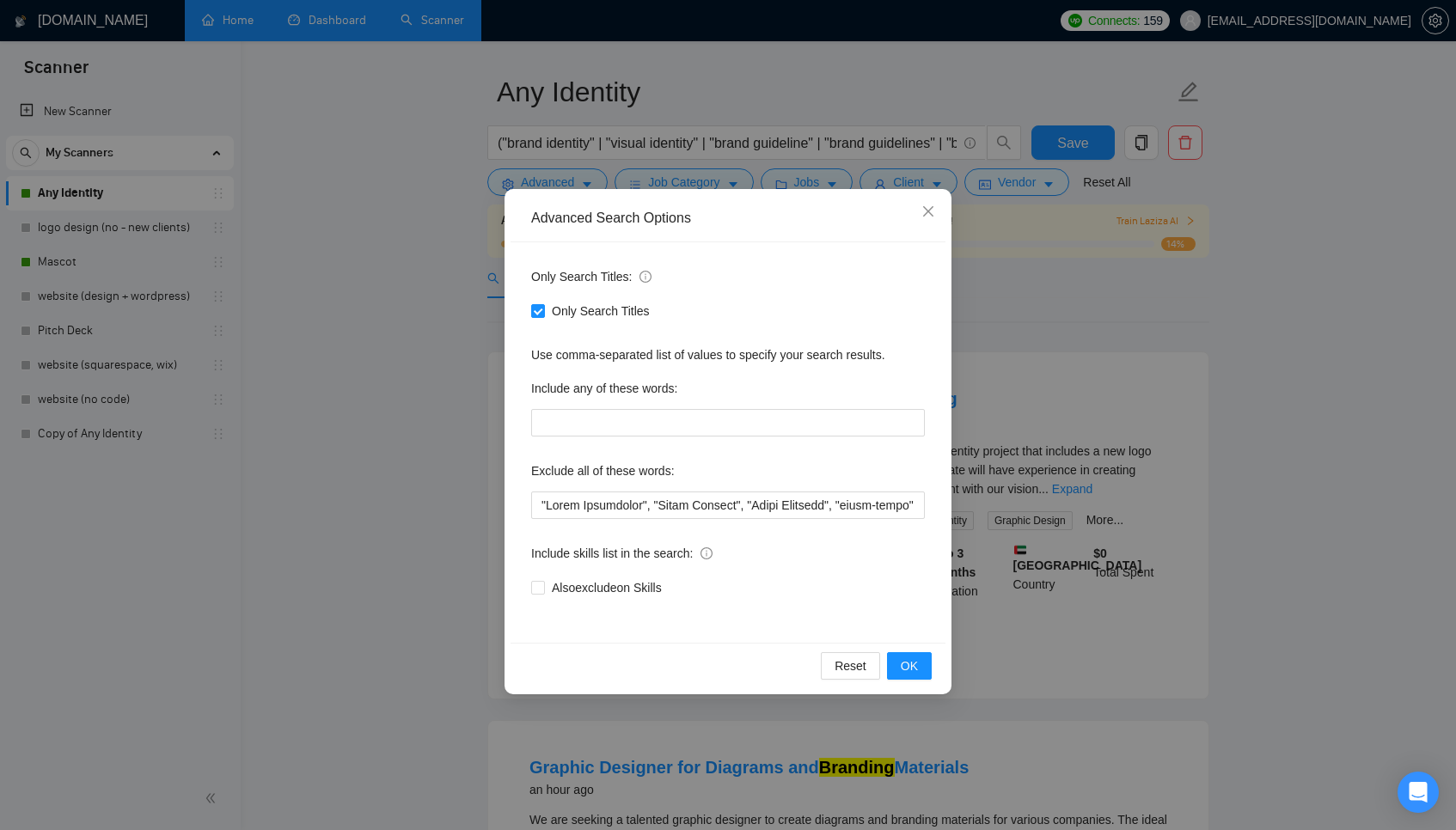
scroll to position [0, 0]
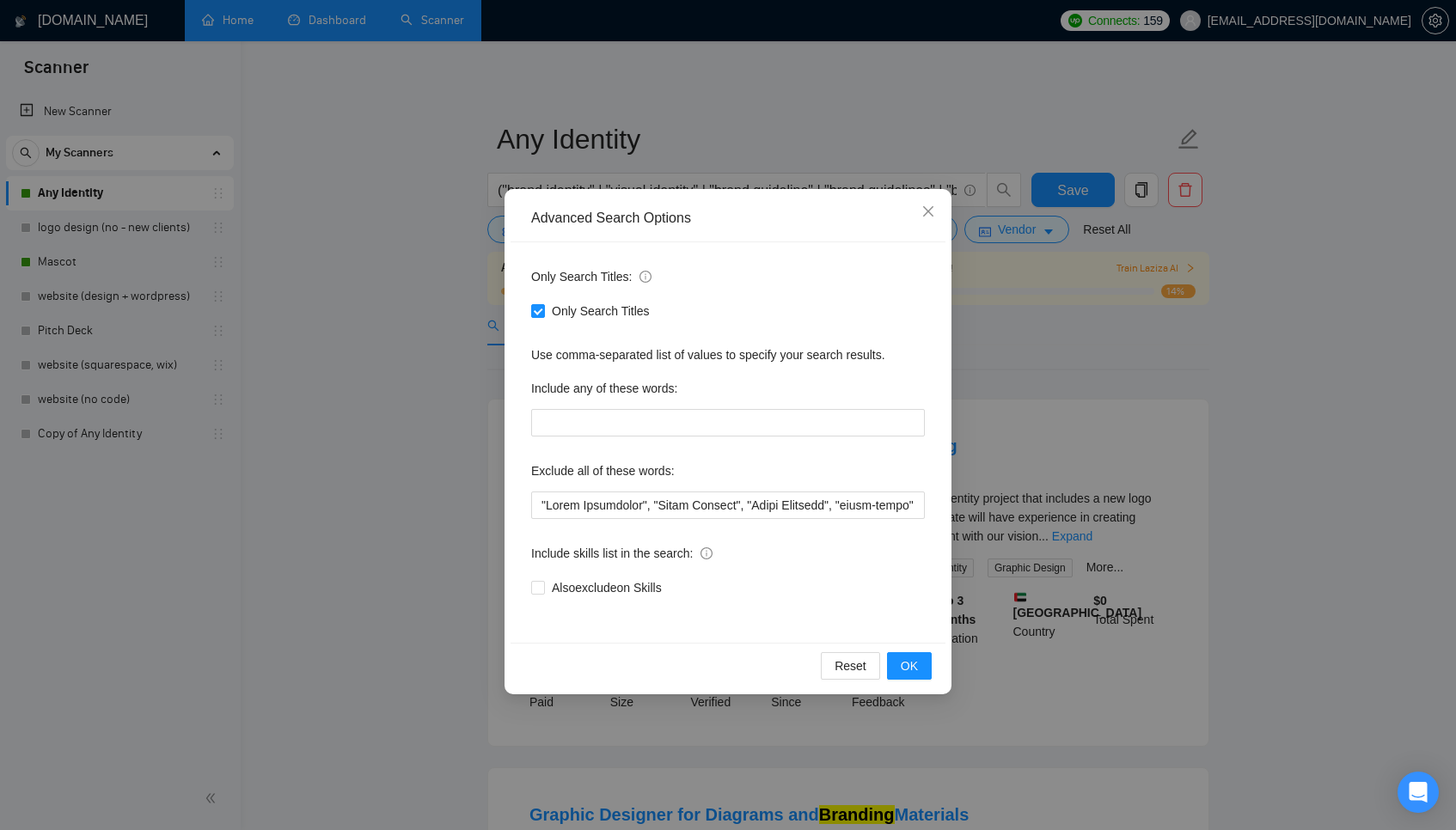
click at [1238, 340] on div "Advanced Search Options Only Search Titles: Only Search Titles Use comma-separa…" at bounding box center [728, 415] width 1456 height 830
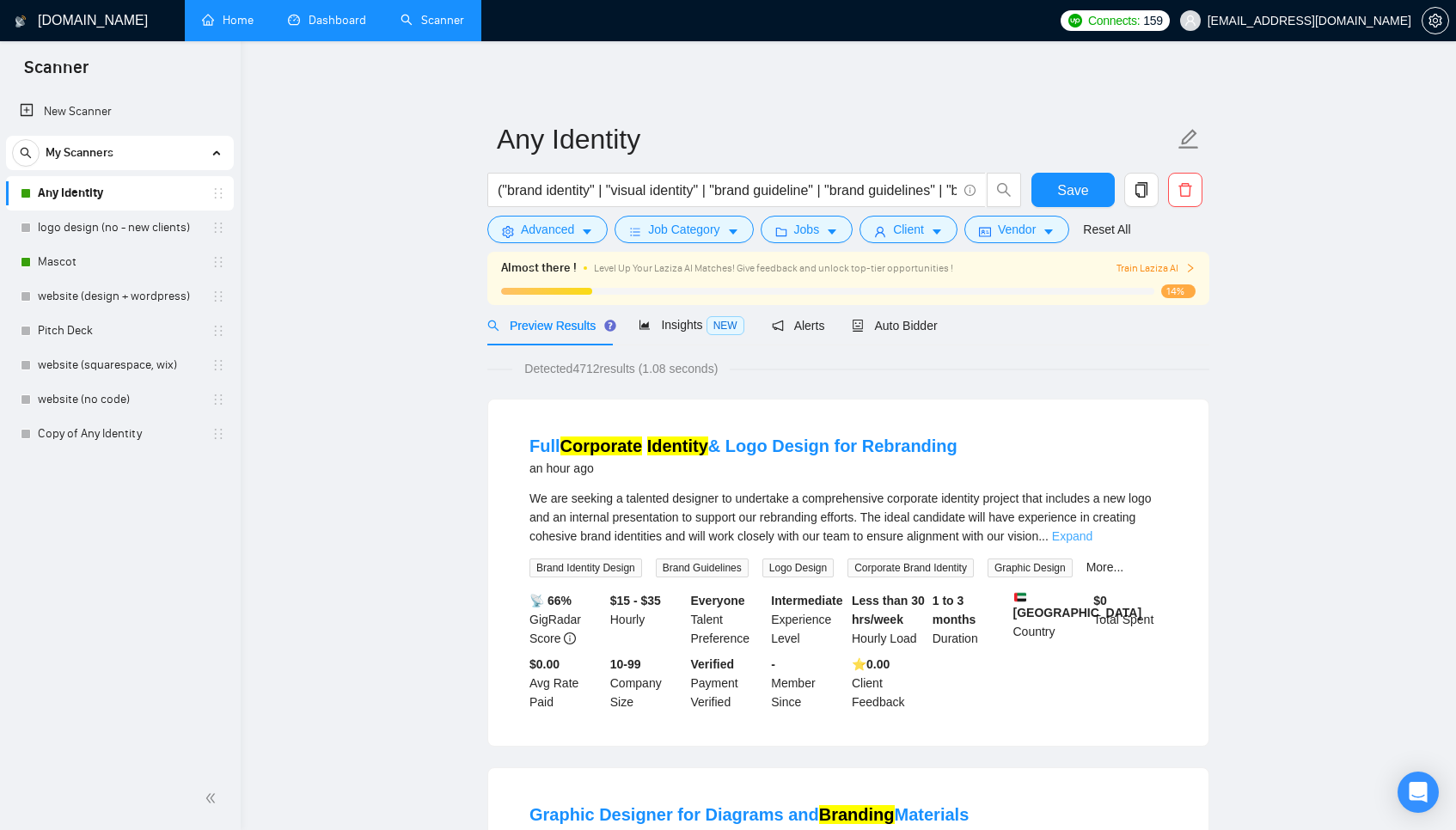
click at [1092, 536] on link "Expand" at bounding box center [1071, 536] width 40 height 14
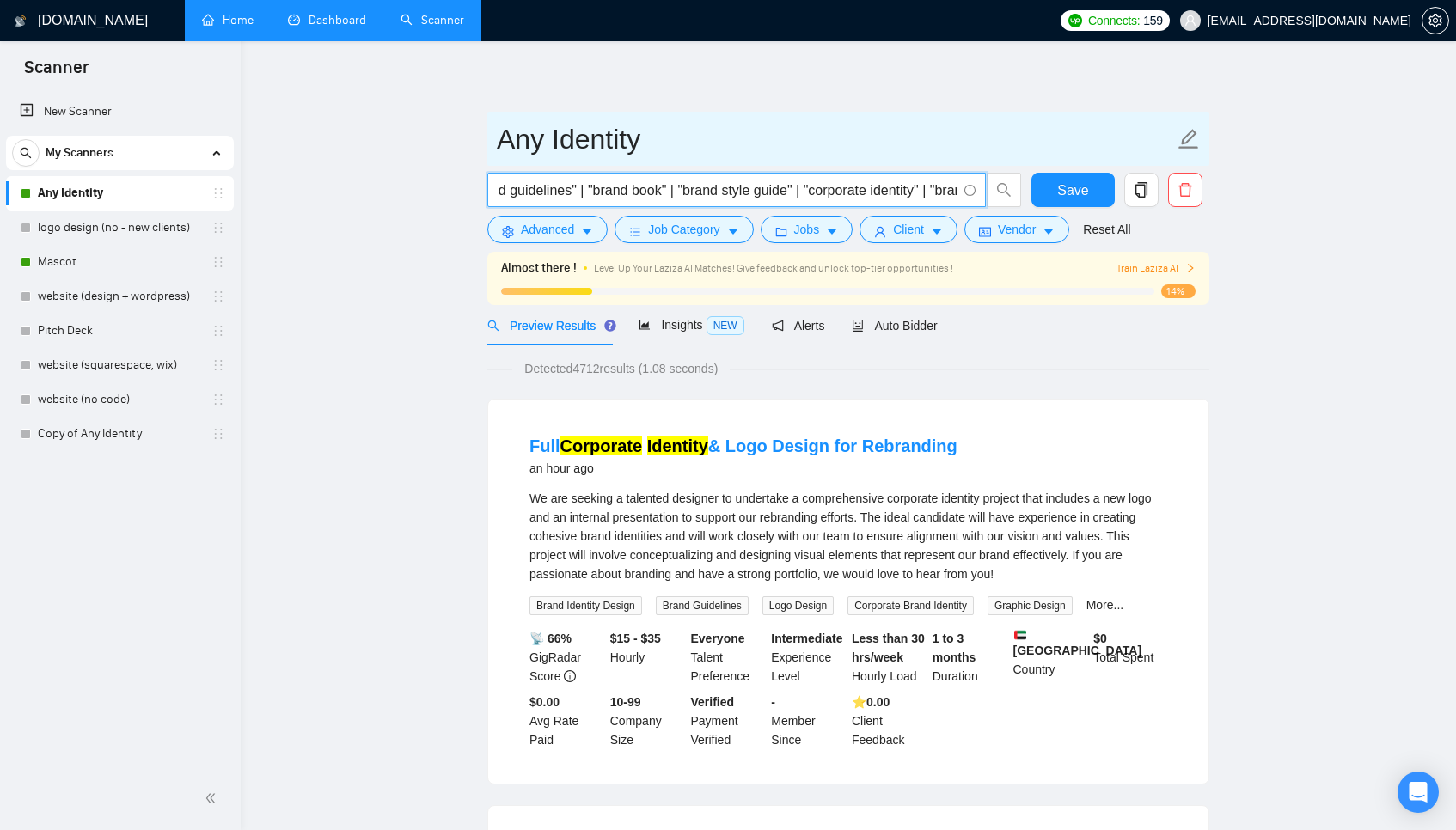
scroll to position [0, 1014]
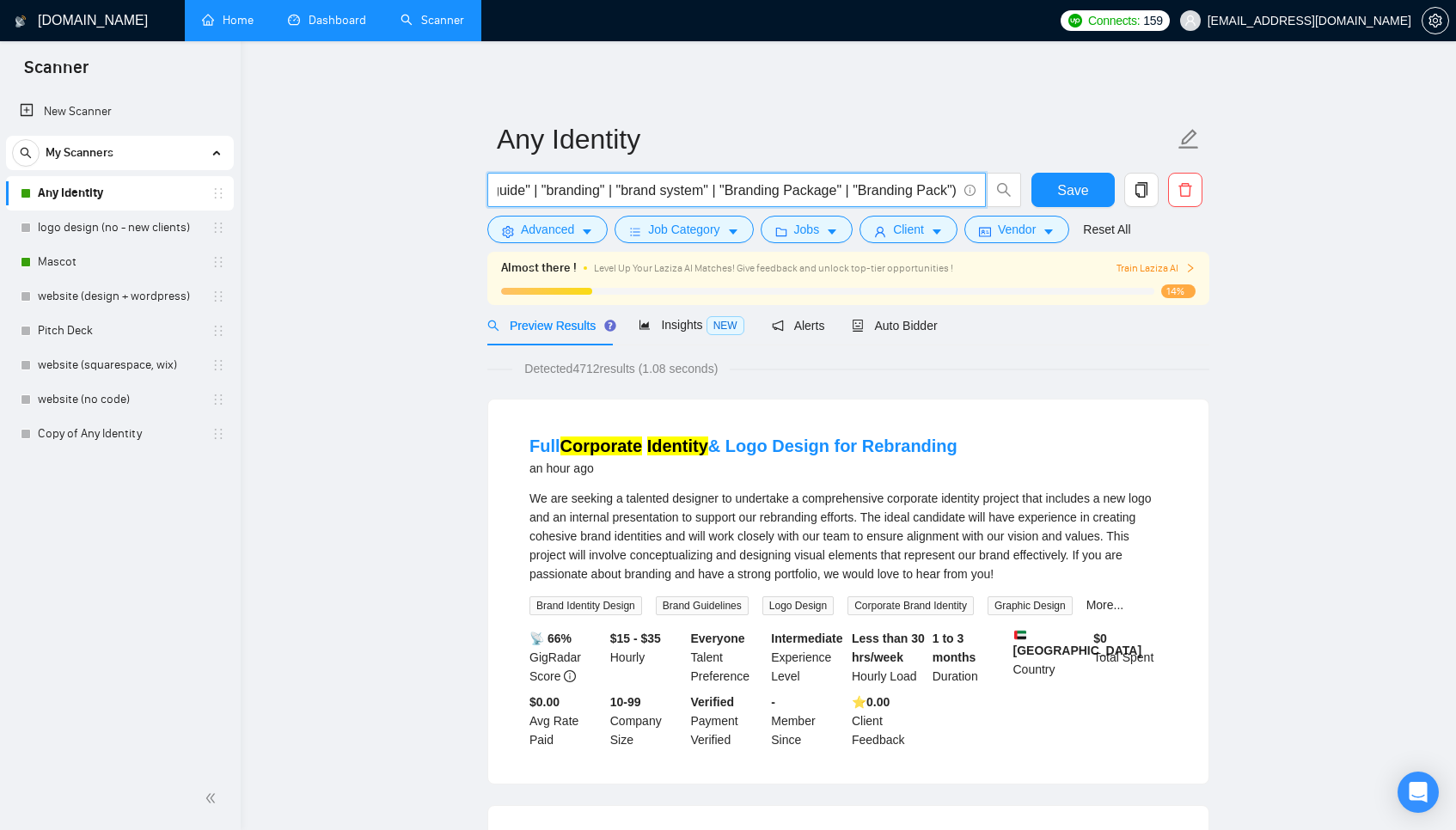
drag, startPoint x: 824, startPoint y: 191, endPoint x: 841, endPoint y: 193, distance: 17.1
click at [841, 193] on input "("brand identity" | "visual identity" | "brand guideline" | "brand guidelines" …" at bounding box center [727, 190] width 459 height 21
drag, startPoint x: 783, startPoint y: 193, endPoint x: 490, endPoint y: 190, distance: 293.0
click at [490, 190] on span "("brand identity" | "visual identity" | "brand guideline" | "brand guidelines" …" at bounding box center [737, 189] width 499 height 34
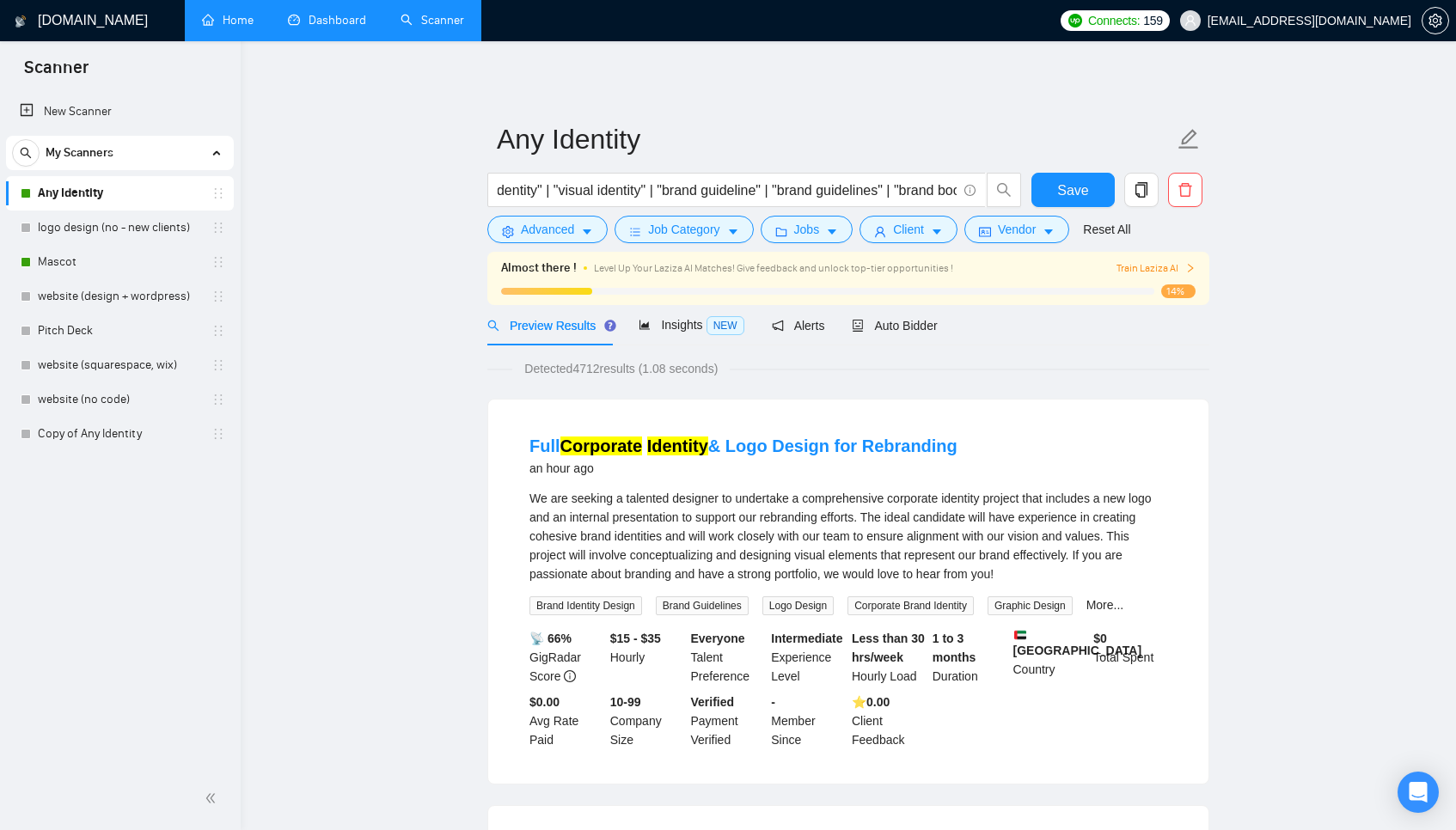
scroll to position [0, 0]
click at [564, 219] on button "Advanced" at bounding box center [547, 229] width 120 height 27
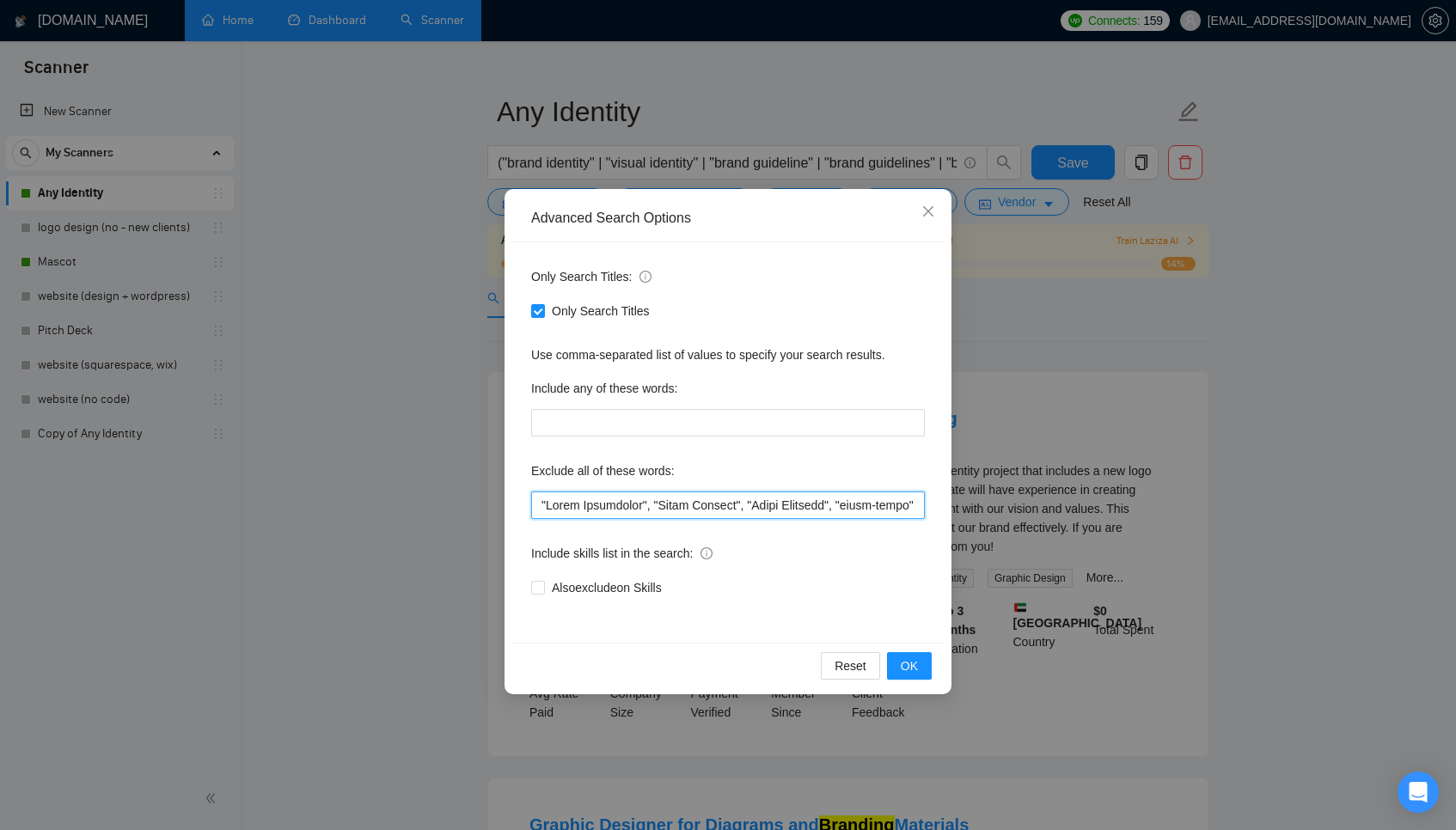
drag, startPoint x: 682, startPoint y: 500, endPoint x: 703, endPoint y: 504, distance: 21.4
click at [703, 505] on input "text" at bounding box center [728, 505] width 394 height 27
click at [765, 504] on input "text" at bounding box center [728, 505] width 394 height 27
drag, startPoint x: 594, startPoint y: 506, endPoint x: 639, endPoint y: 506, distance: 45.0
click at [639, 506] on input "text" at bounding box center [728, 505] width 394 height 27
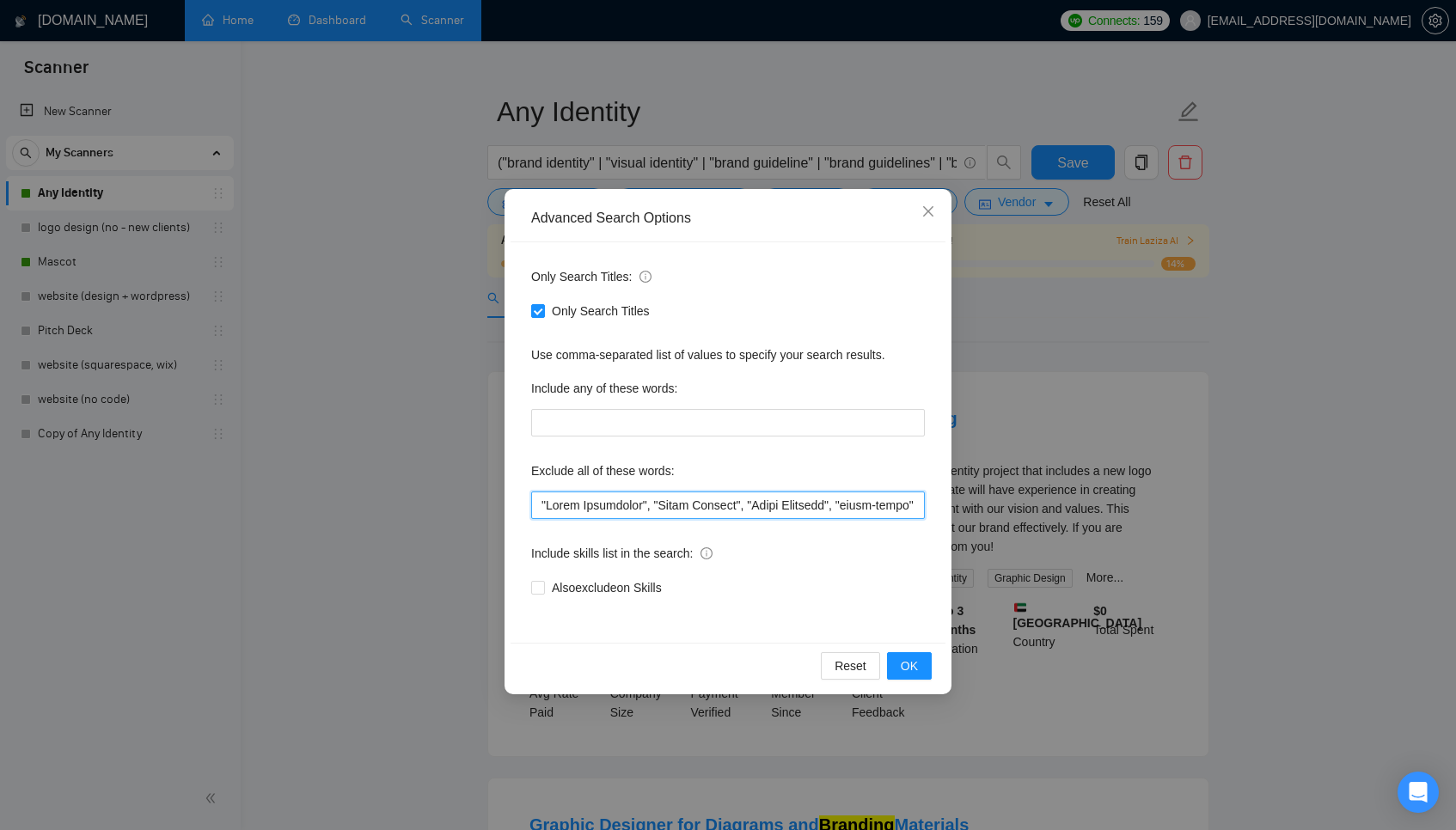
click at [699, 506] on input "text" at bounding box center [728, 505] width 394 height 27
click at [787, 509] on input "text" at bounding box center [728, 505] width 394 height 27
click at [776, 506] on input "text" at bounding box center [728, 505] width 394 height 27
drag, startPoint x: 776, startPoint y: 506, endPoint x: 763, endPoint y: 506, distance: 13.0
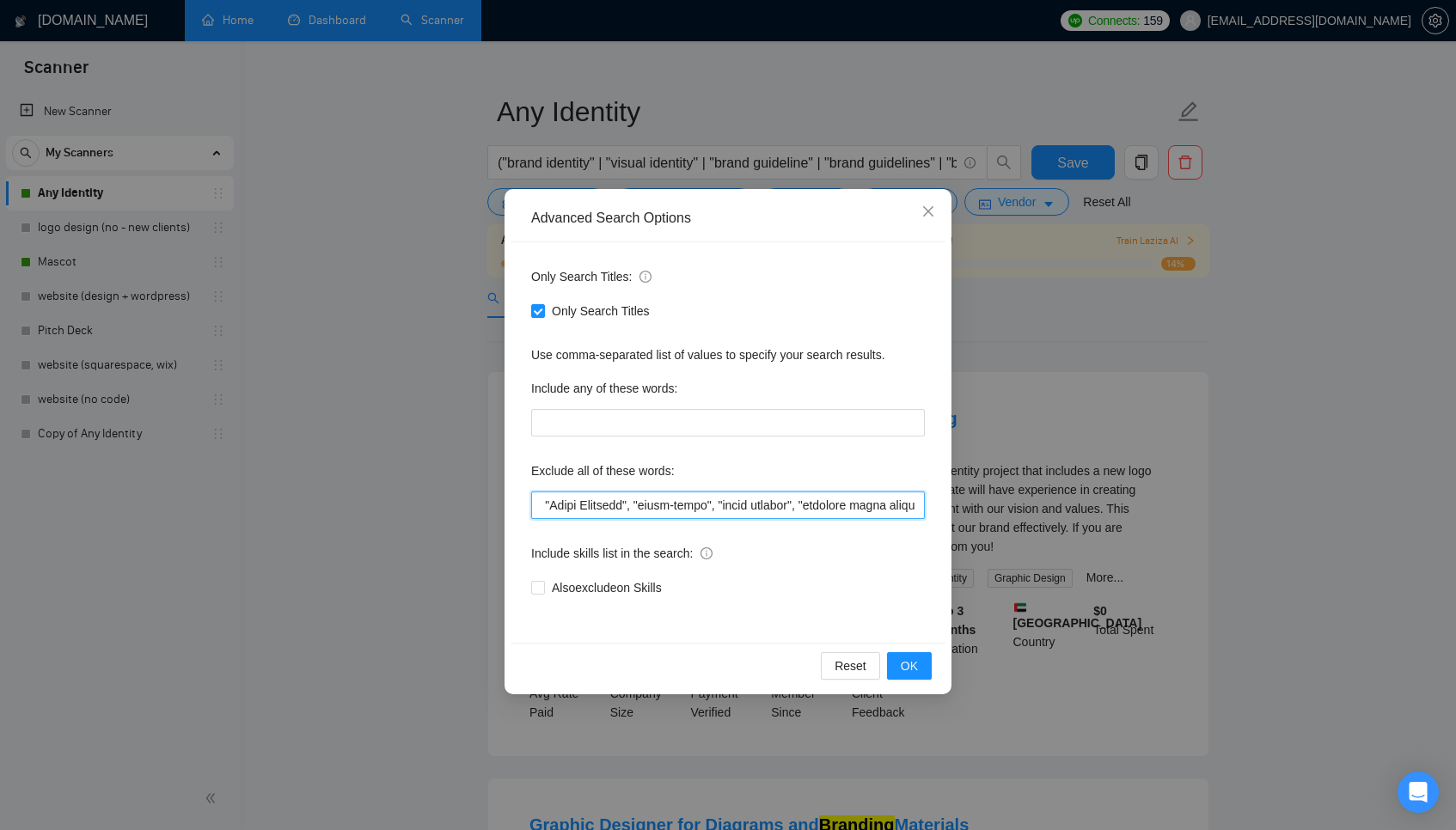
click at [763, 506] on input "text" at bounding box center [728, 505] width 394 height 27
click at [705, 510] on input "text" at bounding box center [728, 505] width 394 height 27
click at [770, 509] on input "text" at bounding box center [728, 505] width 394 height 27
drag, startPoint x: 776, startPoint y: 502, endPoint x: 831, endPoint y: 505, distance: 55.1
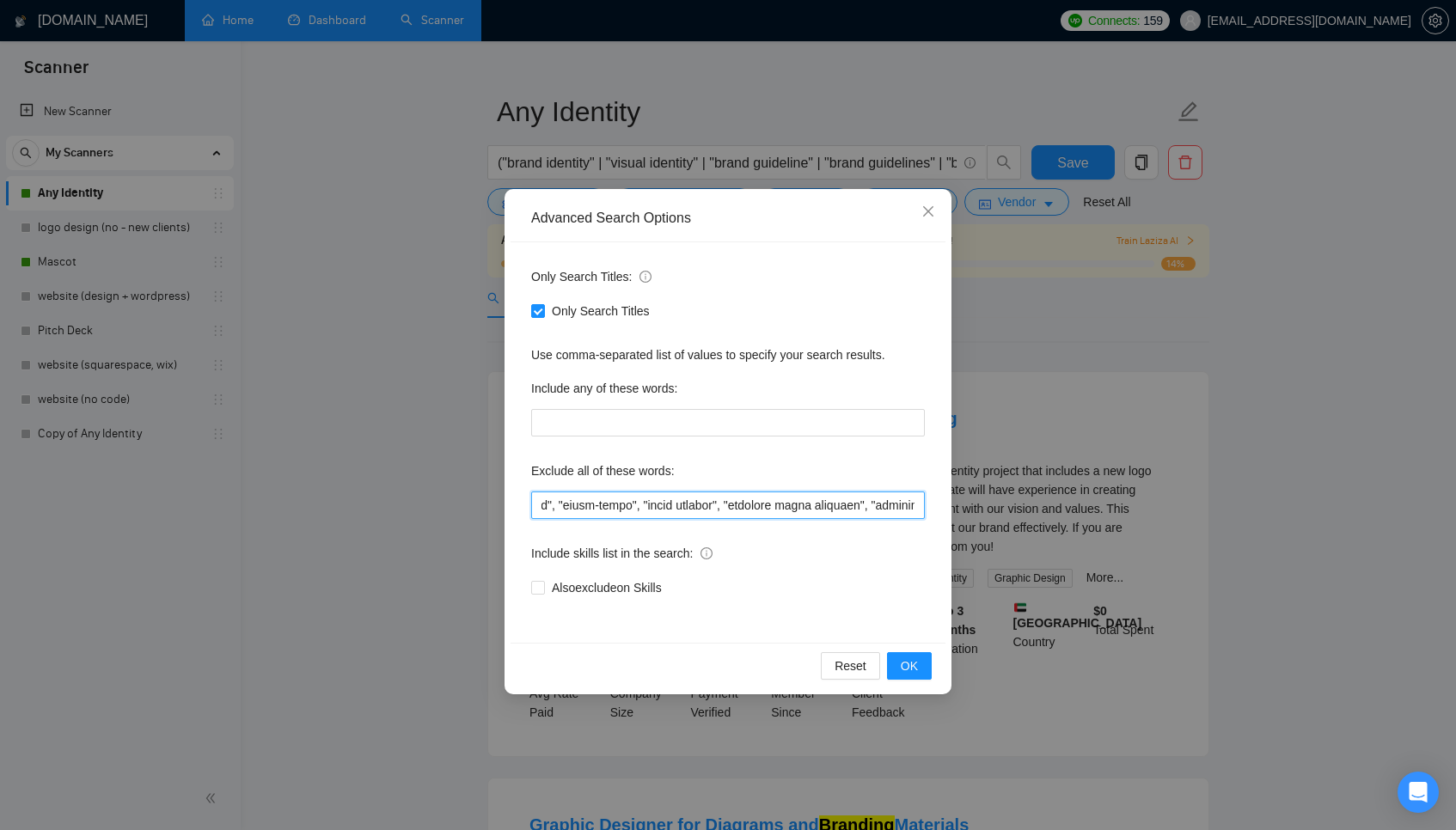
click at [831, 505] on input "text" at bounding box center [728, 505] width 394 height 27
click at [757, 512] on input "text" at bounding box center [728, 505] width 394 height 27
click at [762, 505] on input "text" at bounding box center [728, 505] width 394 height 27
drag, startPoint x: 789, startPoint y: 505, endPoint x: 715, endPoint y: 505, distance: 74.0
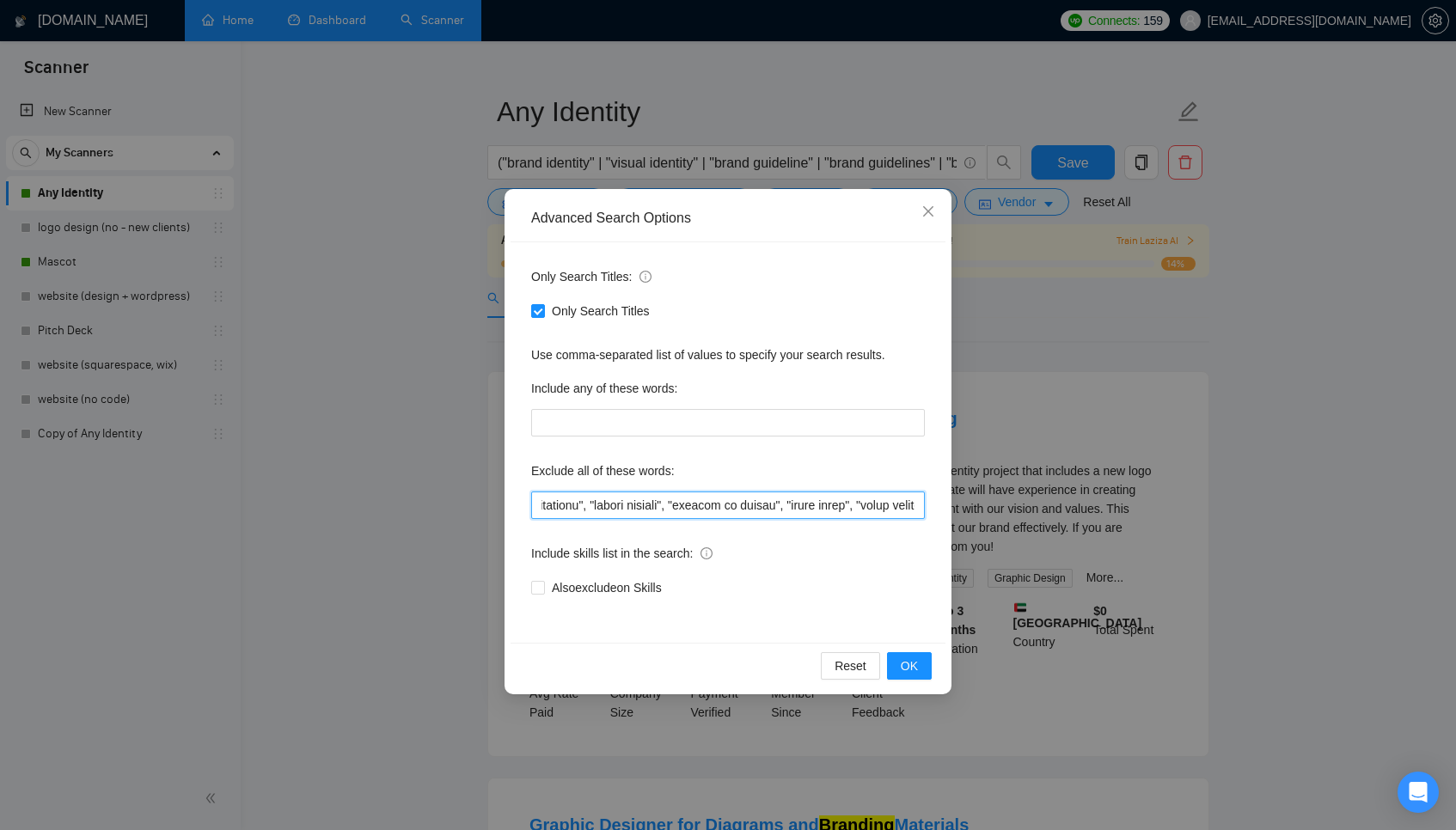
click at [715, 505] on input "text" at bounding box center [728, 505] width 394 height 27
click at [791, 507] on input "text" at bounding box center [728, 505] width 394 height 27
drag, startPoint x: 595, startPoint y: 511, endPoint x: 648, endPoint y: 511, distance: 53.0
click at [648, 511] on input "text" at bounding box center [728, 505] width 394 height 27
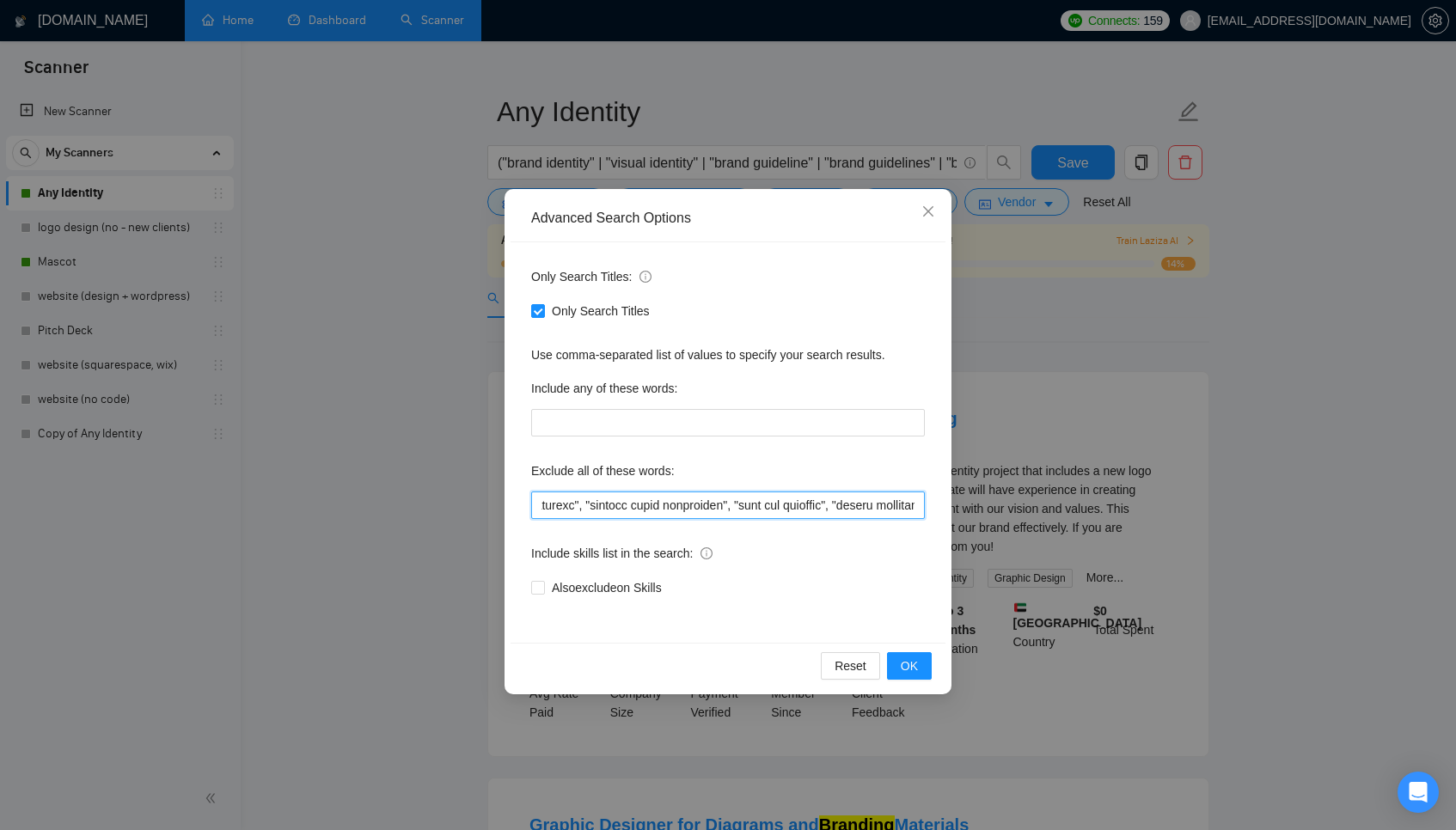
scroll to position [0, 1293]
drag, startPoint x: 671, startPoint y: 509, endPoint x: 776, endPoint y: 509, distance: 105.0
click at [776, 509] on input "text" at bounding box center [728, 505] width 394 height 27
click at [765, 509] on input "text" at bounding box center [728, 505] width 394 height 27
drag, startPoint x: 723, startPoint y: 508, endPoint x: 684, endPoint y: 502, distance: 39.5
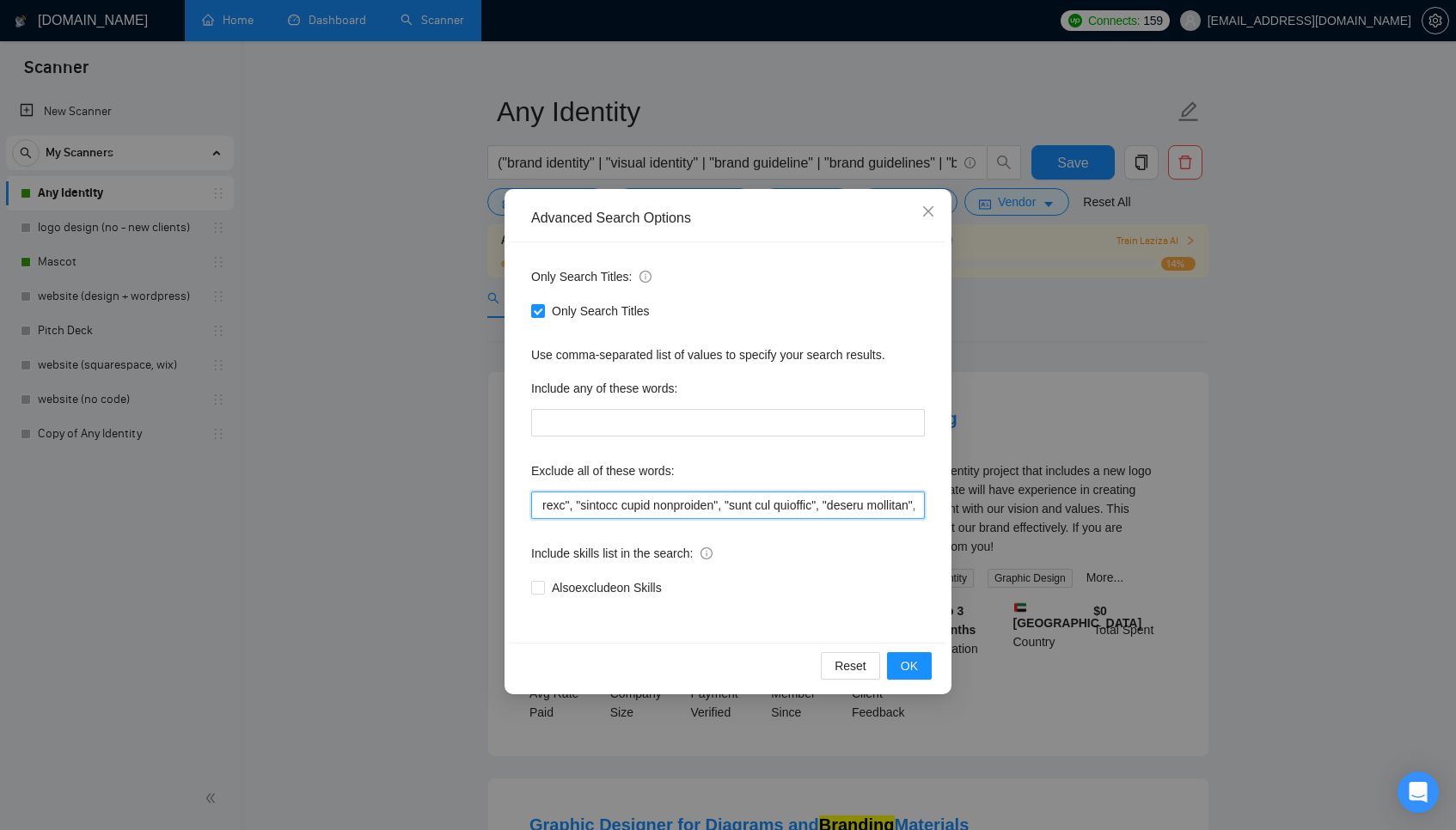
click at [684, 502] on input "text" at bounding box center [728, 505] width 394 height 27
click at [722, 512] on input "text" at bounding box center [728, 505] width 394 height 27
drag, startPoint x: 855, startPoint y: 508, endPoint x: 674, endPoint y: 507, distance: 181.0
click at [674, 507] on input "text" at bounding box center [728, 505] width 394 height 27
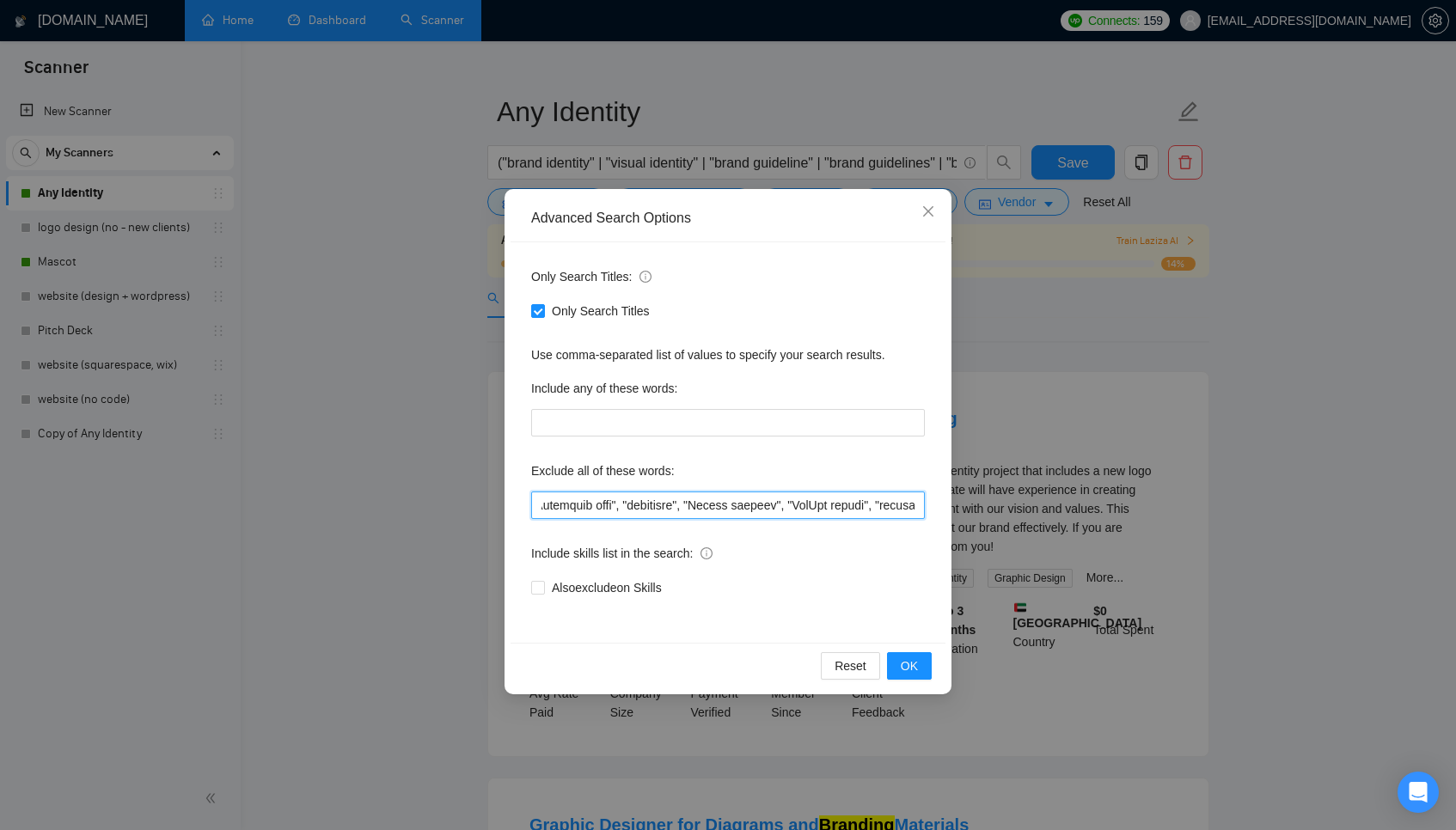
click at [665, 509] on input "text" at bounding box center [728, 505] width 394 height 27
click at [724, 509] on input "text" at bounding box center [728, 505] width 394 height 27
click at [781, 506] on input "text" at bounding box center [728, 505] width 394 height 27
drag, startPoint x: 871, startPoint y: 507, endPoint x: 819, endPoint y: 510, distance: 52.1
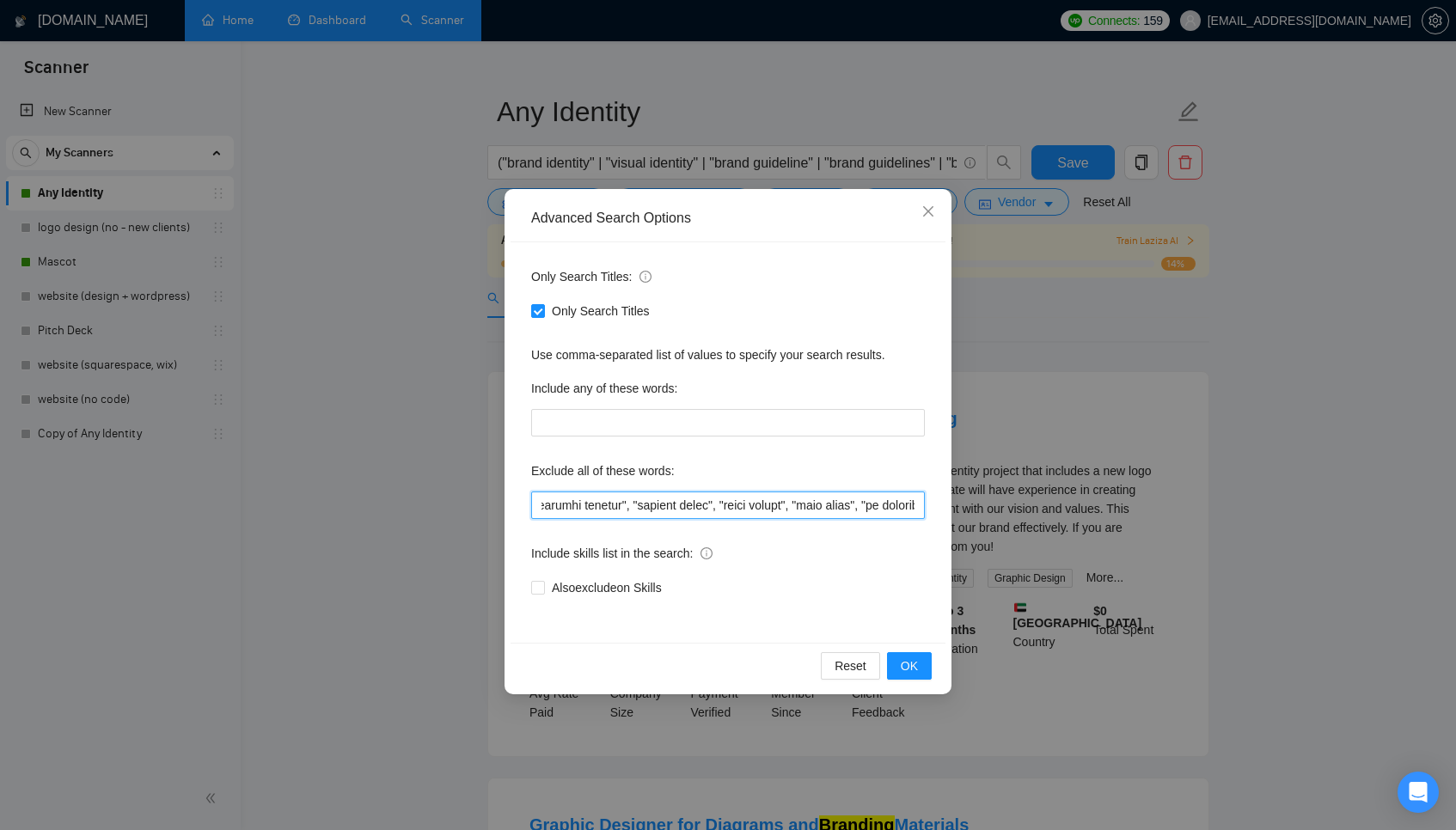
click at [819, 510] on input "text" at bounding box center [728, 505] width 394 height 27
click at [720, 512] on input "text" at bounding box center [728, 505] width 394 height 27
drag, startPoint x: 829, startPoint y: 509, endPoint x: 889, endPoint y: 499, distance: 60.8
click at [889, 501] on input "text" at bounding box center [728, 505] width 394 height 27
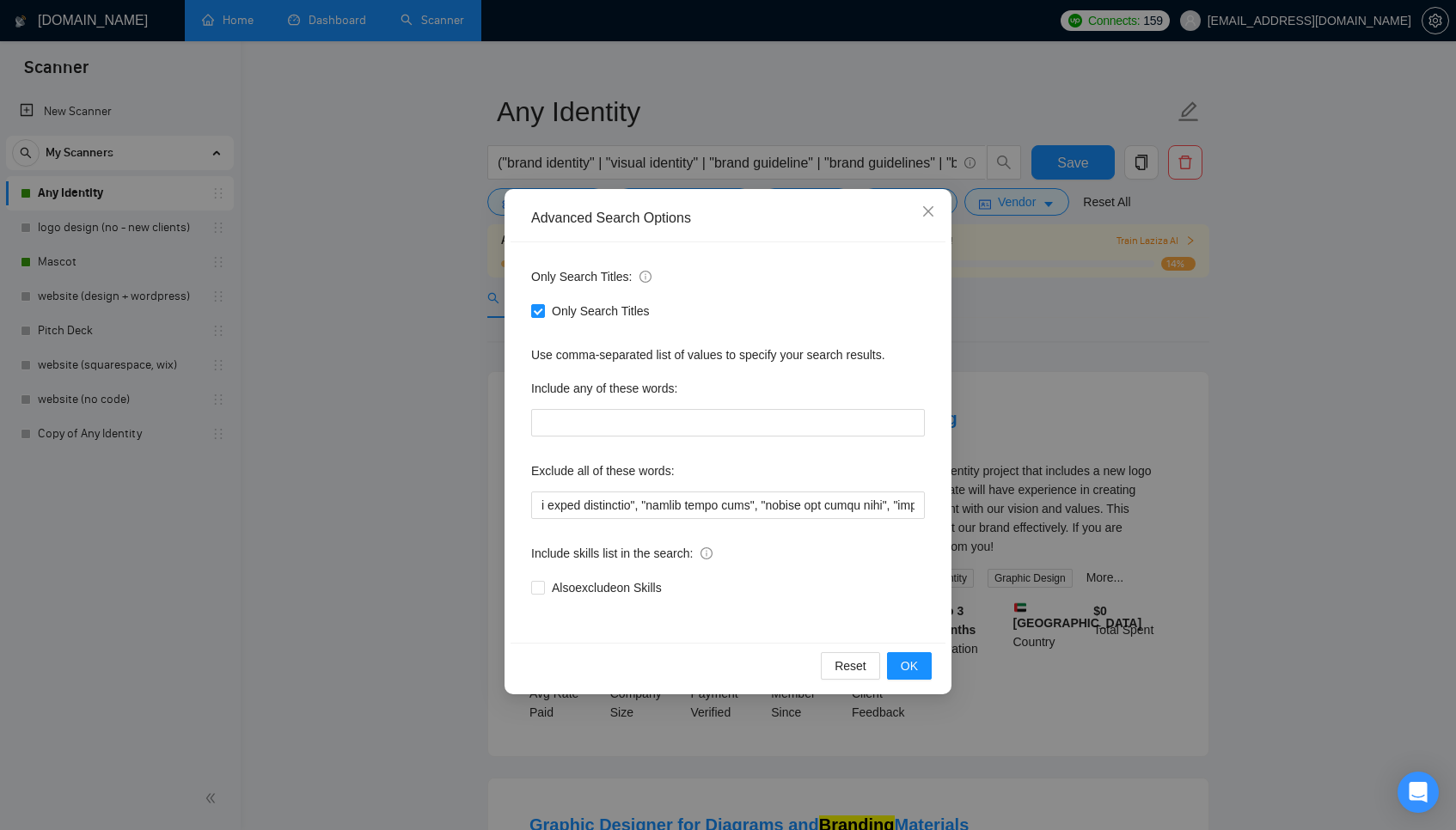
click at [853, 443] on div "Only Search Titles: Only Search Titles Use comma-separated list of values to sp…" at bounding box center [728, 442] width 435 height 400
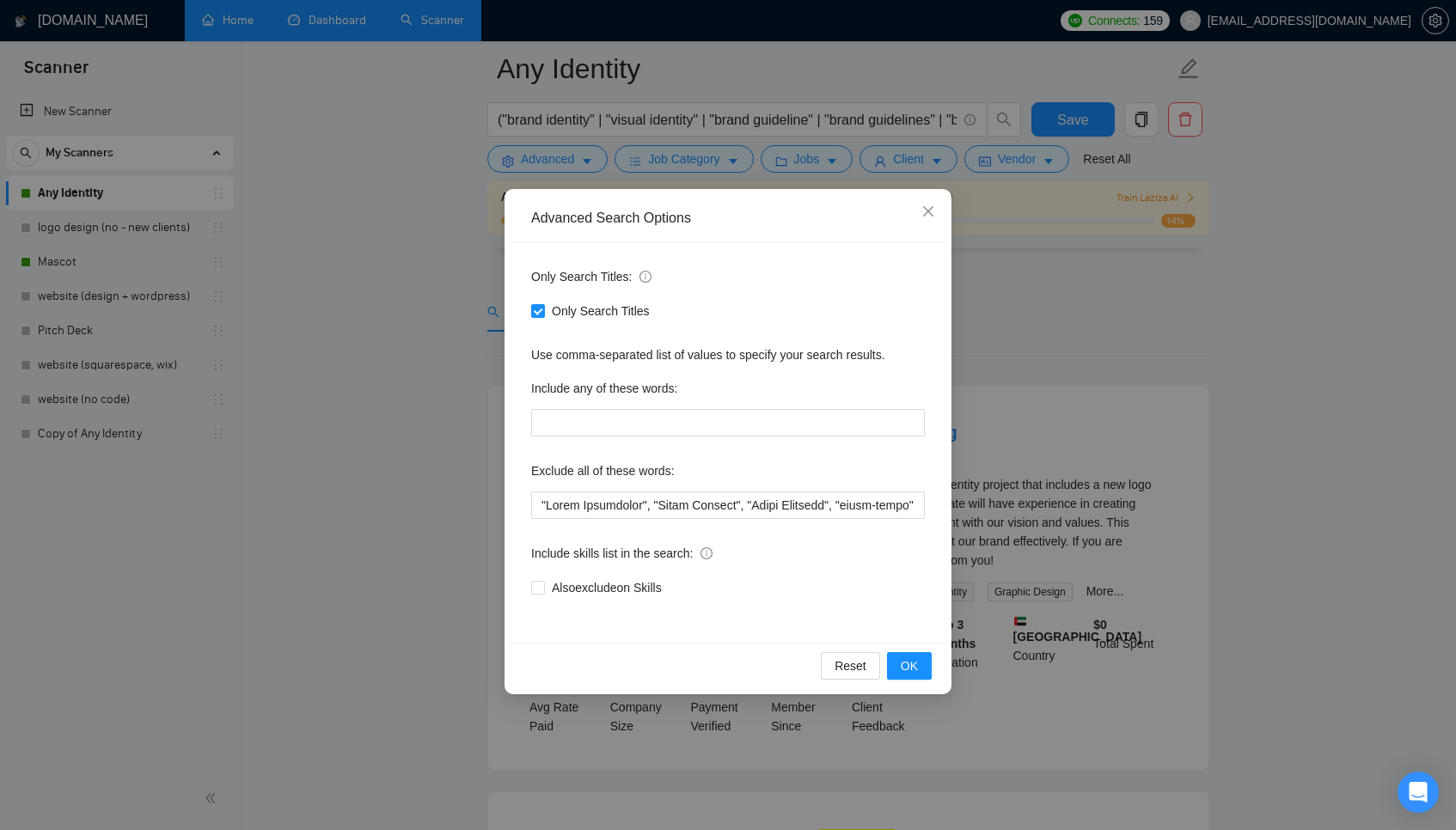
scroll to position [472, 0]
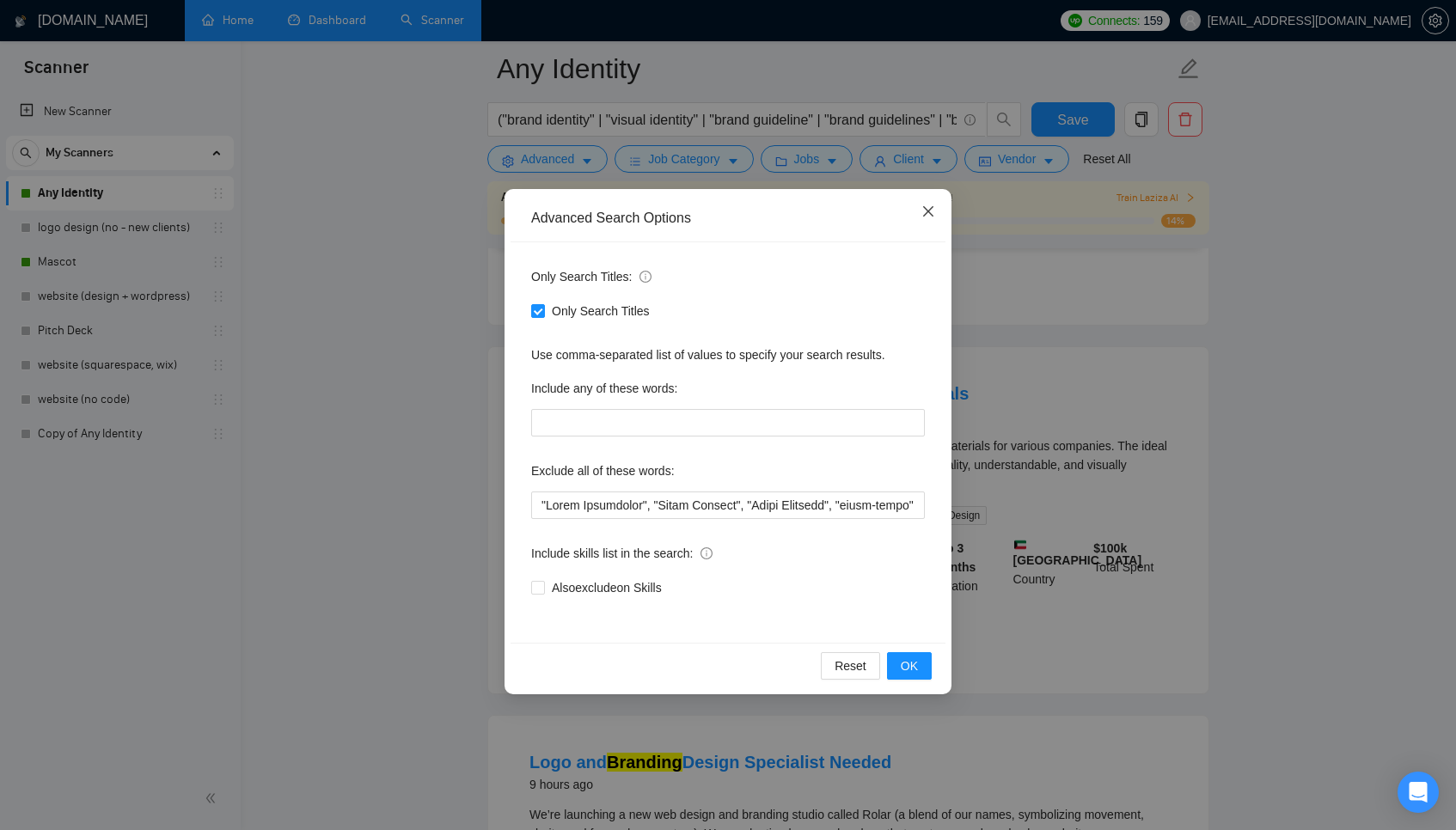
click at [932, 214] on icon "close" at bounding box center [928, 211] width 14 height 14
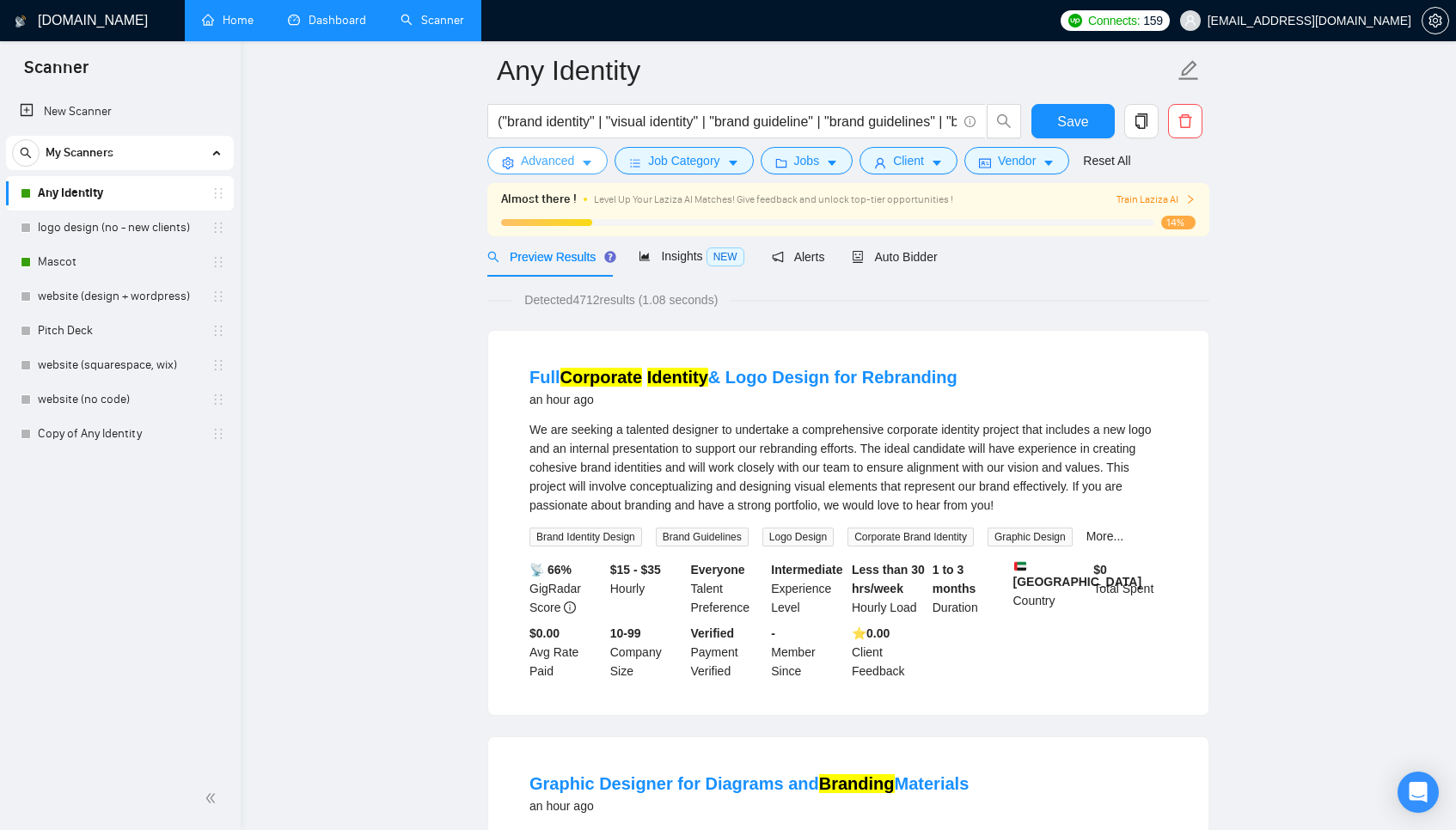
scroll to position [0, 0]
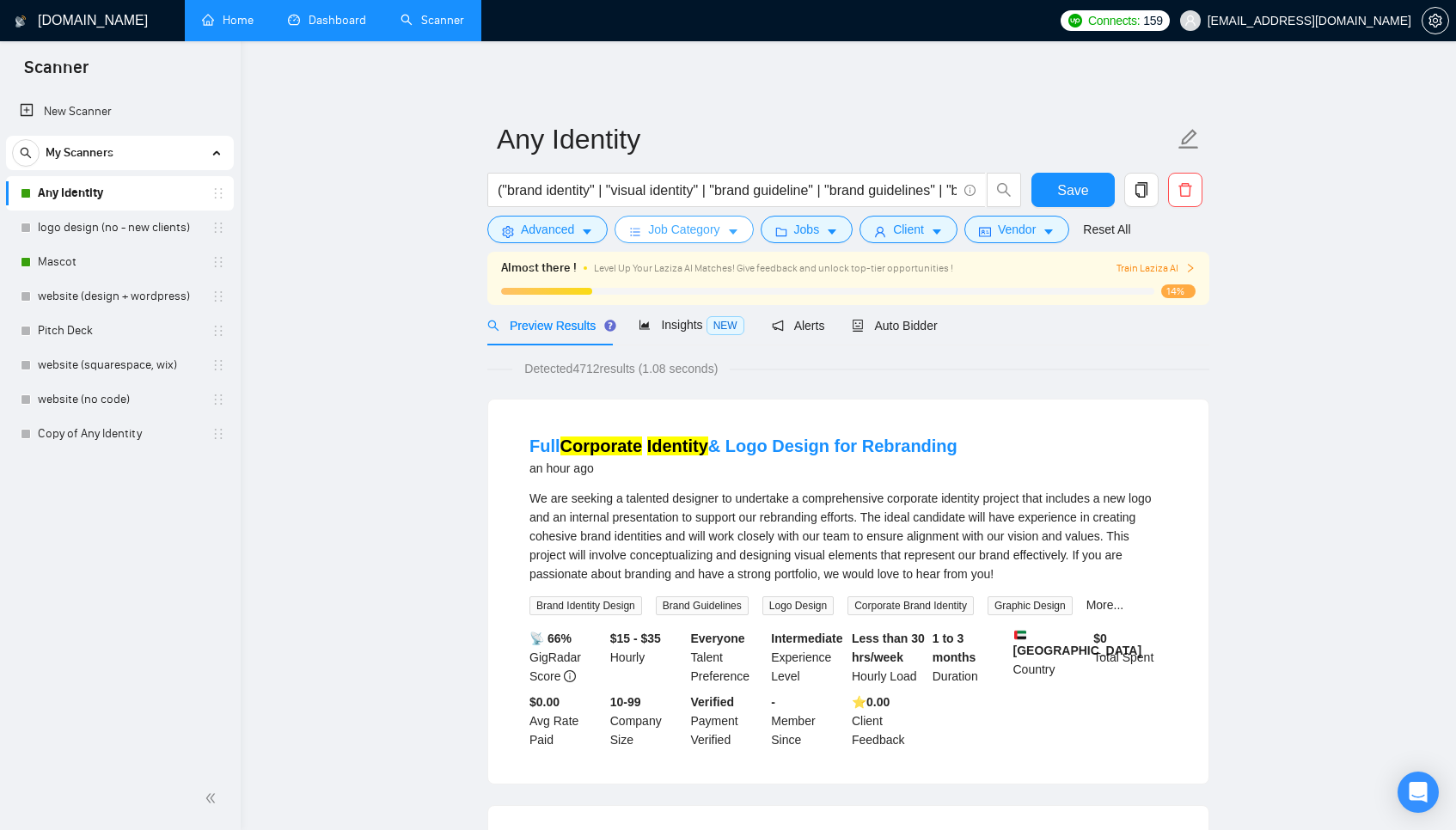
click at [694, 222] on span "Job Category" at bounding box center [683, 229] width 71 height 19
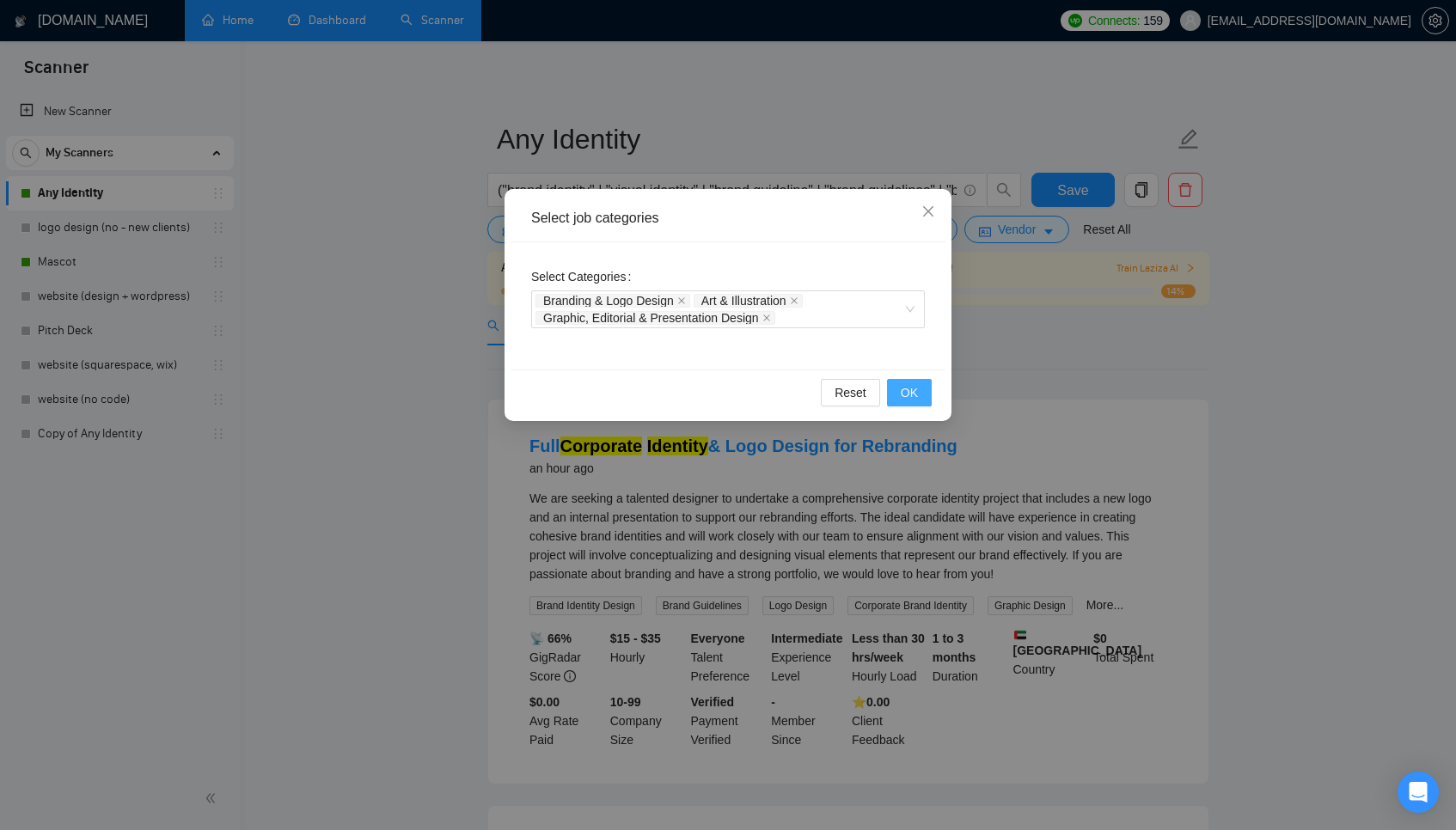
click at [914, 400] on span "OK" at bounding box center [909, 392] width 18 height 19
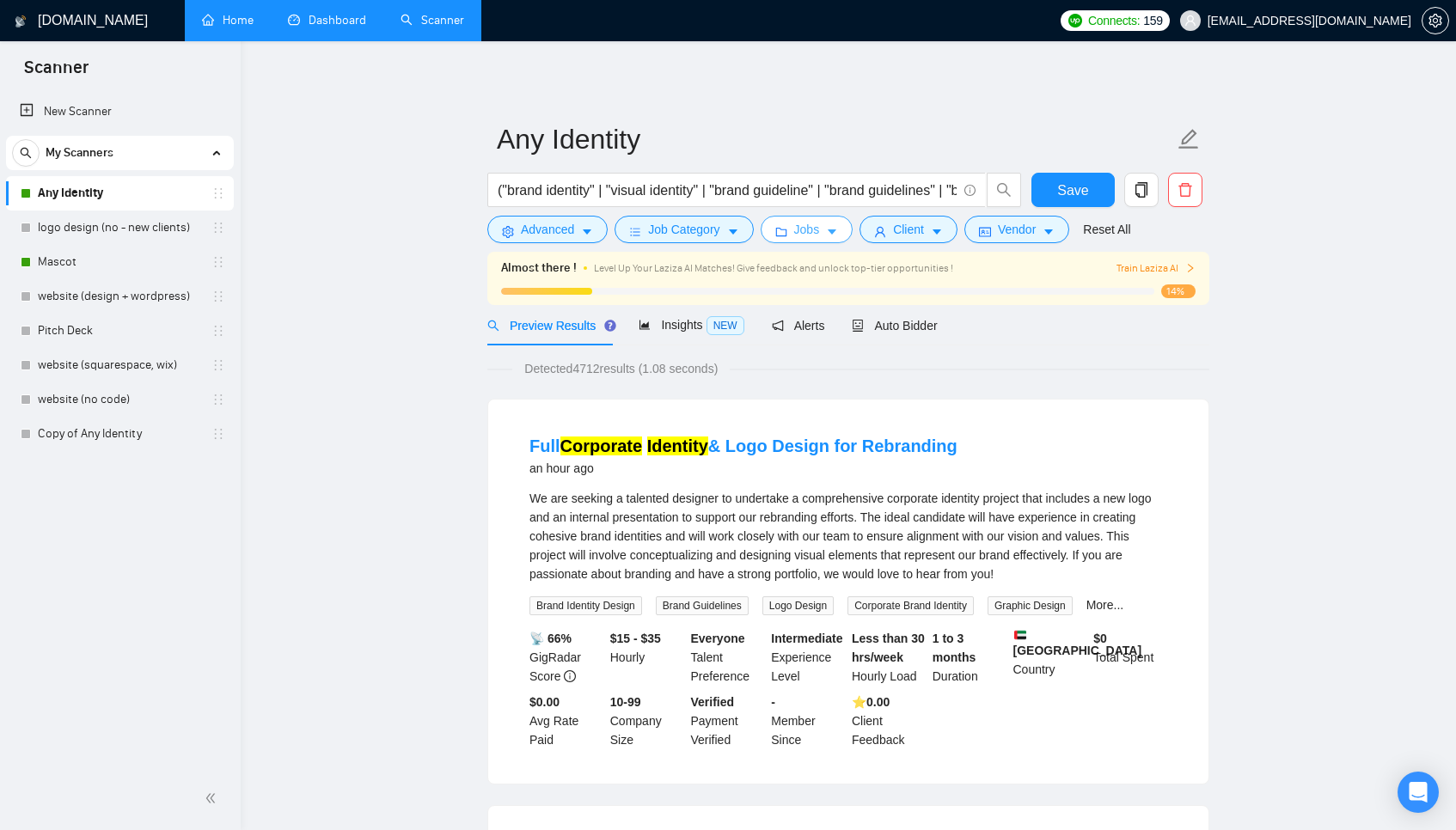
click at [801, 236] on span "Jobs" at bounding box center [807, 229] width 25 height 19
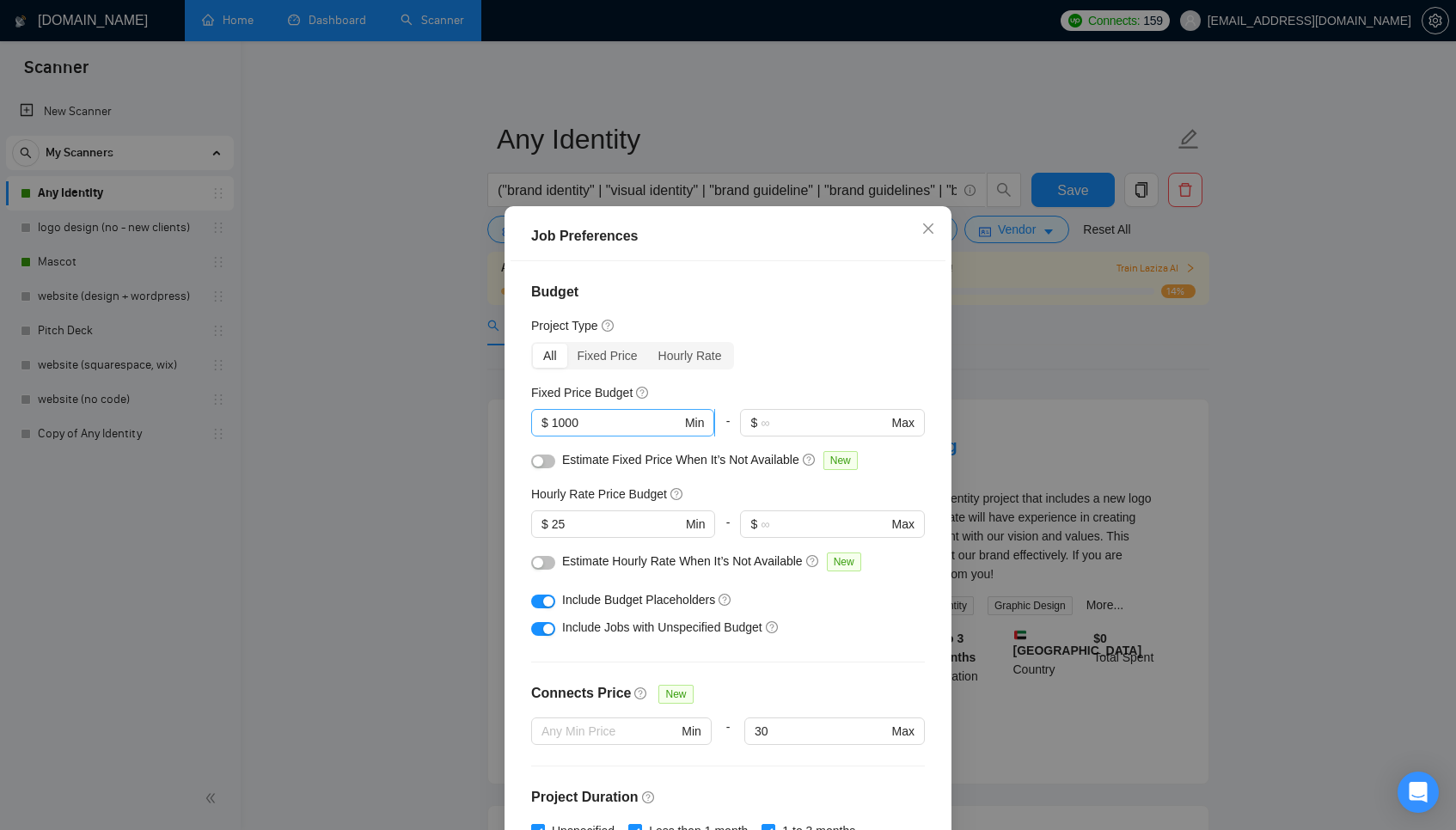
drag, startPoint x: 626, startPoint y: 409, endPoint x: 608, endPoint y: 421, distance: 21.6
click at [608, 421] on span "$ 1000 Min" at bounding box center [623, 423] width 183 height 27
drag, startPoint x: 608, startPoint y: 421, endPoint x: 537, endPoint y: 422, distance: 71.0
click at [537, 422] on span "$ 1000 Min" at bounding box center [623, 423] width 183 height 27
click at [723, 388] on div "Fixed Price Budget" at bounding box center [728, 392] width 394 height 19
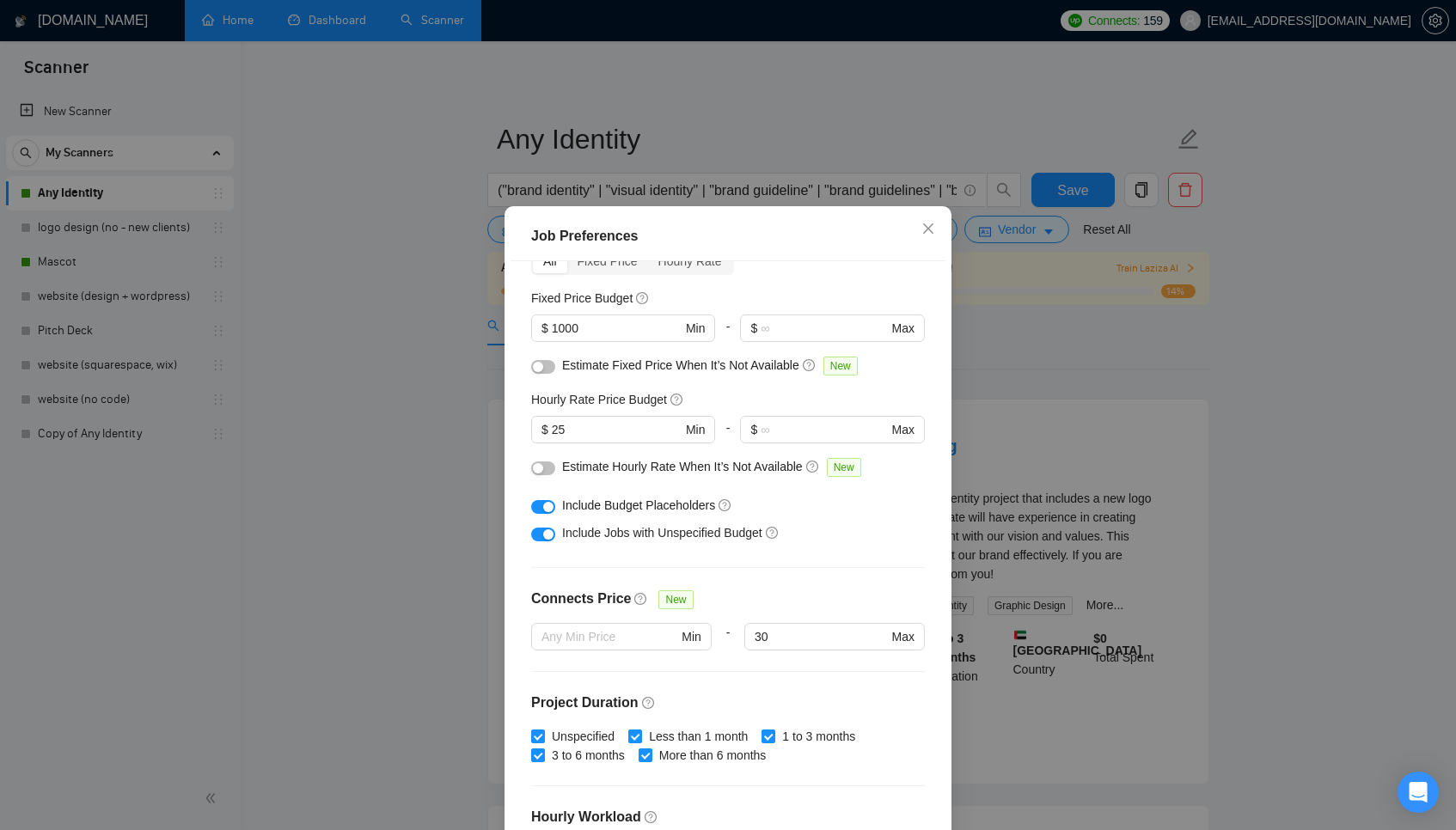
scroll to position [96, 0]
click at [621, 425] on input "25" at bounding box center [616, 427] width 130 height 19
click at [622, 399] on h5 "Hourly Rate Price Budget" at bounding box center [598, 397] width 135 height 19
drag, startPoint x: 600, startPoint y: 429, endPoint x: 528, endPoint y: 427, distance: 72.0
click at [528, 428] on div "Budget Project Type All Fixed Price Hourly Rate Fixed Price Budget $ 1000 Min -…" at bounding box center [728, 551] width 435 height 581
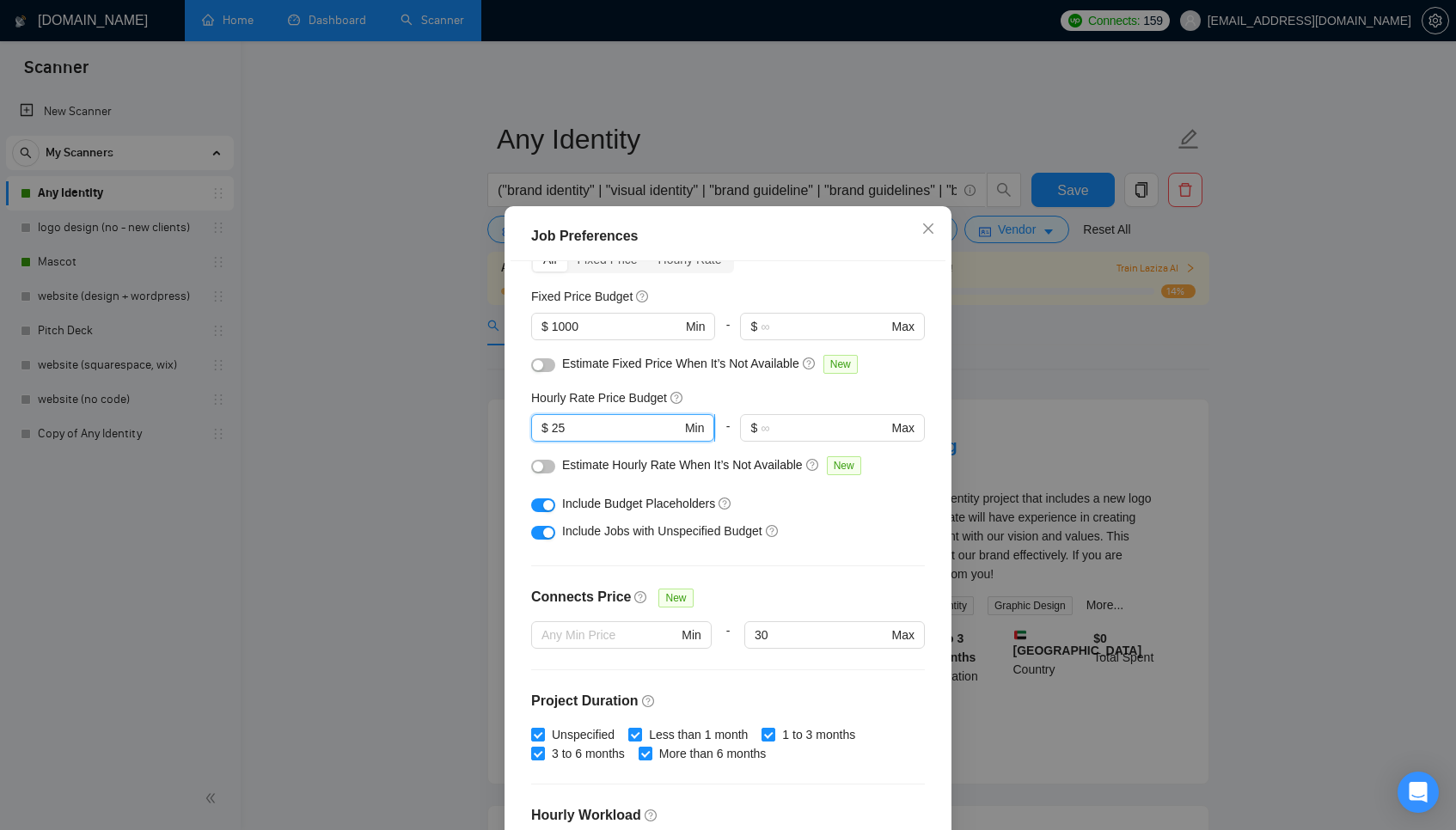
click at [614, 432] on input "25" at bounding box center [616, 427] width 130 height 19
click at [1076, 386] on div "Job Preferences Budget Project Type All Fixed Price Hourly Rate Fixed Price Bud…" at bounding box center [728, 415] width 1456 height 830
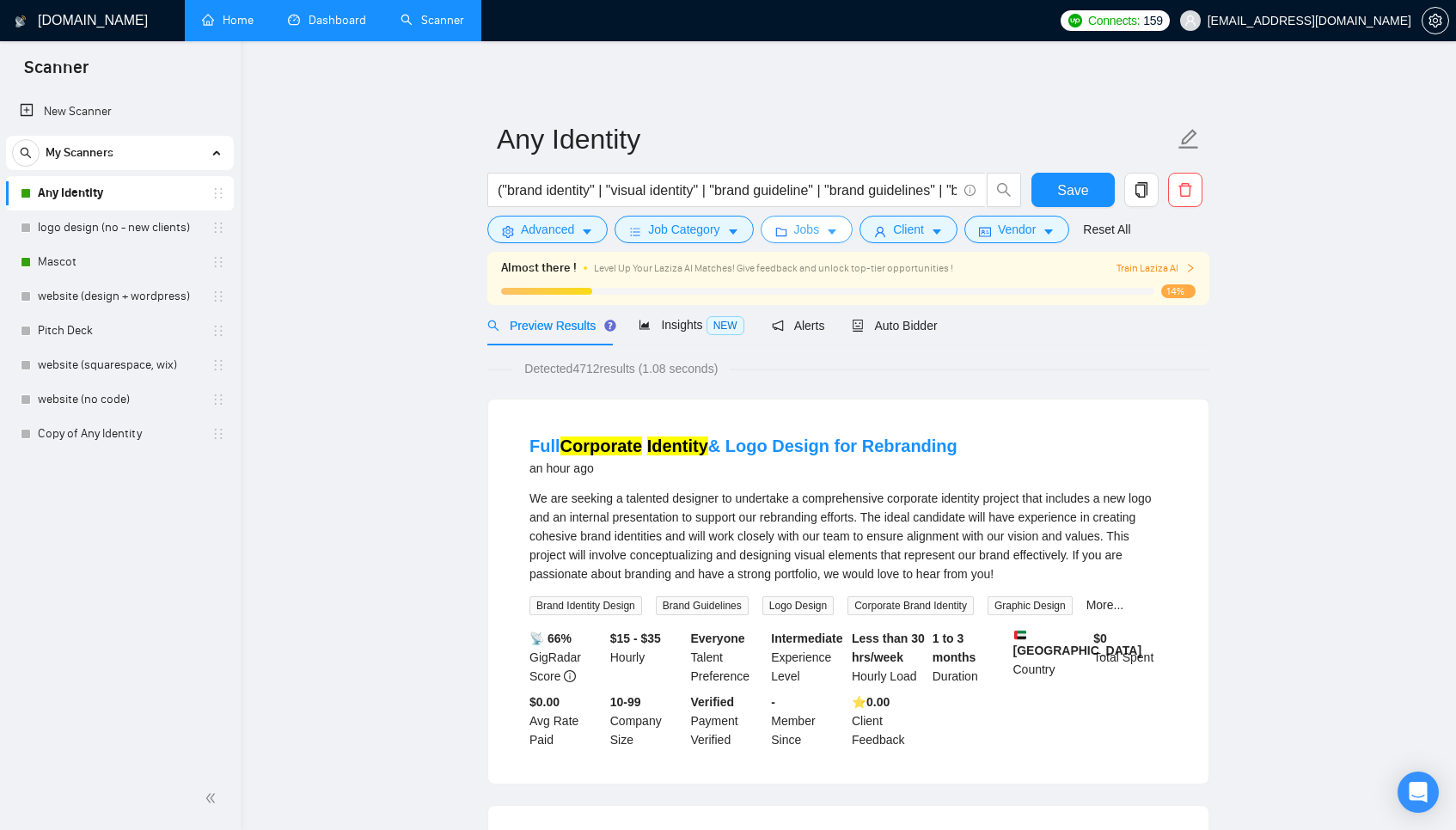
click at [816, 233] on span "Jobs" at bounding box center [807, 229] width 25 height 19
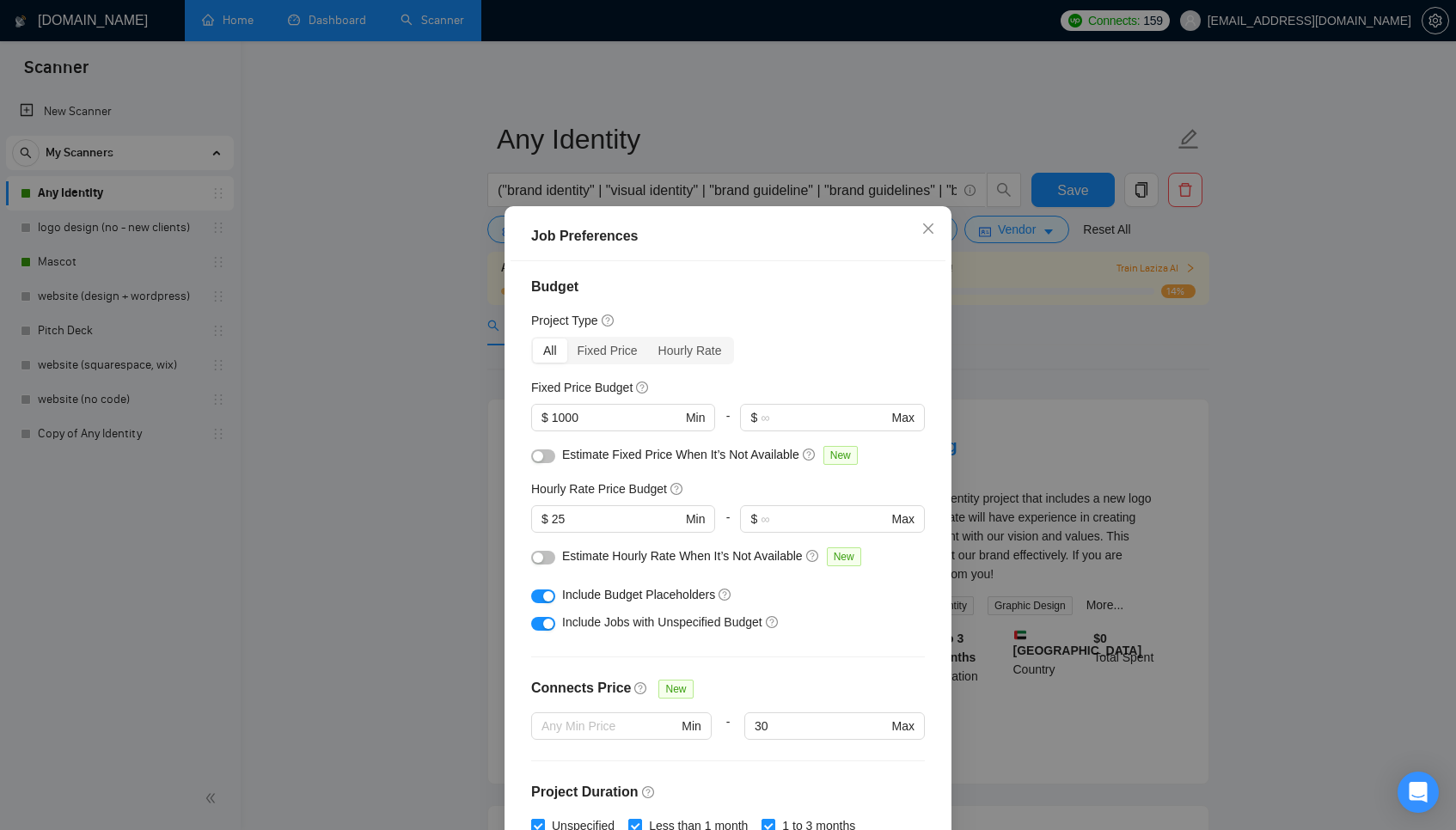
scroll to position [0, 0]
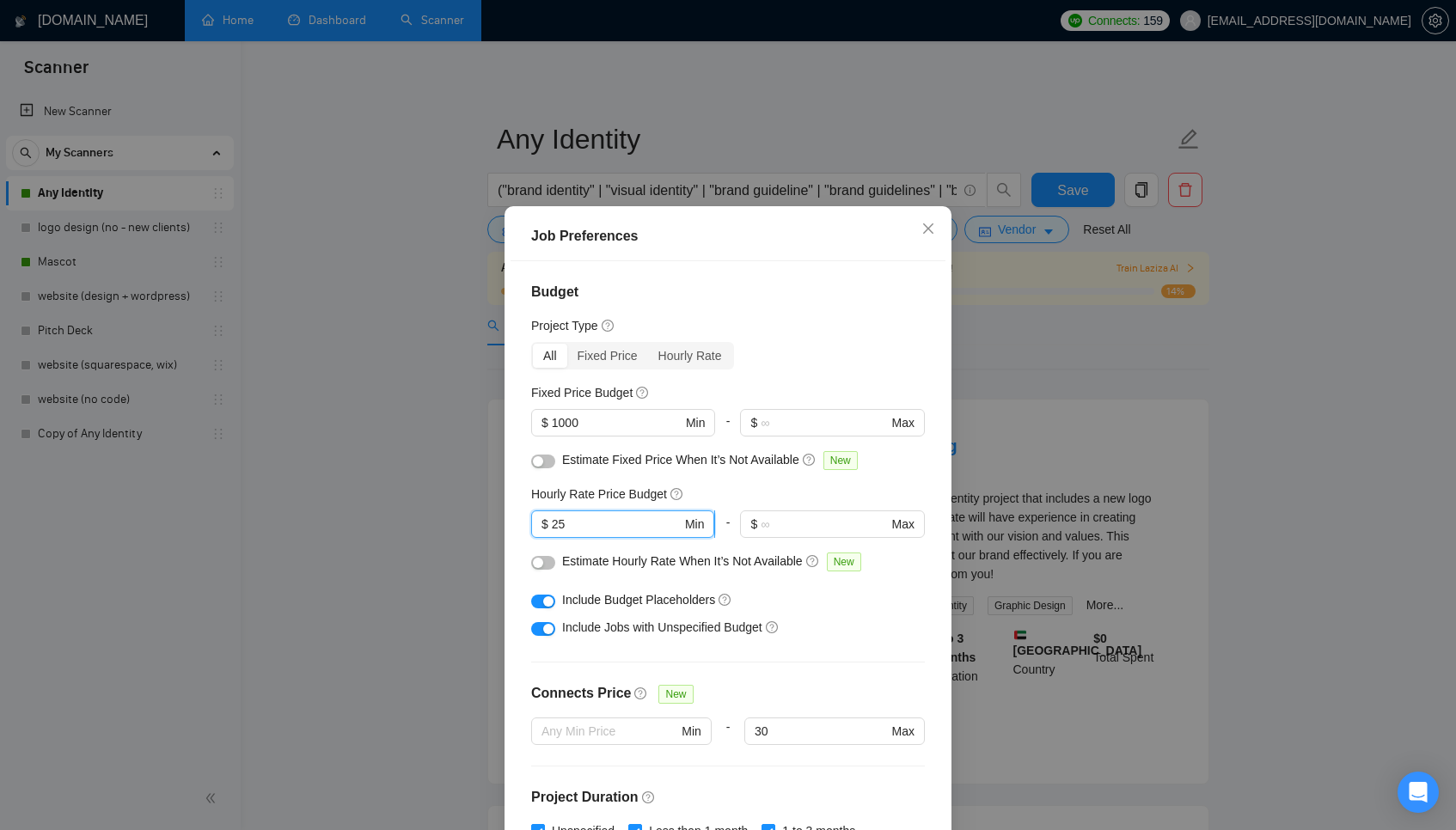
click at [603, 519] on input "25" at bounding box center [616, 523] width 130 height 19
click at [717, 491] on div "Hourly Rate Price Budget" at bounding box center [728, 493] width 394 height 19
click at [584, 531] on input "25" at bounding box center [616, 523] width 130 height 19
click at [615, 417] on input "1000" at bounding box center [616, 422] width 130 height 19
click at [611, 520] on input "25" at bounding box center [616, 523] width 130 height 19
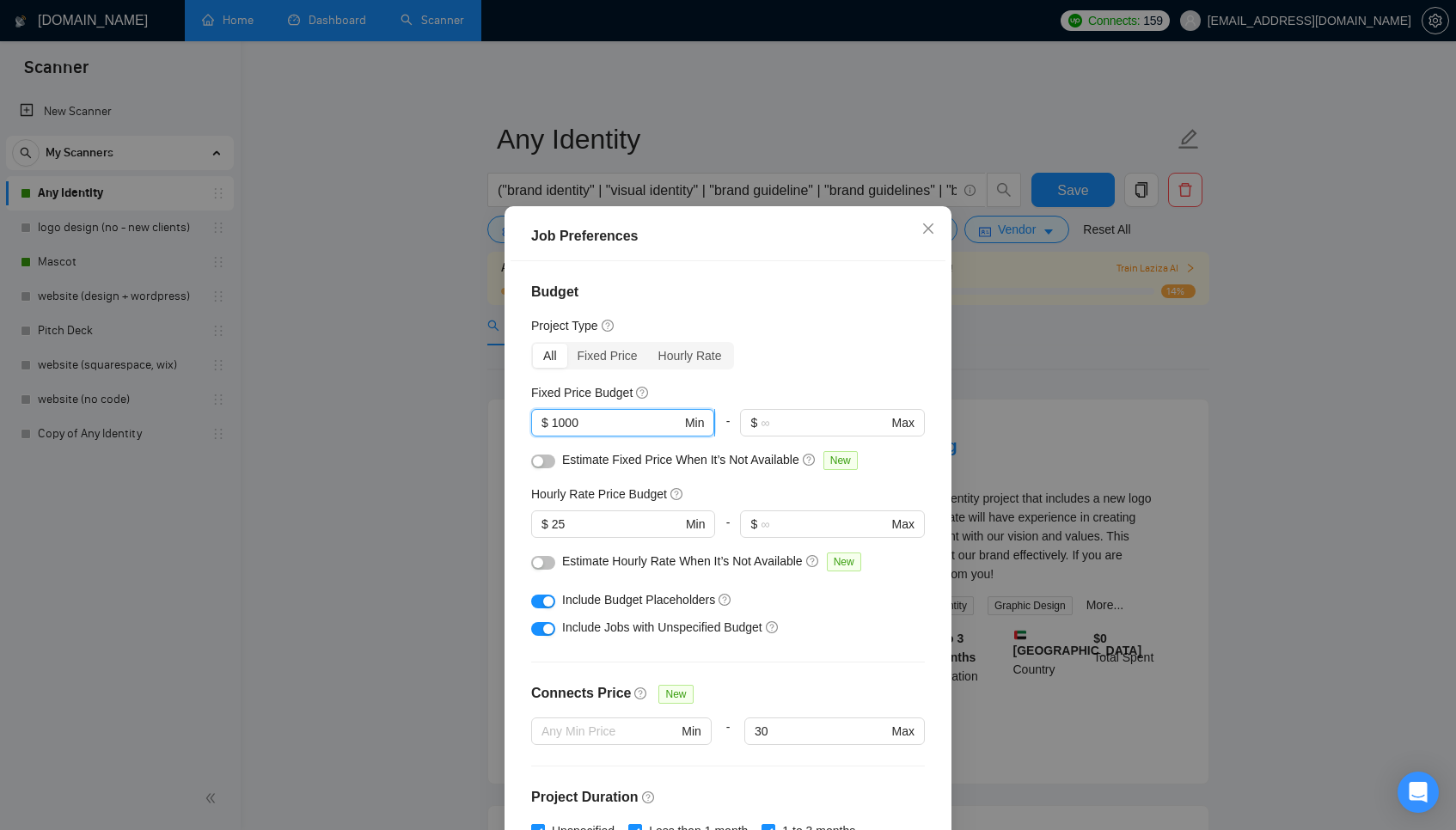
click at [615, 417] on input "1000" at bounding box center [616, 422] width 130 height 19
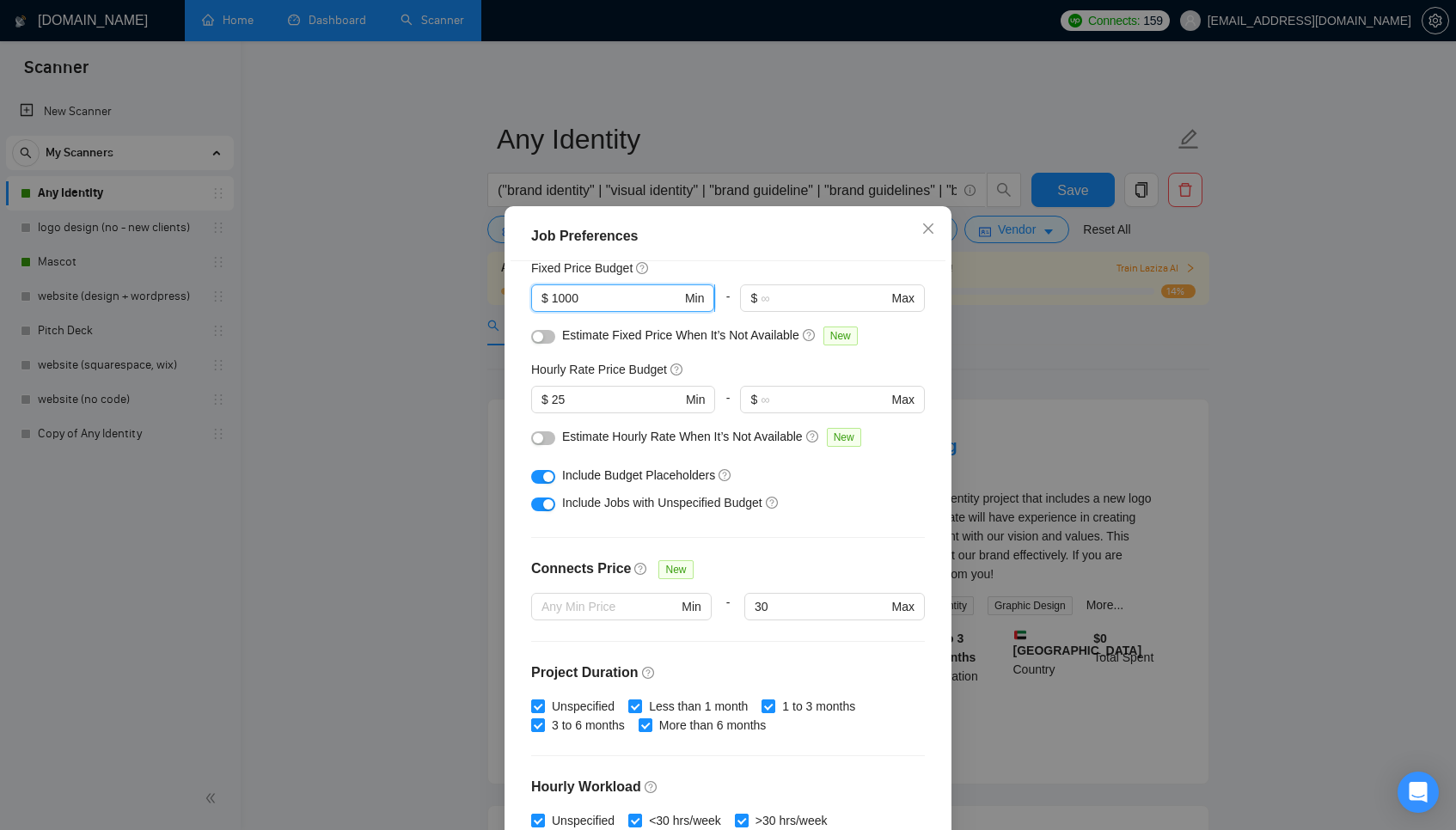
scroll to position [127, 0]
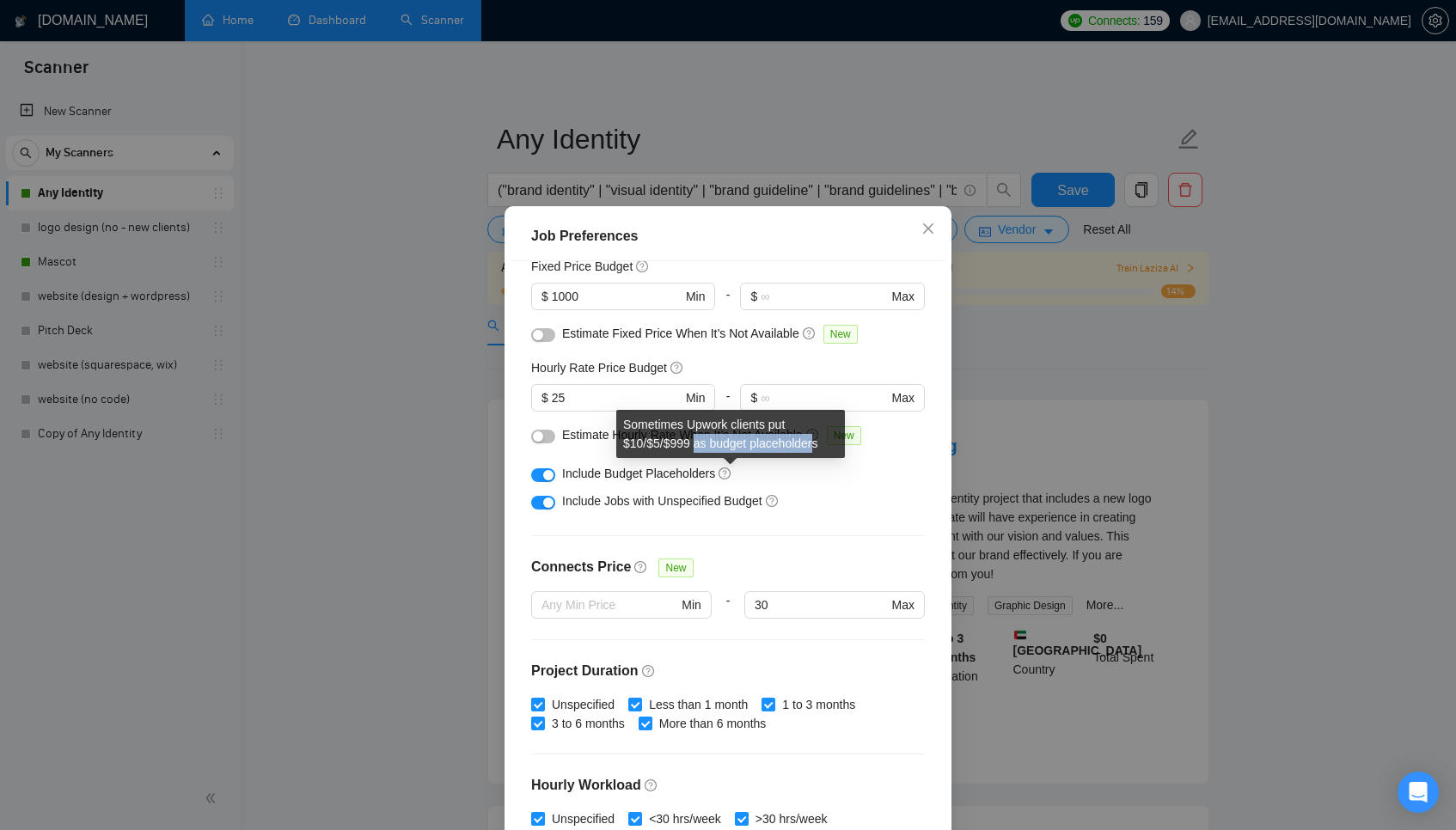
drag, startPoint x: 699, startPoint y: 444, endPoint x: 826, endPoint y: 447, distance: 127.0
click at [826, 447] on div "Sometimes Upwork clients put $10/$5/$999 as budget placeholders" at bounding box center [730, 434] width 229 height 48
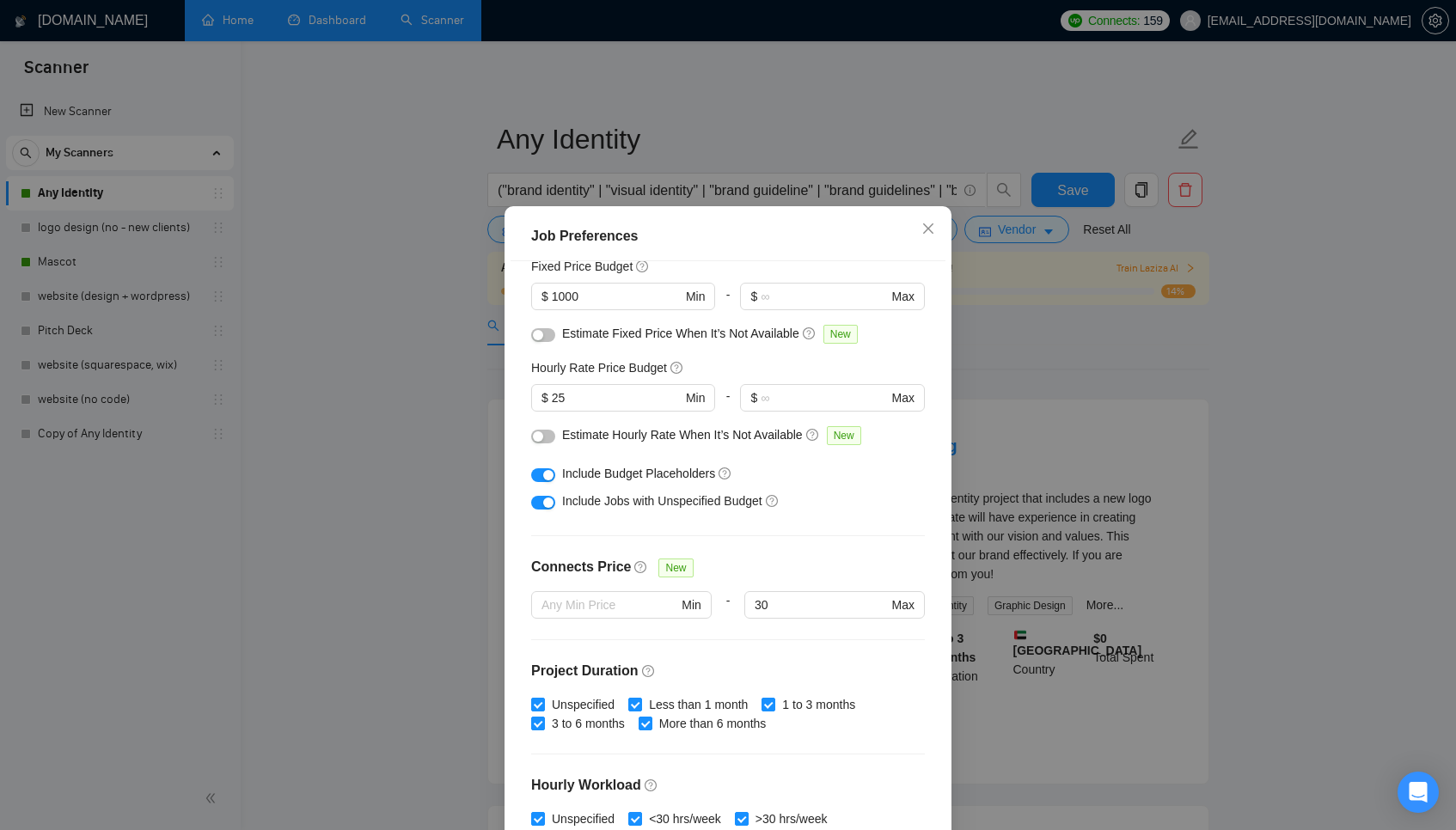
click at [744, 473] on div "Include Budget Placeholders" at bounding box center [735, 472] width 345 height 19
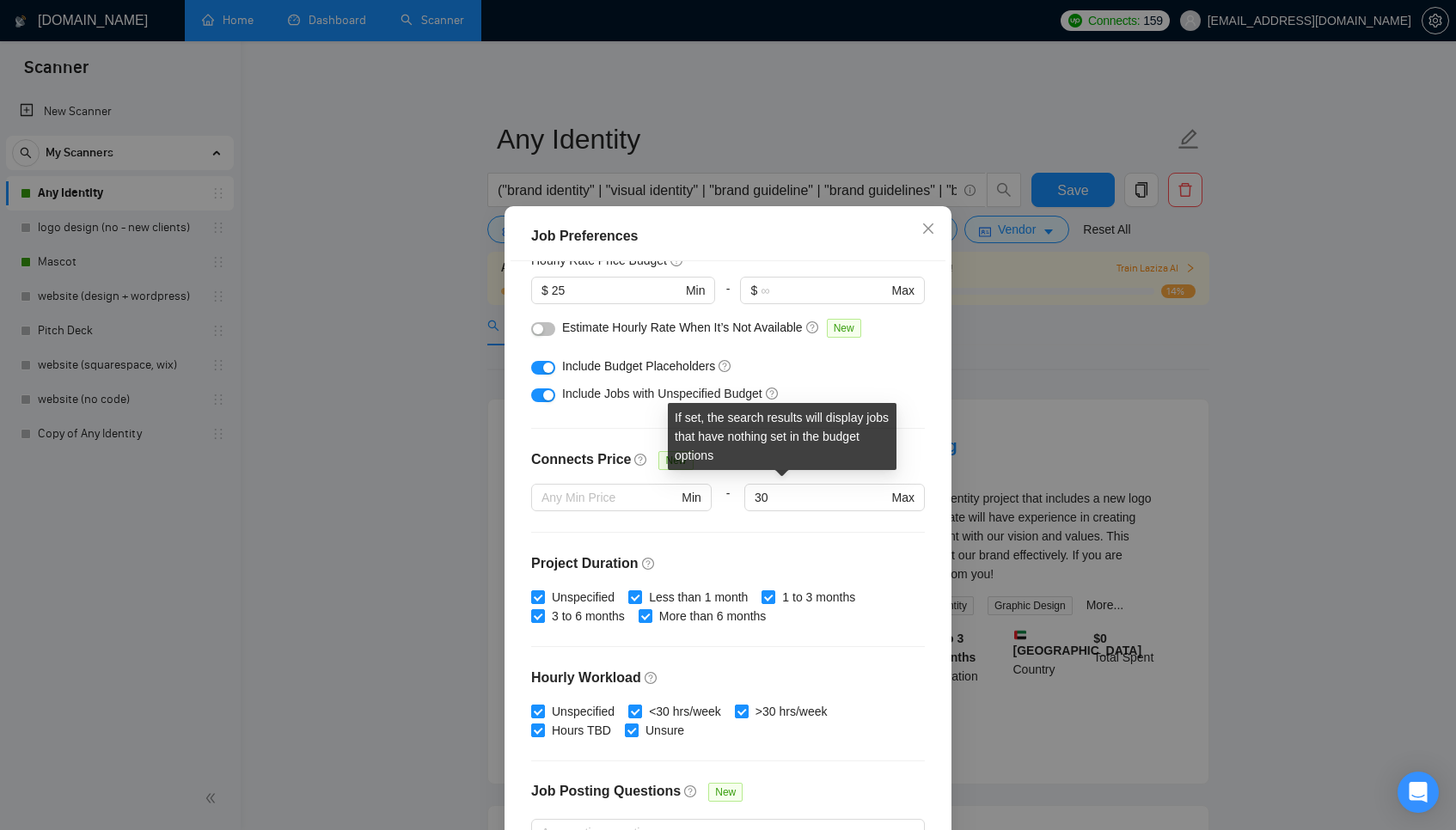
scroll to position [204, 0]
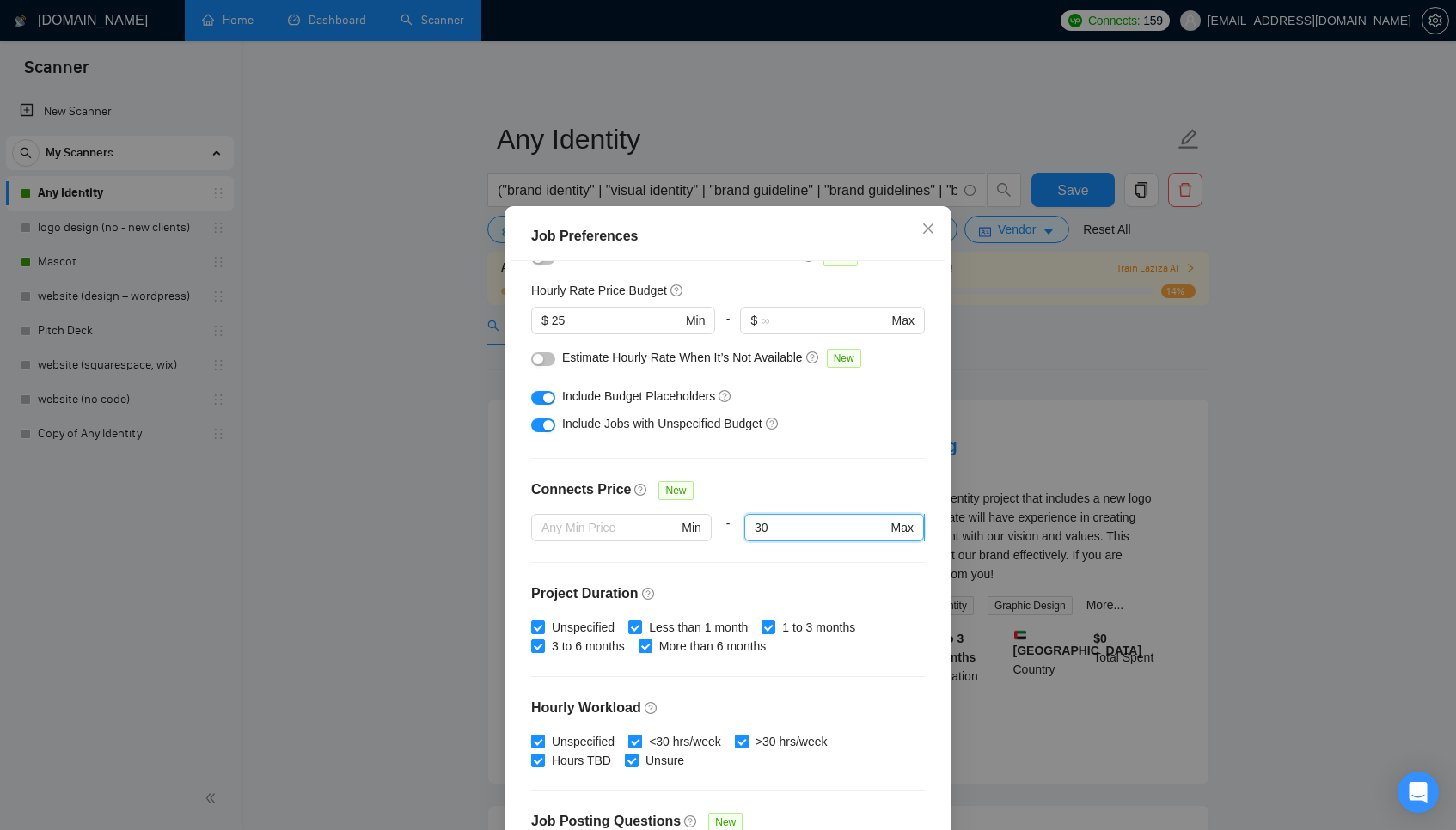
click at [794, 527] on input "30" at bounding box center [821, 527] width 133 height 19
click at [804, 491] on div "Connects Price New" at bounding box center [728, 496] width 394 height 34
click at [793, 521] on input "30" at bounding box center [821, 527] width 133 height 19
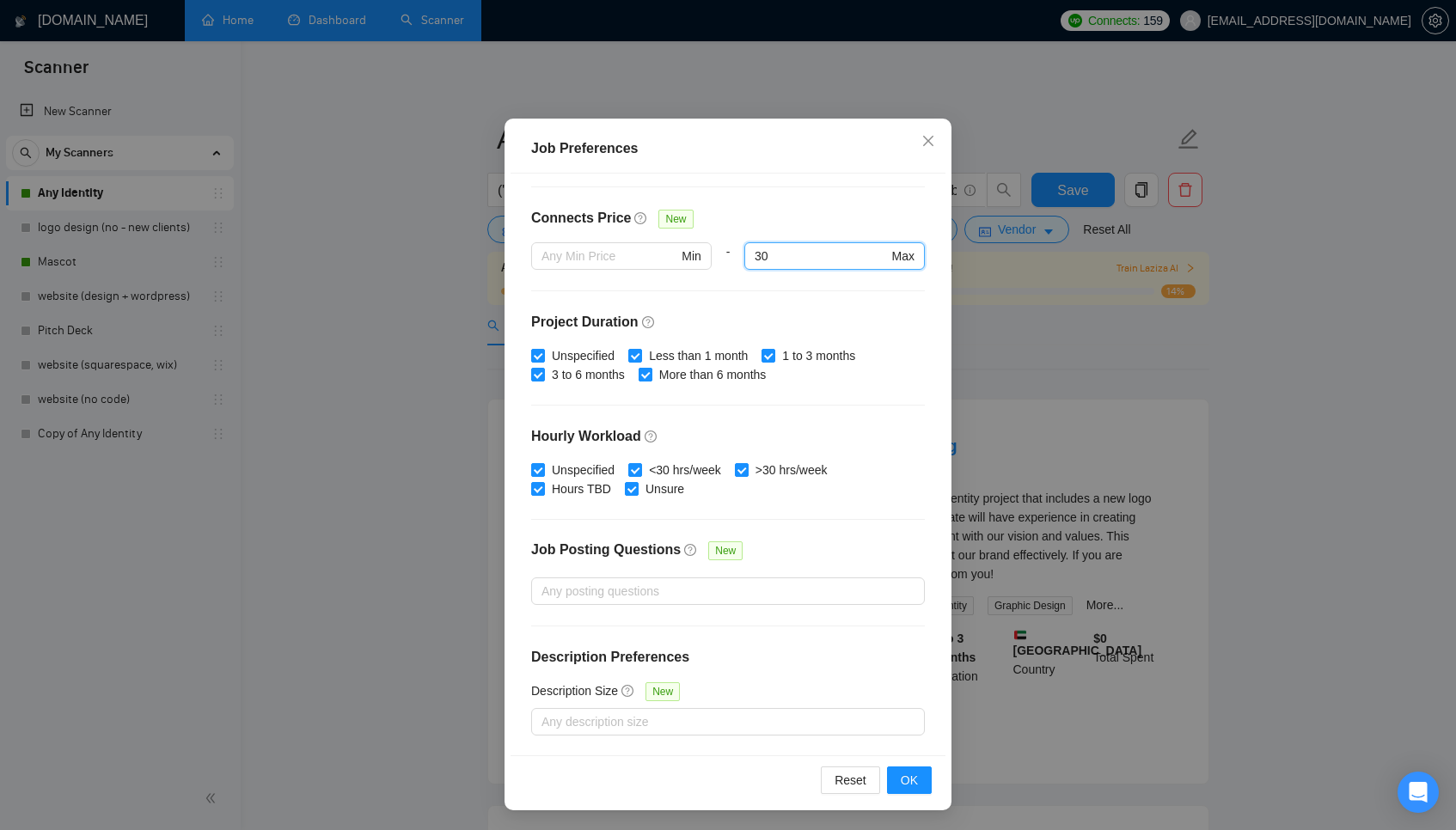
scroll to position [23, 0]
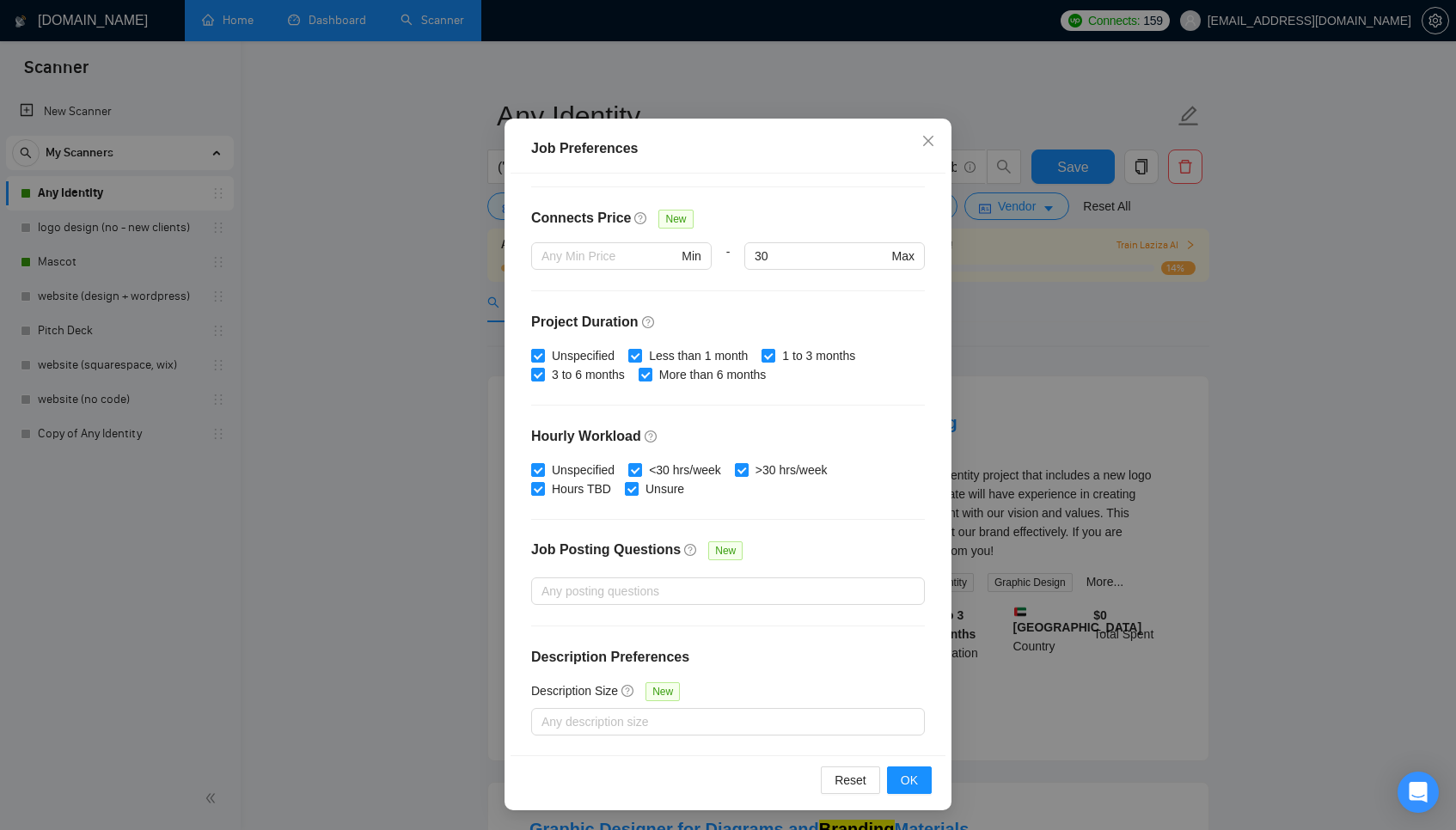
click at [1071, 331] on div "Job Preferences Budget Project Type All Fixed Price Hourly Rate Fixed Price Bud…" at bounding box center [728, 415] width 1456 height 830
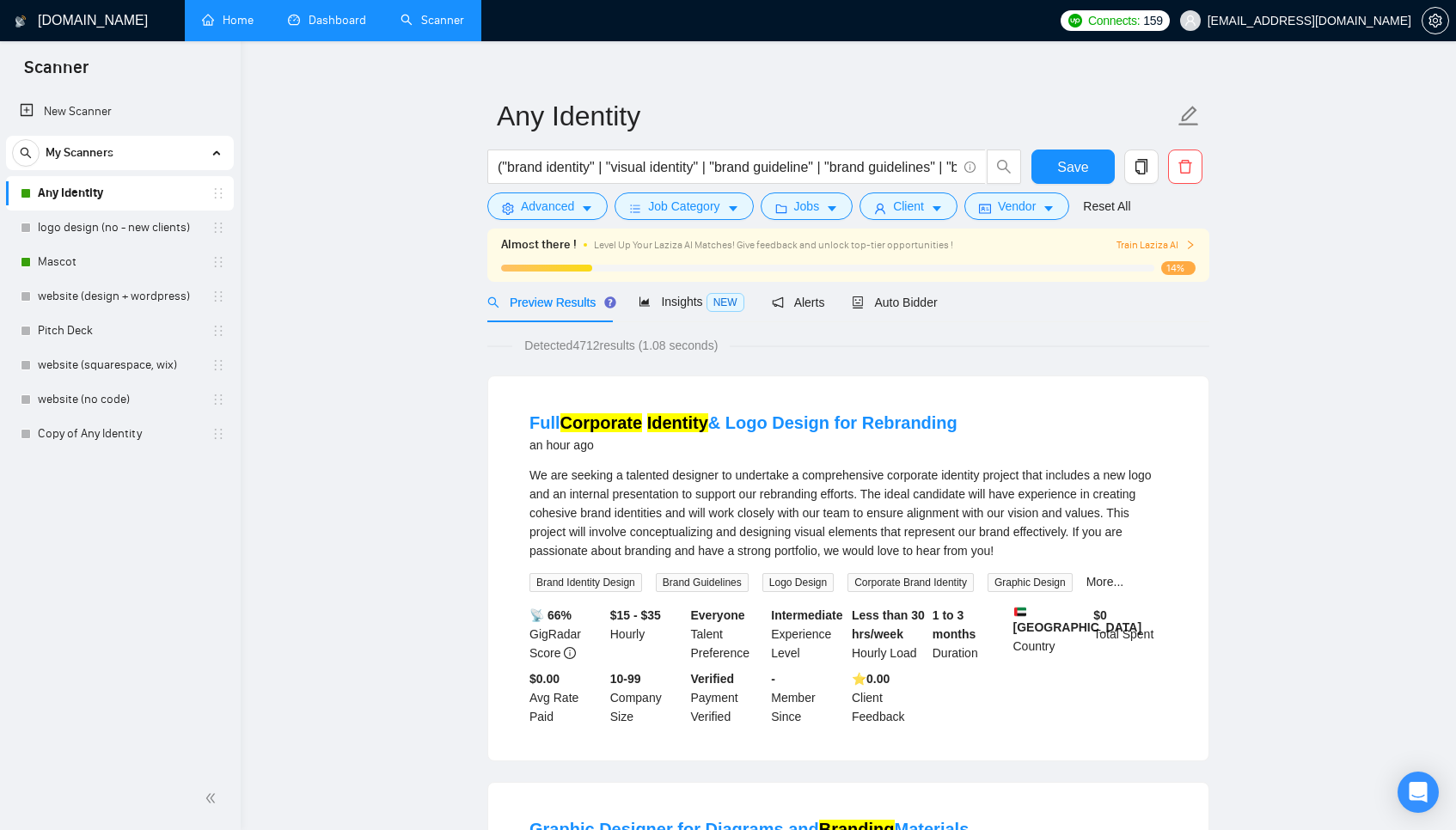
scroll to position [0, 0]
click at [895, 207] on button "Client" at bounding box center [908, 207] width 98 height 27
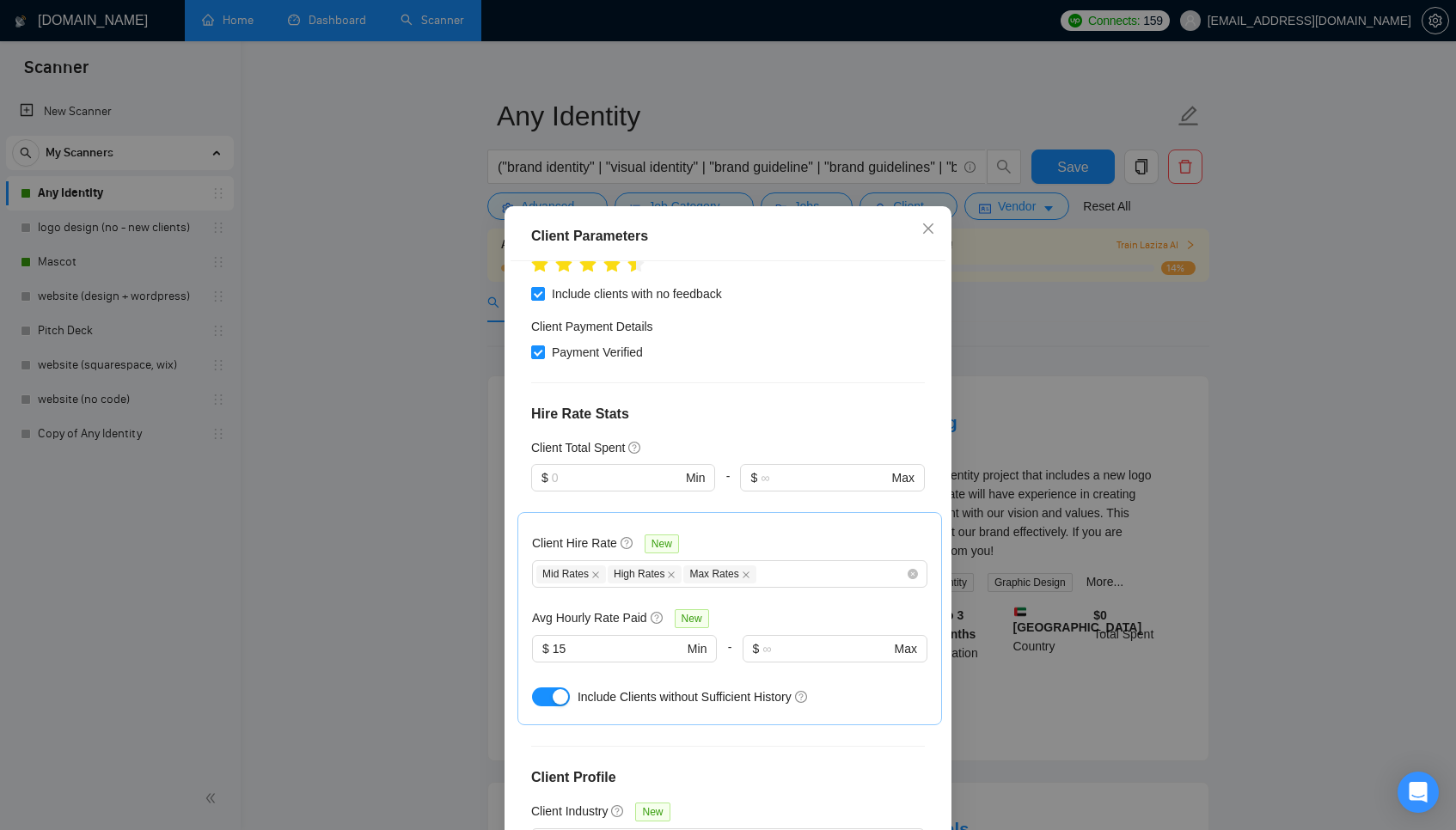
scroll to position [659, 0]
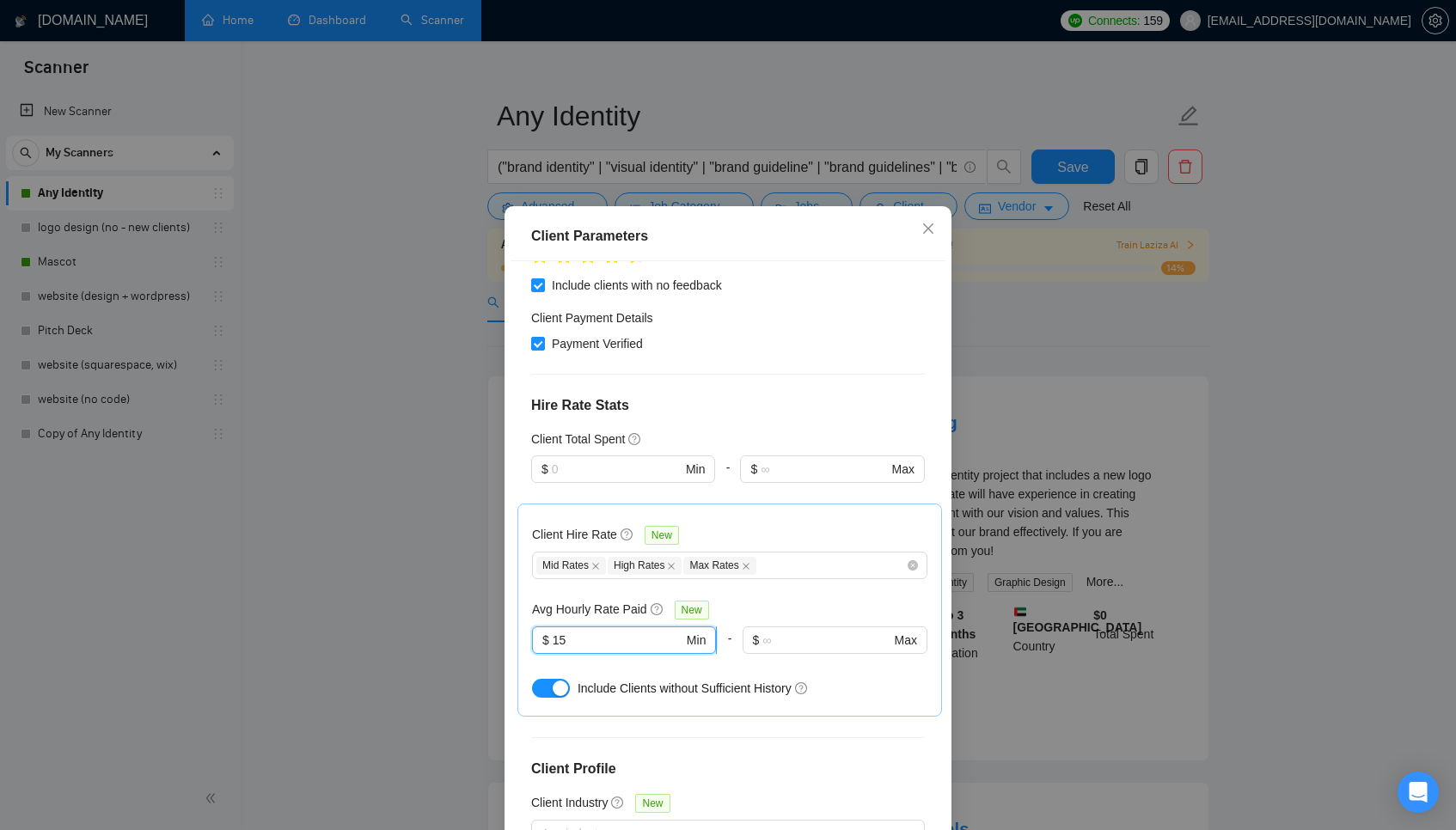
click at [630, 630] on input "15" at bounding box center [618, 639] width 131 height 19
click at [757, 600] on div "Avg Hourly Rate Paid New" at bounding box center [730, 610] width 396 height 19
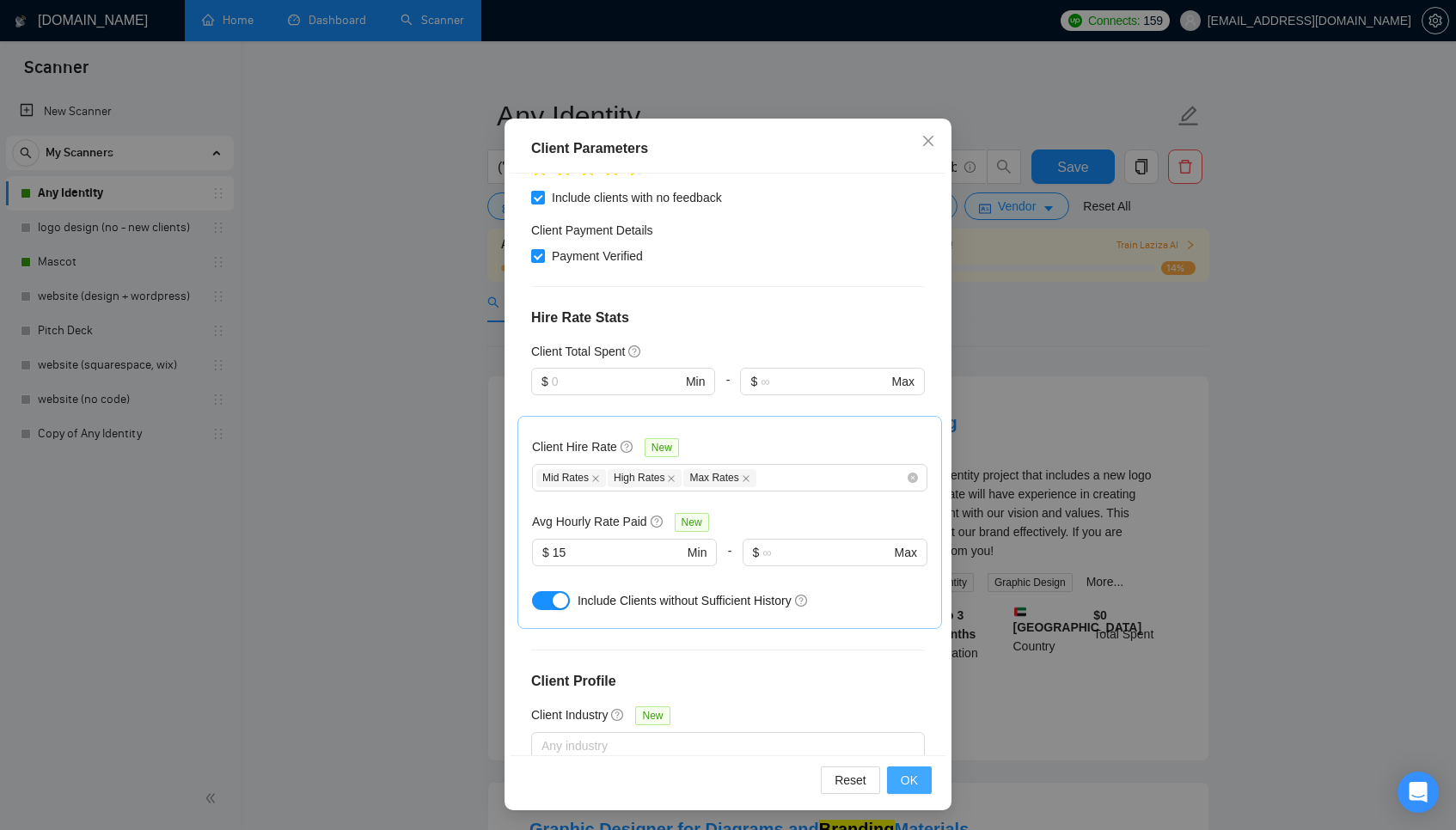
click at [915, 777] on span "OK" at bounding box center [909, 779] width 18 height 19
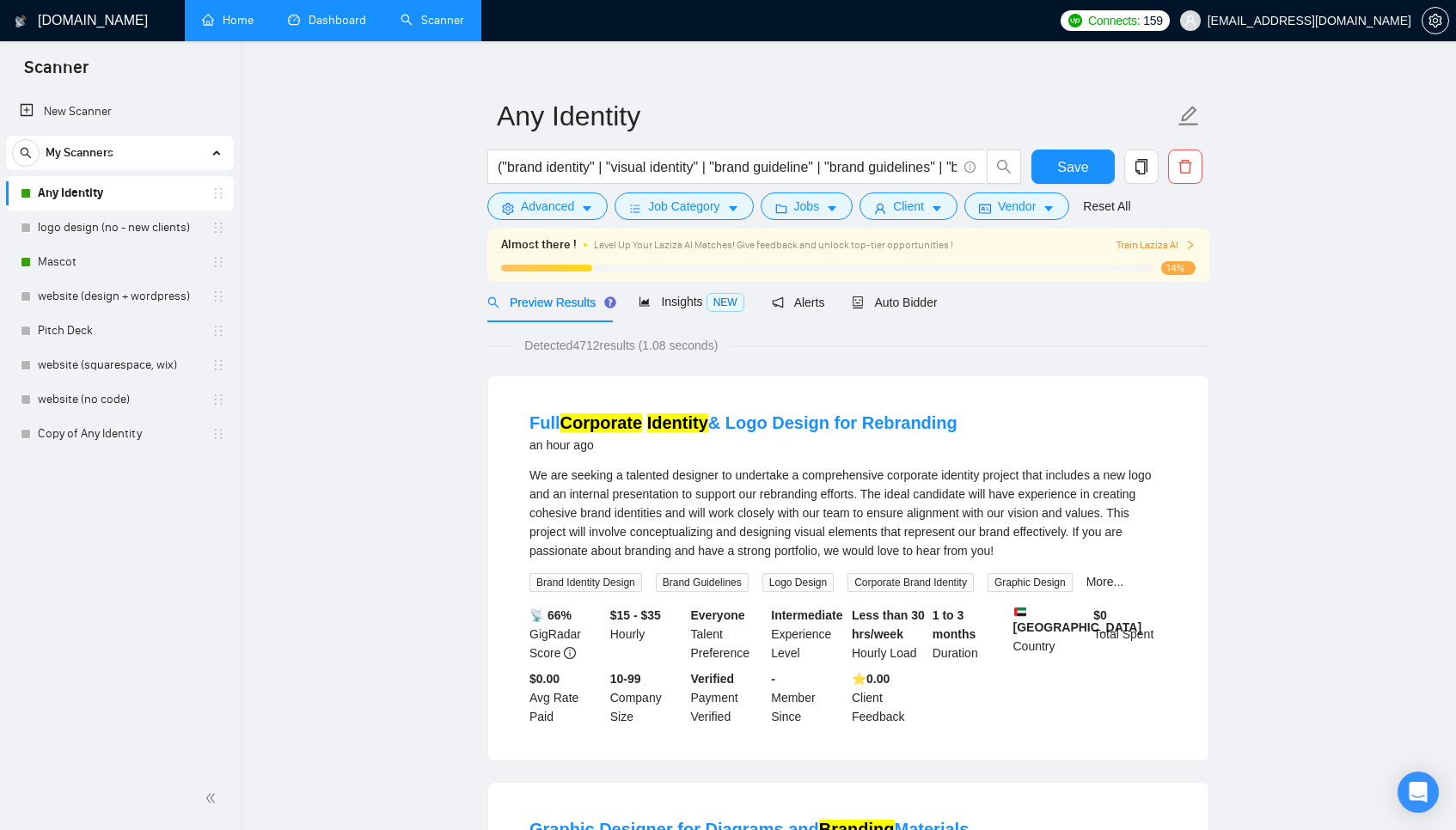
scroll to position [0, 0]
click at [1013, 204] on span "Vendor" at bounding box center [1016, 206] width 38 height 19
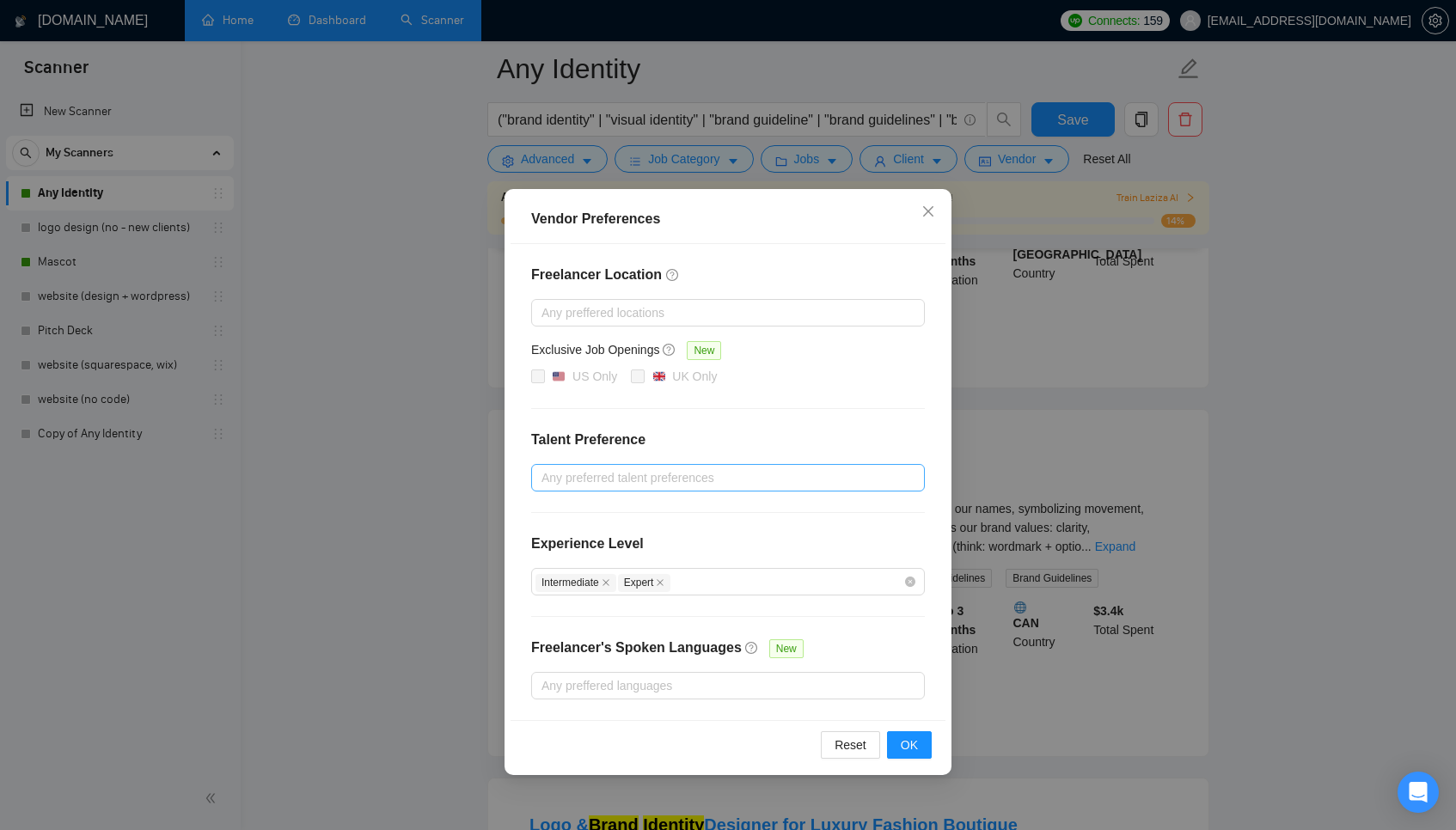
scroll to position [667, 0]
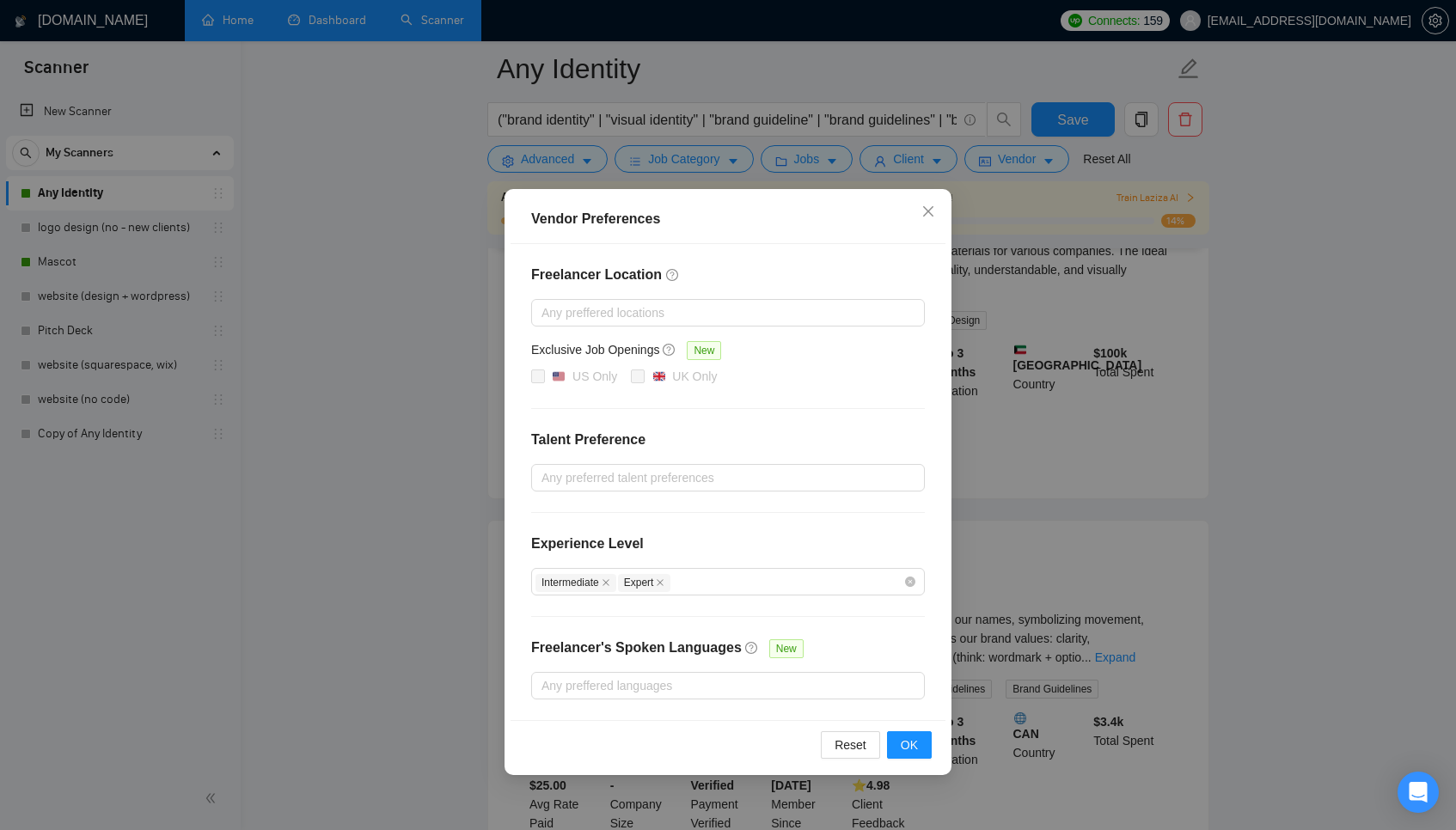
click at [1347, 396] on div "Vendor Preferences Freelancer Location Any preffered locations Exclusive Job Op…" at bounding box center [728, 415] width 1456 height 830
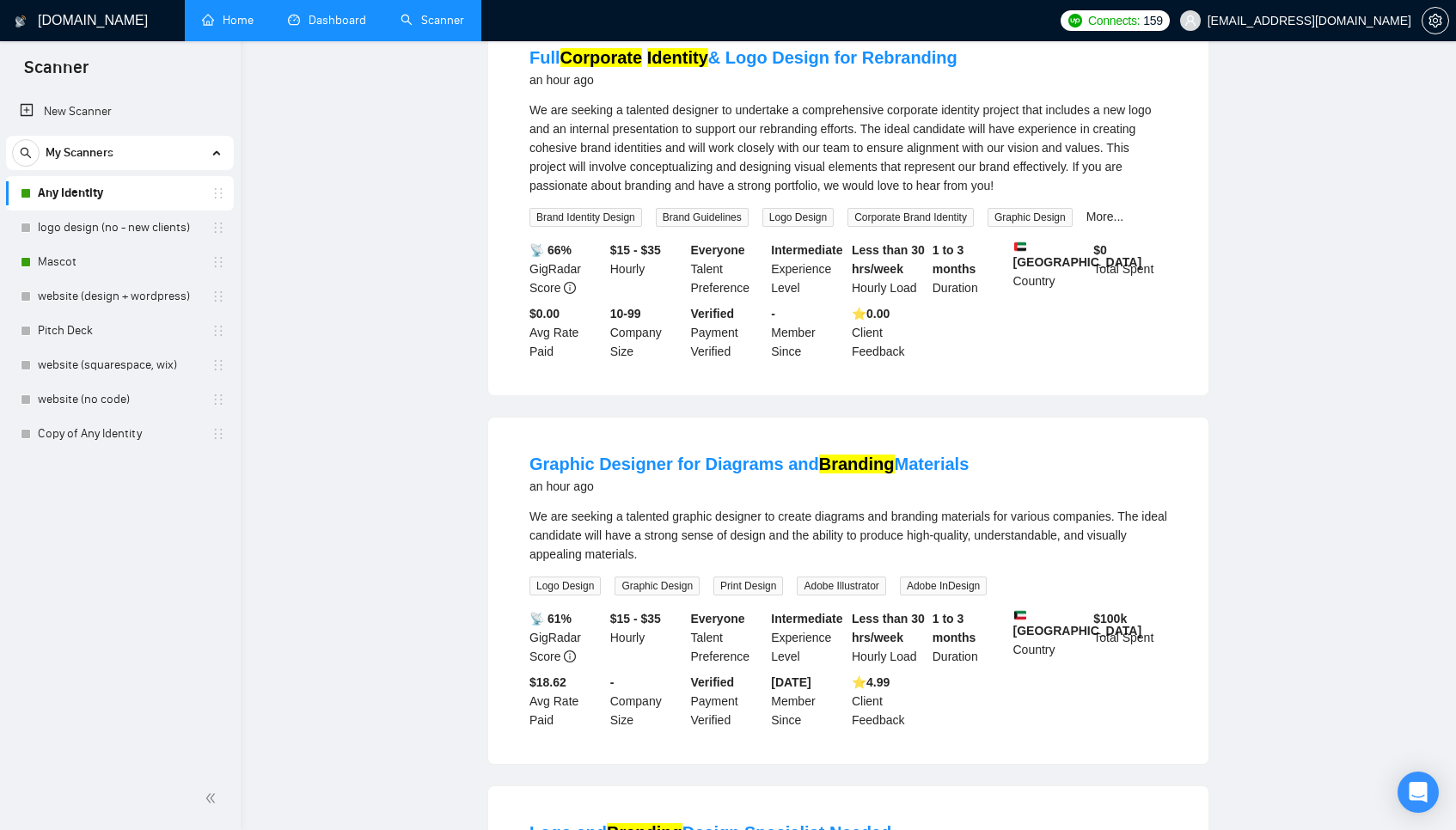
scroll to position [0, 0]
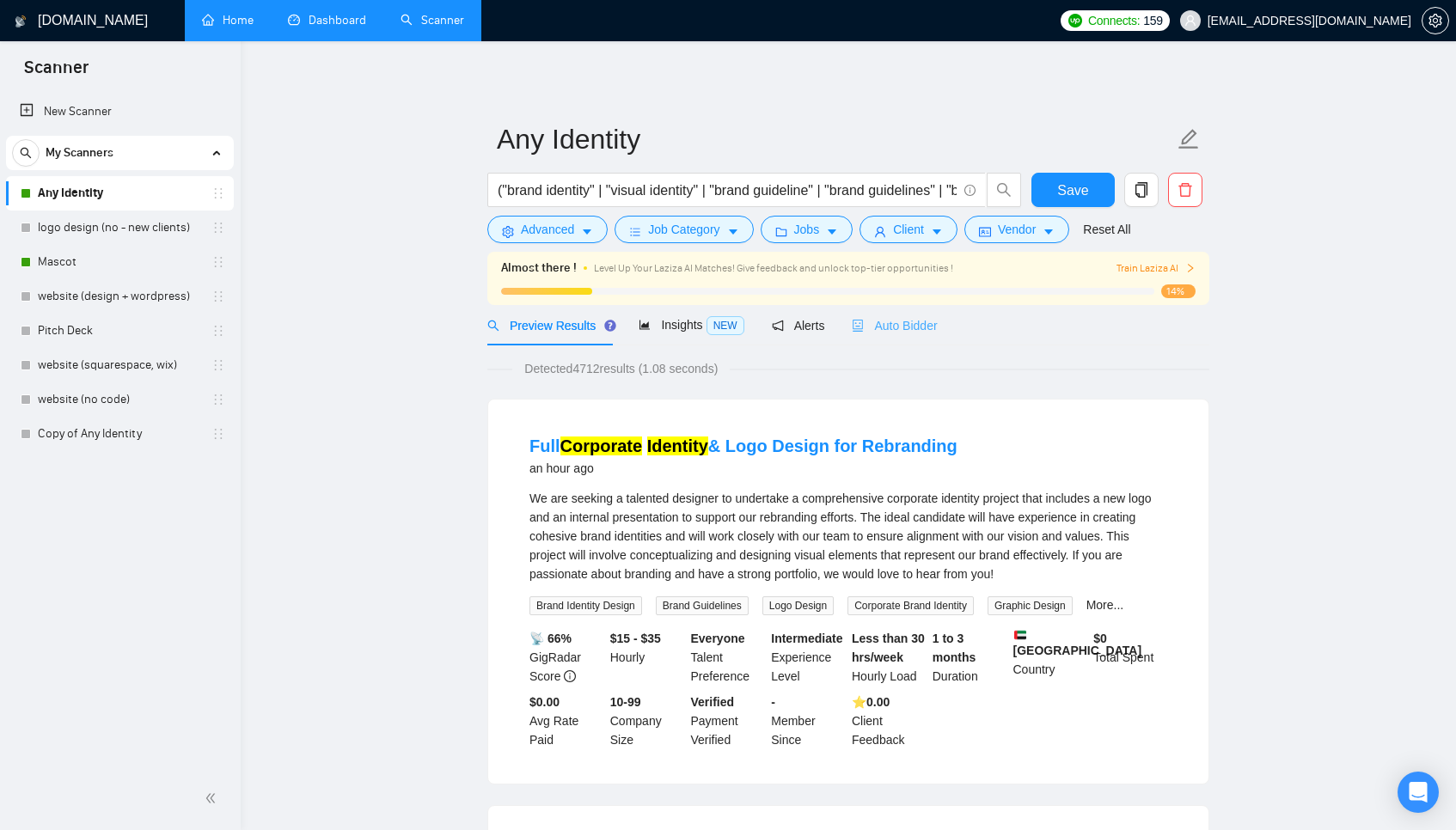
click at [936, 315] on div "Auto Bidder" at bounding box center [894, 324] width 85 height 40
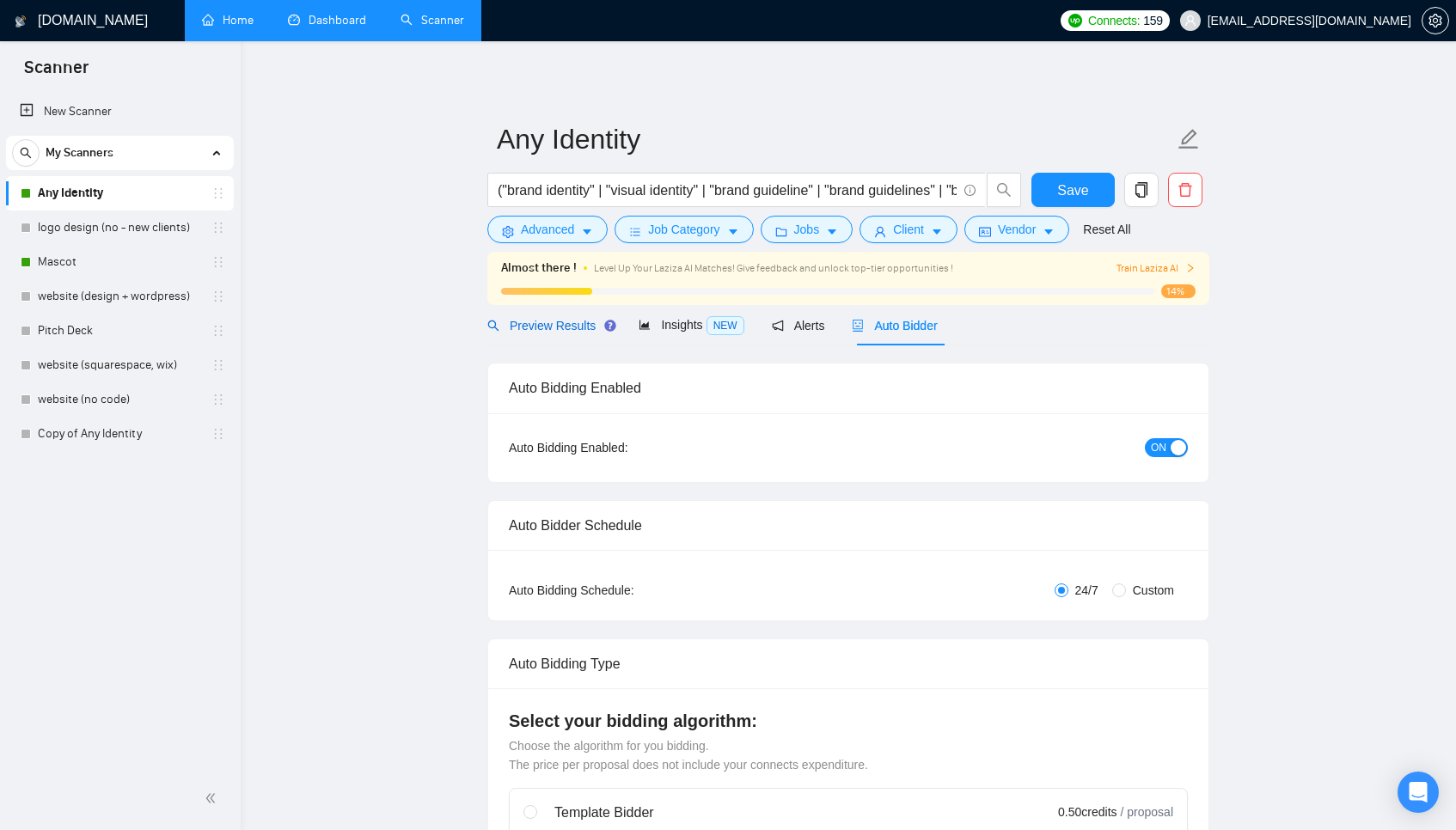
click at [552, 331] on span "Preview Results" at bounding box center [549, 325] width 124 height 14
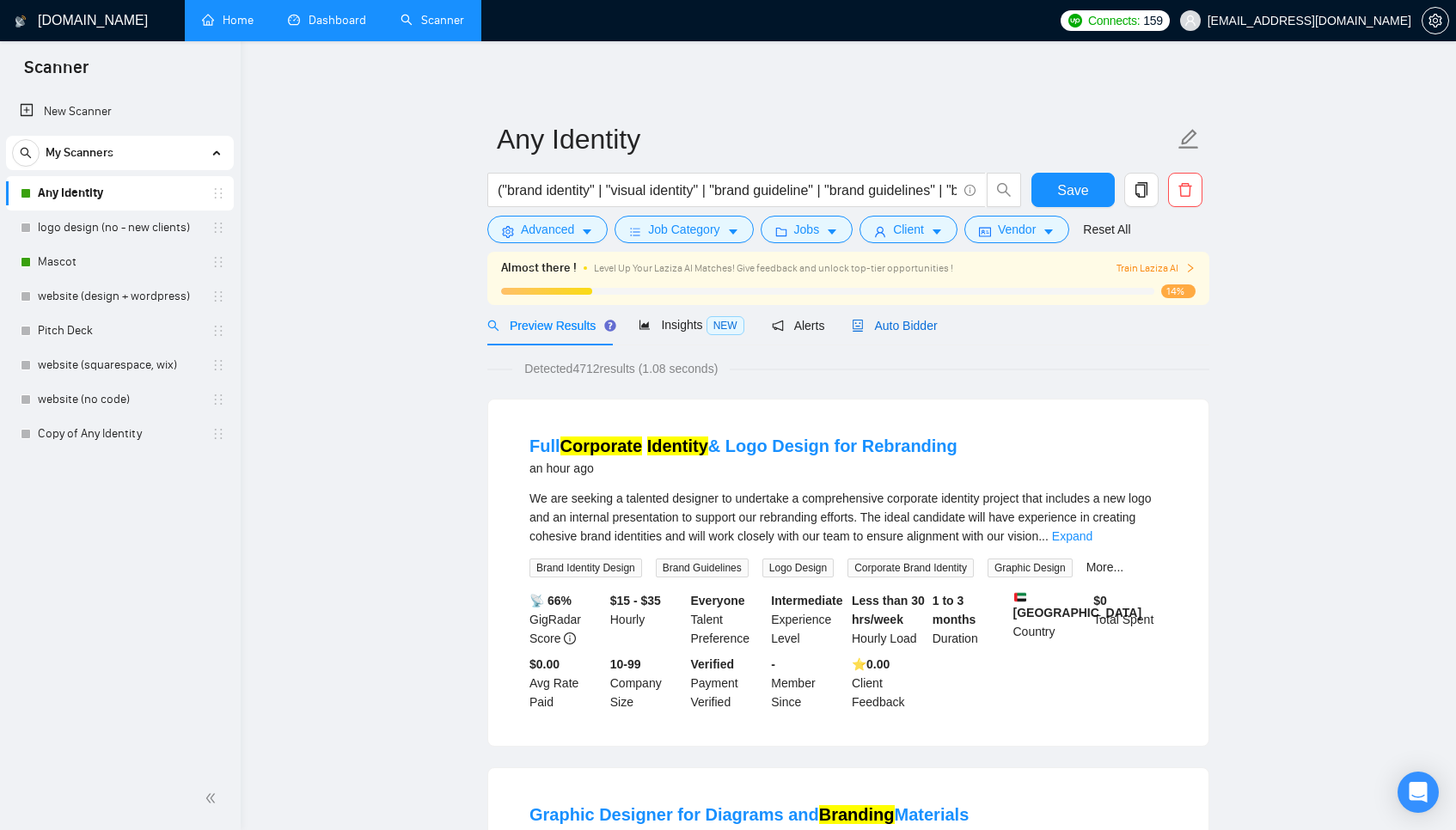
click at [891, 333] on div "Auto Bidder" at bounding box center [894, 325] width 85 height 19
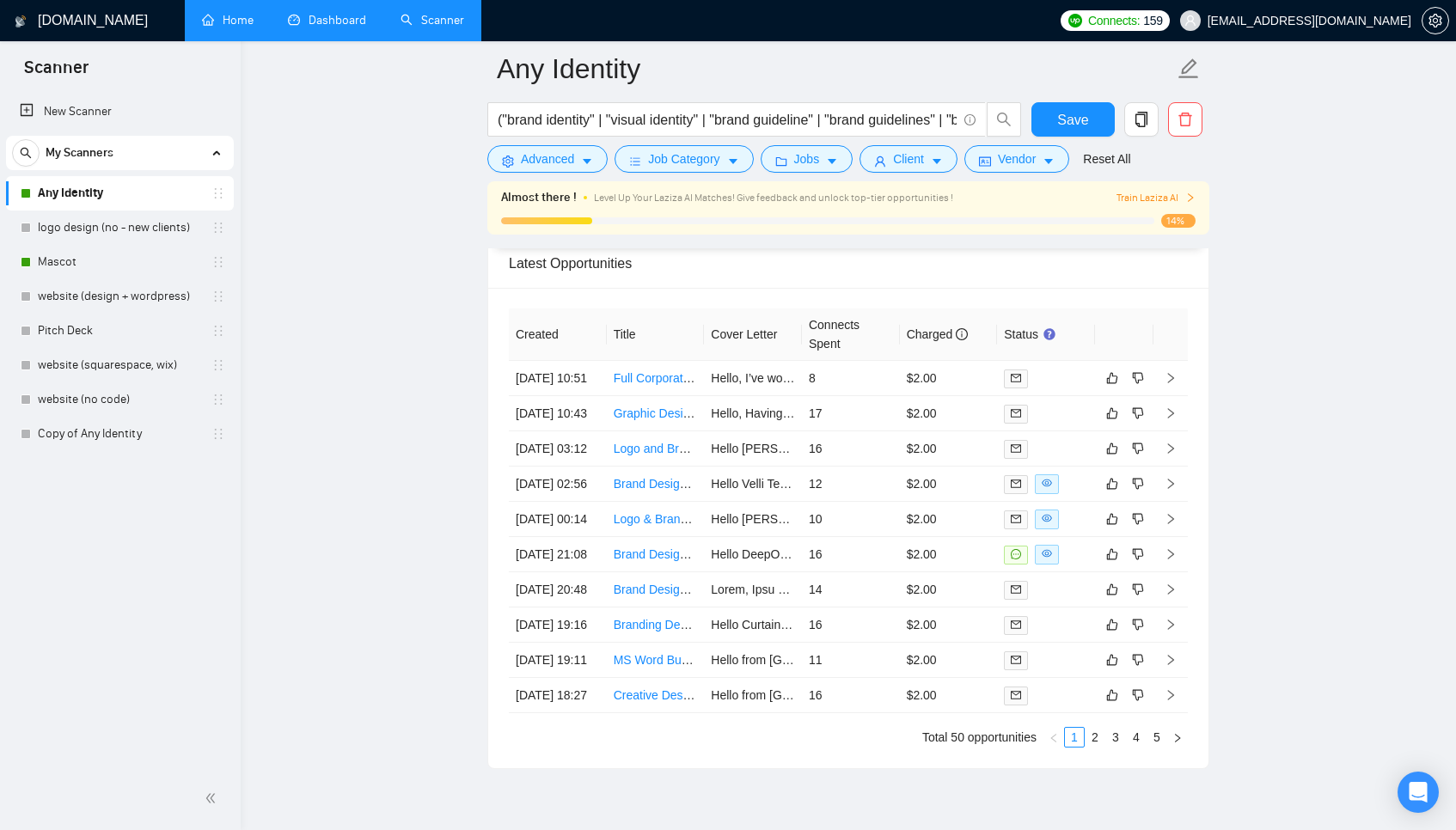
scroll to position [4329, 0]
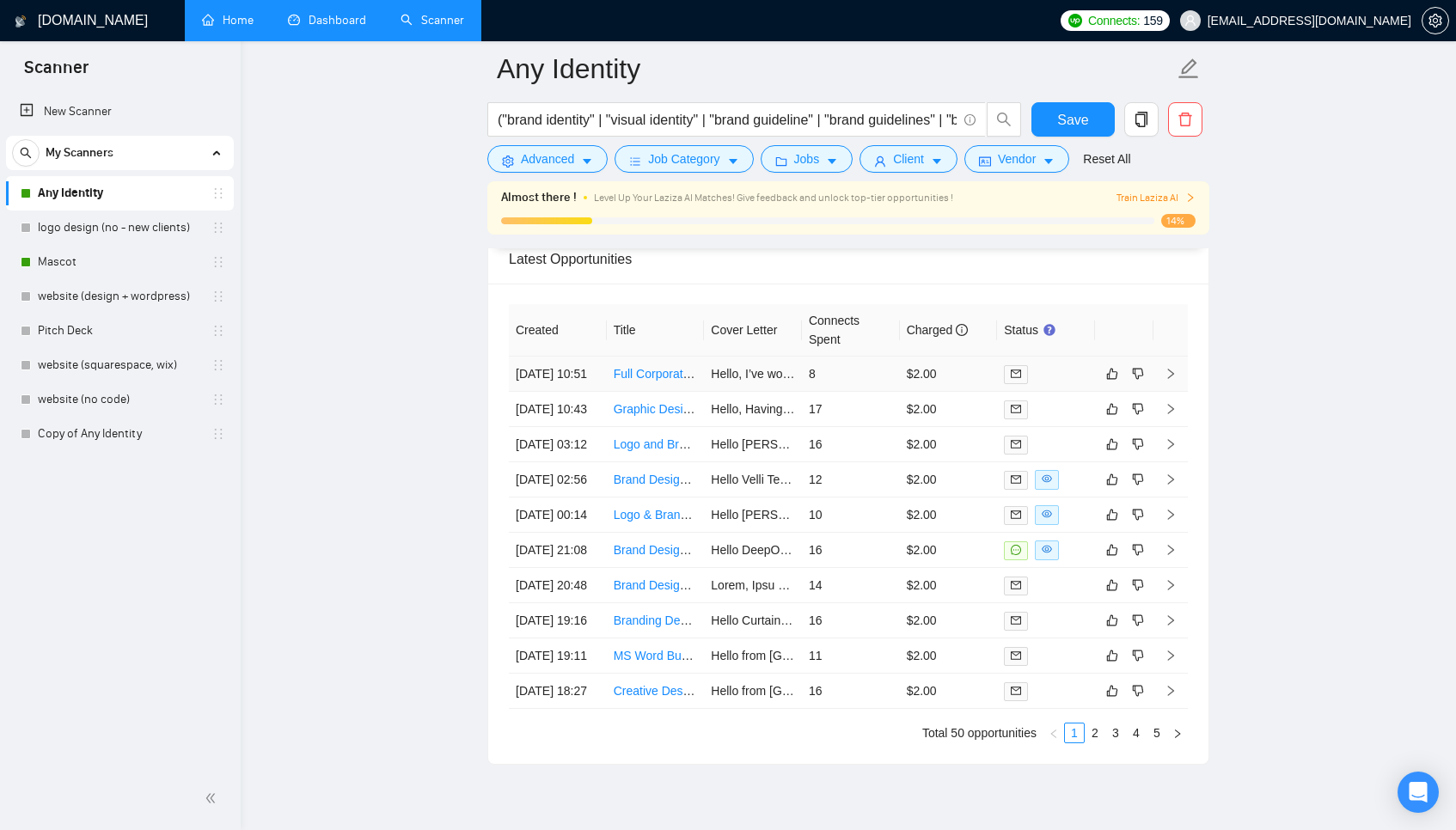
click at [848, 382] on td "8" at bounding box center [851, 374] width 98 height 35
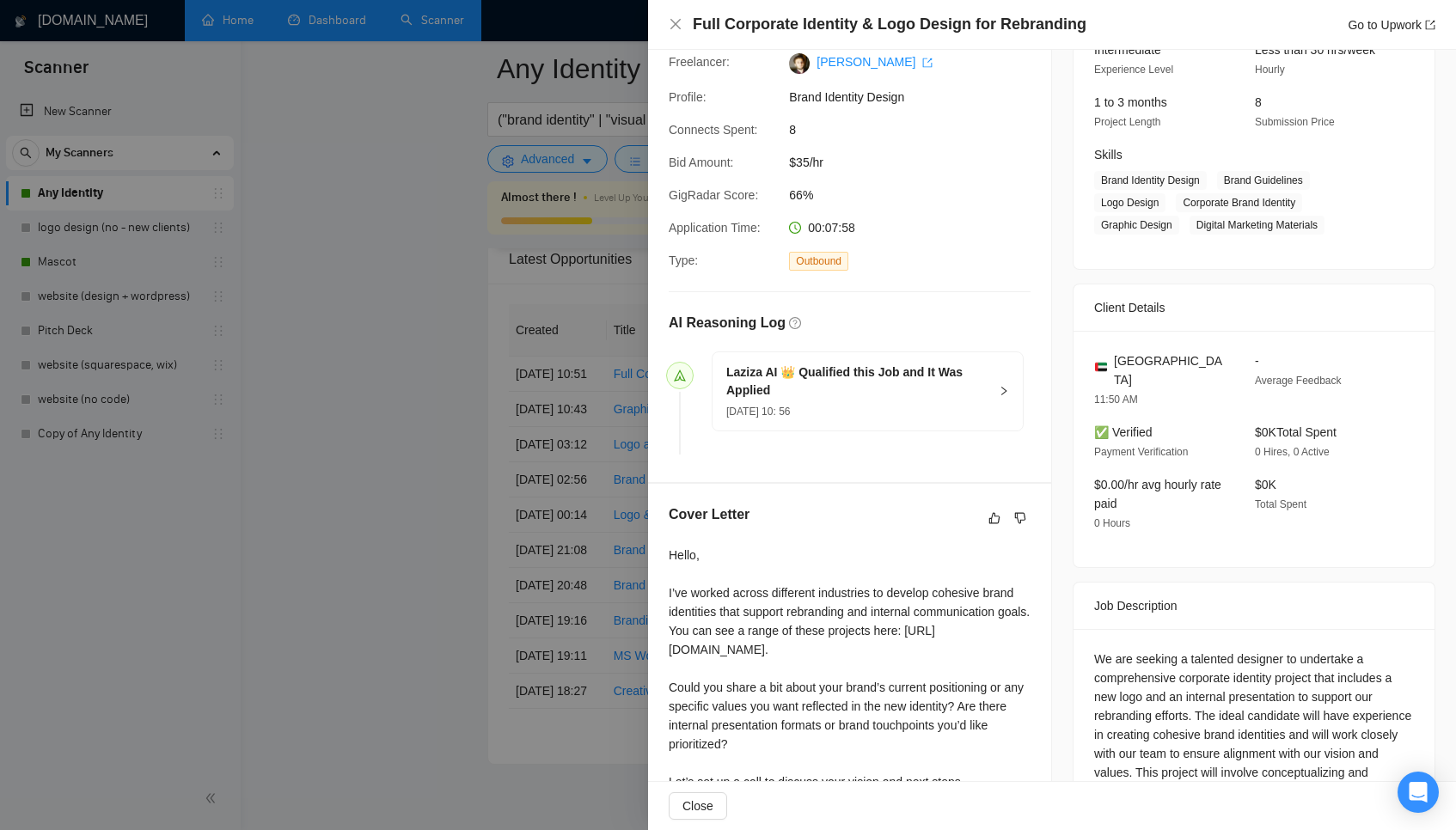
scroll to position [311, 0]
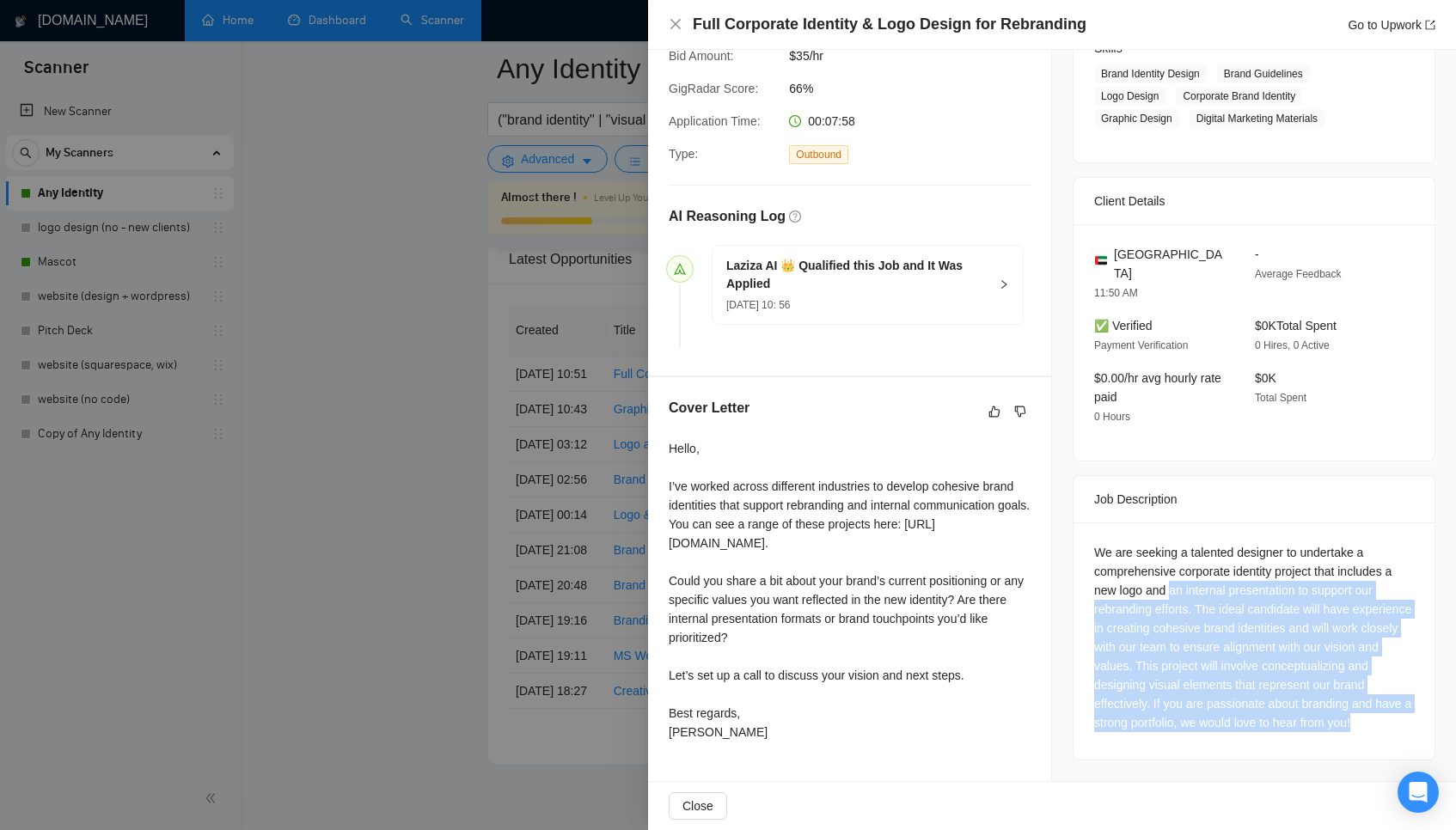
drag, startPoint x: 1241, startPoint y: 718, endPoint x: 1172, endPoint y: 567, distance: 166.0
click at [1172, 567] on div "We are seeking a talented designer to undertake a comprehensive corporate ident…" at bounding box center [1254, 637] width 320 height 189
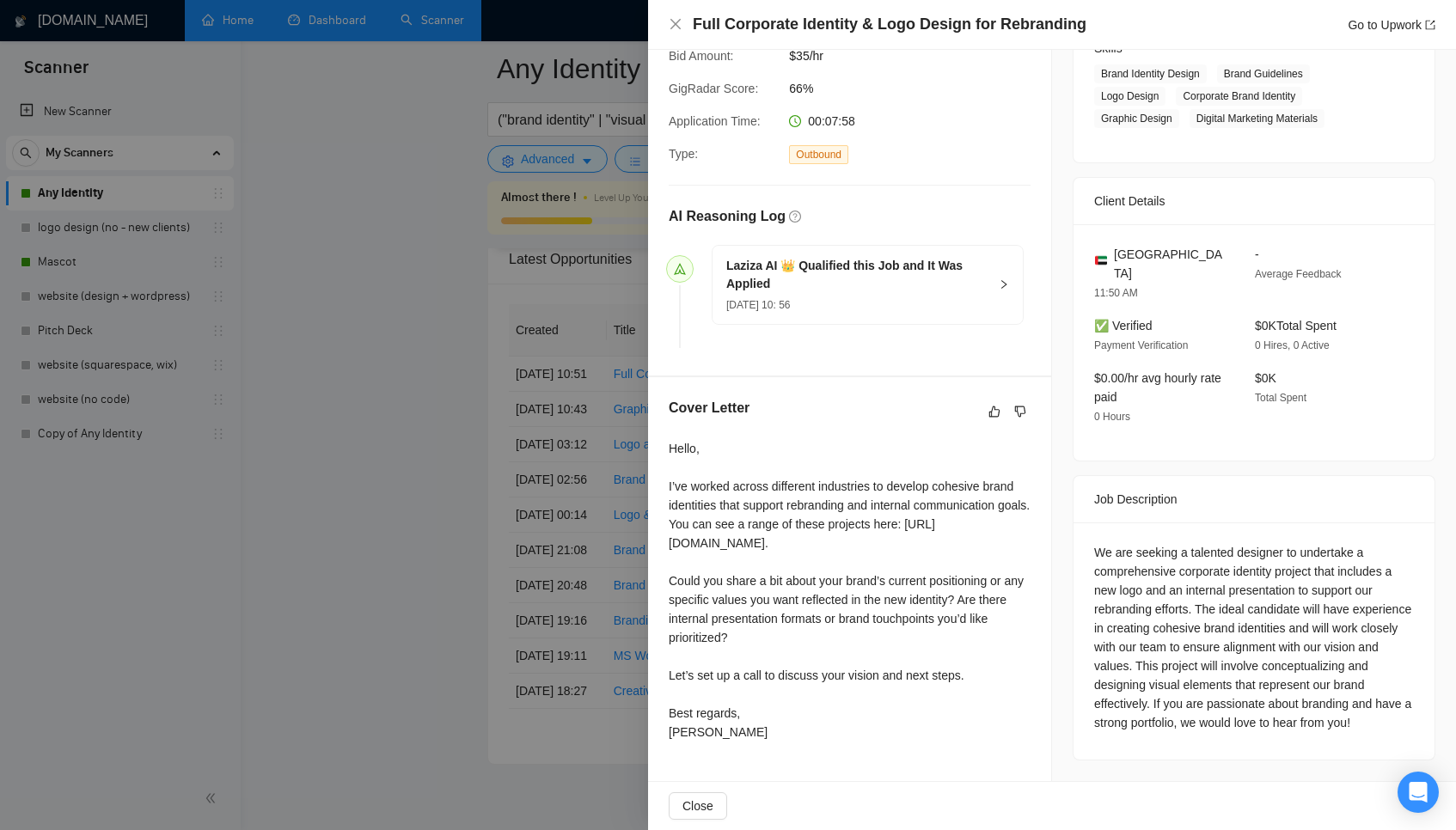
click at [1173, 565] on div "We are seeking a talented designer to undertake a comprehensive corporate ident…" at bounding box center [1254, 637] width 320 height 189
drag, startPoint x: 925, startPoint y: 526, endPoint x: 666, endPoint y: 527, distance: 259.0
click at [664, 527] on div "Cover Letter Hello, I’ve worked across different industries to develop cohesive…" at bounding box center [850, 573] width 403 height 392
click at [895, 524] on div "Hello, I’ve worked across different industries to develop cohesive brand identi…" at bounding box center [849, 590] width 362 height 302
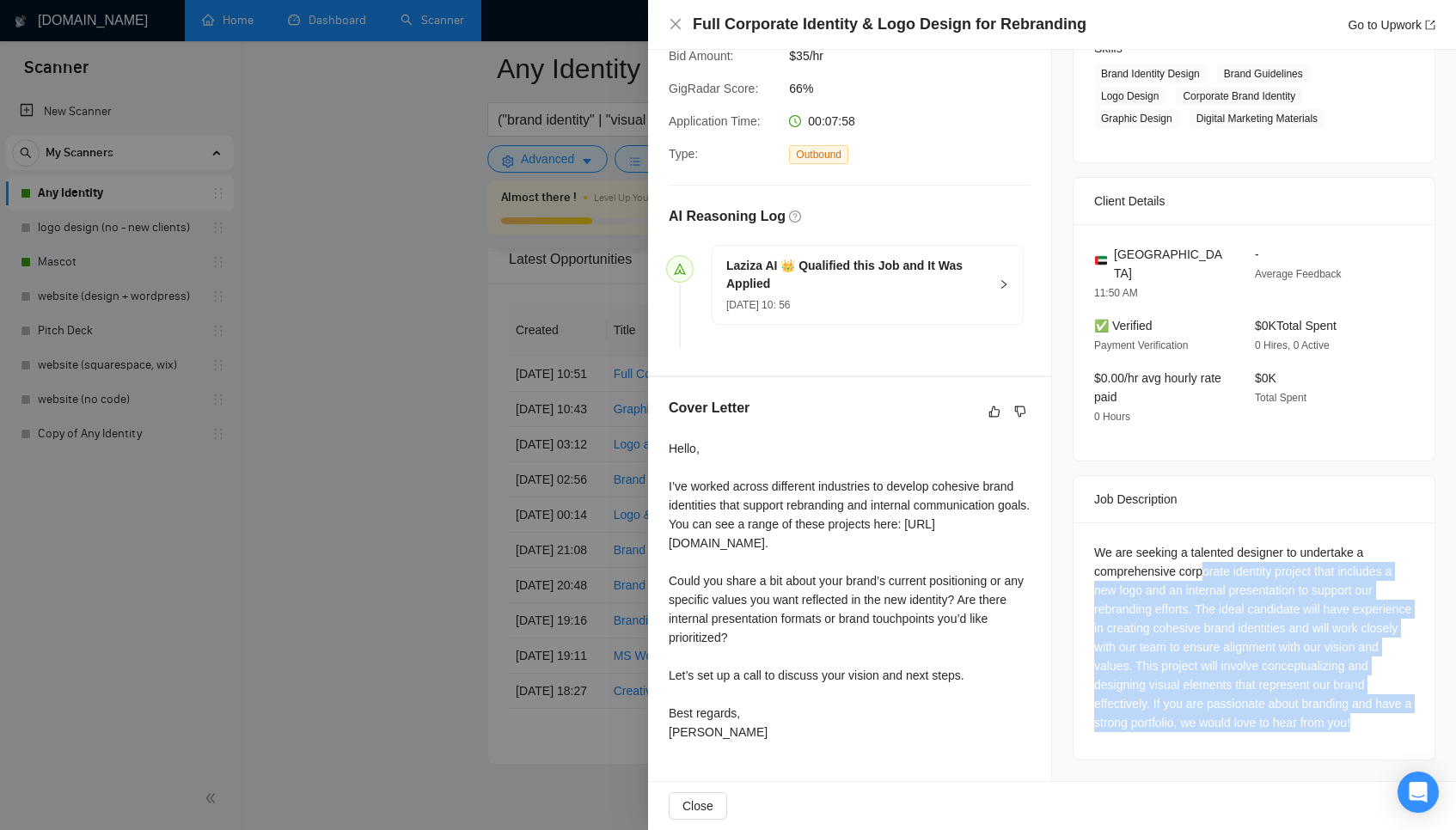
drag, startPoint x: 1205, startPoint y: 562, endPoint x: 1256, endPoint y: 746, distance: 190.9
click at [1256, 746] on div "We are seeking a talented designer to undertake a comprehensive corporate ident…" at bounding box center [1253, 640] width 361 height 237
click at [1248, 652] on div "We are seeking a talented designer to undertake a comprehensive corporate ident…" at bounding box center [1254, 637] width 320 height 189
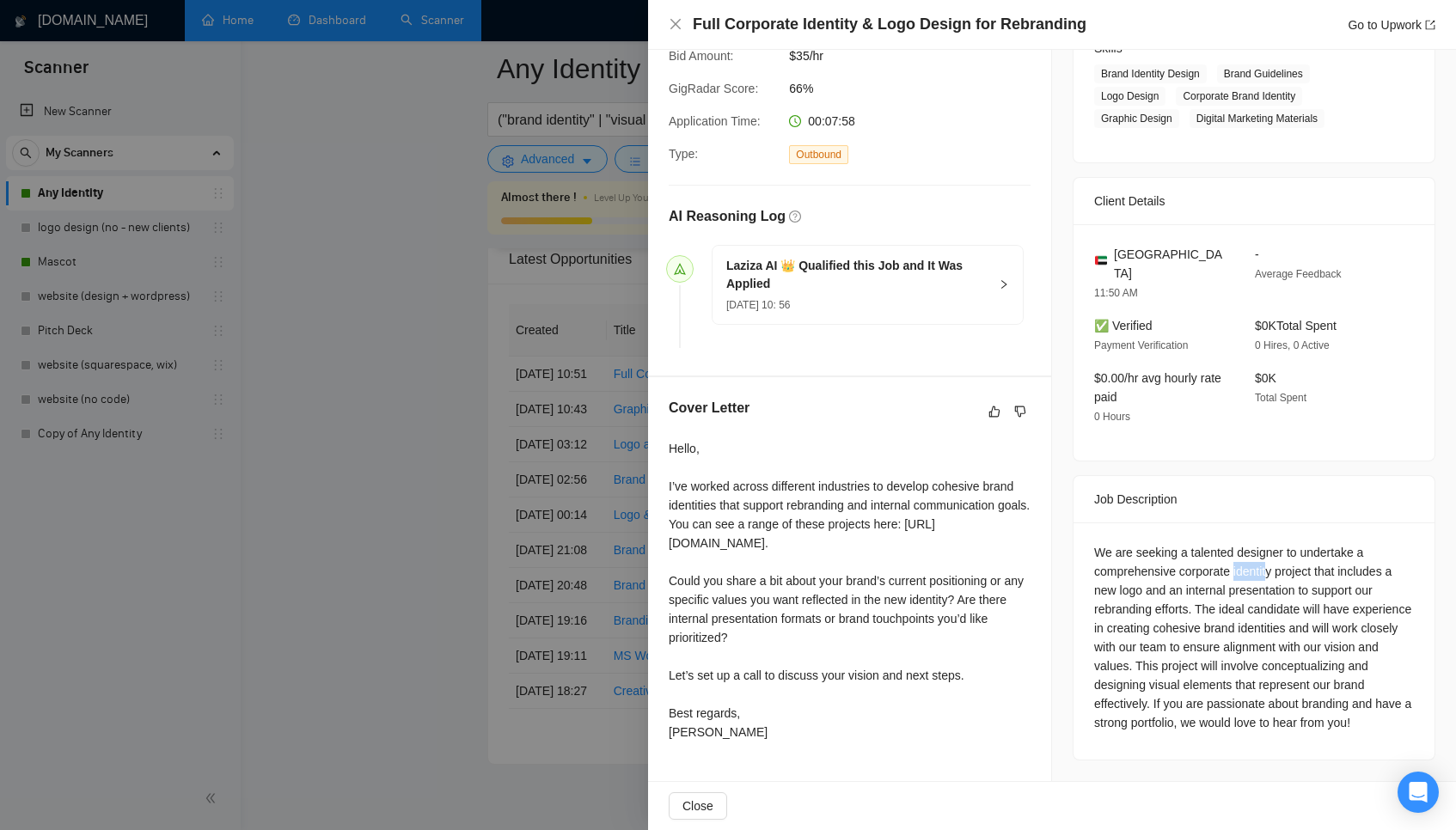
drag, startPoint x: 1238, startPoint y: 550, endPoint x: 1275, endPoint y: 554, distance: 37.2
click at [1275, 554] on div "We are seeking a talented designer to undertake a comprehensive corporate ident…" at bounding box center [1254, 637] width 320 height 189
drag, startPoint x: 1272, startPoint y: 567, endPoint x: 1194, endPoint y: 578, distance: 78.8
click at [1194, 578] on div "We are seeking a talented designer to undertake a comprehensive corporate ident…" at bounding box center [1254, 637] width 320 height 189
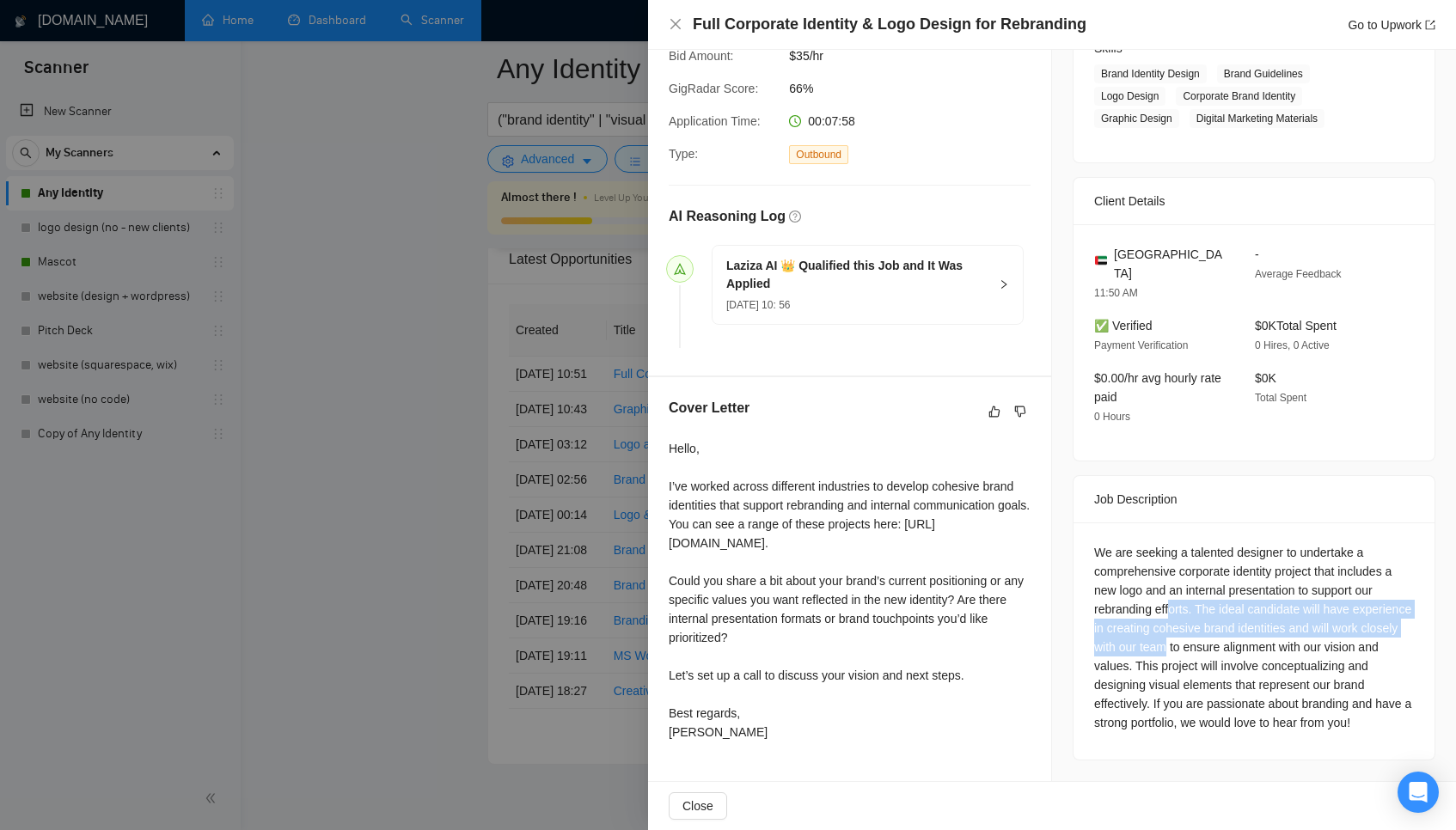
drag, startPoint x: 1175, startPoint y: 589, endPoint x: 1243, endPoint y: 628, distance: 78.4
click at [1243, 628] on div "We are seeking a talented designer to undertake a comprehensive corporate ident…" at bounding box center [1254, 637] width 320 height 189
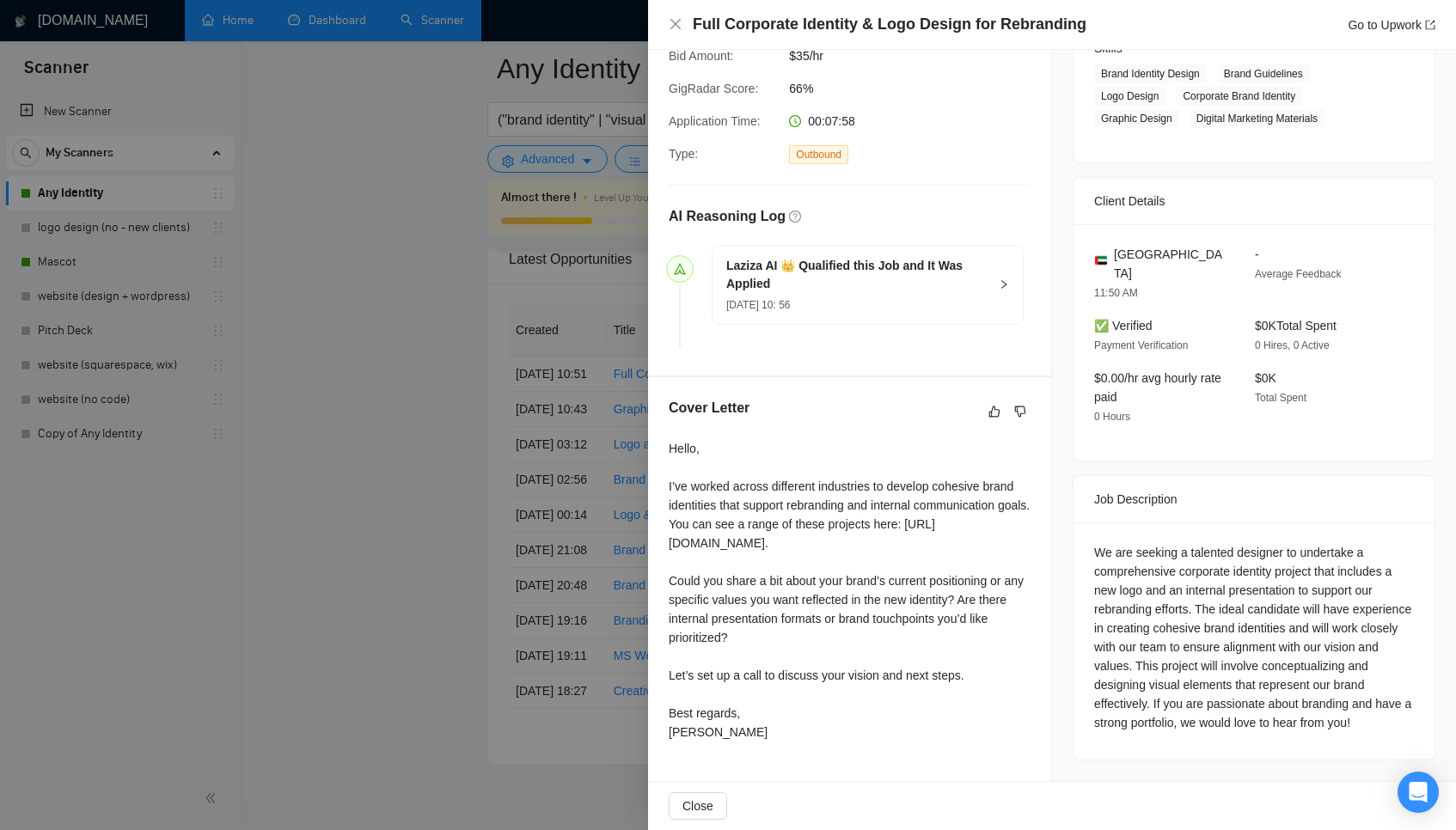
click at [1266, 655] on div "We are seeking a talented designer to undertake a comprehensive corporate ident…" at bounding box center [1254, 637] width 320 height 189
drag, startPoint x: 924, startPoint y: 525, endPoint x: 665, endPoint y: 526, distance: 259.0
click at [665, 526] on div "Cover Letter Hello, I’ve worked across different industries to develop cohesive…" at bounding box center [850, 573] width 403 height 392
click at [519, 503] on div at bounding box center [728, 415] width 1456 height 830
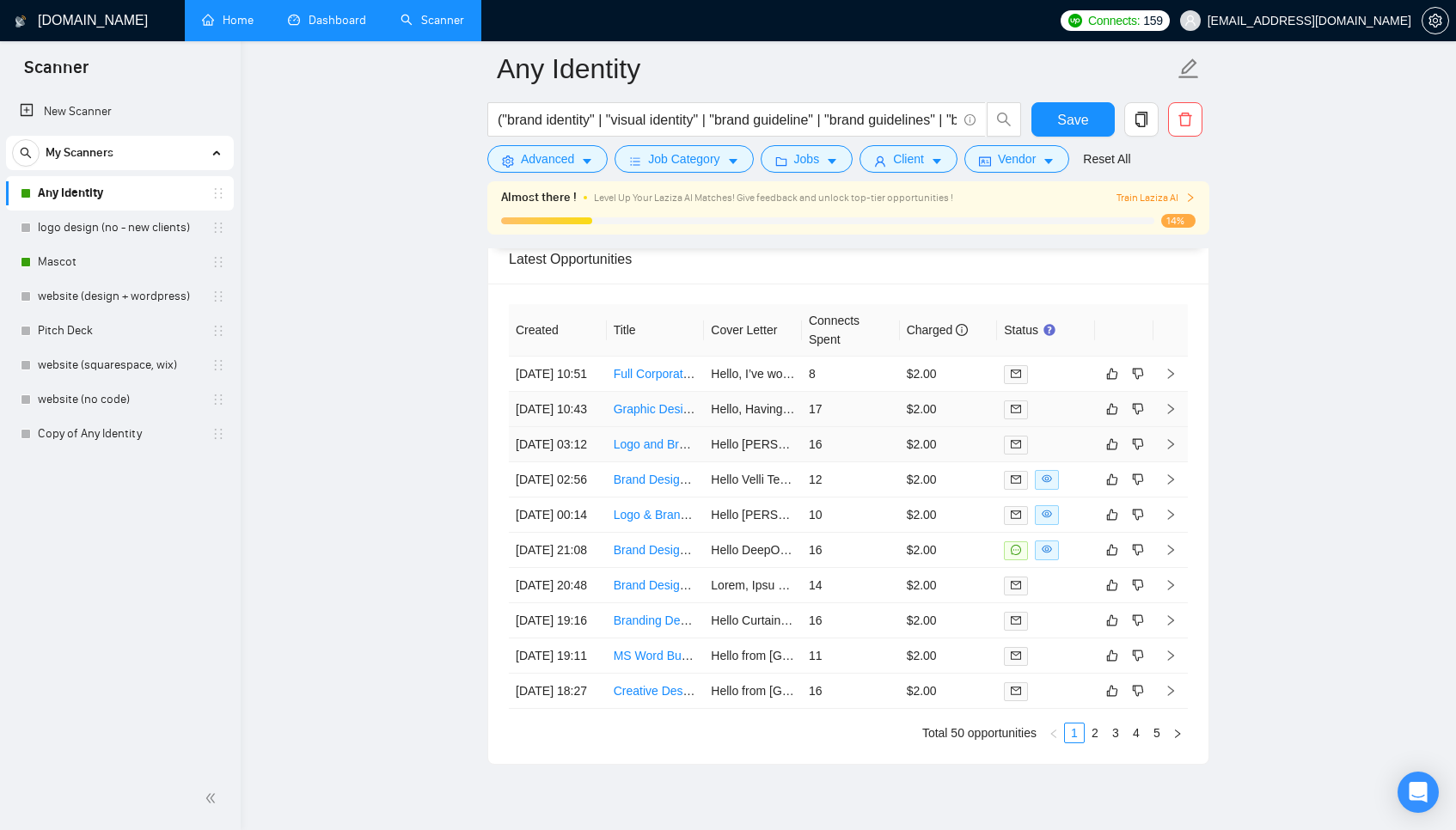
click at [855, 427] on td "17" at bounding box center [851, 409] width 98 height 35
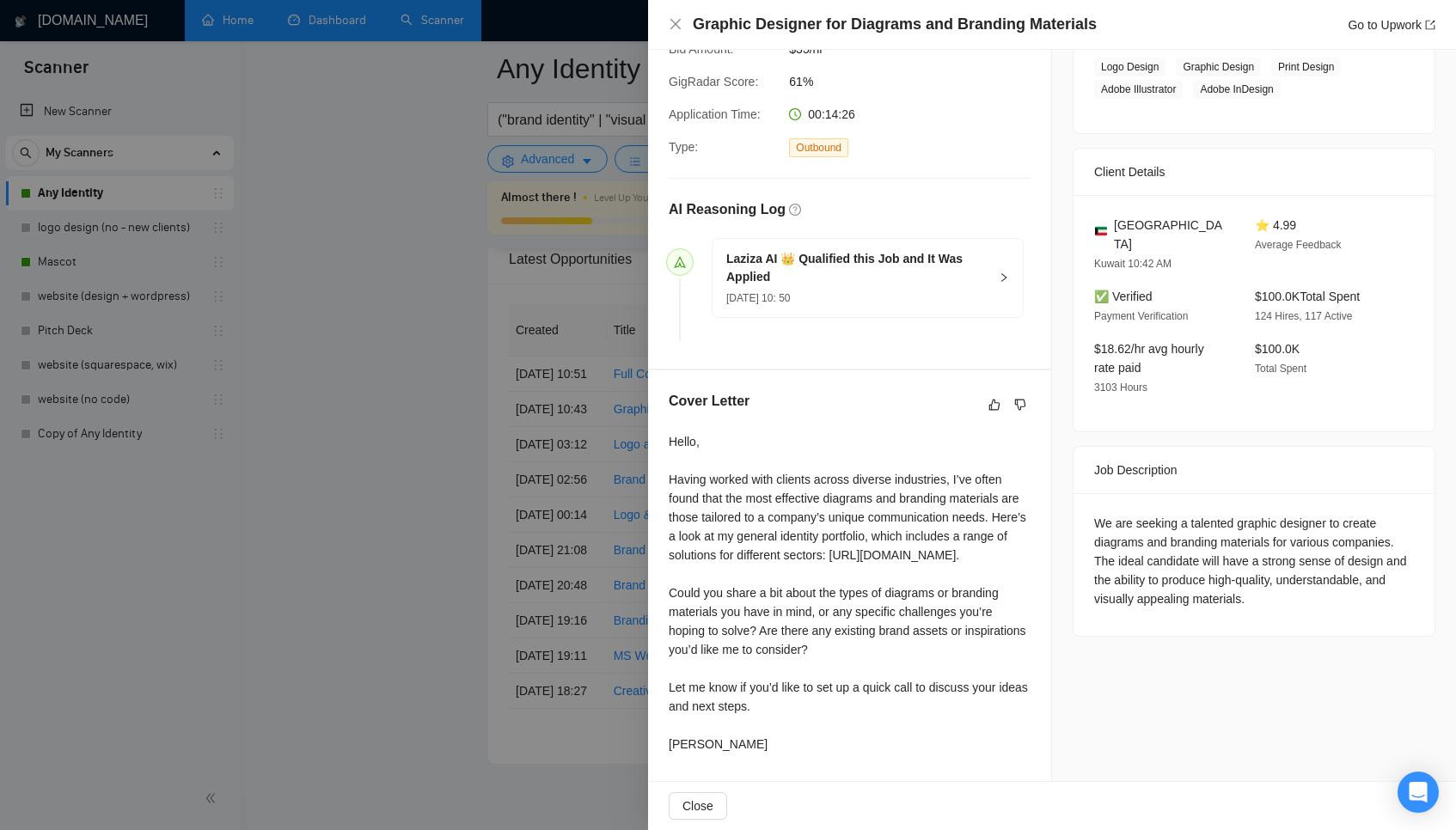
scroll to position [338, 0]
click at [556, 510] on div at bounding box center [728, 415] width 1456 height 830
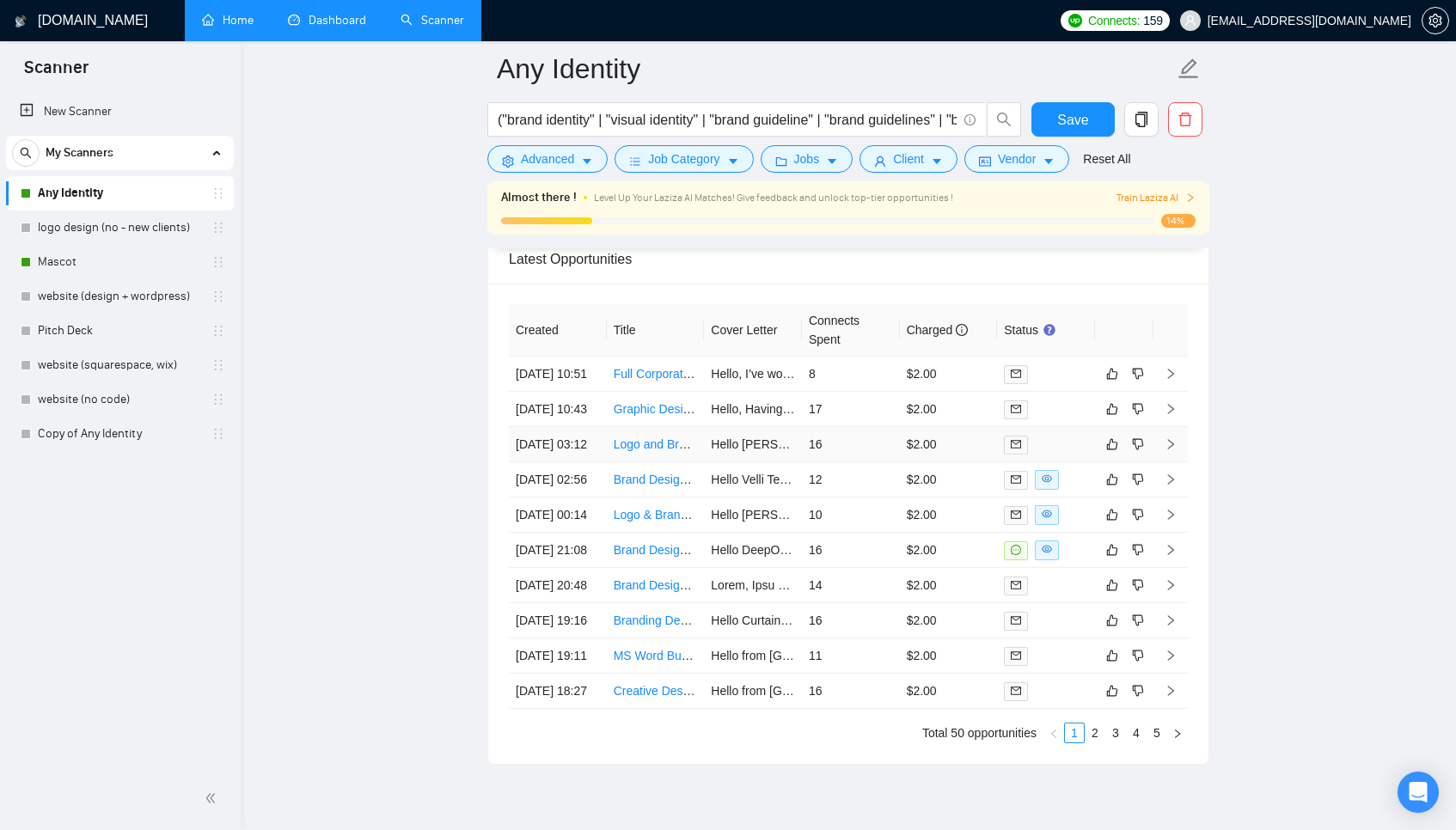
click at [877, 462] on td "16" at bounding box center [851, 444] width 98 height 35
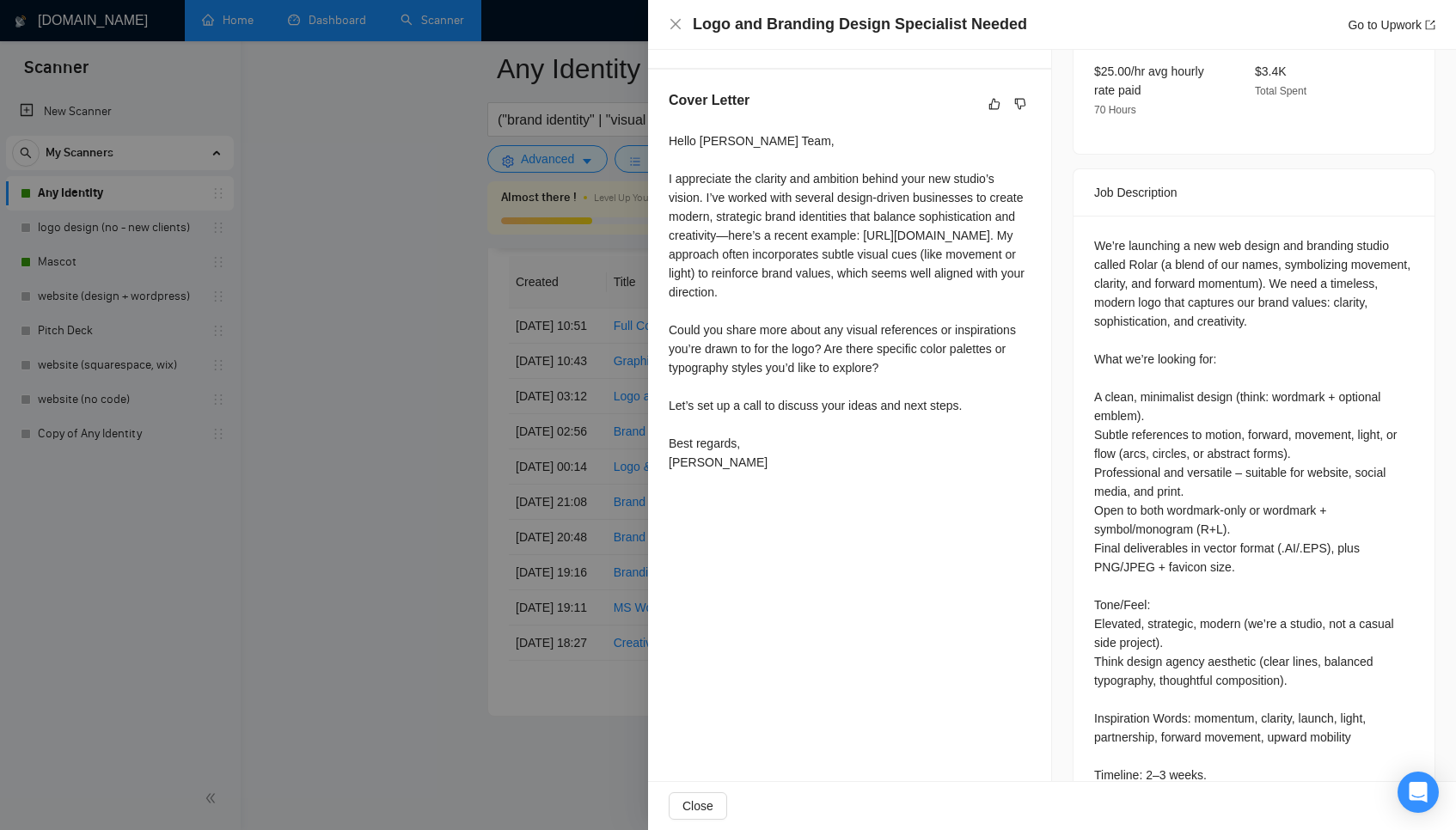
scroll to position [599, 0]
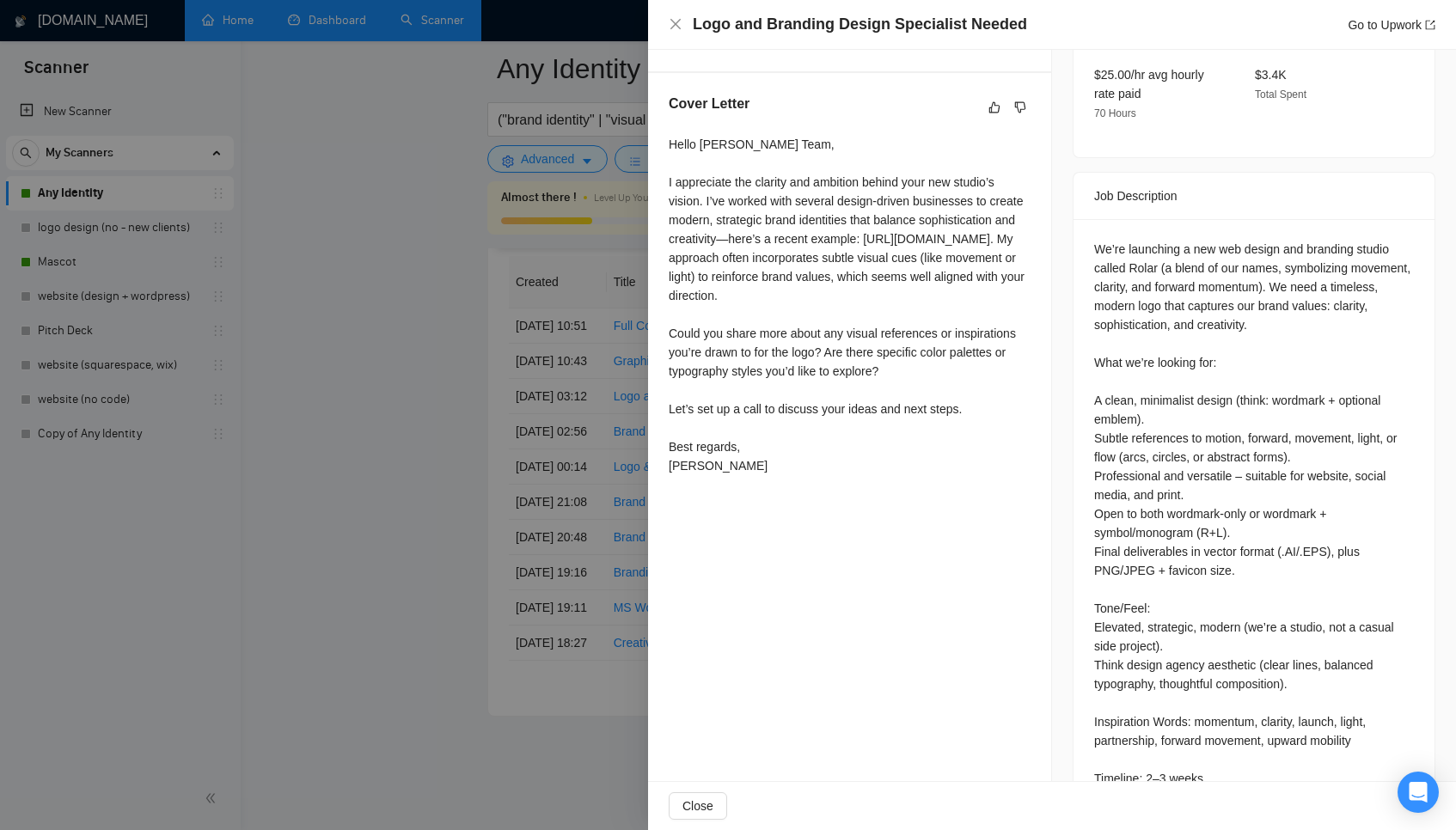
click at [506, 476] on div at bounding box center [728, 415] width 1456 height 830
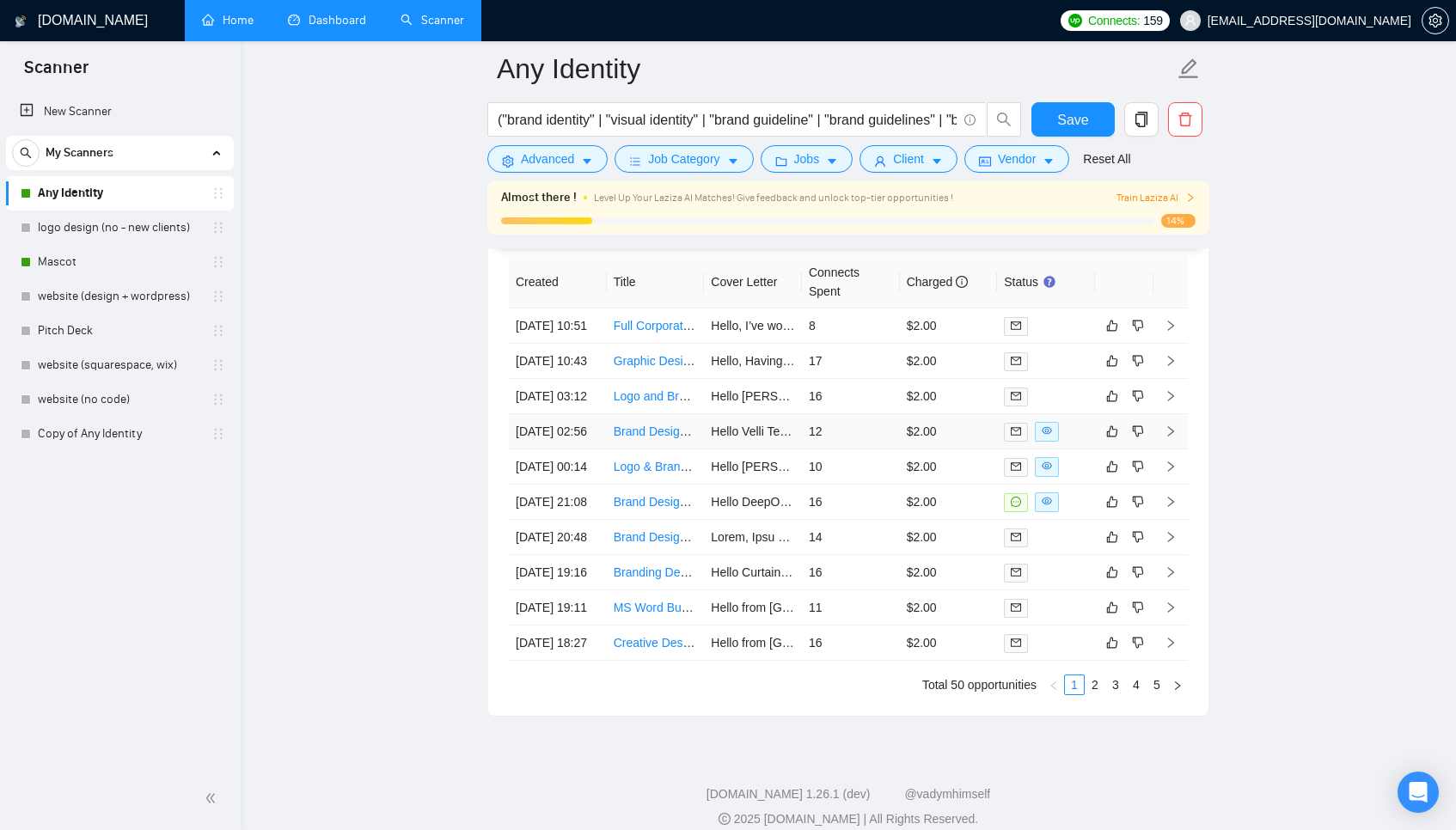
click at [862, 449] on td "12" at bounding box center [851, 432] width 98 height 35
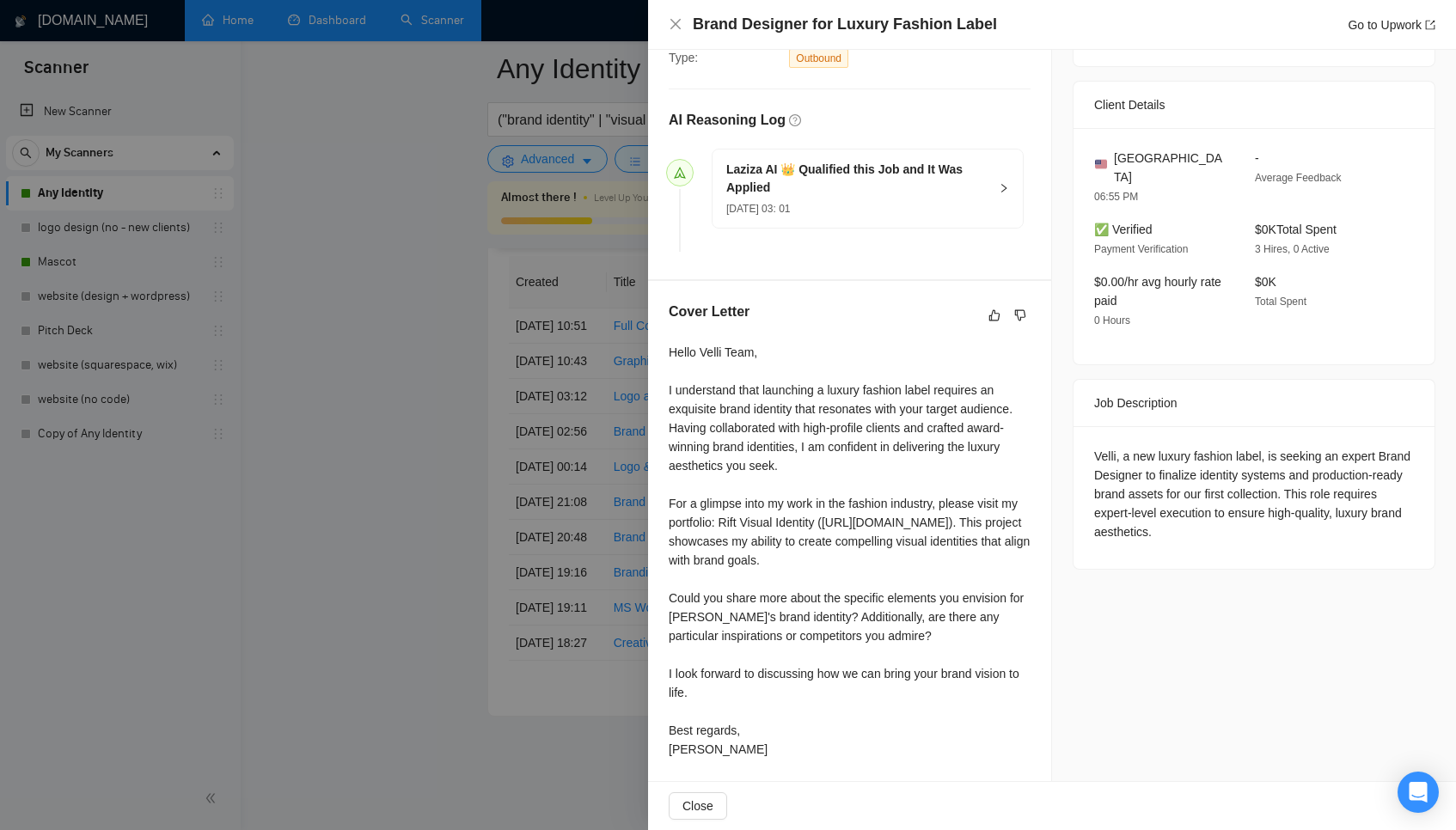
scroll to position [395, 0]
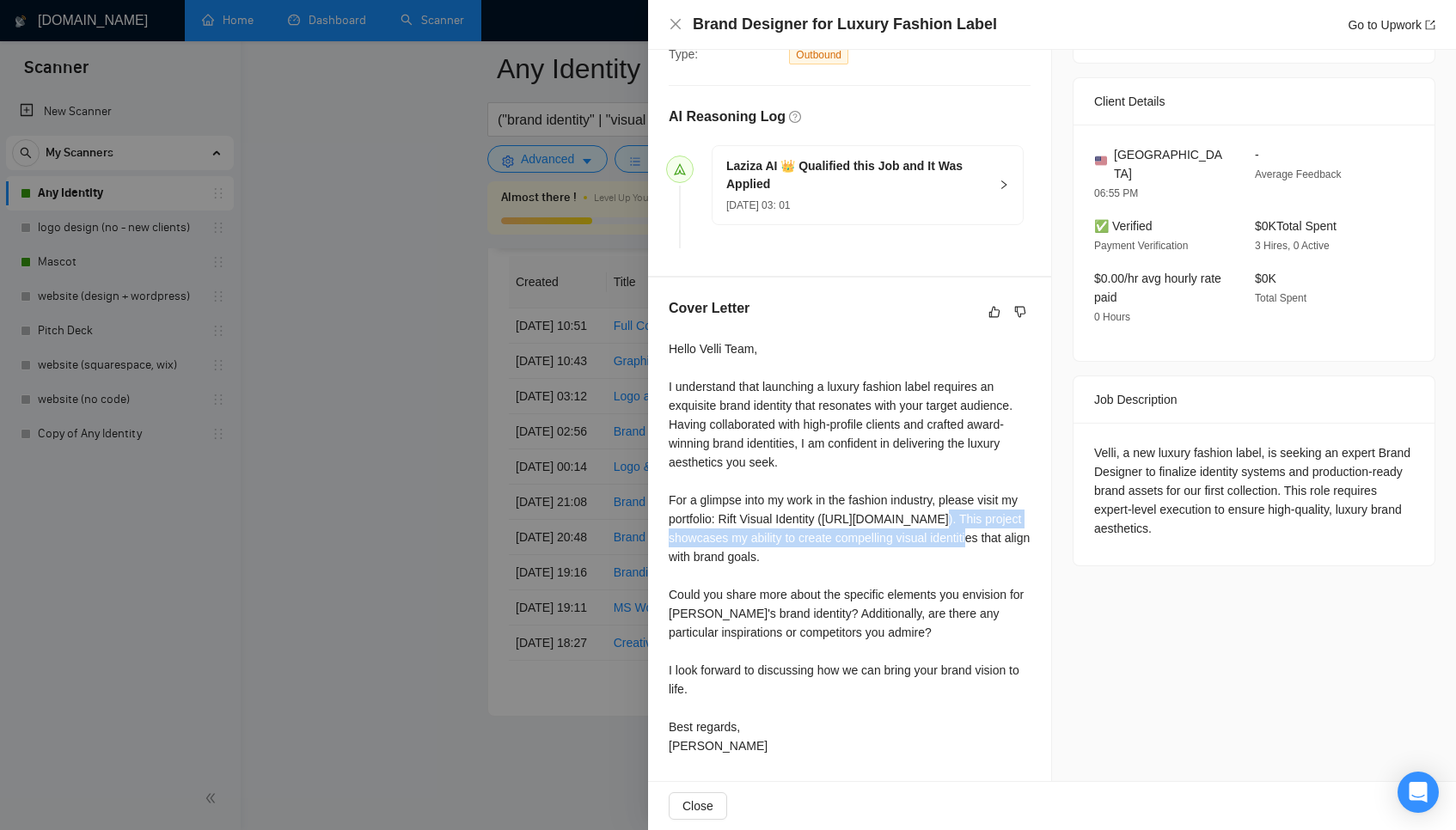
drag, startPoint x: 953, startPoint y: 514, endPoint x: 977, endPoint y: 534, distance: 31.2
click at [977, 534] on div "Hello Velli Team, I understand that launching a luxury fashion label requires a…" at bounding box center [849, 547] width 362 height 416
click at [854, 529] on div "Hello Velli Team, I understand that launching a luxury fashion label requires a…" at bounding box center [849, 547] width 362 height 416
drag, startPoint x: 902, startPoint y: 515, endPoint x: 911, endPoint y: 547, distance: 33.2
click at [911, 547] on div "Hello Velli Team, I understand that launching a luxury fashion label requires a…" at bounding box center [849, 547] width 362 height 416
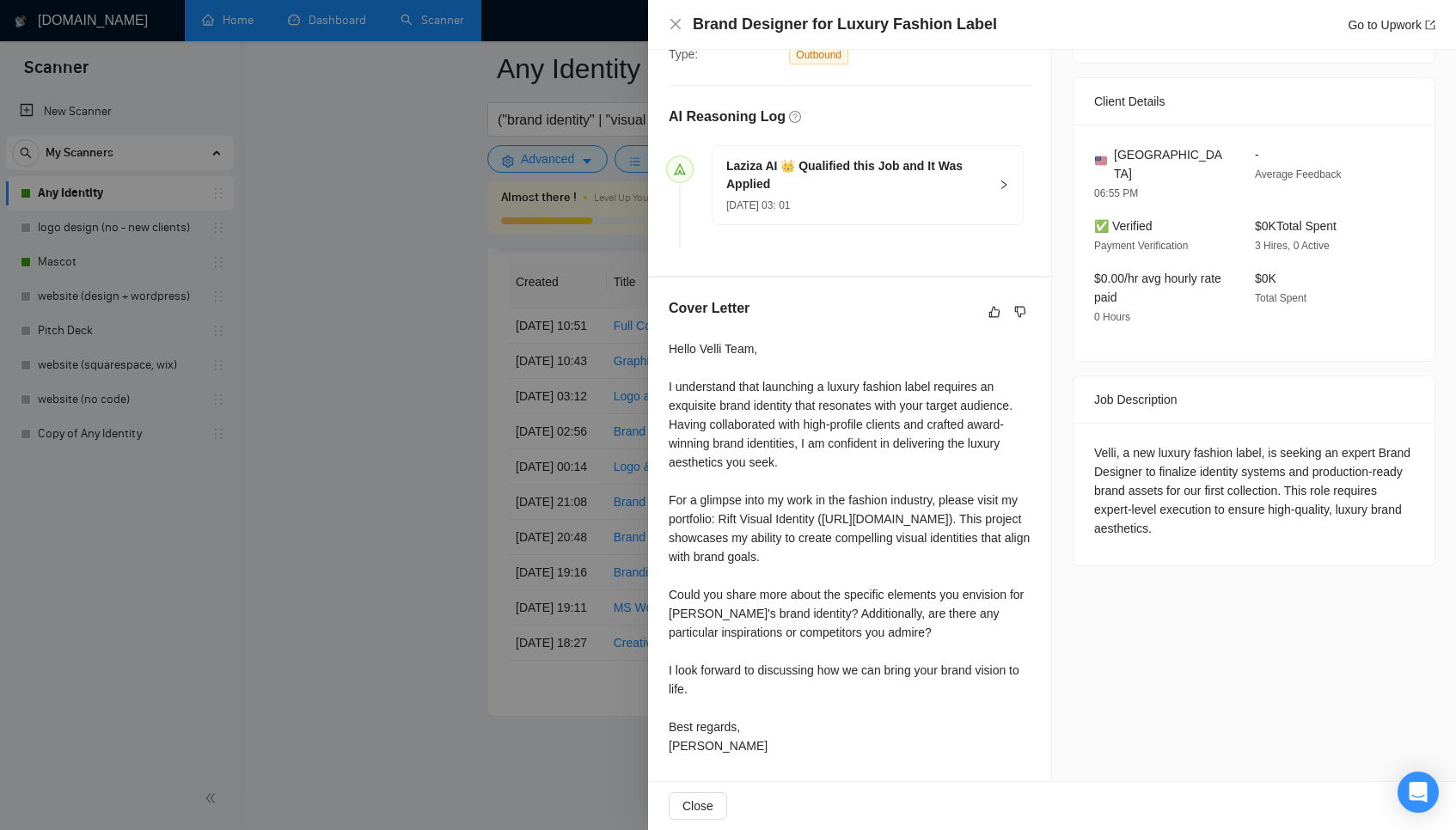
click at [902, 517] on div "Hello Velli Team, I understand that launching a luxury fashion label requires a…" at bounding box center [849, 547] width 362 height 416
drag, startPoint x: 877, startPoint y: 512, endPoint x: 930, endPoint y: 541, distance: 60.4
click at [930, 541] on div "Hello Velli Team, I understand that launching a luxury fashion label requires a…" at bounding box center [849, 547] width 362 height 416
click at [919, 500] on div "Hello Velli Team, I understand that launching a luxury fashion label requires a…" at bounding box center [849, 547] width 362 height 416
click at [617, 461] on div at bounding box center [728, 415] width 1456 height 830
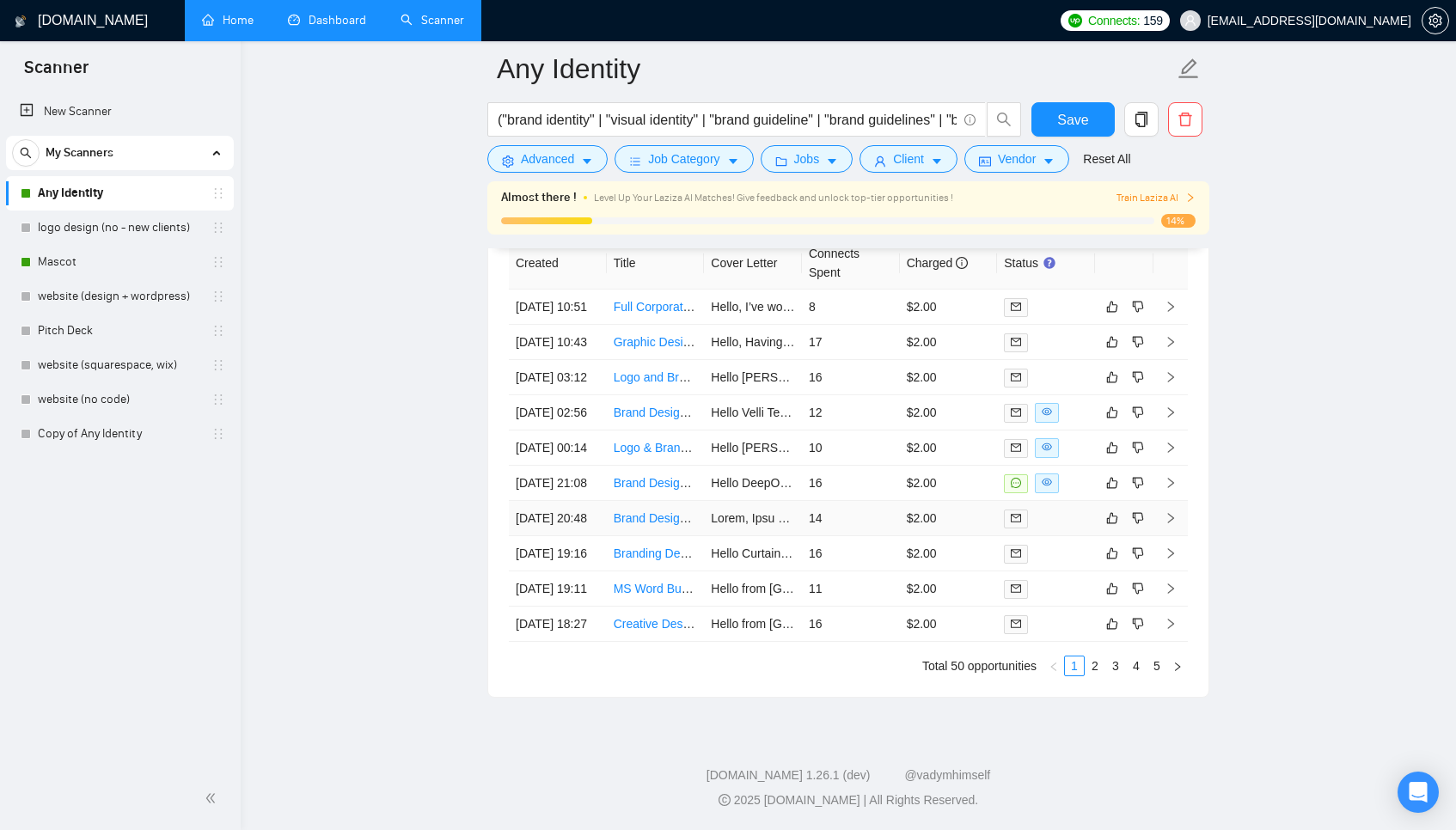
scroll to position [4456, 0]
click at [884, 466] on td "10" at bounding box center [851, 448] width 98 height 35
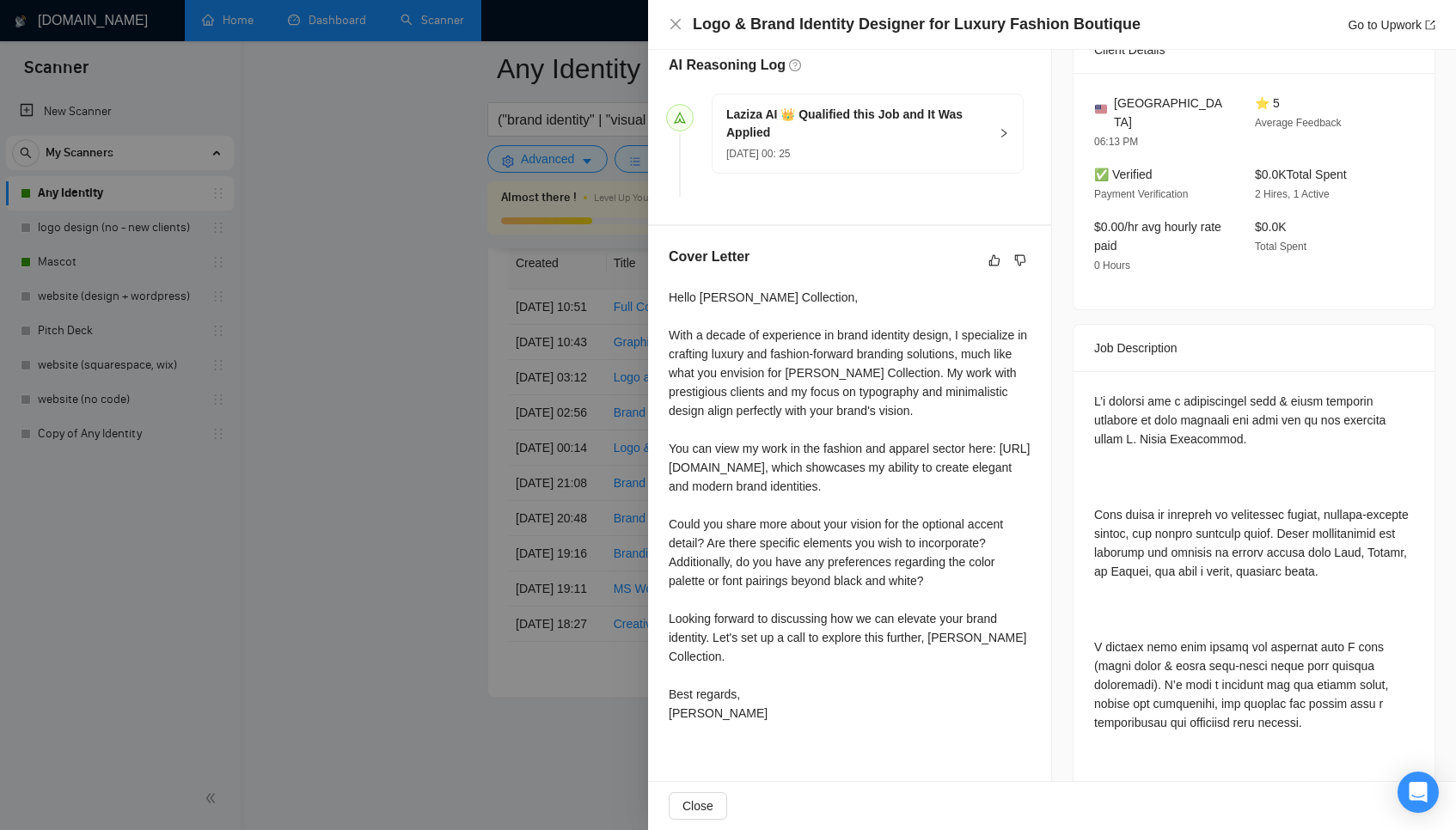
scroll to position [448, 0]
click at [527, 520] on div at bounding box center [728, 415] width 1456 height 830
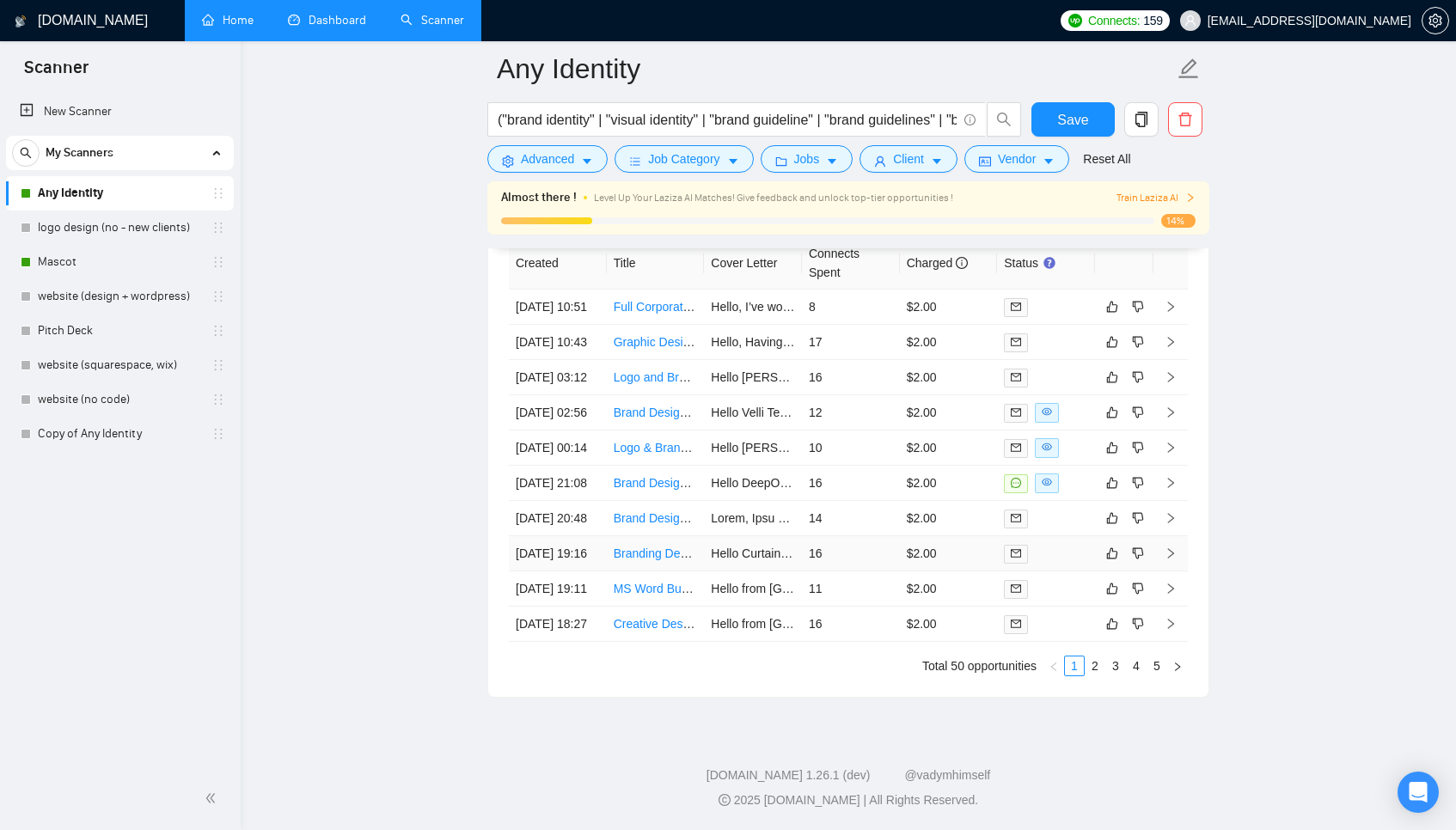
click at [862, 571] on td "16" at bounding box center [851, 553] width 98 height 35
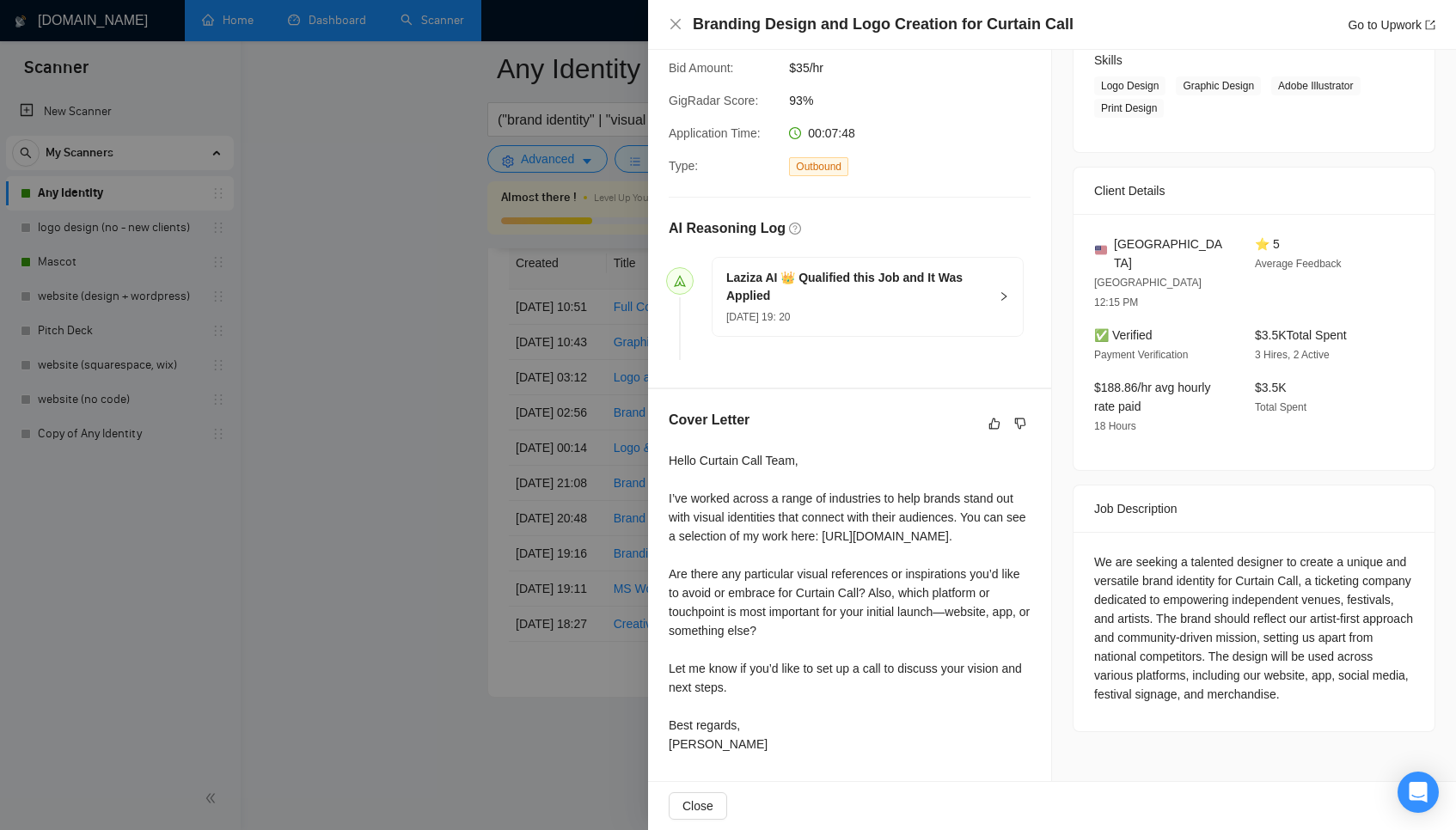
scroll to position [4527, 0]
click at [795, 534] on div "Hello Curtain Call Team, I’ve worked across a range of industries to help brand…" at bounding box center [849, 602] width 362 height 302
click at [536, 569] on div at bounding box center [728, 415] width 1456 height 830
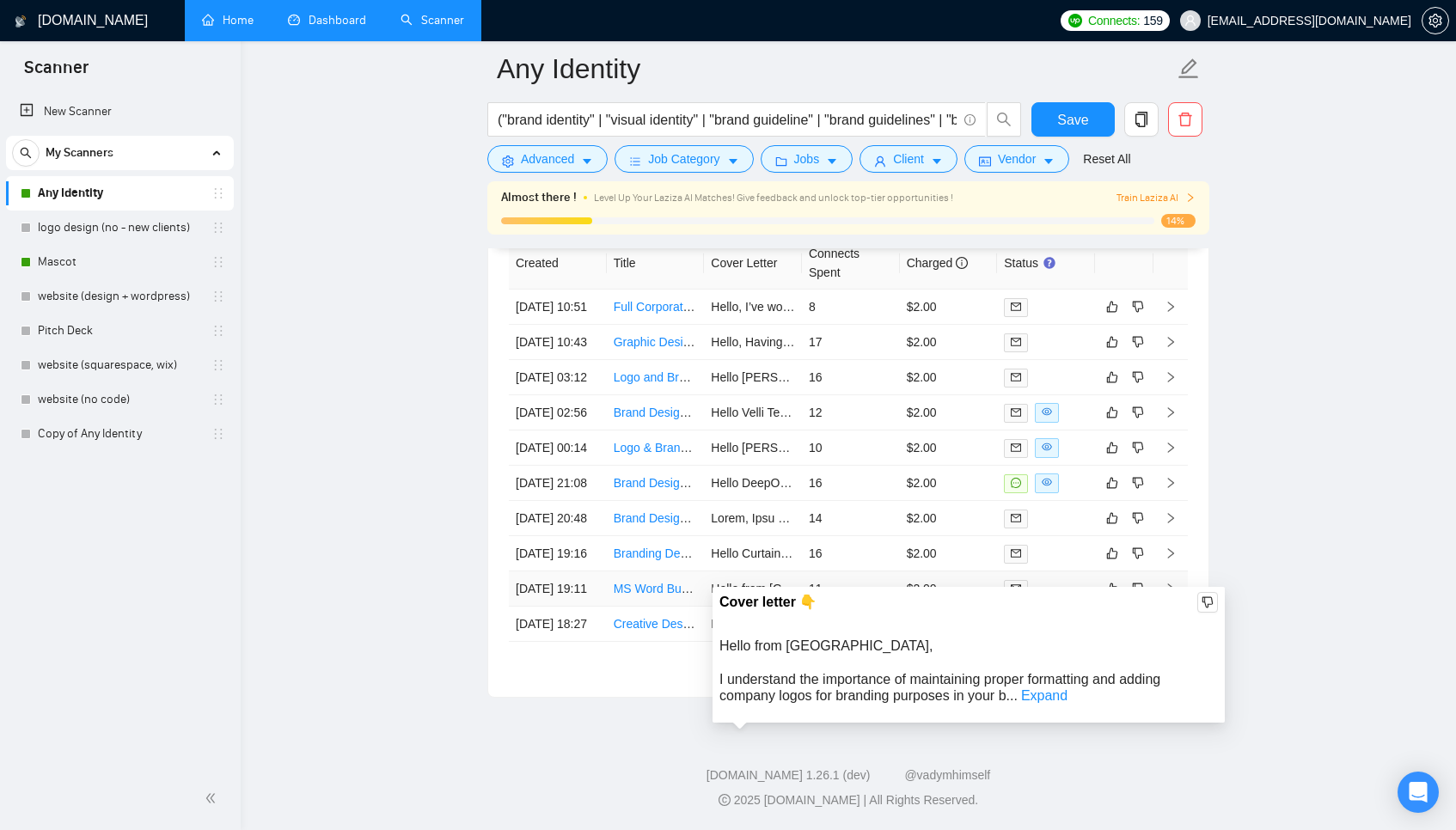
scroll to position [4563, 0]
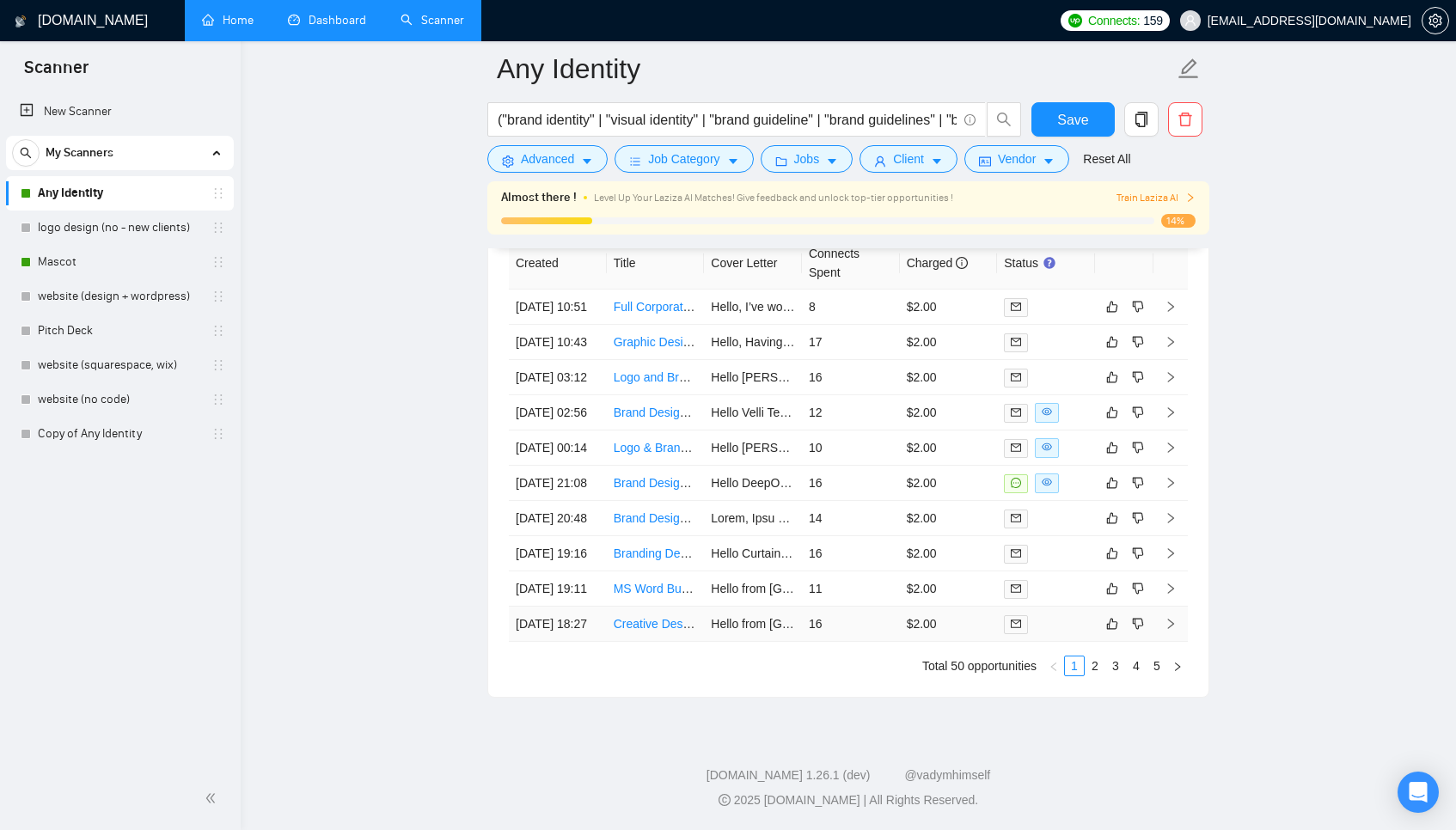
click at [862, 622] on td "16" at bounding box center [851, 624] width 98 height 35
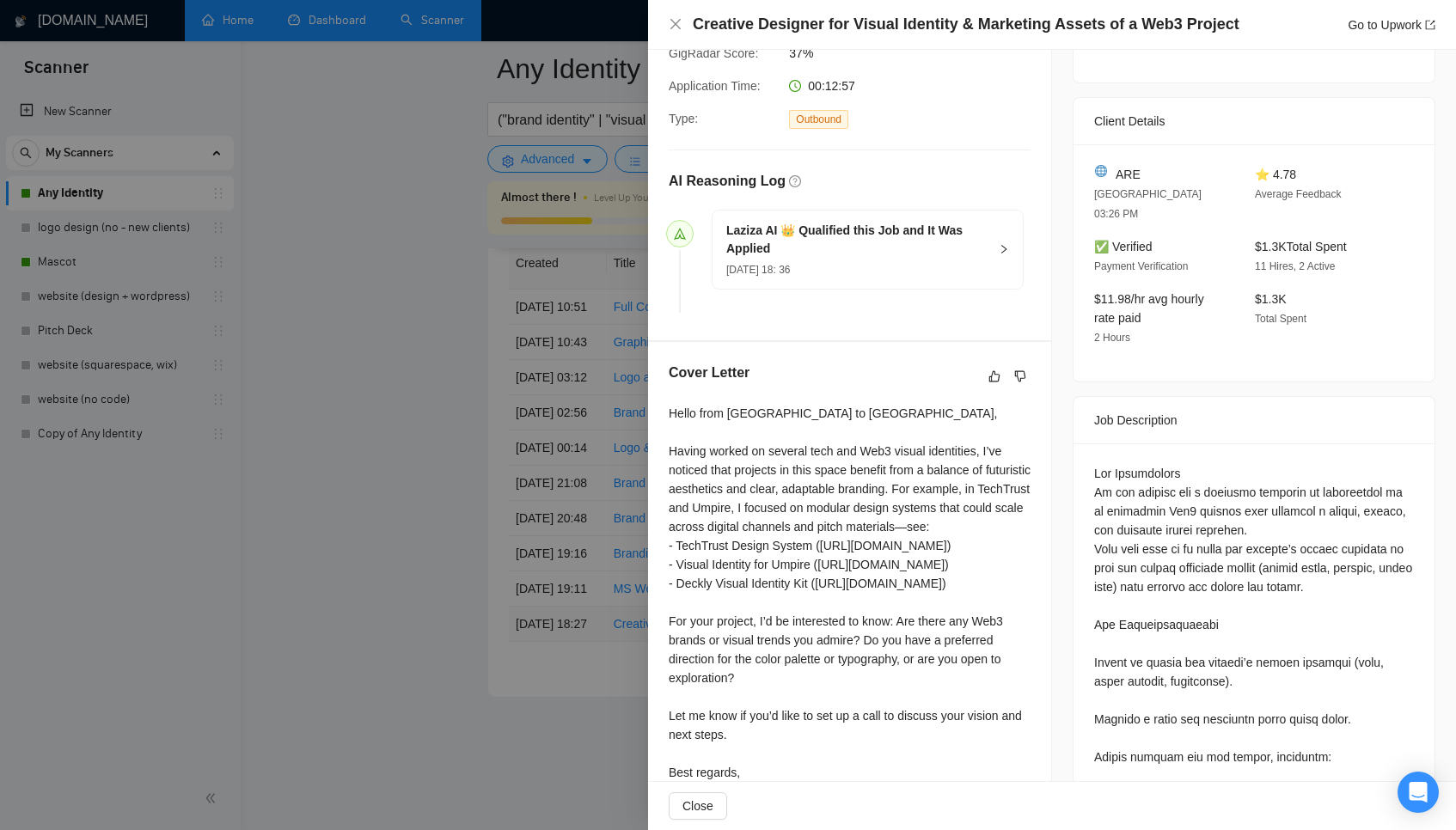
scroll to position [333, 0]
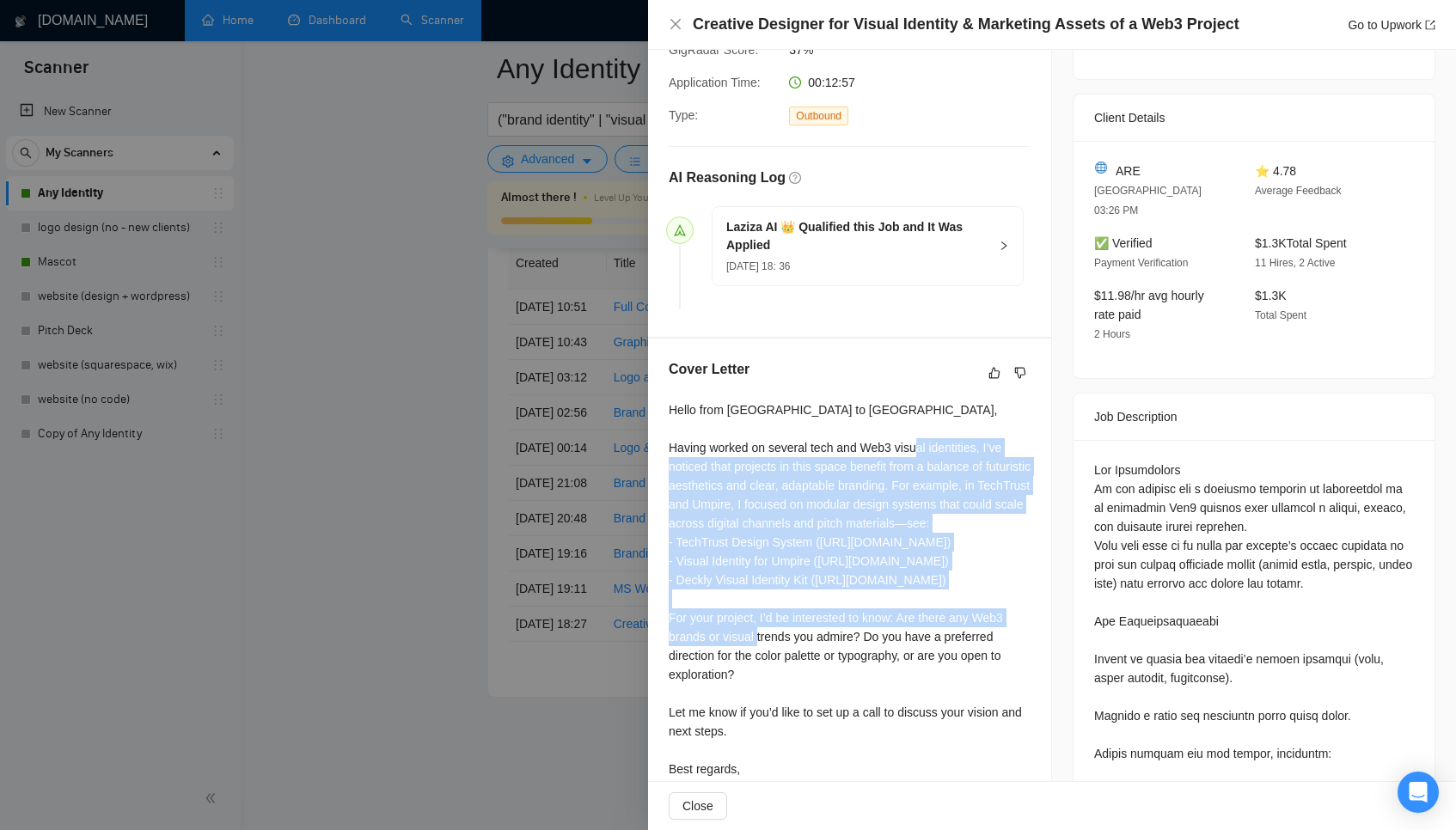
drag, startPoint x: 810, startPoint y: 644, endPoint x: 684, endPoint y: 462, distance: 221.4
click at [684, 462] on div "Hello from Ukraine to Dubai, Having worked on several tech and Web3 visual iden…" at bounding box center [849, 598] width 362 height 396
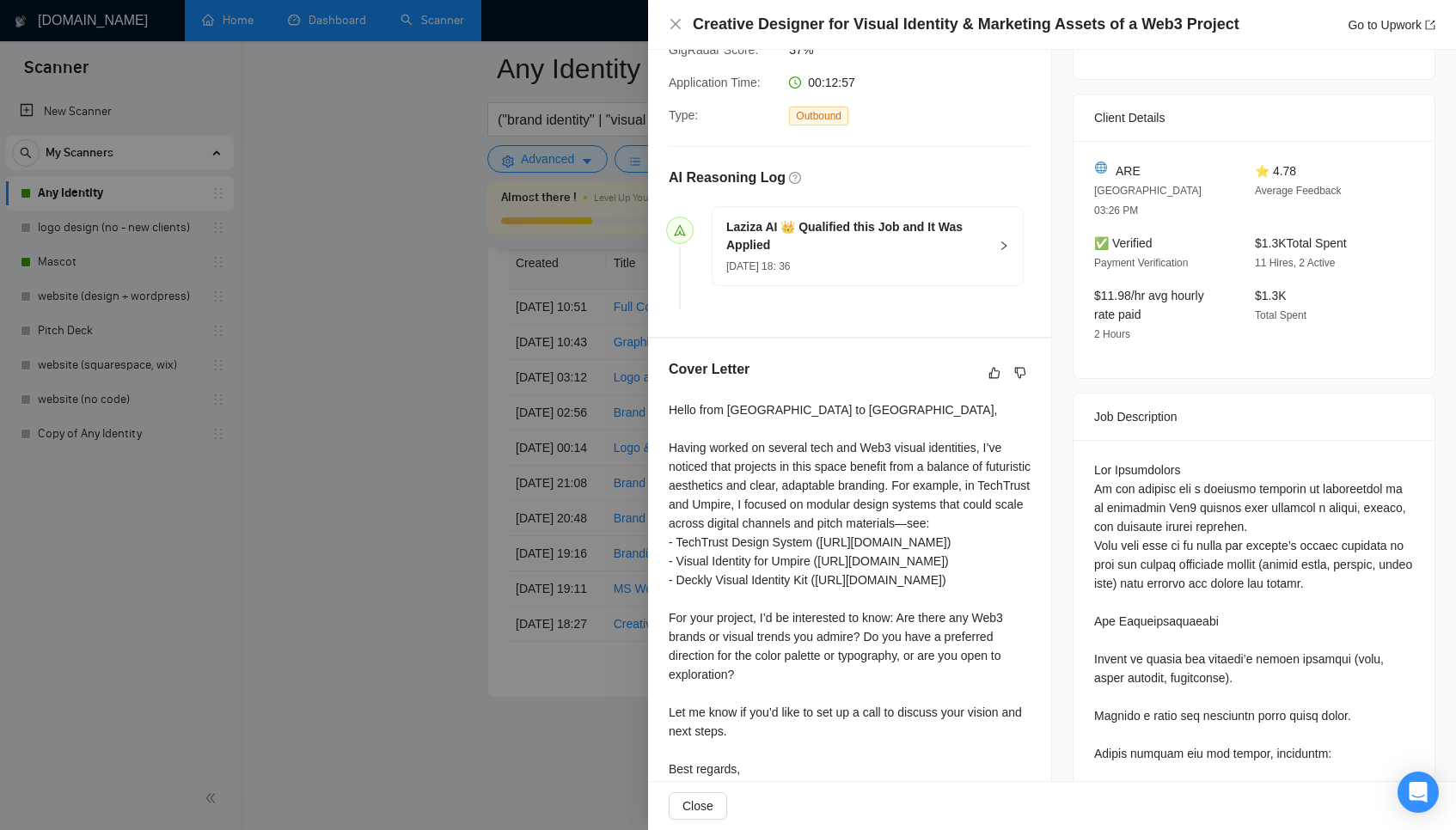
click at [928, 447] on div "Hello from Ukraine to Dubai, Having worked on several tech and Web3 visual iden…" at bounding box center [849, 598] width 362 height 396
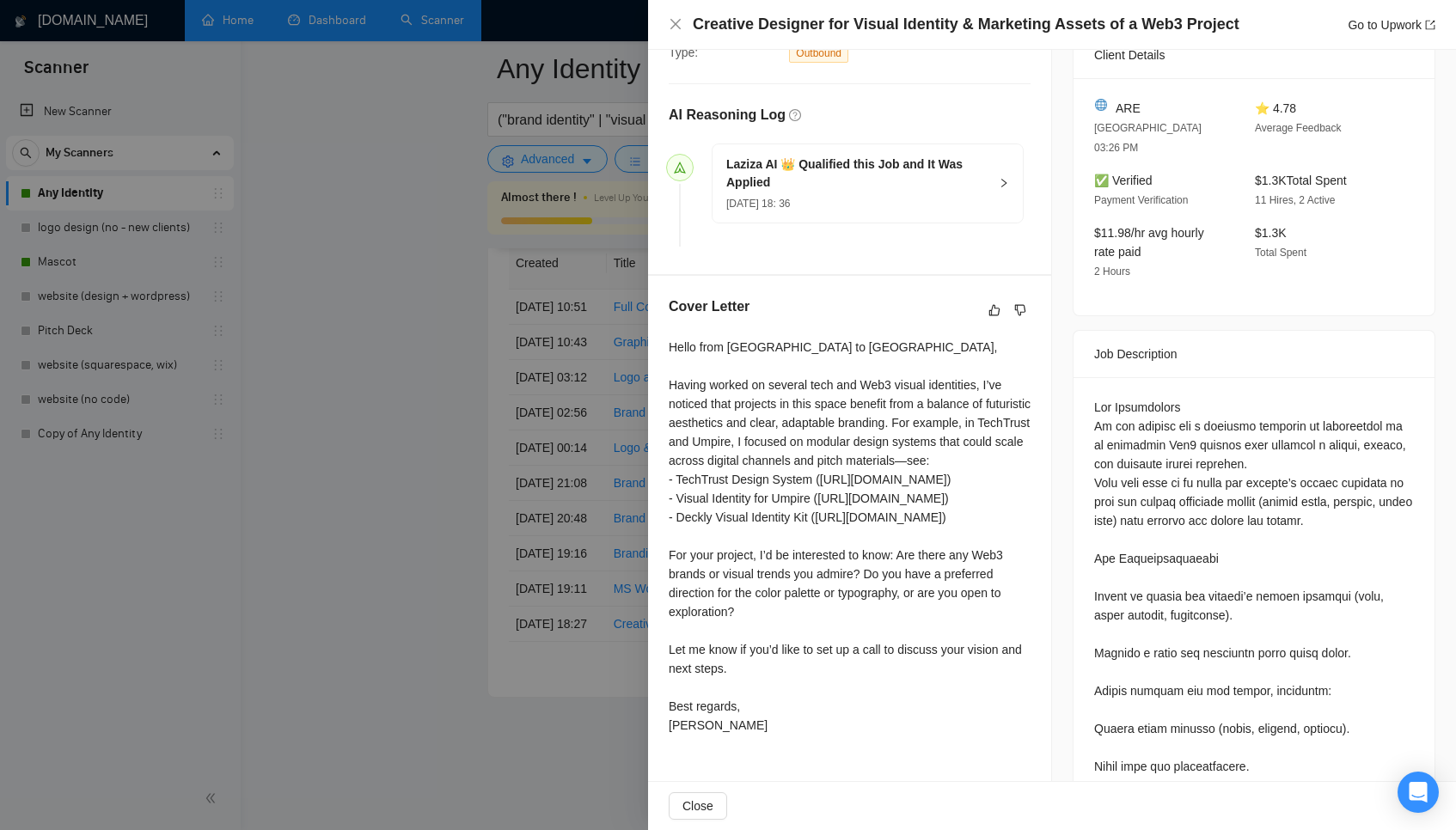
scroll to position [385, 0]
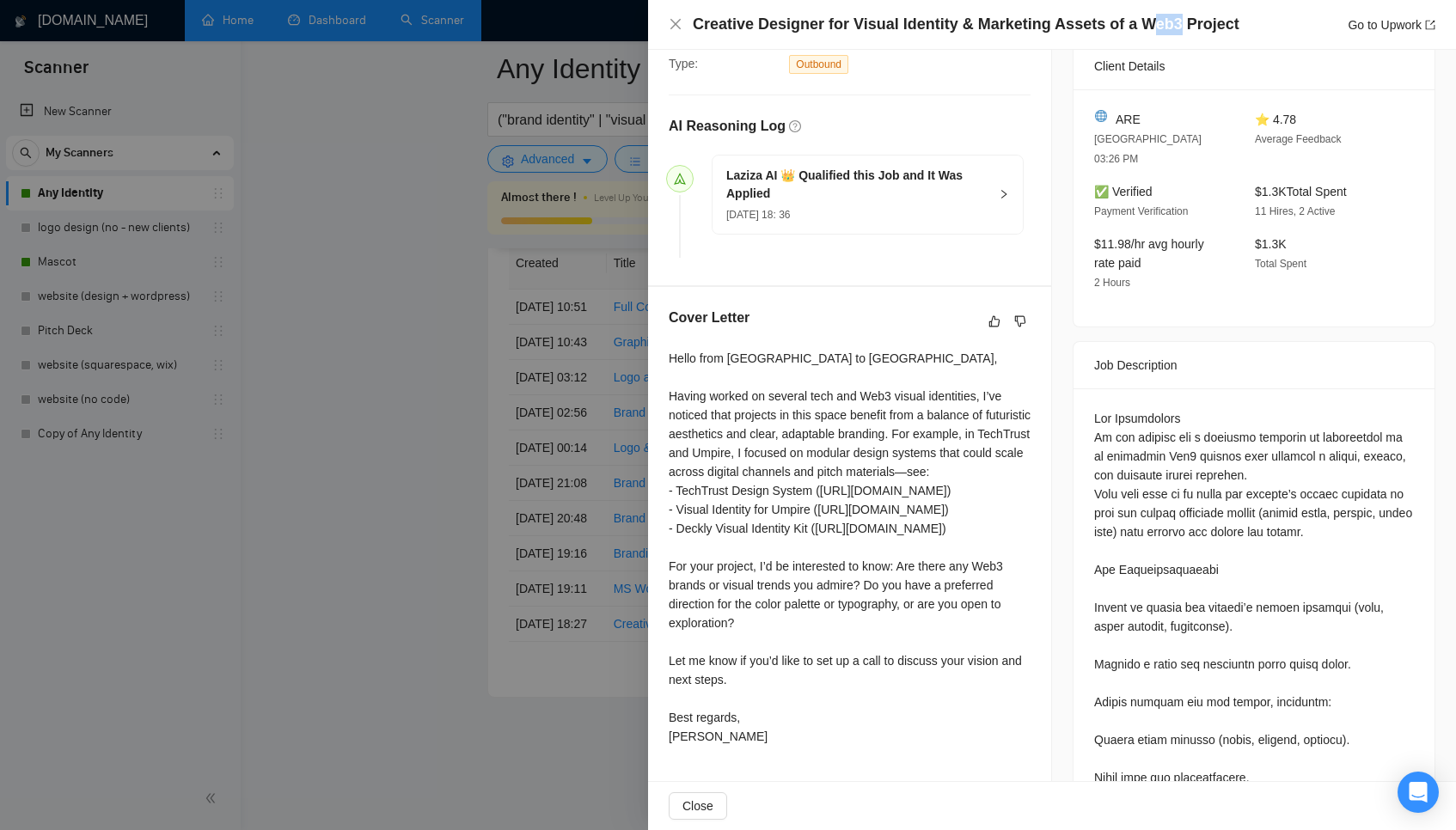
drag, startPoint x: 1170, startPoint y: 19, endPoint x: 1148, endPoint y: 19, distance: 22.0
click at [1147, 19] on h4 "Creative Designer for Visual Identity & Marketing Assets of a Web3 Project" at bounding box center [966, 24] width 547 height 21
drag, startPoint x: 716, startPoint y: 483, endPoint x: 811, endPoint y: 482, distance: 95.0
click at [811, 482] on div "Hello from Ukraine to Dubai, Having worked on several tech and Web3 visual iden…" at bounding box center [849, 547] width 362 height 396
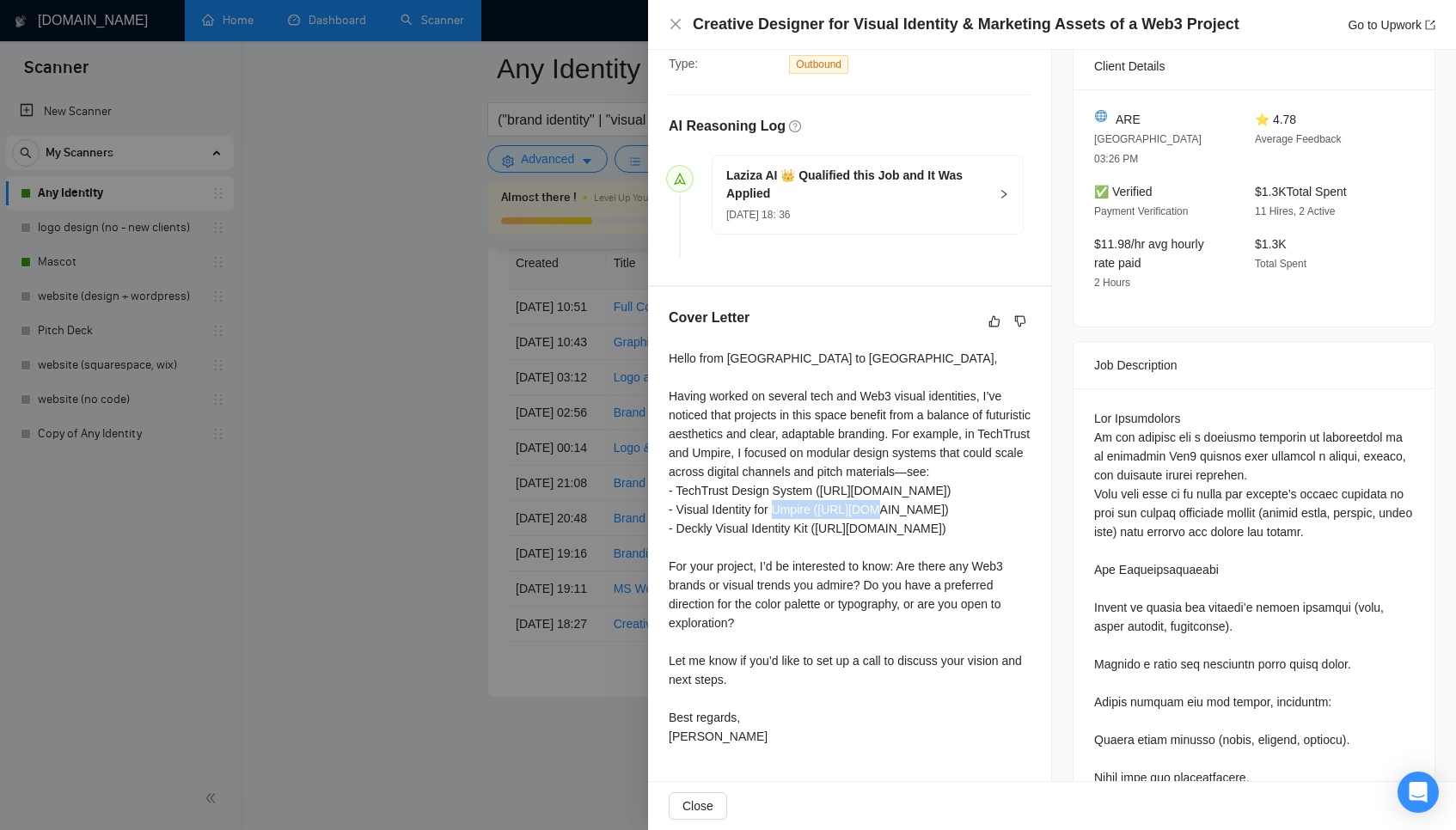
drag, startPoint x: 726, startPoint y: 524, endPoint x: 819, endPoint y: 524, distance: 93.0
click at [819, 524] on div "Hello from Ukraine to Dubai, Having worked on several tech and Web3 visual iden…" at bounding box center [849, 547] width 362 height 396
click at [783, 562] on div "Hello from Ukraine to Dubai, Having worked on several tech and Web3 visual iden…" at bounding box center [849, 547] width 362 height 396
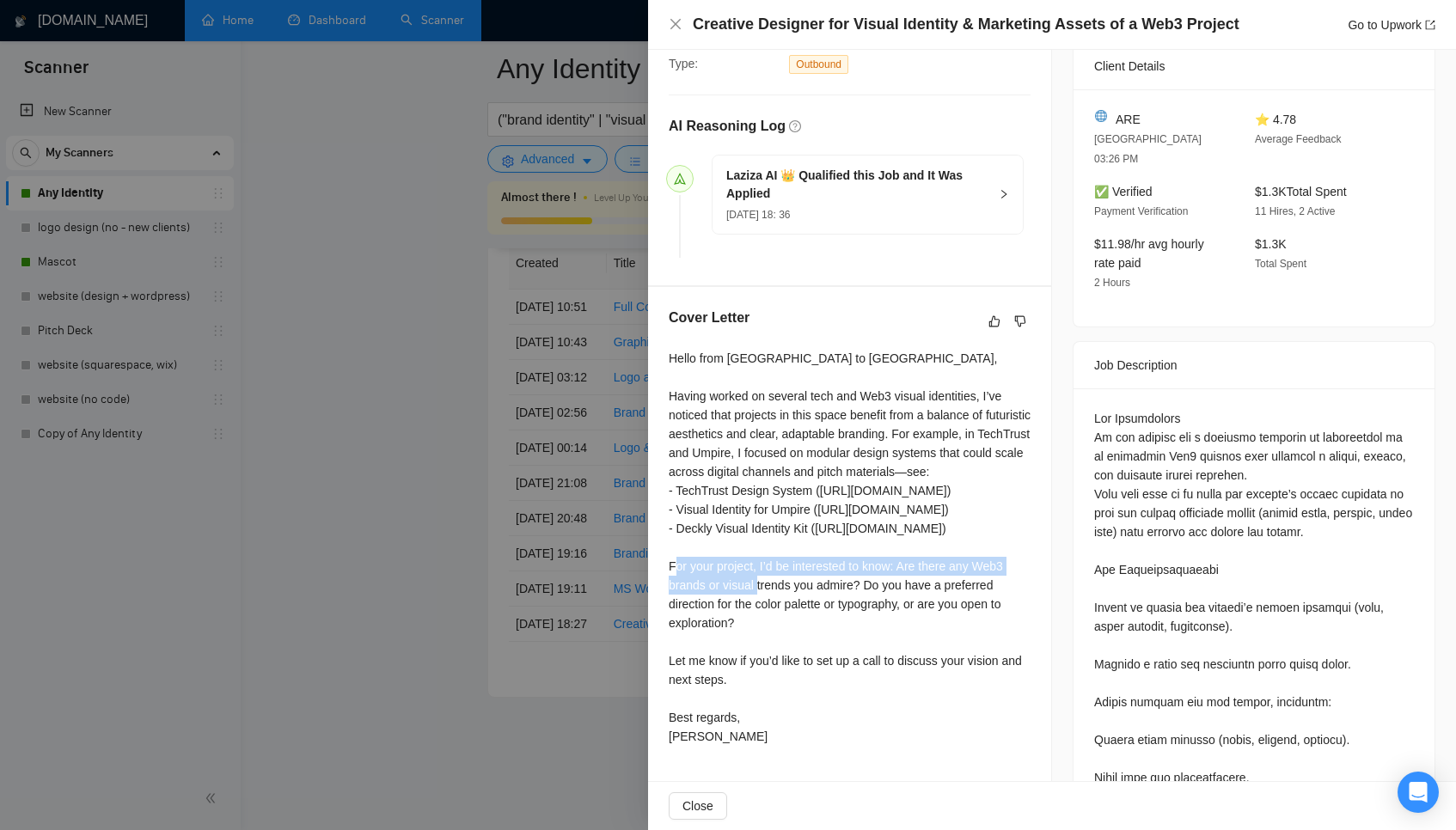
drag, startPoint x: 701, startPoint y: 568, endPoint x: 858, endPoint y: 593, distance: 159.0
click at [858, 593] on div "Hello from Ukraine to Dubai, Having worked on several tech and Web3 visual iden…" at bounding box center [849, 547] width 362 height 396
click at [856, 594] on div "Hello from Ukraine to Dubai, Having worked on several tech and Web3 visual iden…" at bounding box center [849, 547] width 362 height 396
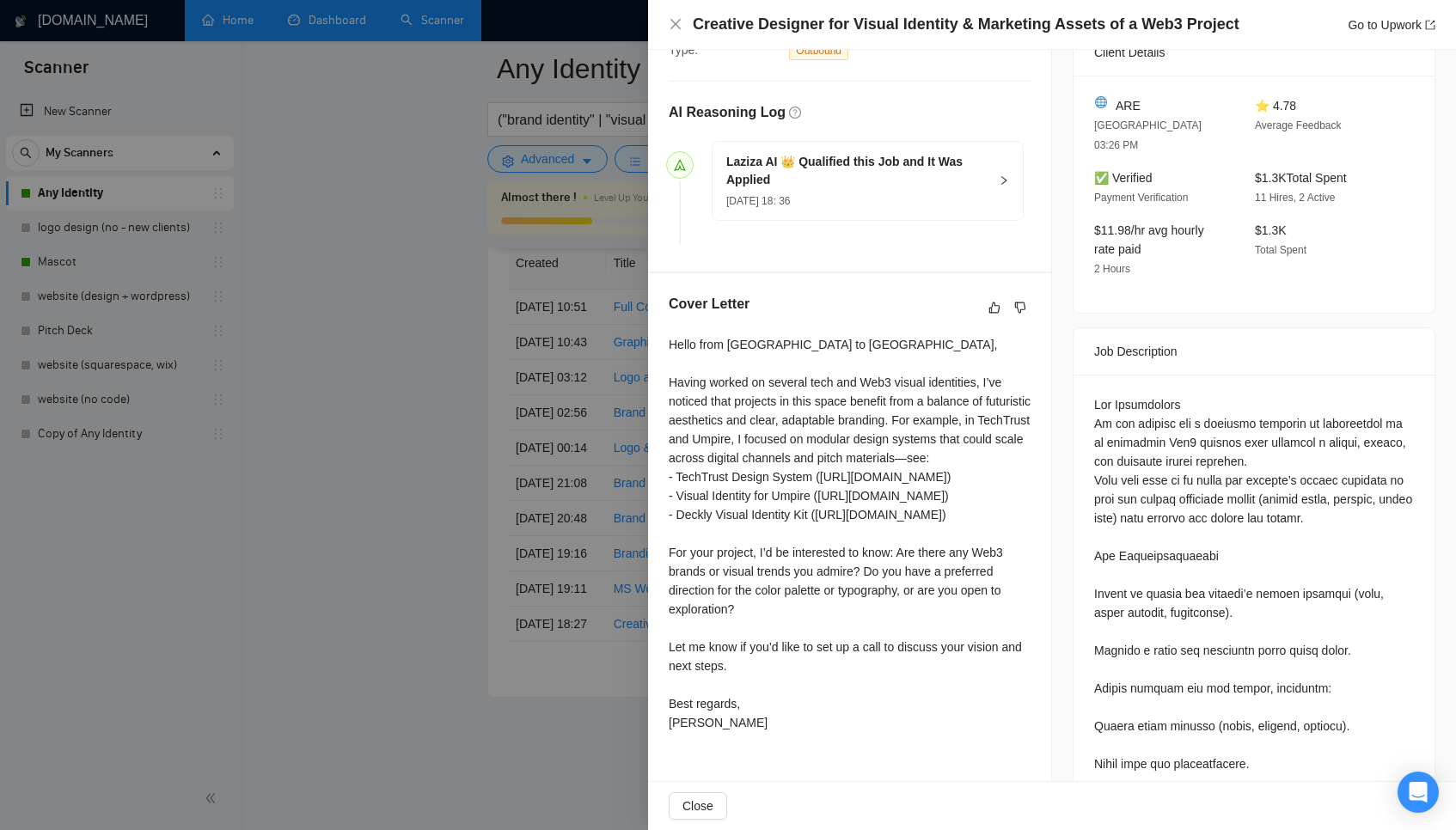
scroll to position [432, 0]
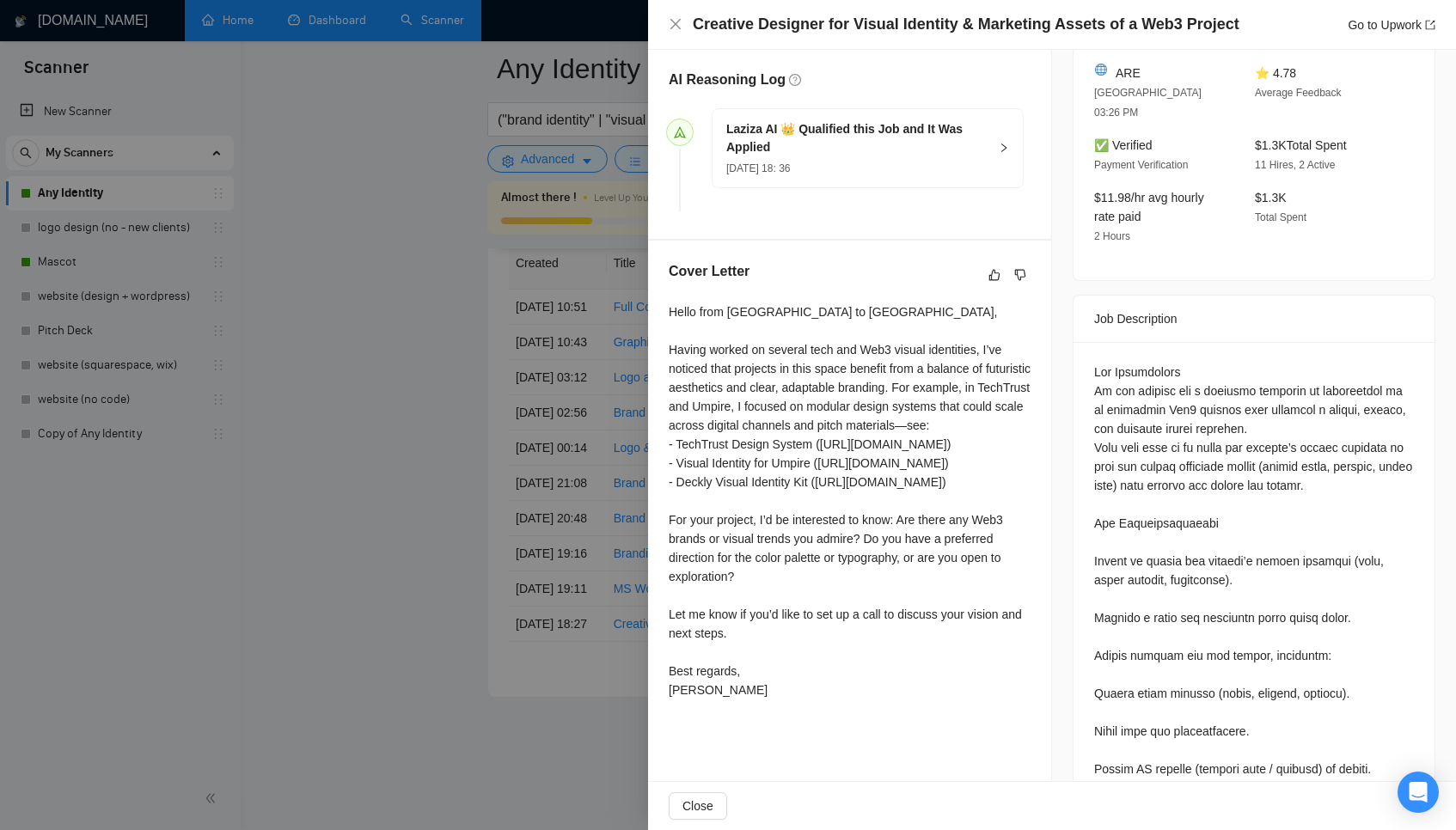
drag, startPoint x: 782, startPoint y: 746, endPoint x: 667, endPoint y: 313, distance: 448.0
click at [666, 313] on div "Cover Letter Hello from Ukraine to Dubai, Having worked on several tech and Web…" at bounding box center [850, 483] width 403 height 486
click at [707, 345] on div "Hello from Ukraine to Dubai, Having worked on several tech and Web3 visual iden…" at bounding box center [849, 500] width 362 height 396
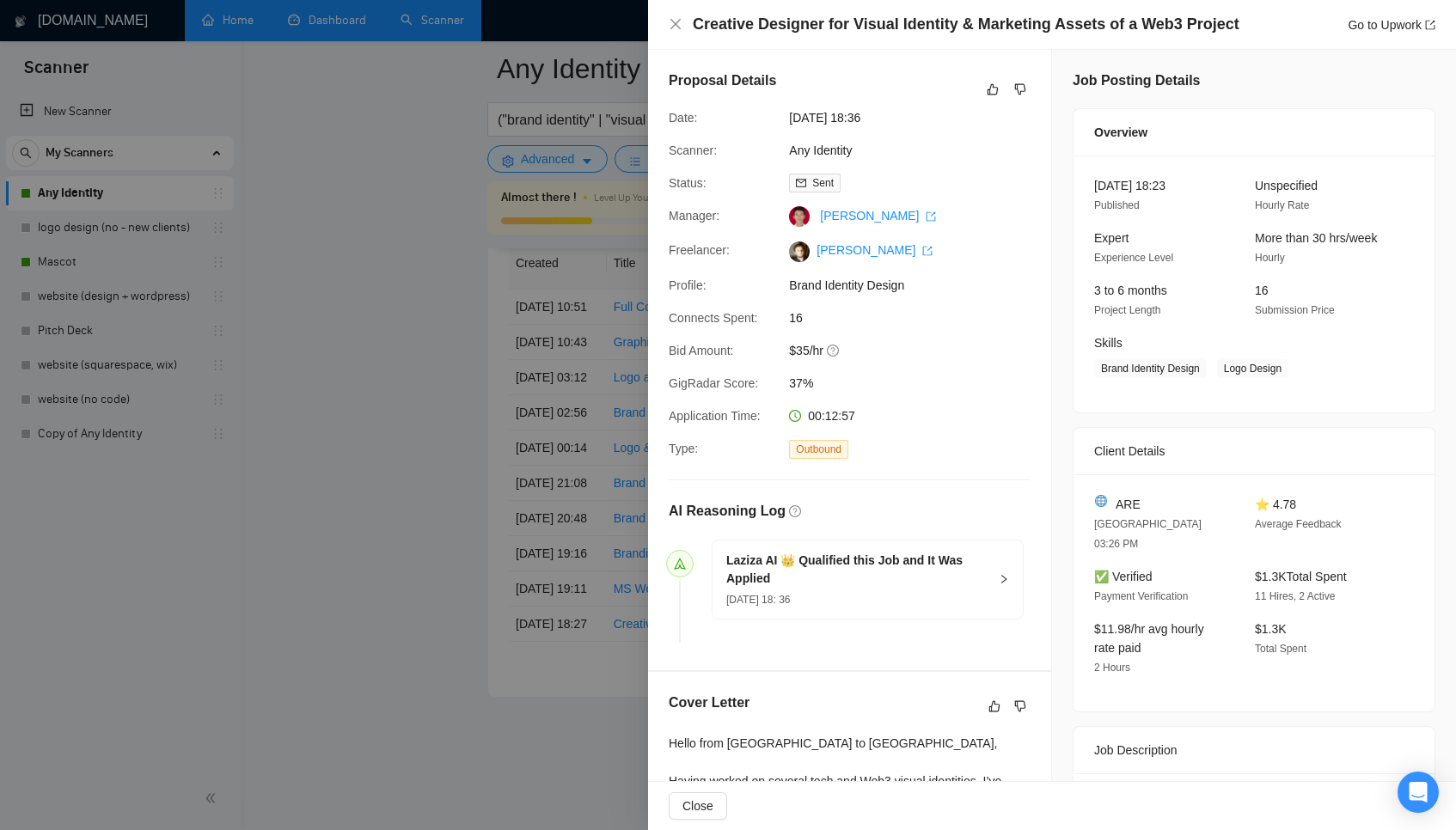
scroll to position [489, 0]
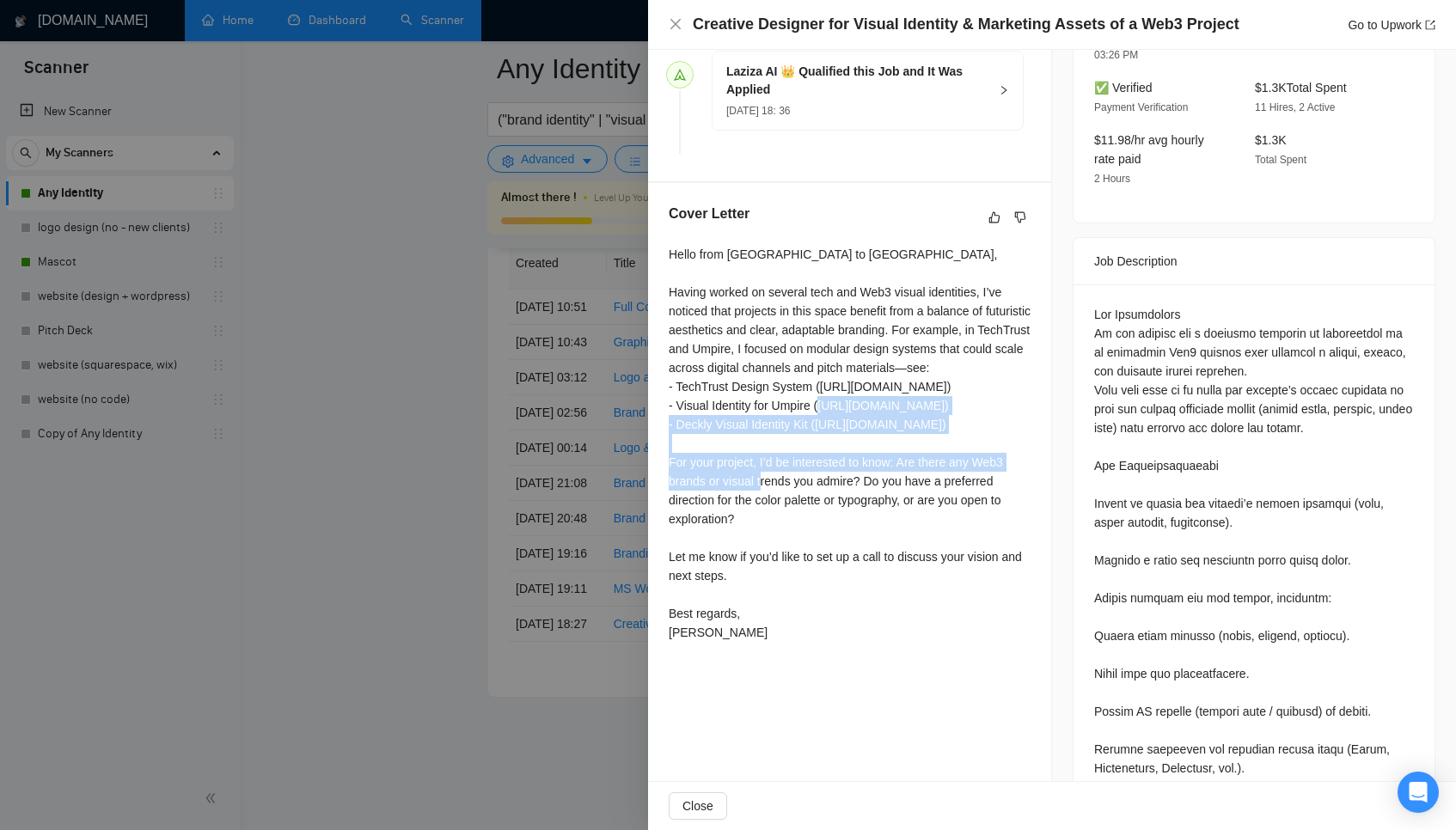
drag, startPoint x: 822, startPoint y: 505, endPoint x: 758, endPoint y: 396, distance: 126.4
click at [758, 396] on div "Hello from Ukraine to Dubai, Having worked on several tech and Web3 visual iden…" at bounding box center [849, 442] width 362 height 396
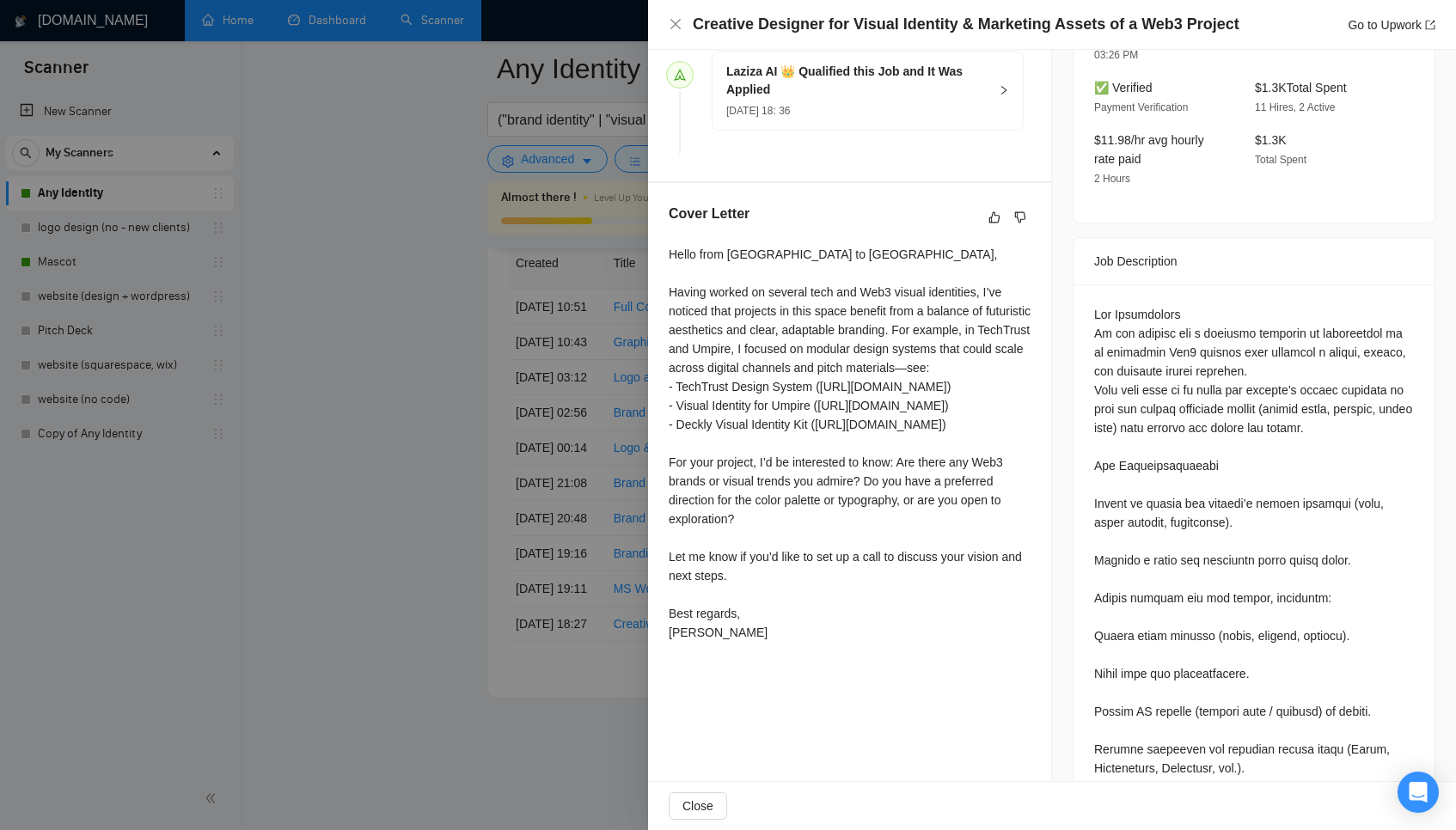
click at [427, 400] on div at bounding box center [728, 415] width 1456 height 830
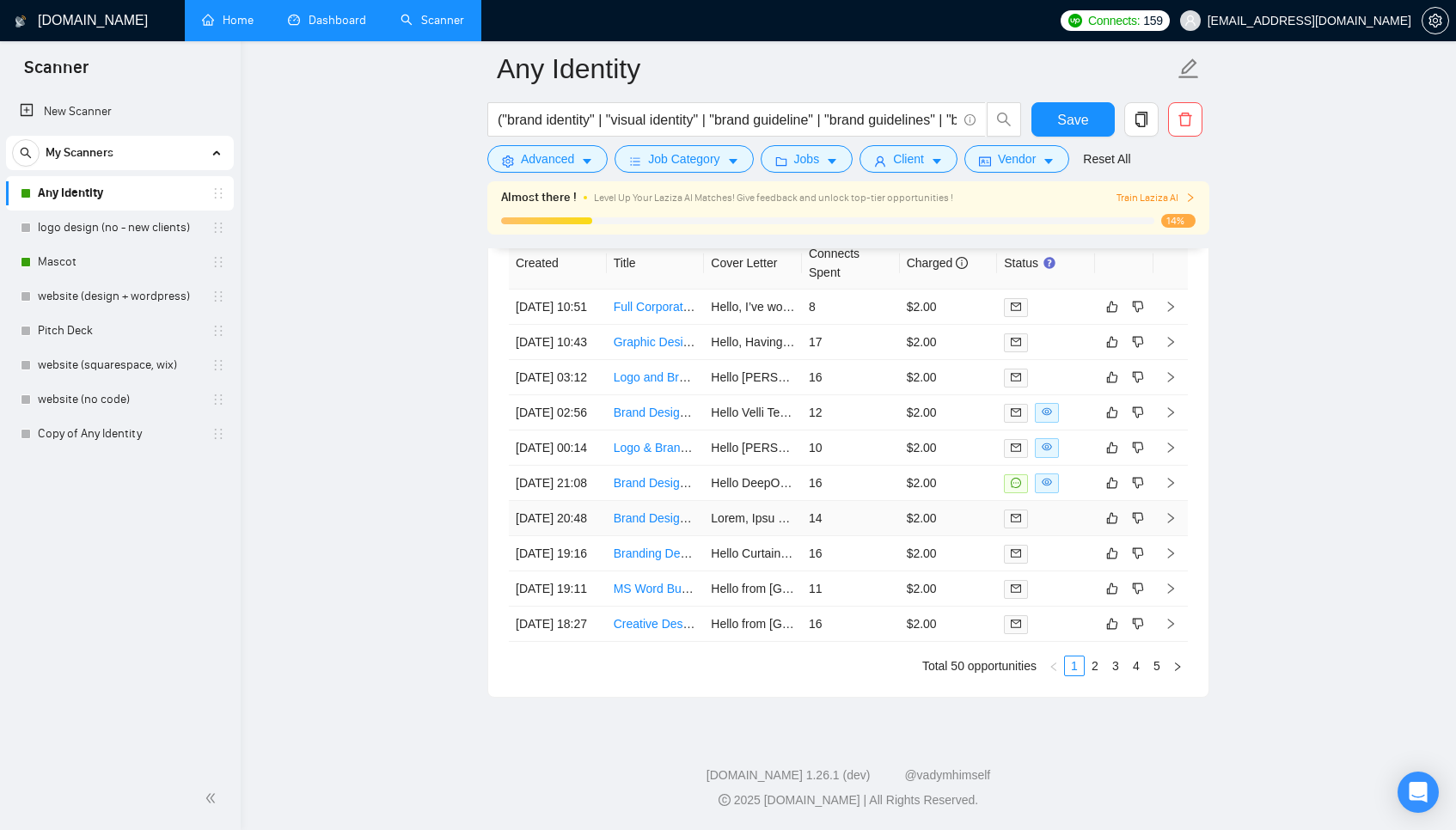
scroll to position [4549, 0]
click at [862, 536] on td "16" at bounding box center [851, 553] width 98 height 35
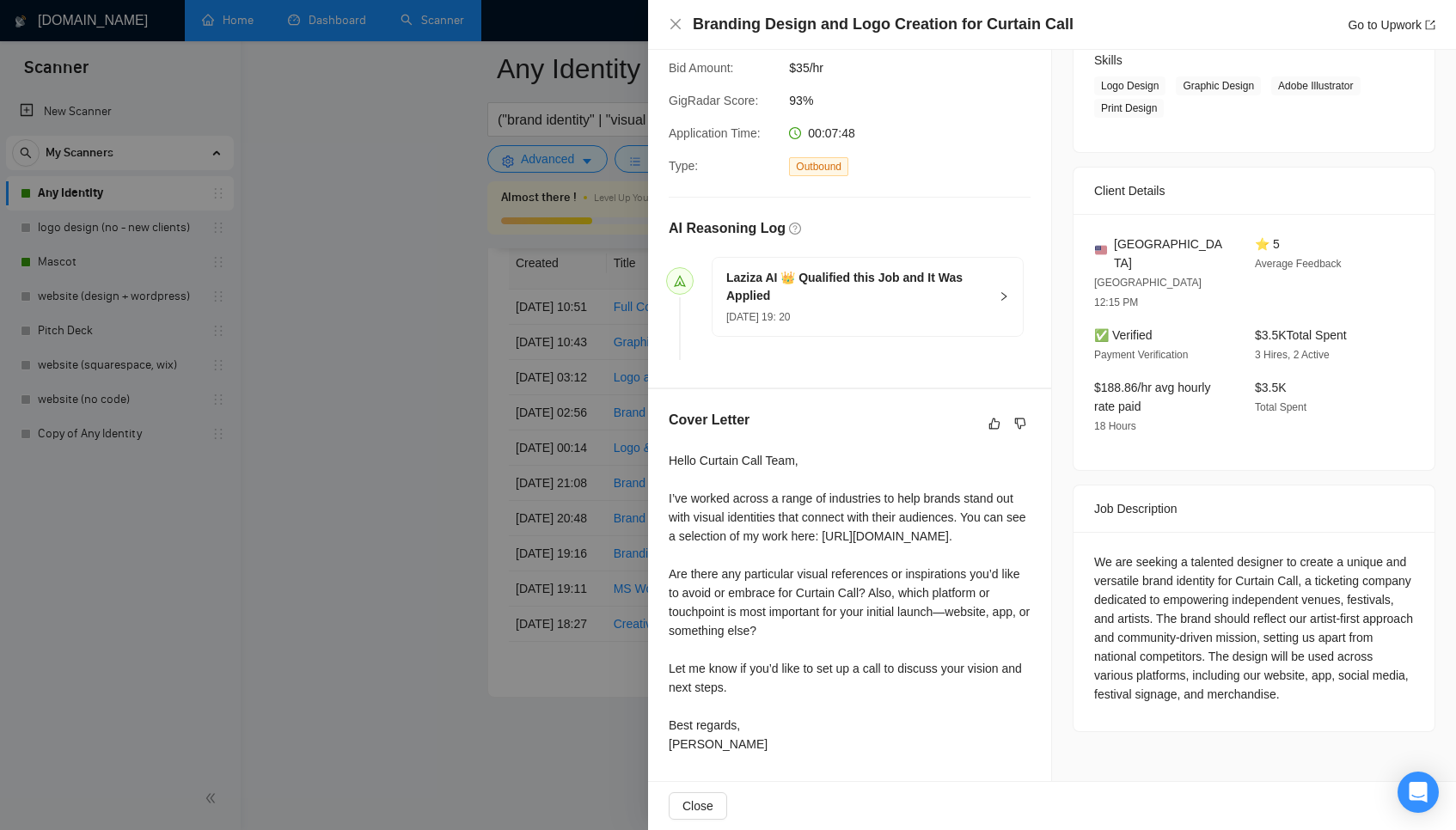
click at [557, 549] on div at bounding box center [728, 415] width 1456 height 830
